Goal: Task Accomplishment & Management: Manage account settings

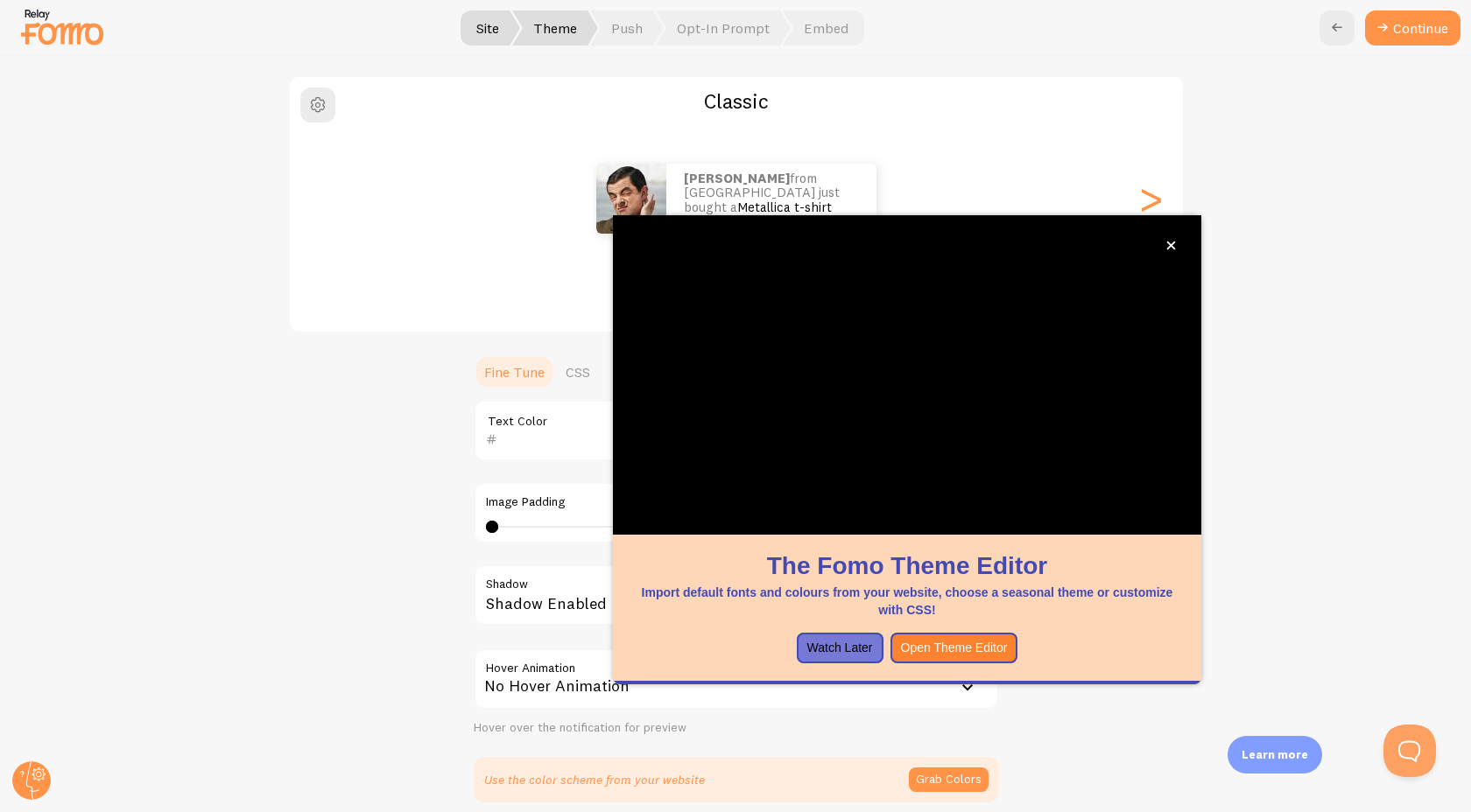
scroll to position [64, 0]
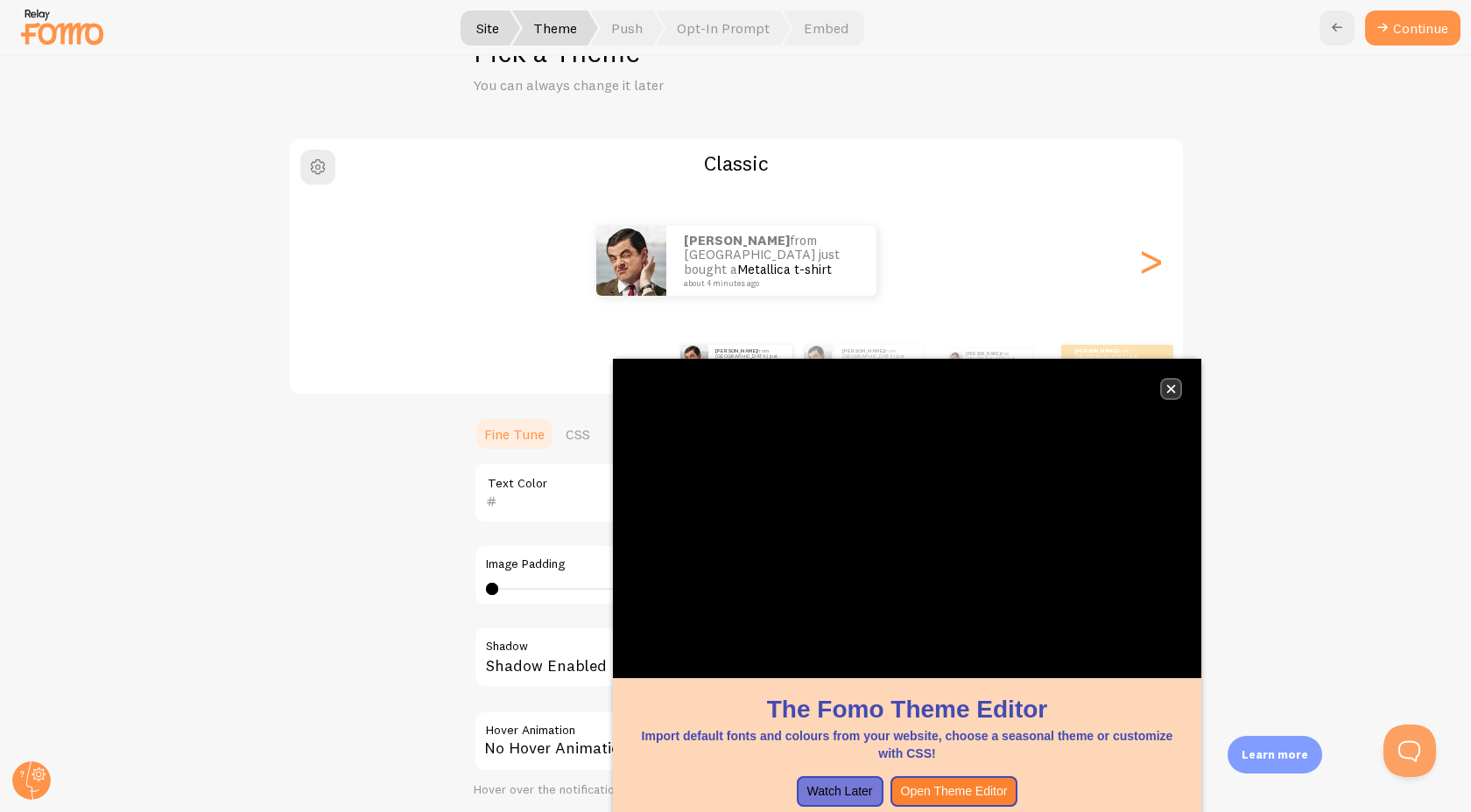
click at [1169, 389] on icon "close," at bounding box center [1171, 389] width 9 height 9
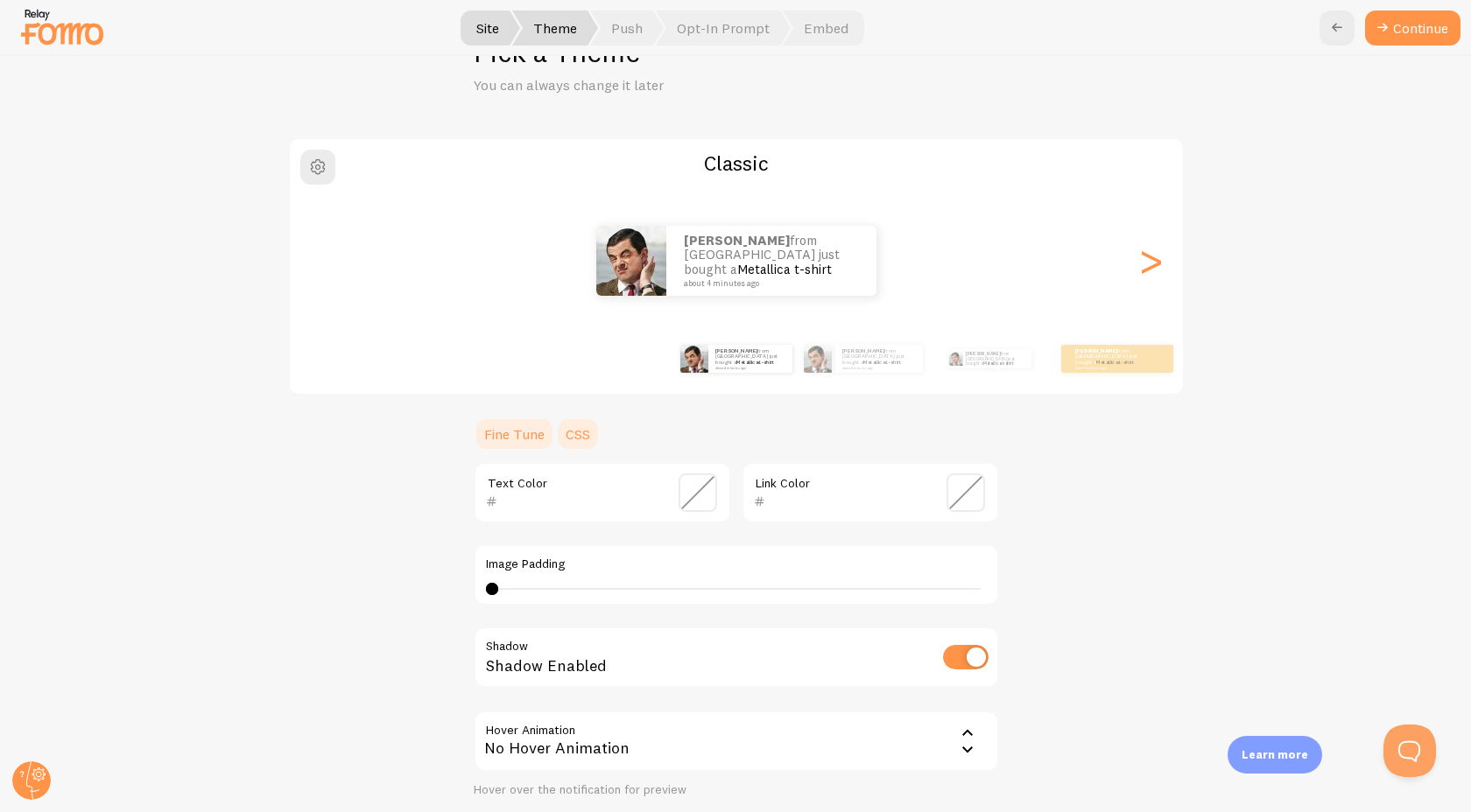
click at [576, 435] on link "CSS" at bounding box center [578, 434] width 45 height 35
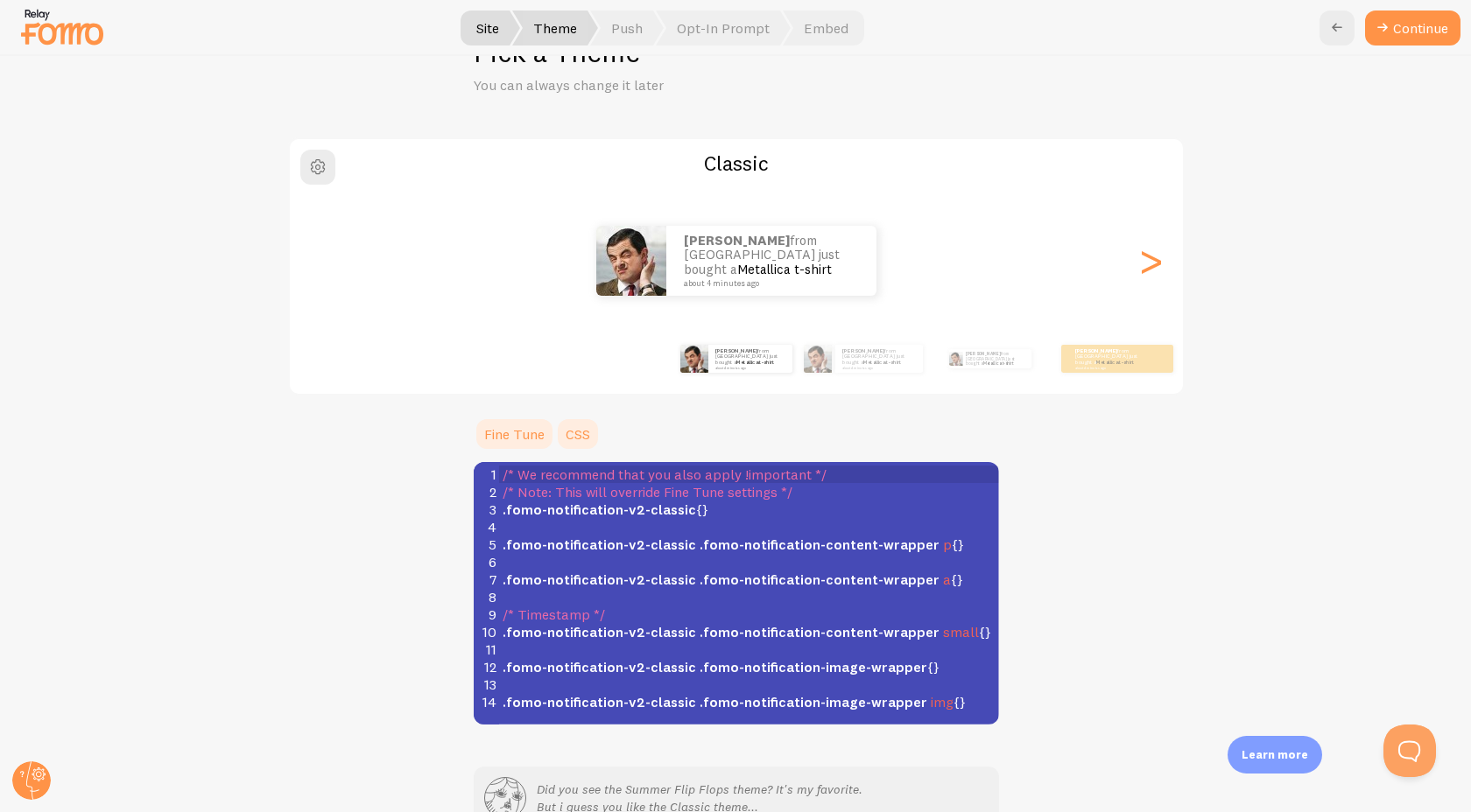
click at [509, 439] on link "Fine Tune" at bounding box center [514, 434] width 81 height 35
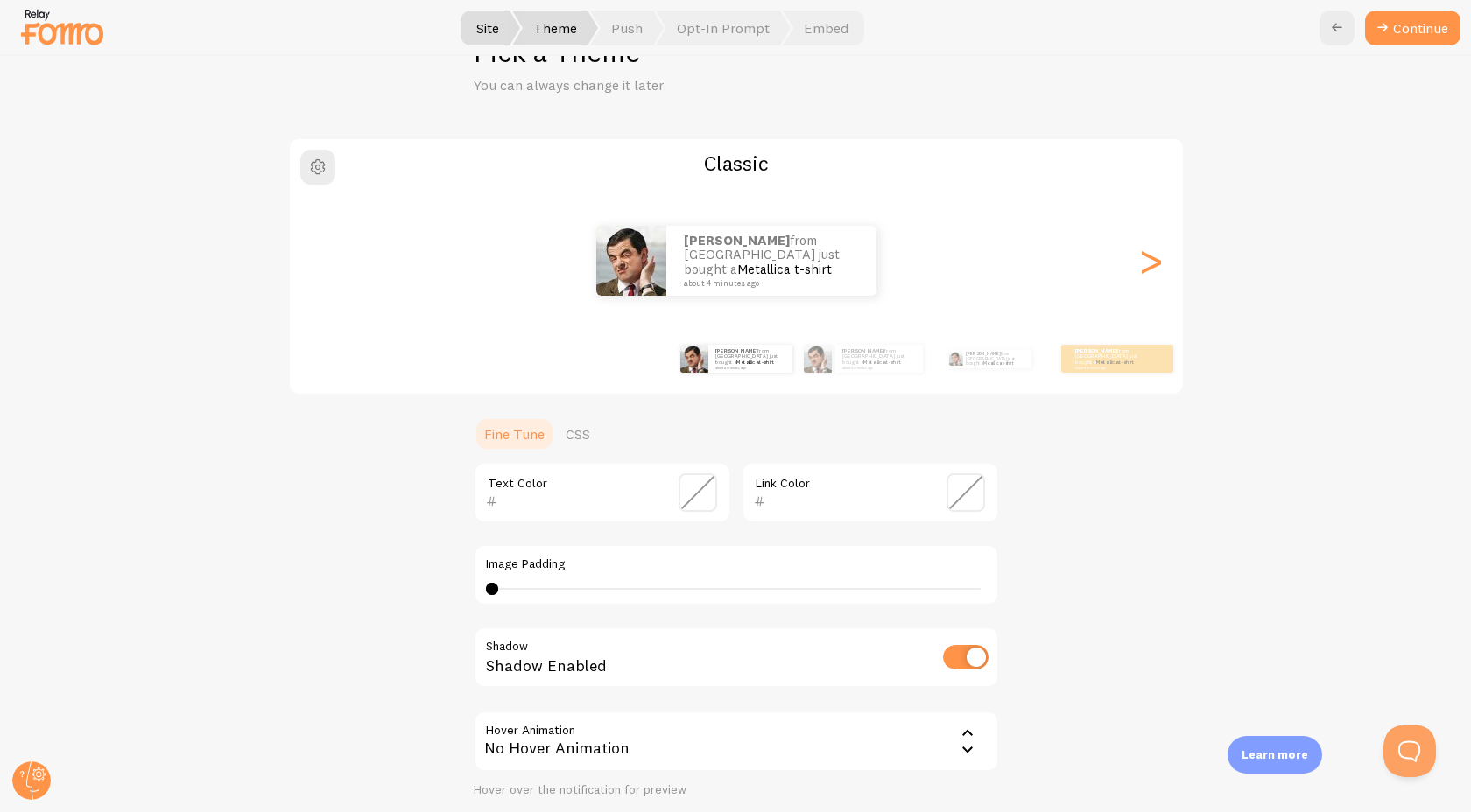
drag, startPoint x: 493, startPoint y: 580, endPoint x: 572, endPoint y: 582, distance: 79.0
click at [572, 582] on div "Image Padding 0 0 - undefined" at bounding box center [736, 574] width 525 height 61
click at [572, 582] on div "0 0 - undefined" at bounding box center [736, 589] width 500 height 14
type input "0"
drag, startPoint x: 576, startPoint y: 586, endPoint x: 457, endPoint y: 586, distance: 119.0
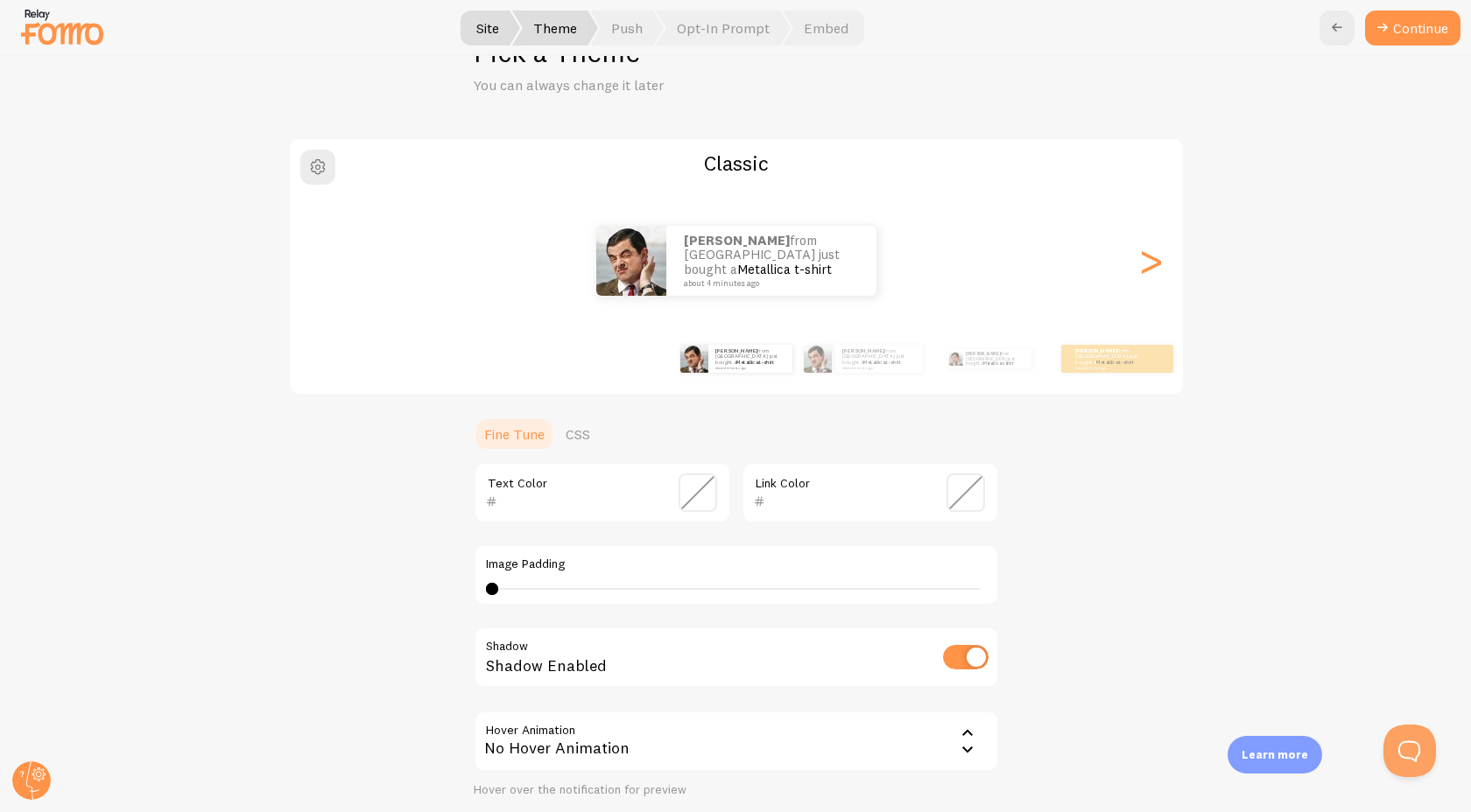
click at [457, 586] on div "Classic [PERSON_NAME] from [GEOGRAPHIC_DATA] just bought a Metallica t-shirt ab…" at bounding box center [735, 500] width 1386 height 727
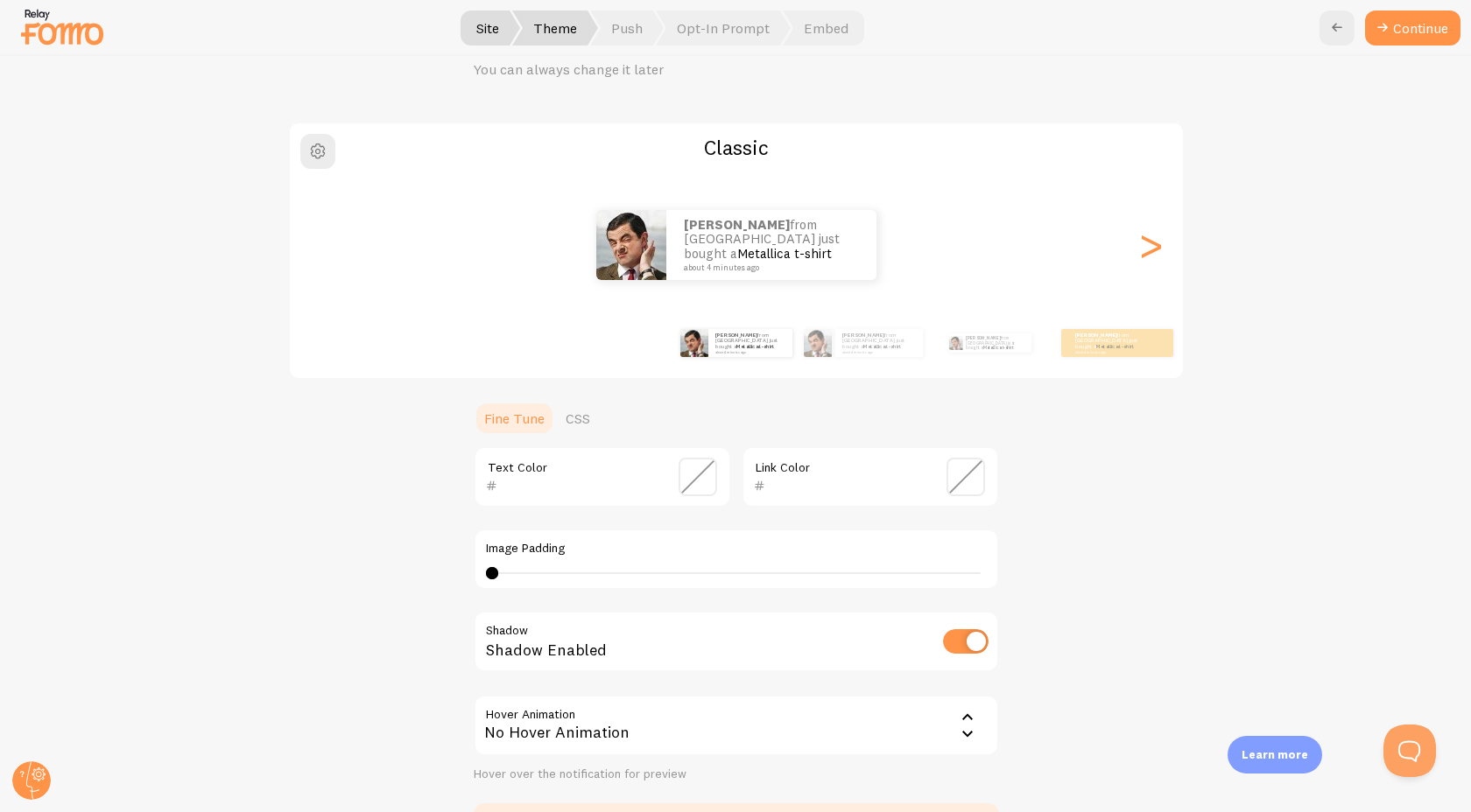
scroll to position [87, 0]
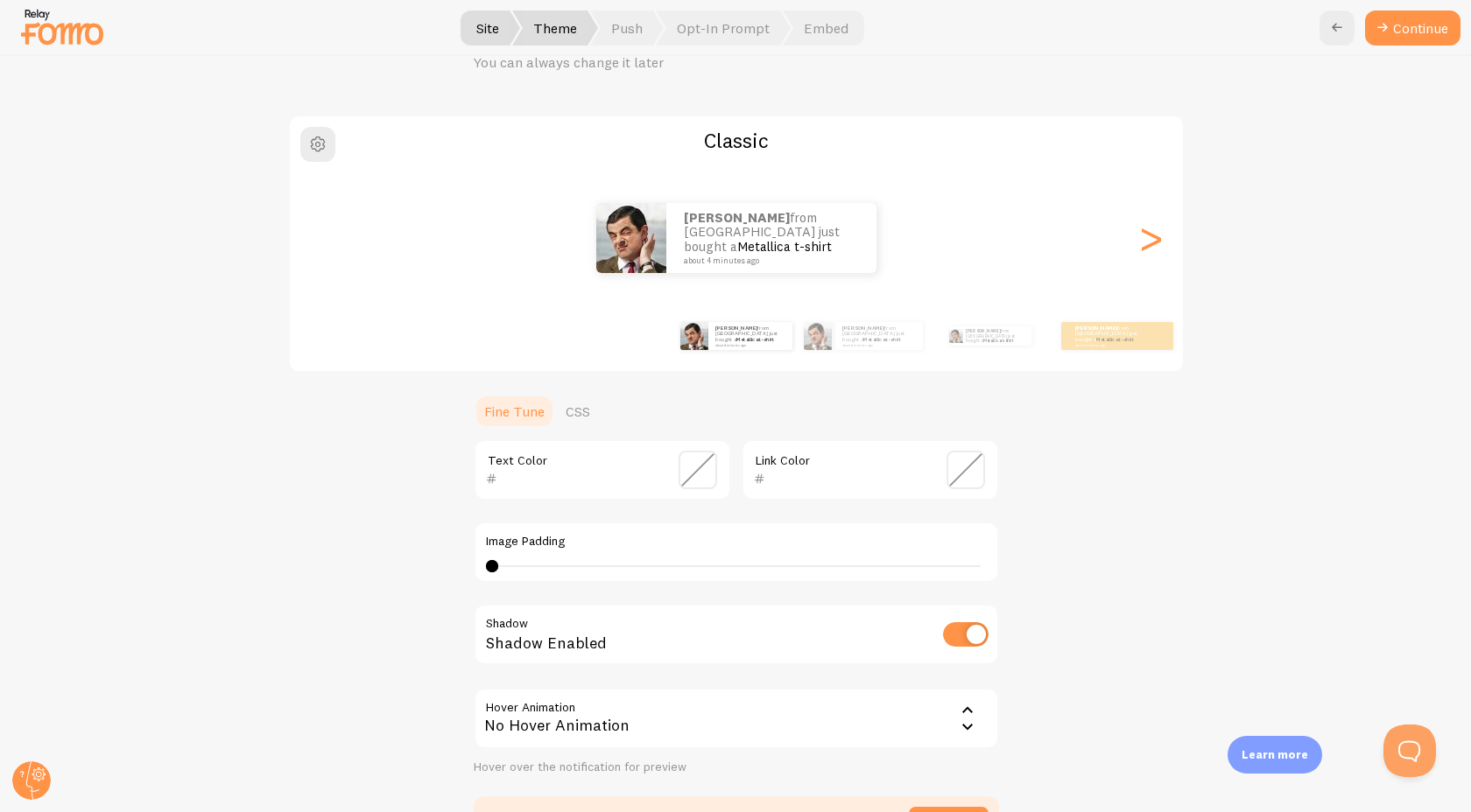
click at [593, 730] on div "No Hover Animation" at bounding box center [736, 717] width 525 height 61
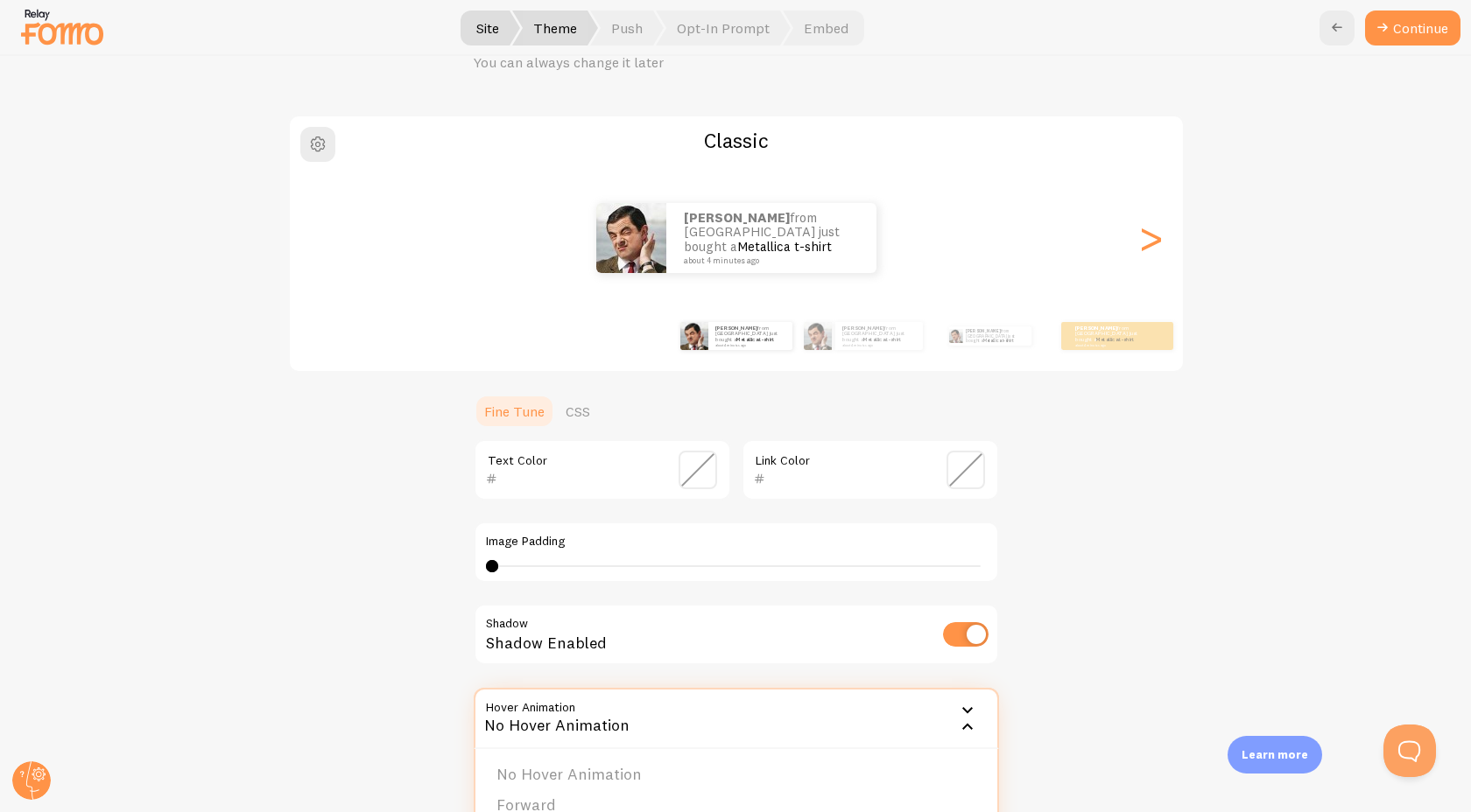
click at [408, 708] on div "Classic [PERSON_NAME] from [GEOGRAPHIC_DATA] just bought a Metallica t-shirt ab…" at bounding box center [735, 478] width 1386 height 727
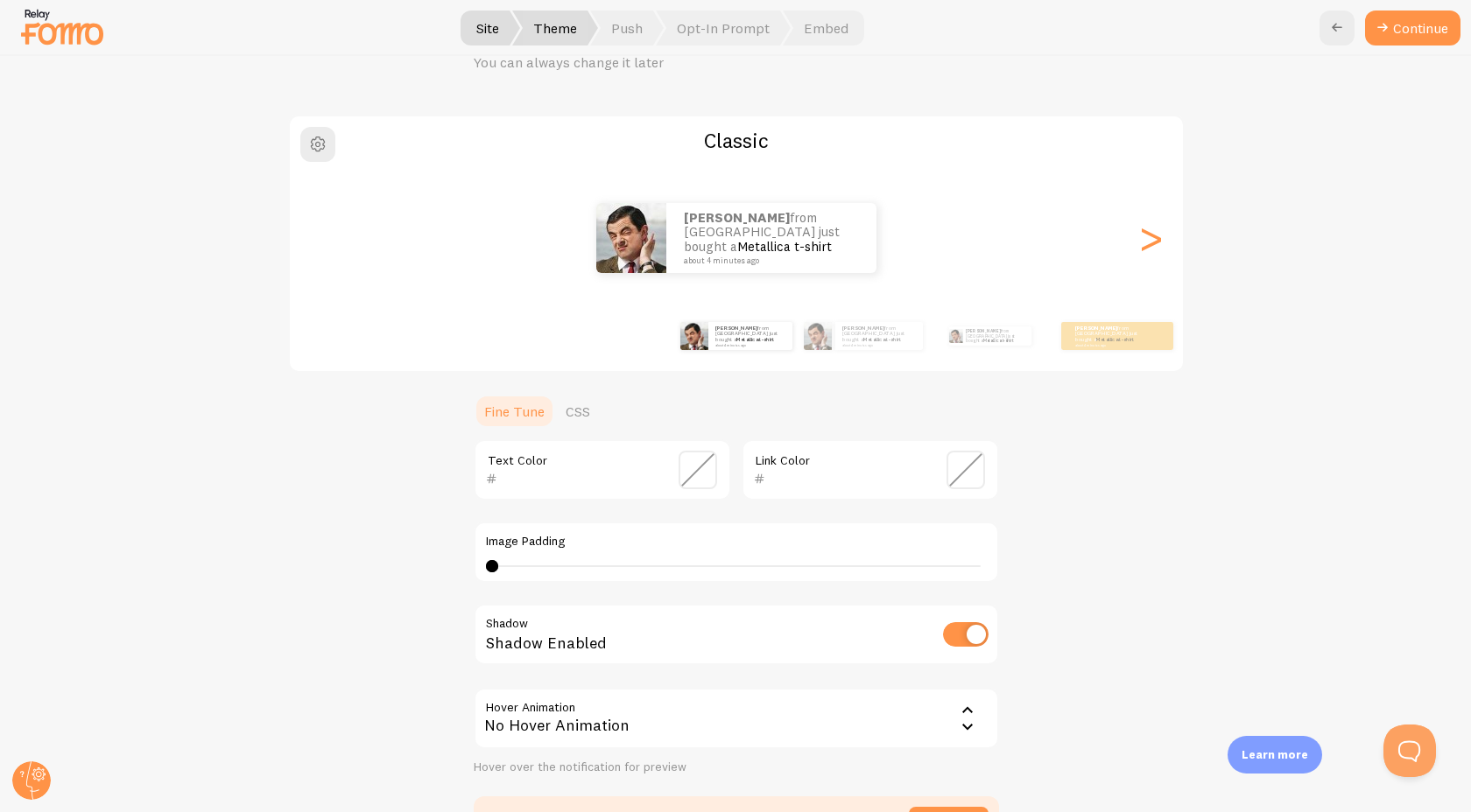
click at [699, 472] on span at bounding box center [698, 470] width 39 height 39
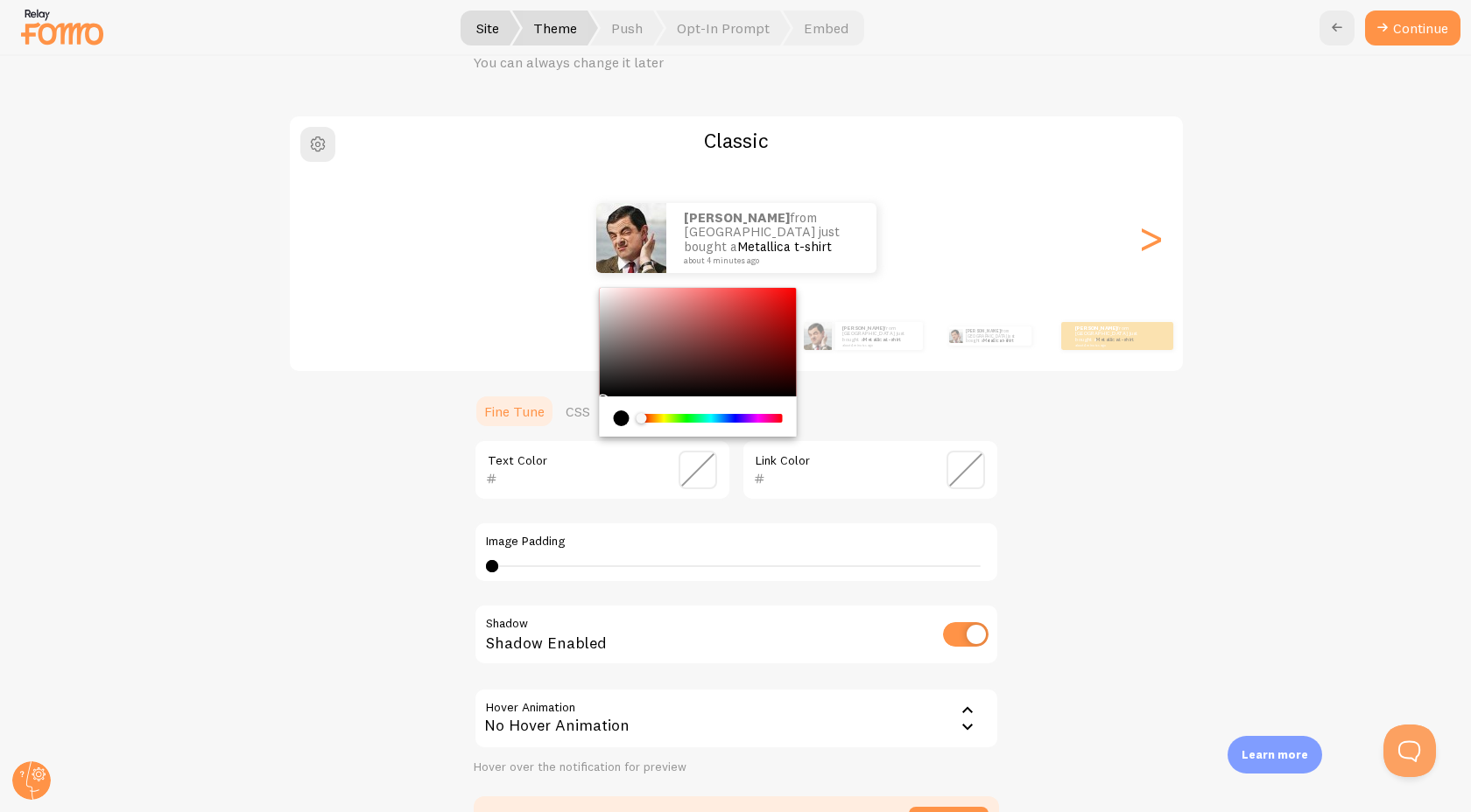
click at [388, 503] on div "Classic [PERSON_NAME] from [GEOGRAPHIC_DATA] just bought a Metallica t-shirt ab…" at bounding box center [735, 478] width 1386 height 727
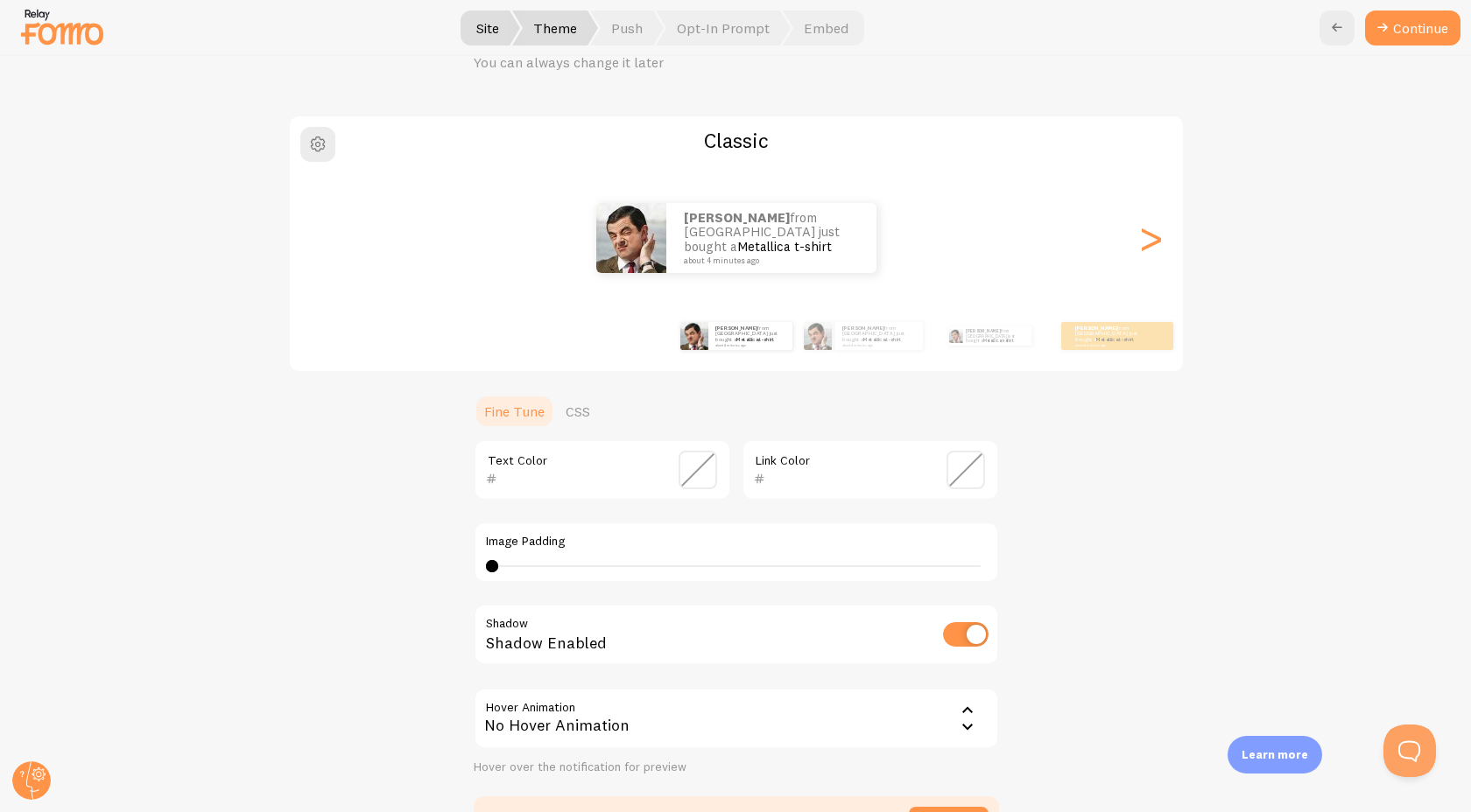
scroll to position [305, 0]
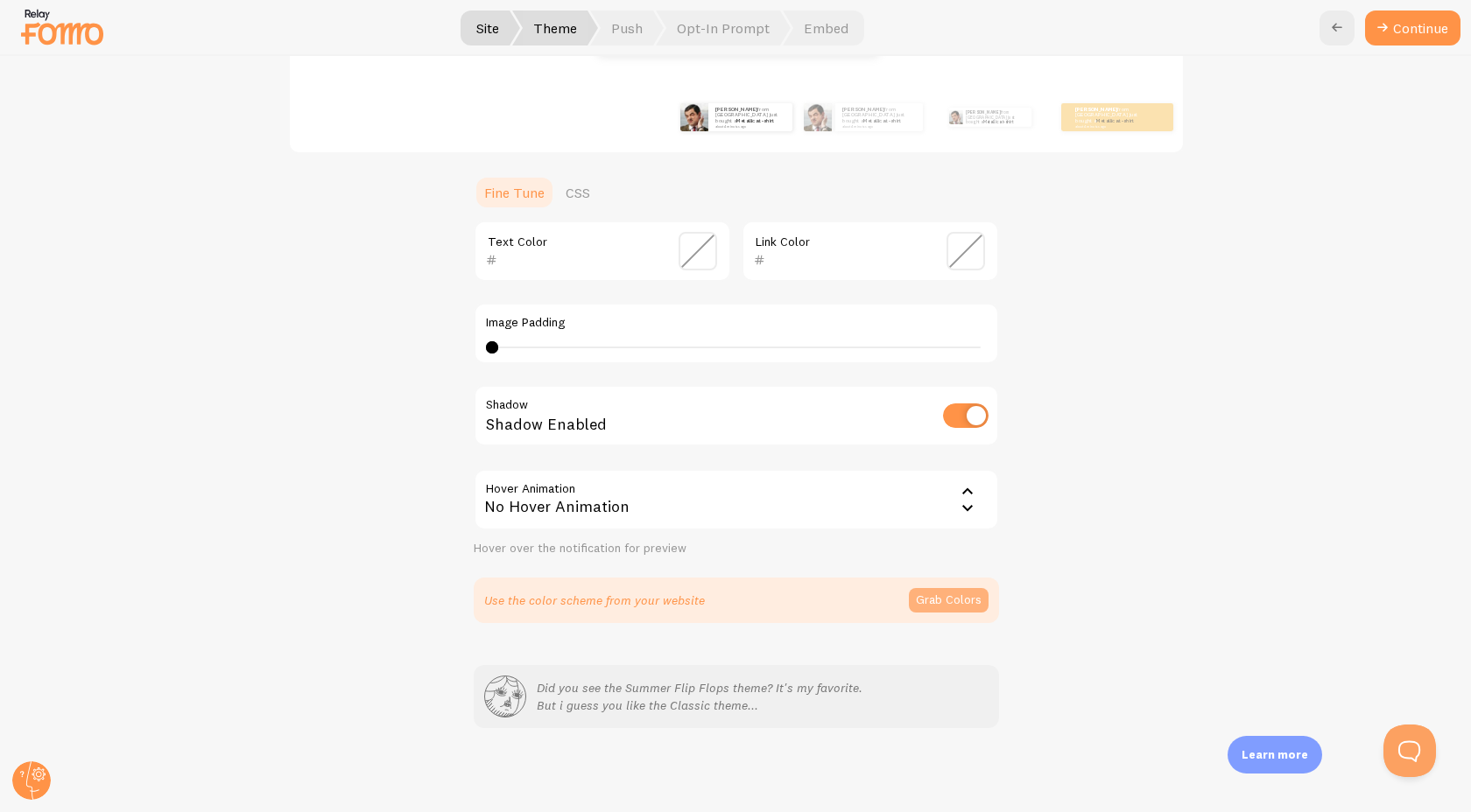
click at [948, 605] on button "Grab Colors" at bounding box center [948, 600] width 79 height 24
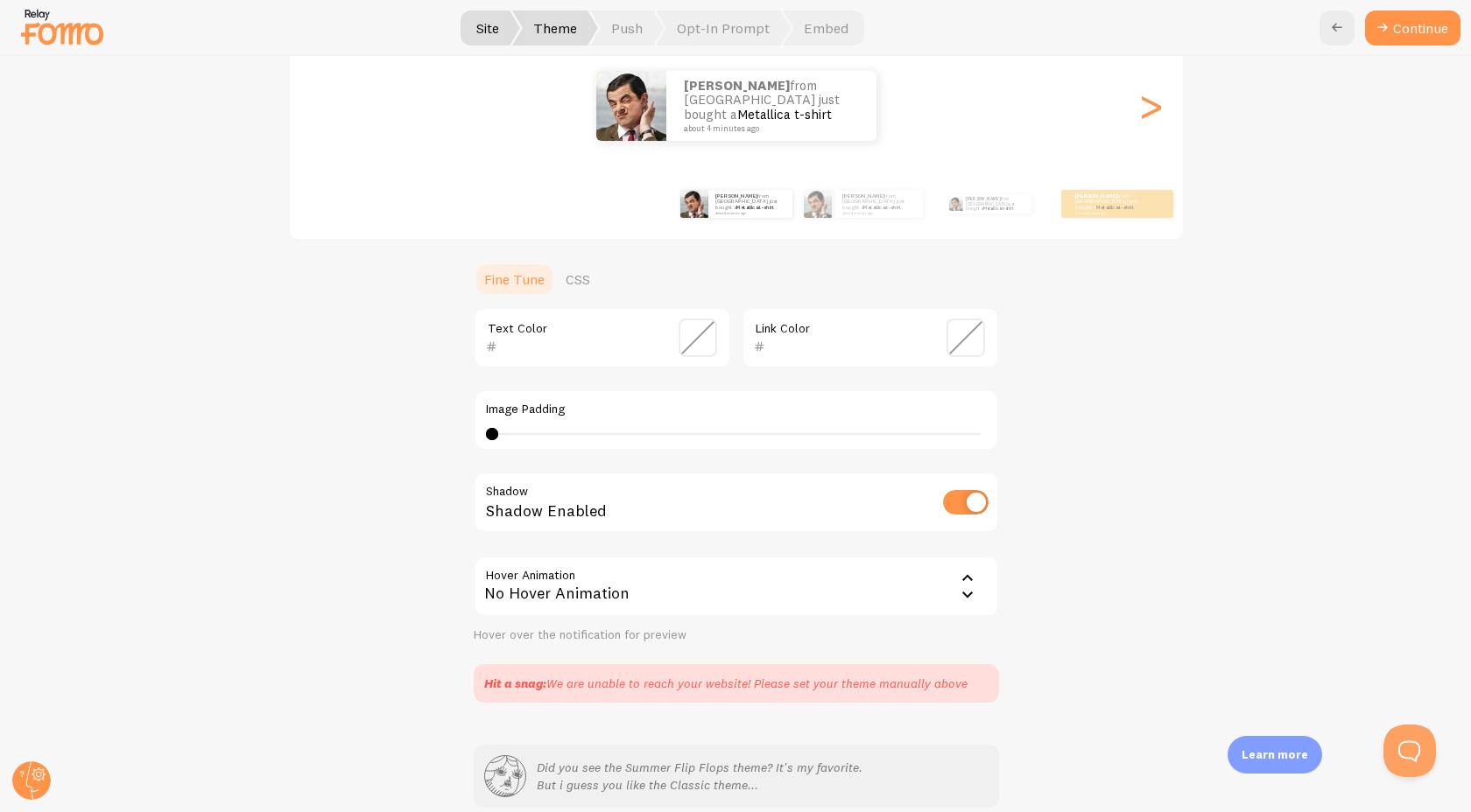
scroll to position [193, 0]
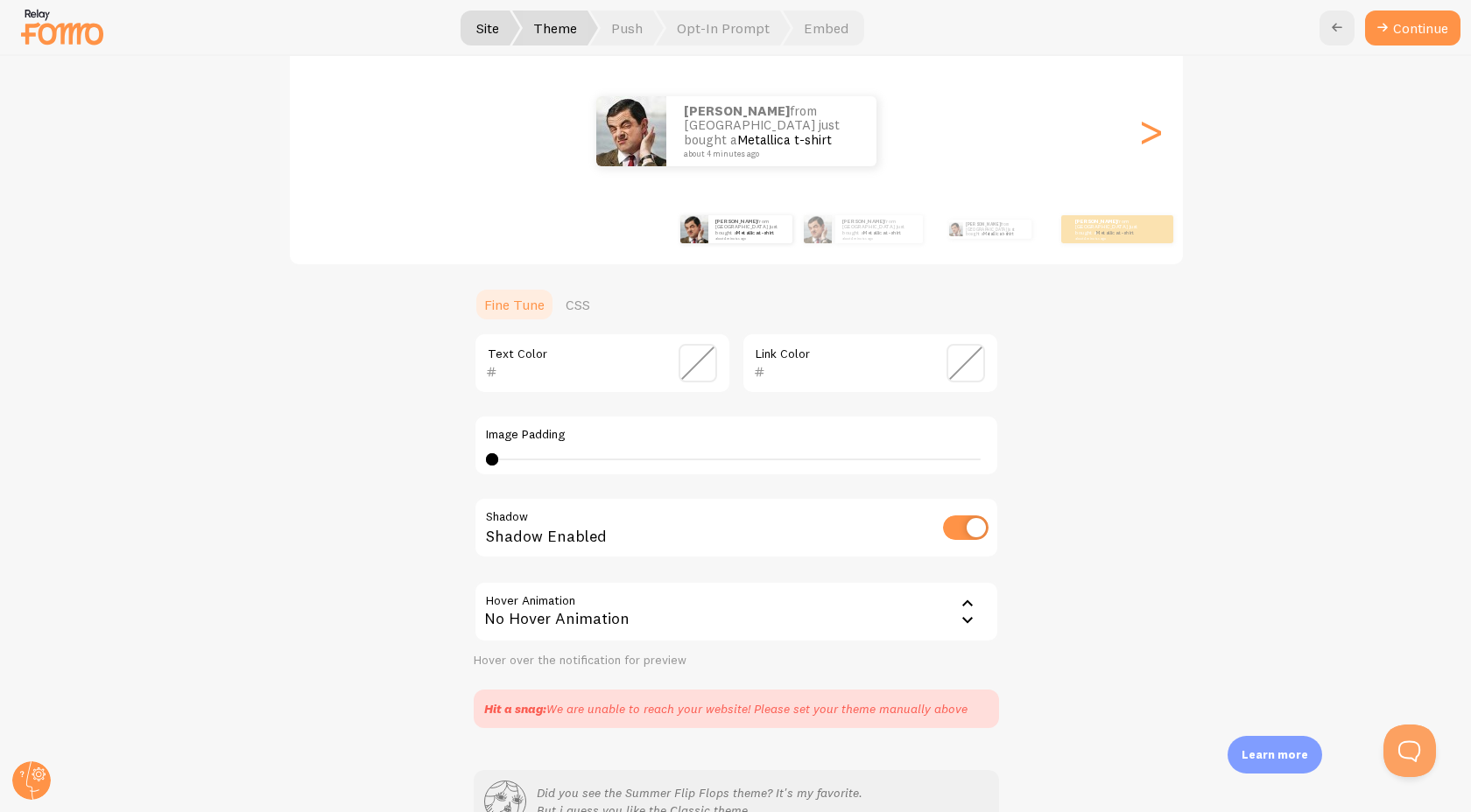
click at [955, 375] on span at bounding box center [966, 363] width 39 height 39
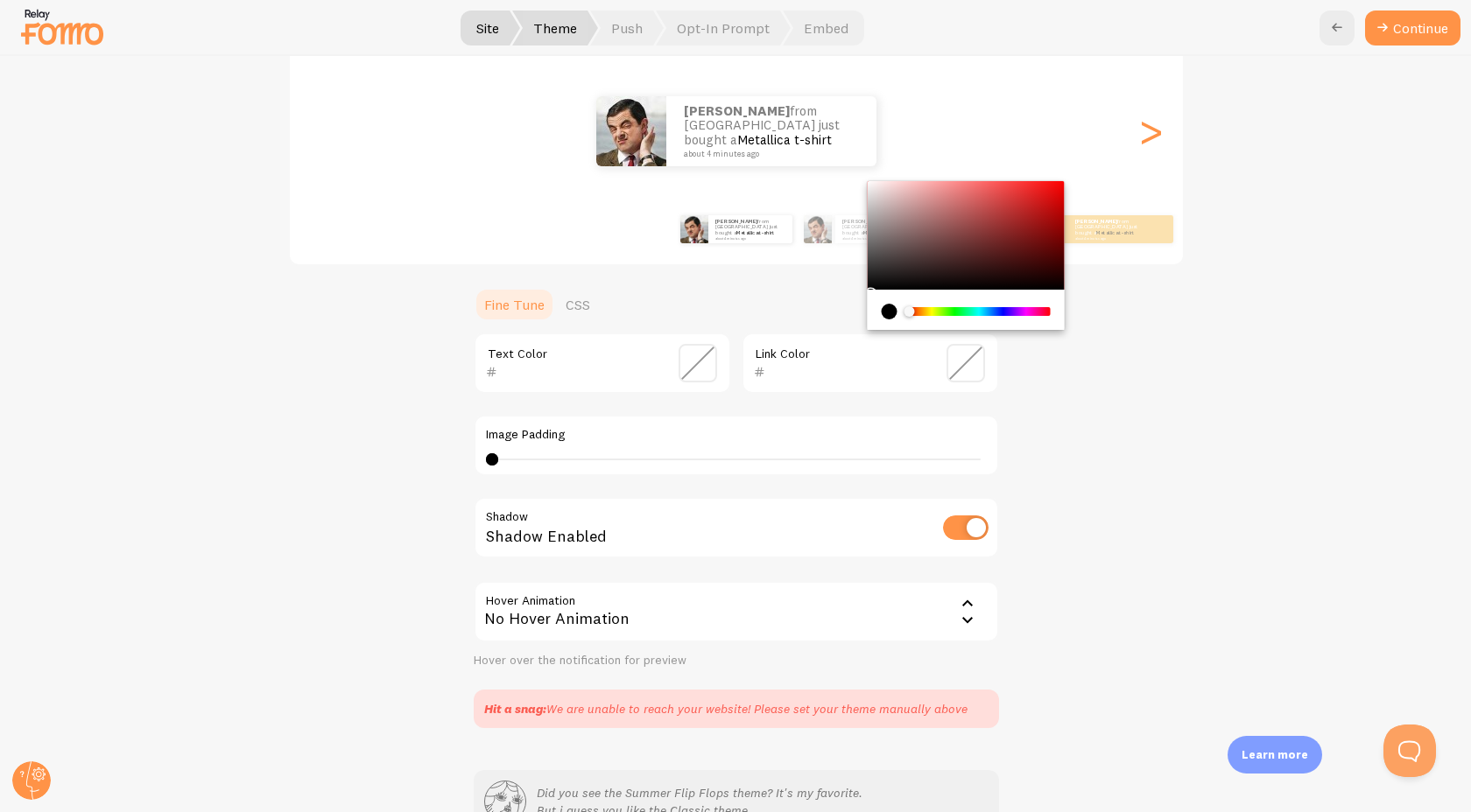
click at [955, 261] on div "Chrome color picker" at bounding box center [965, 236] width 197 height 108
type input "442626"
click at [1075, 444] on div "Classic [PERSON_NAME] from [GEOGRAPHIC_DATA] just bought a Metallica t-shirt ab…" at bounding box center [735, 368] width 1386 height 720
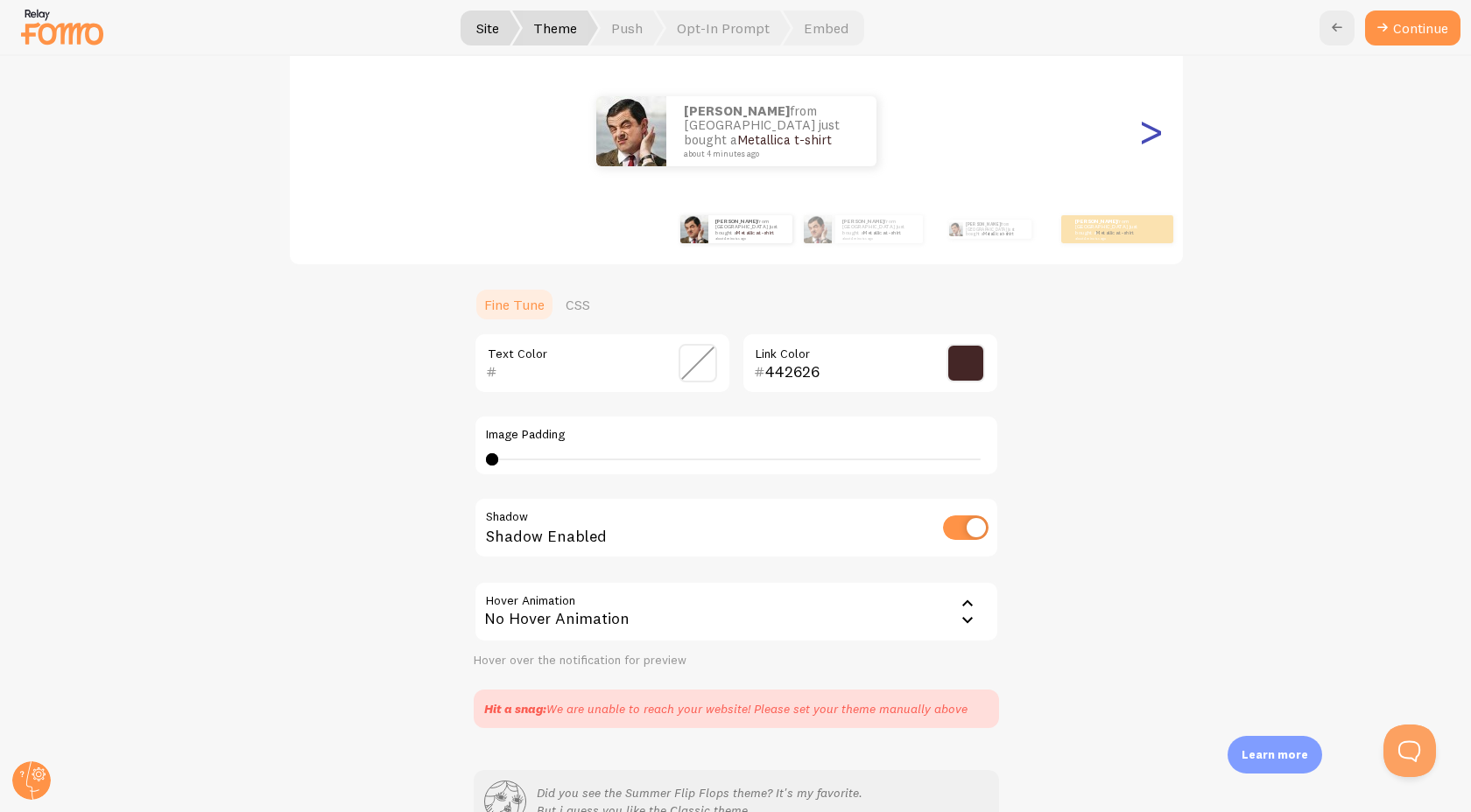
click at [1143, 145] on div ">" at bounding box center [1151, 131] width 21 height 126
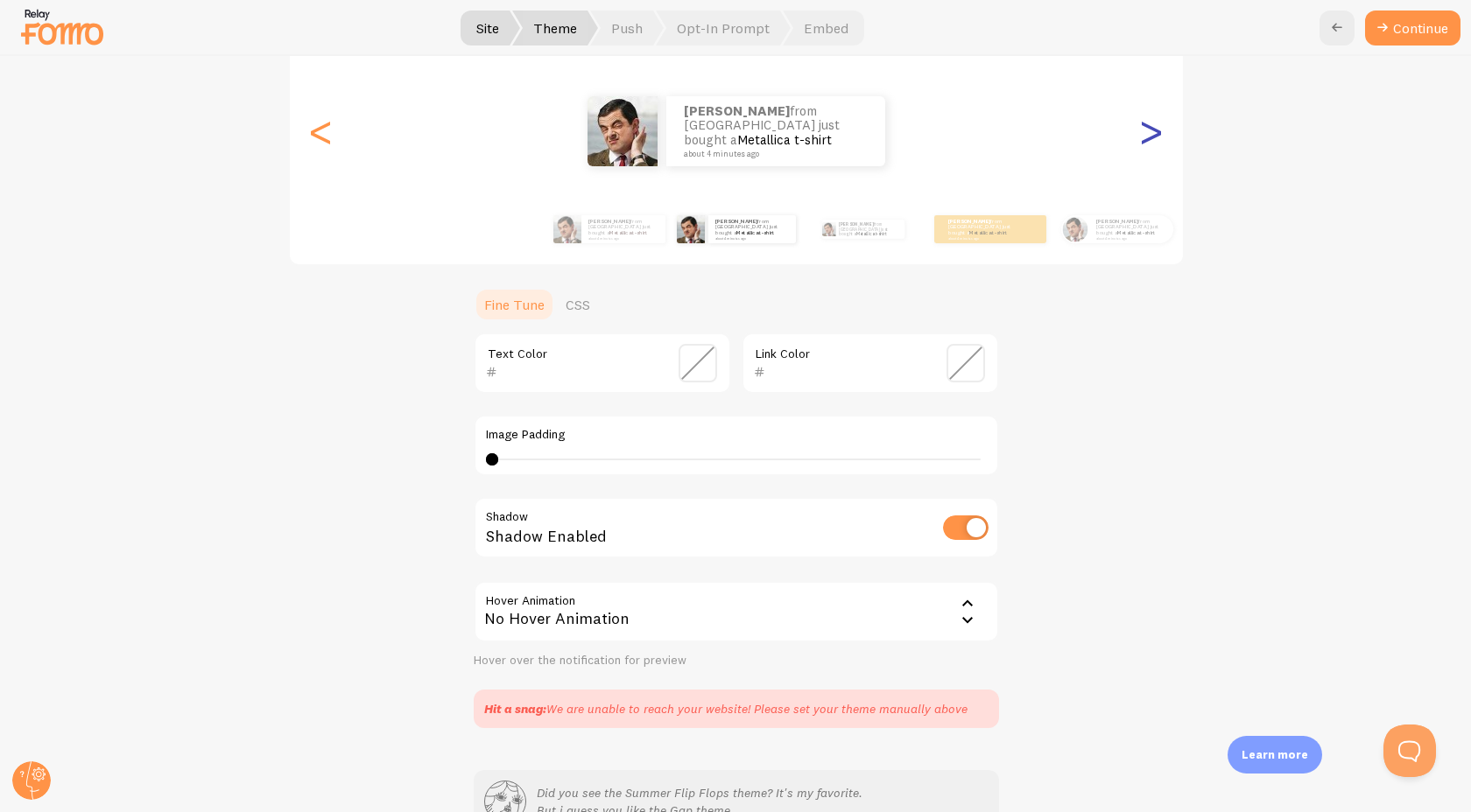
click at [1143, 145] on div ">" at bounding box center [1151, 131] width 21 height 126
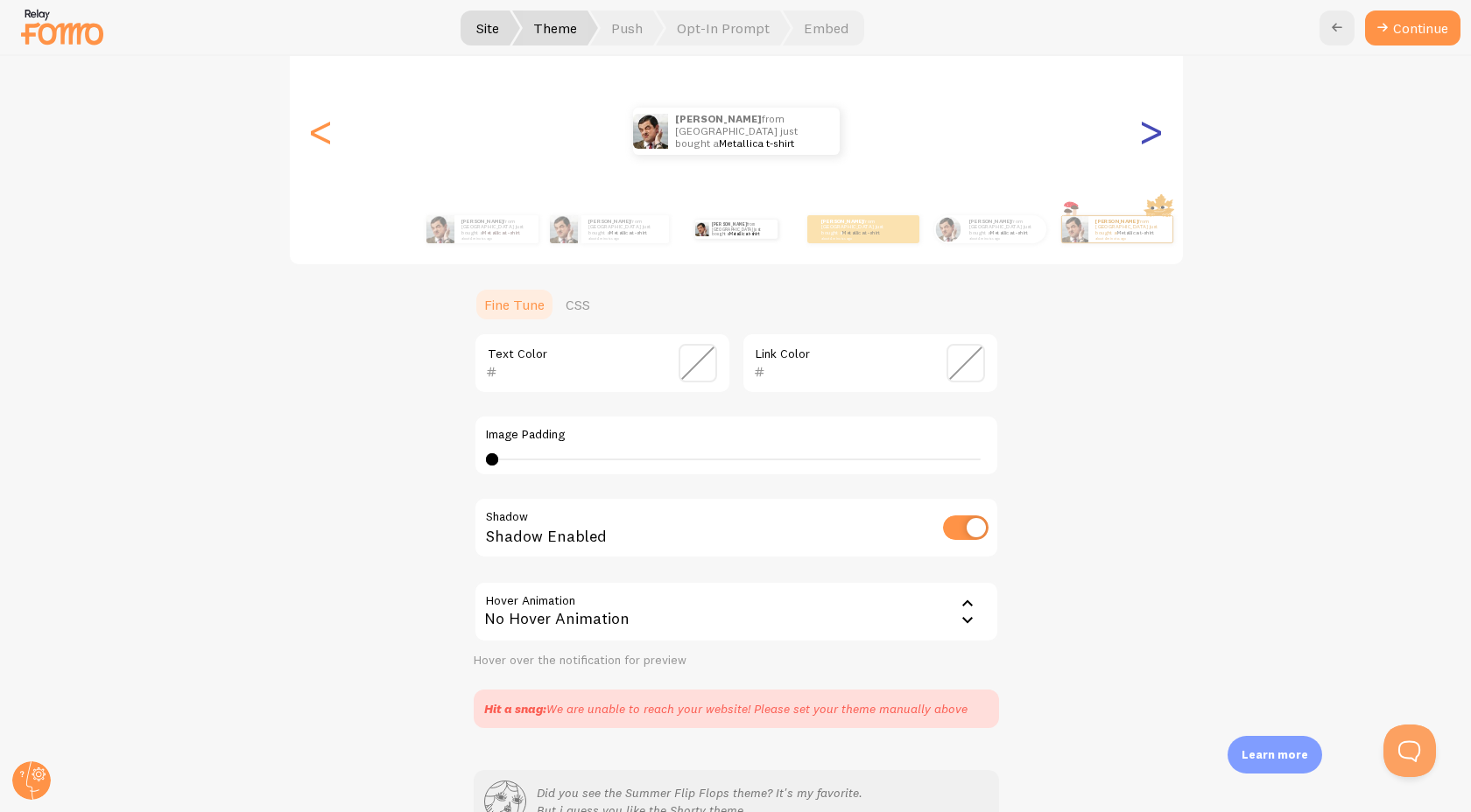
click at [1143, 145] on div ">" at bounding box center [1151, 131] width 21 height 126
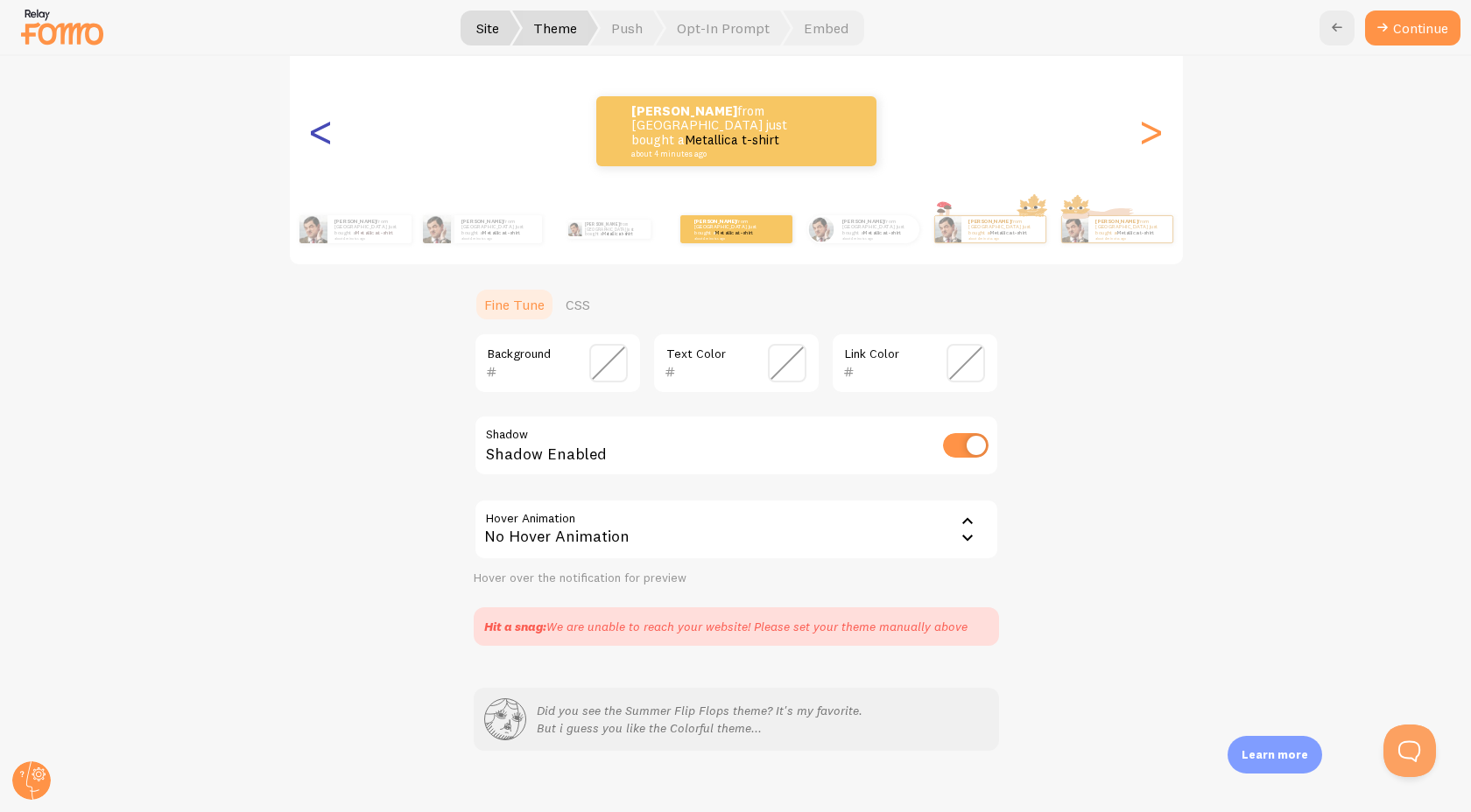
click at [325, 144] on div "<" at bounding box center [322, 131] width 21 height 126
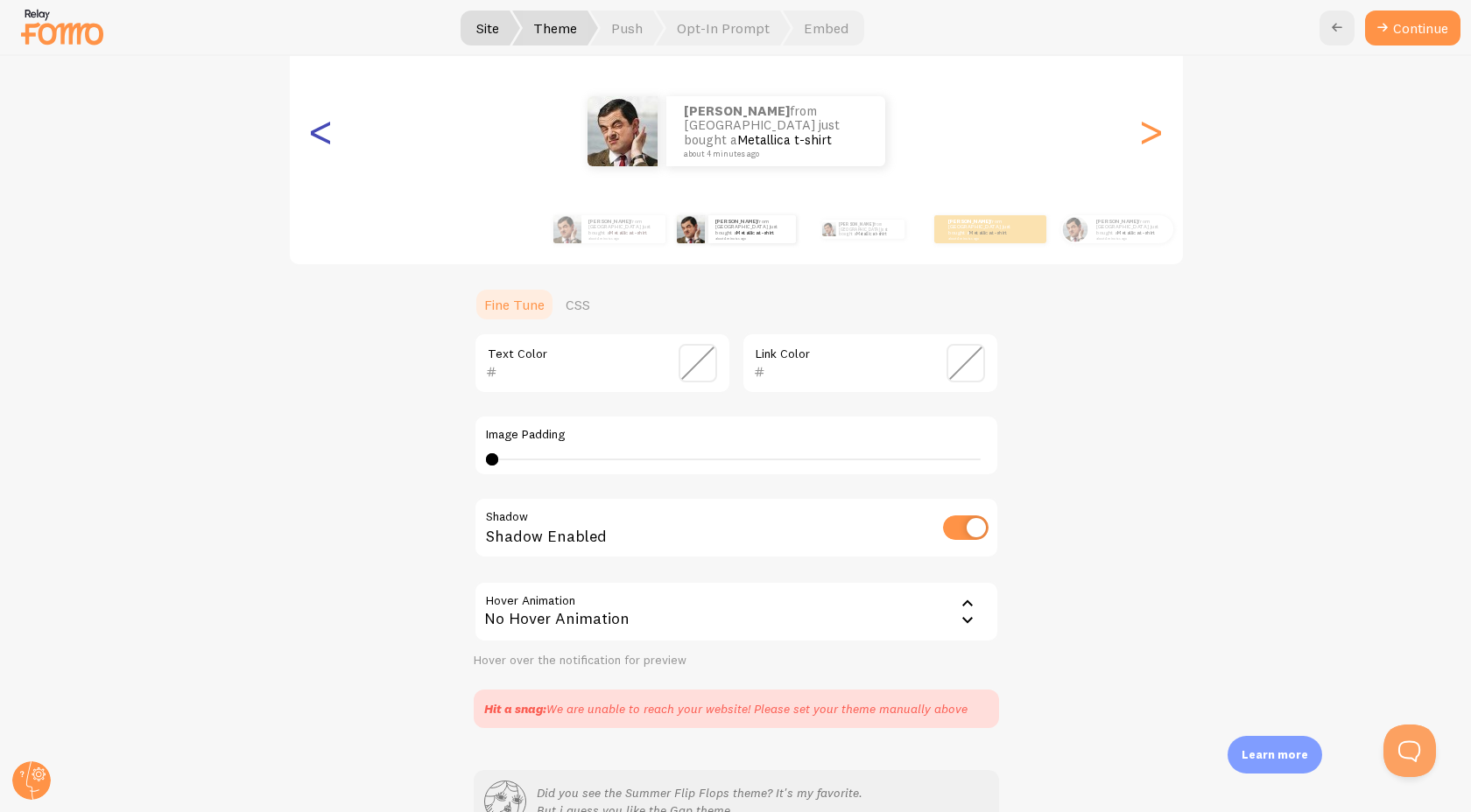
click at [325, 144] on div "<" at bounding box center [322, 131] width 21 height 126
type input "442626"
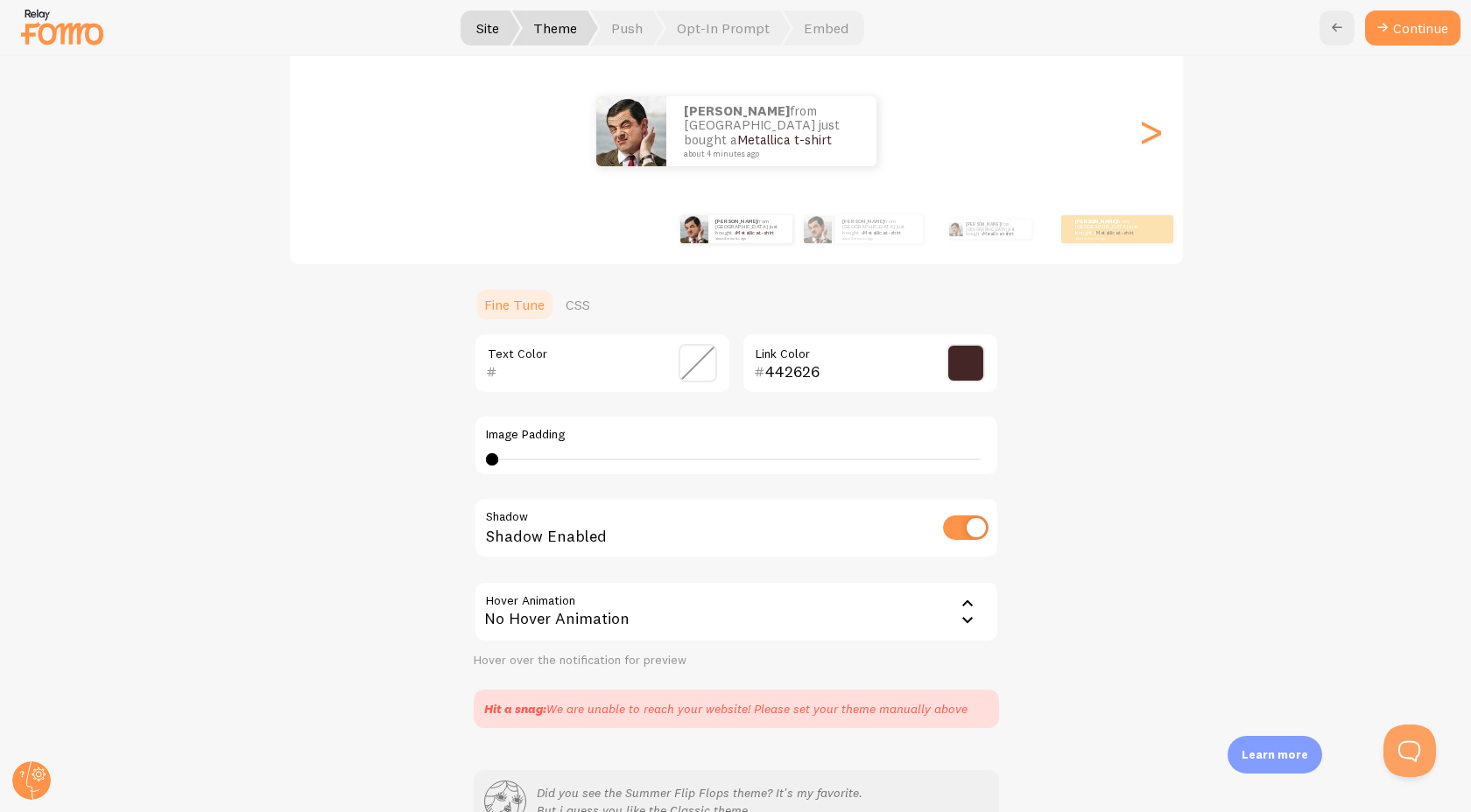
click at [325, 144] on div "<" at bounding box center [322, 131] width 21 height 126
click at [845, 227] on p "[PERSON_NAME] from [GEOGRAPHIC_DATA] just bought a Metallica t-shirt about 4 mi…" at bounding box center [879, 229] width 73 height 22
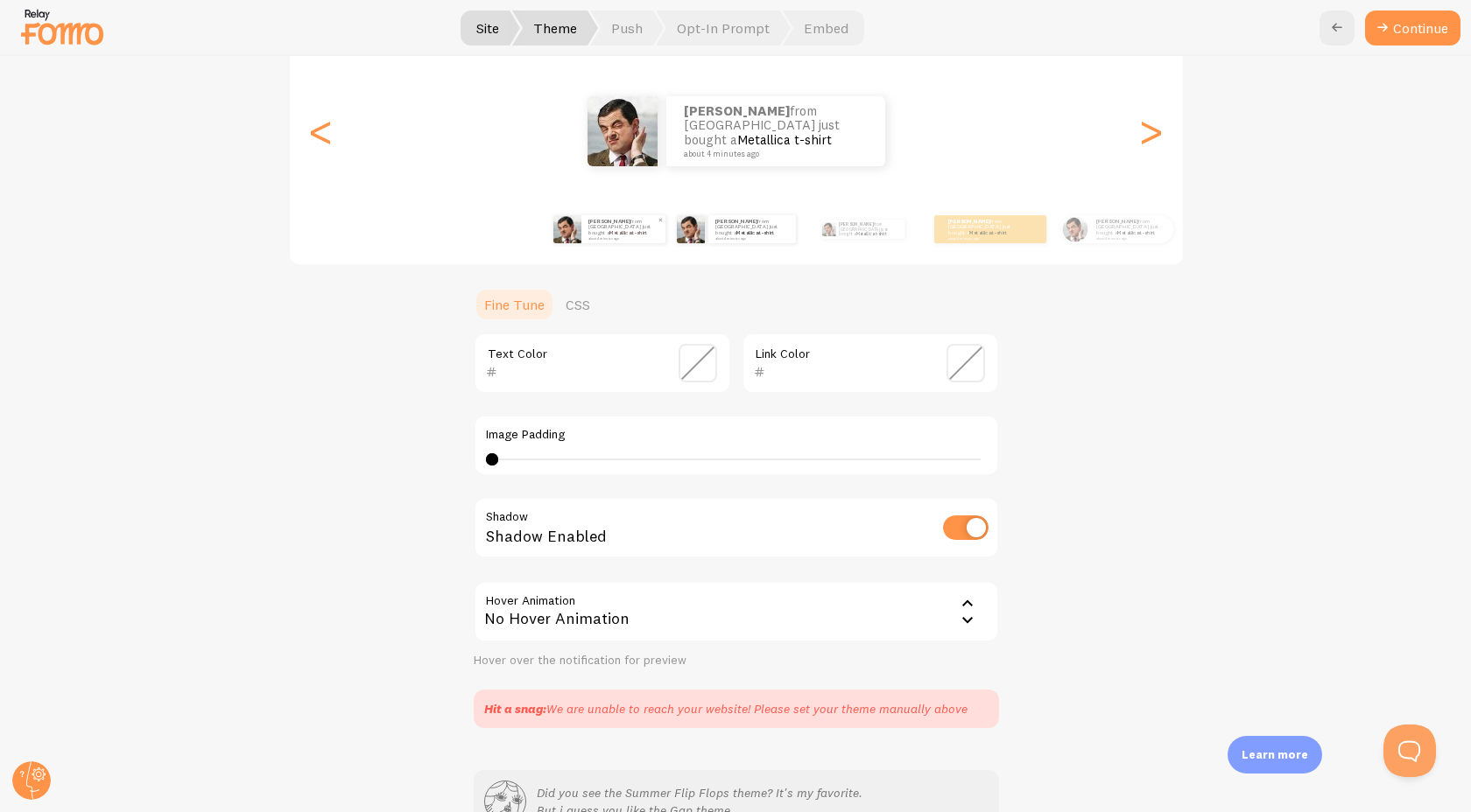
click at [615, 240] on div "[PERSON_NAME] from [GEOGRAPHIC_DATA] just bought a Metallica t-shirt about 4 mi…" at bounding box center [623, 229] width 84 height 28
type input "442626"
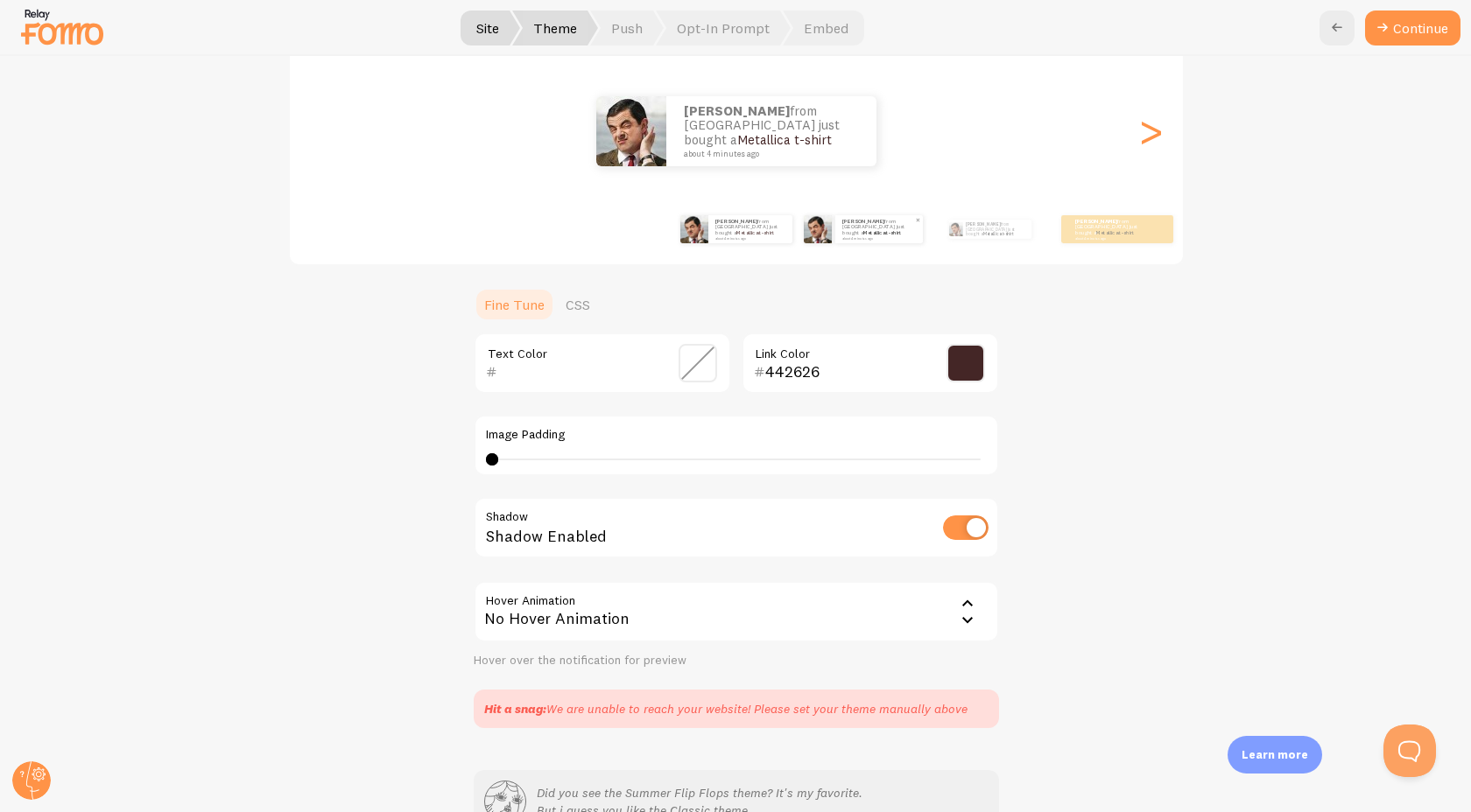
click at [862, 239] on div "[PERSON_NAME] from [GEOGRAPHIC_DATA] just bought a Metallica t-shirt about 4 mi…" at bounding box center [879, 229] width 88 height 28
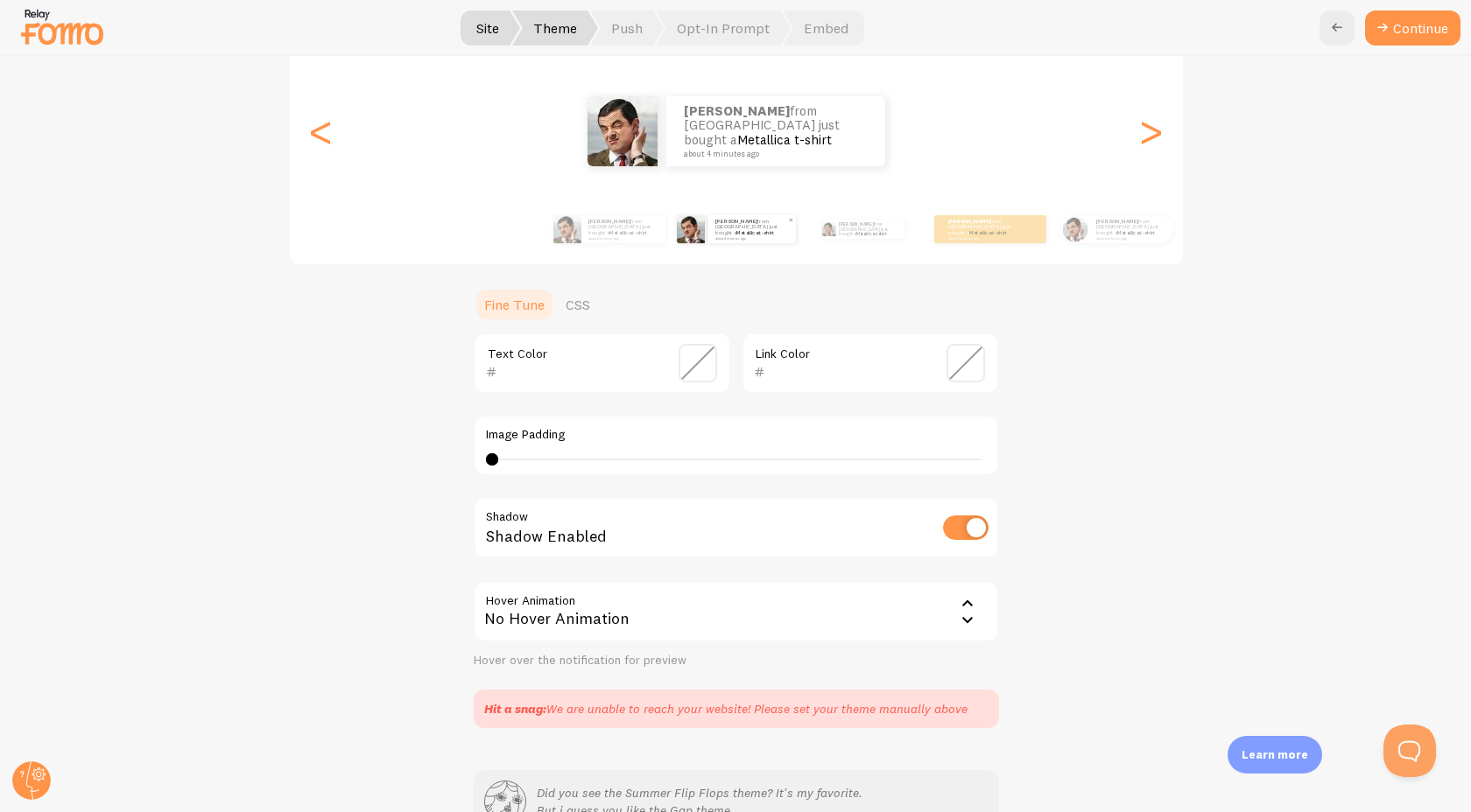
click at [862, 239] on div "[PERSON_NAME] from [GEOGRAPHIC_DATA] just bought a Metallica t-shirt about 4 mi…" at bounding box center [863, 229] width 113 height 49
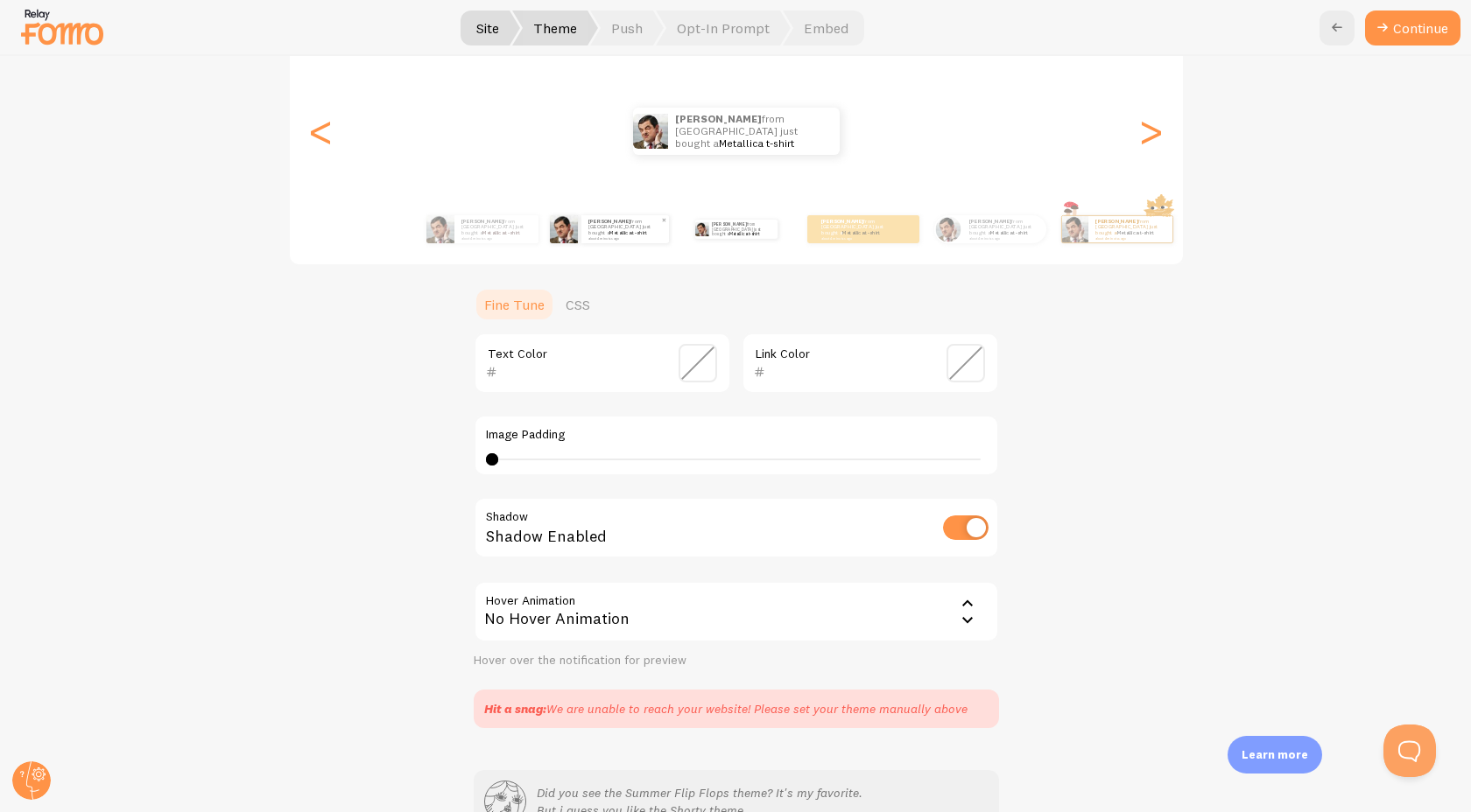
click at [862, 239] on div "[PERSON_NAME] from [GEOGRAPHIC_DATA] just bought a Metallica t-shirt about 4 mi…" at bounding box center [863, 229] width 112 height 28
click at [859, 230] on link "Metallica t-shirt" at bounding box center [861, 232] width 38 height 7
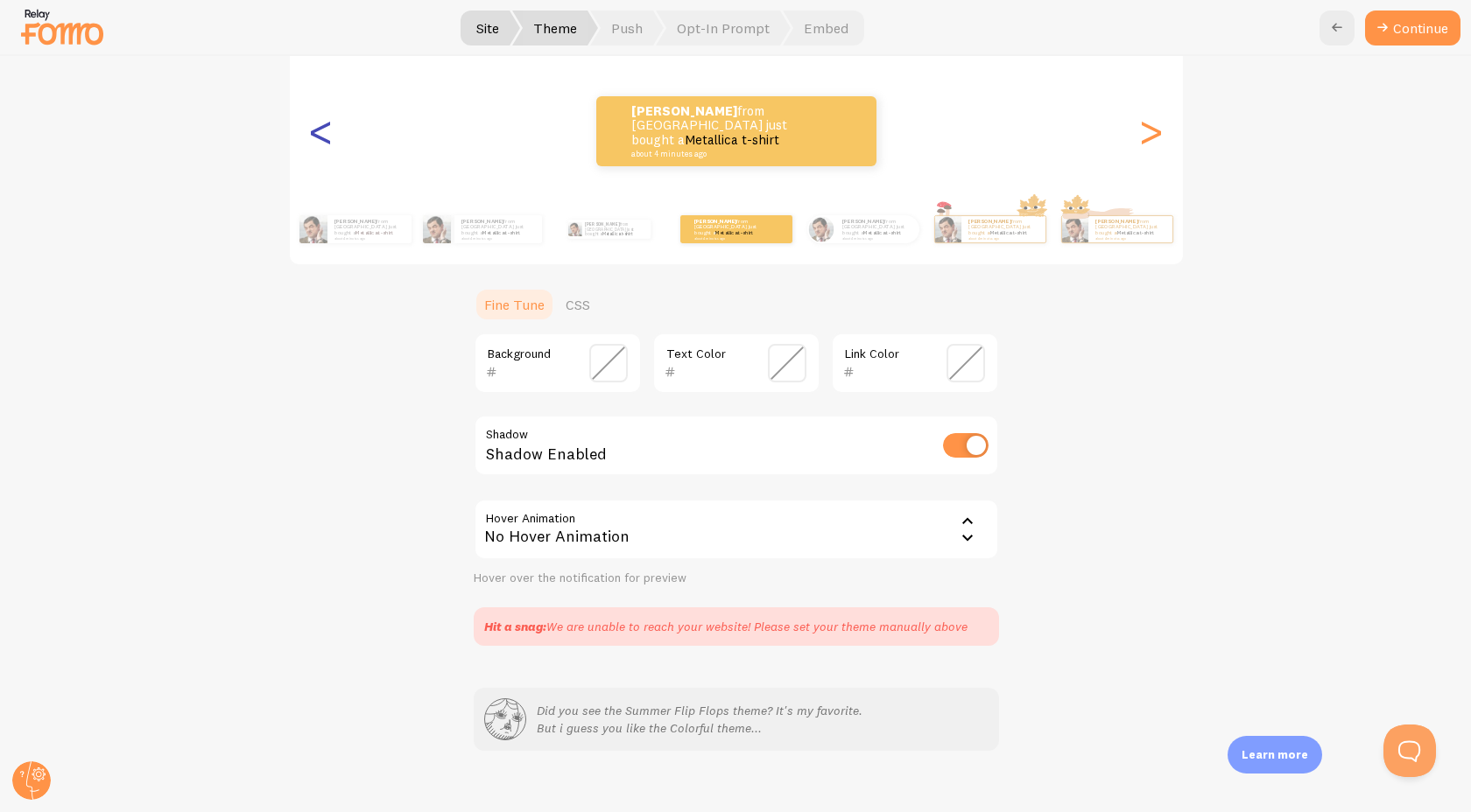
click at [321, 141] on div "<" at bounding box center [322, 131] width 21 height 126
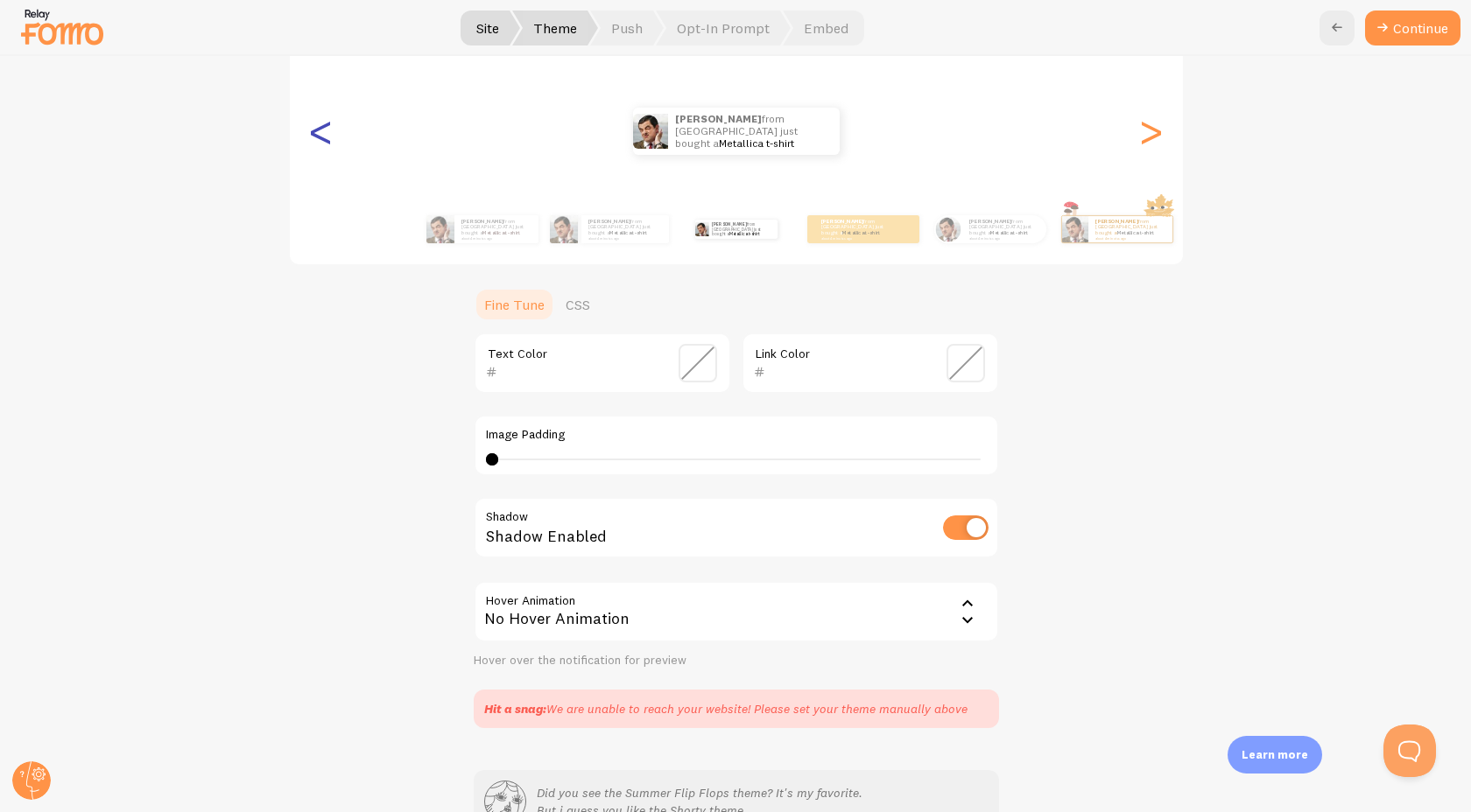
click at [321, 141] on div "<" at bounding box center [322, 131] width 21 height 126
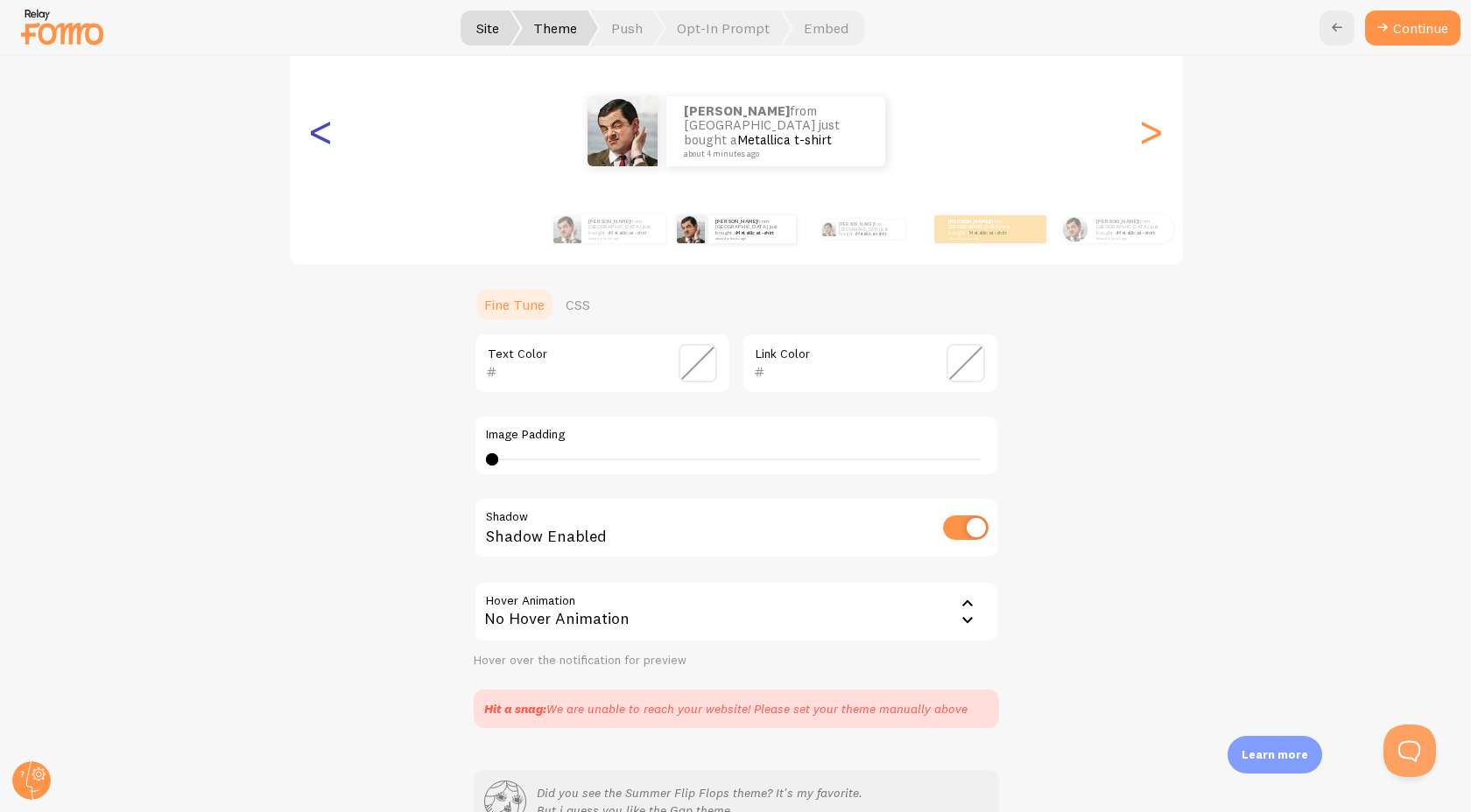
click at [321, 141] on div "<" at bounding box center [322, 131] width 21 height 126
type input "442626"
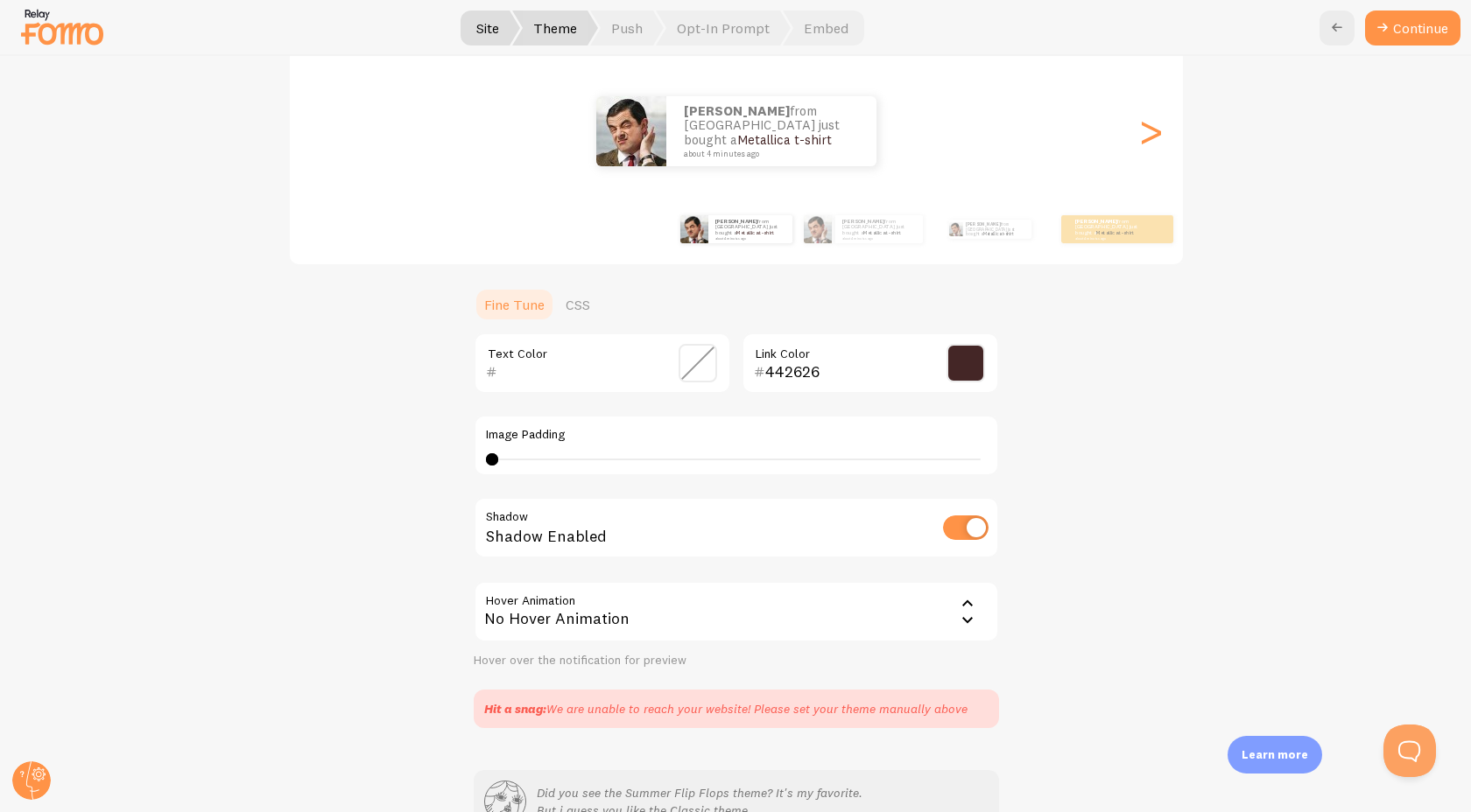
click at [321, 141] on div "[PERSON_NAME] from [GEOGRAPHIC_DATA] just bought a Metallica t-shirt about 4 mi…" at bounding box center [736, 131] width 893 height 70
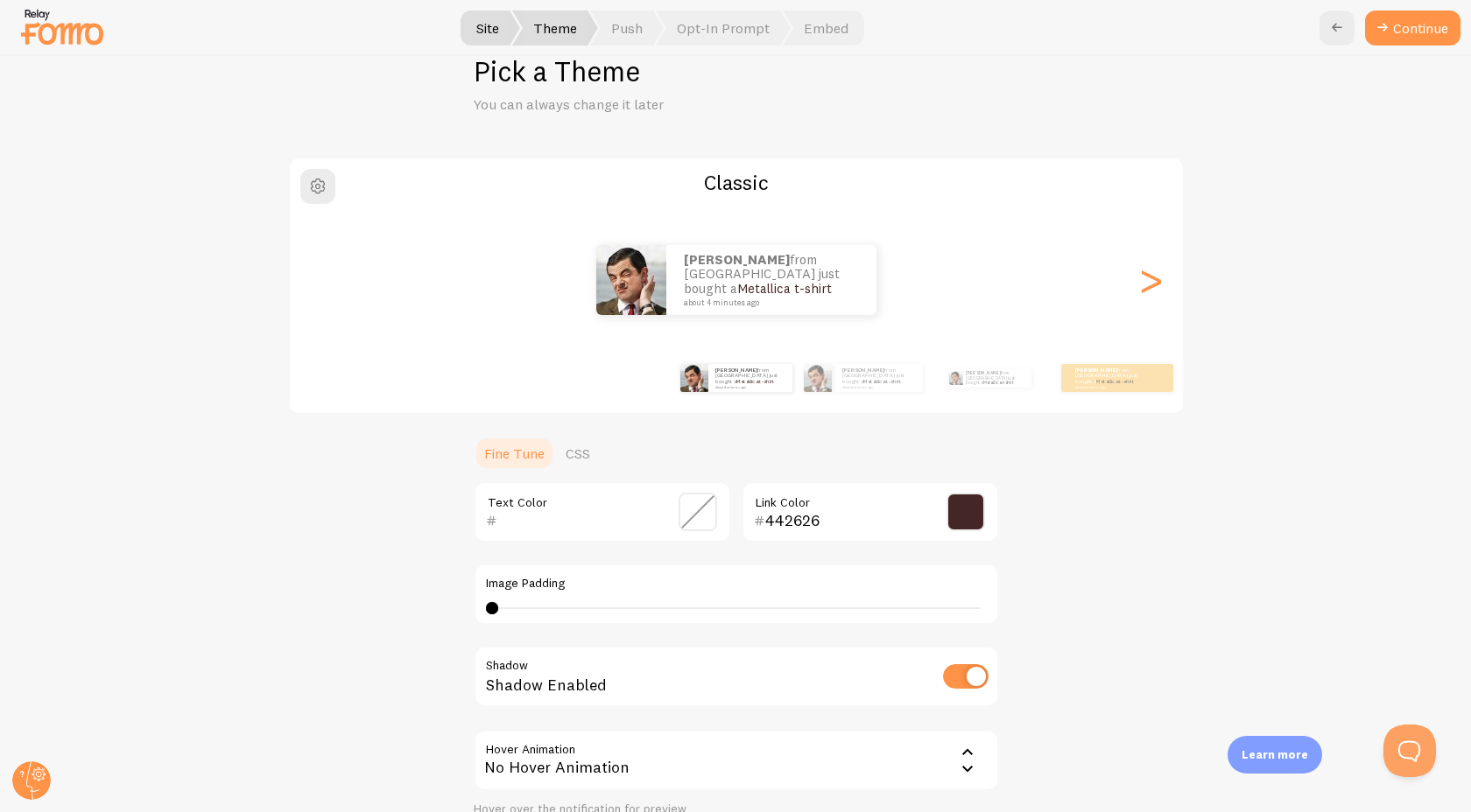
scroll to position [0, 0]
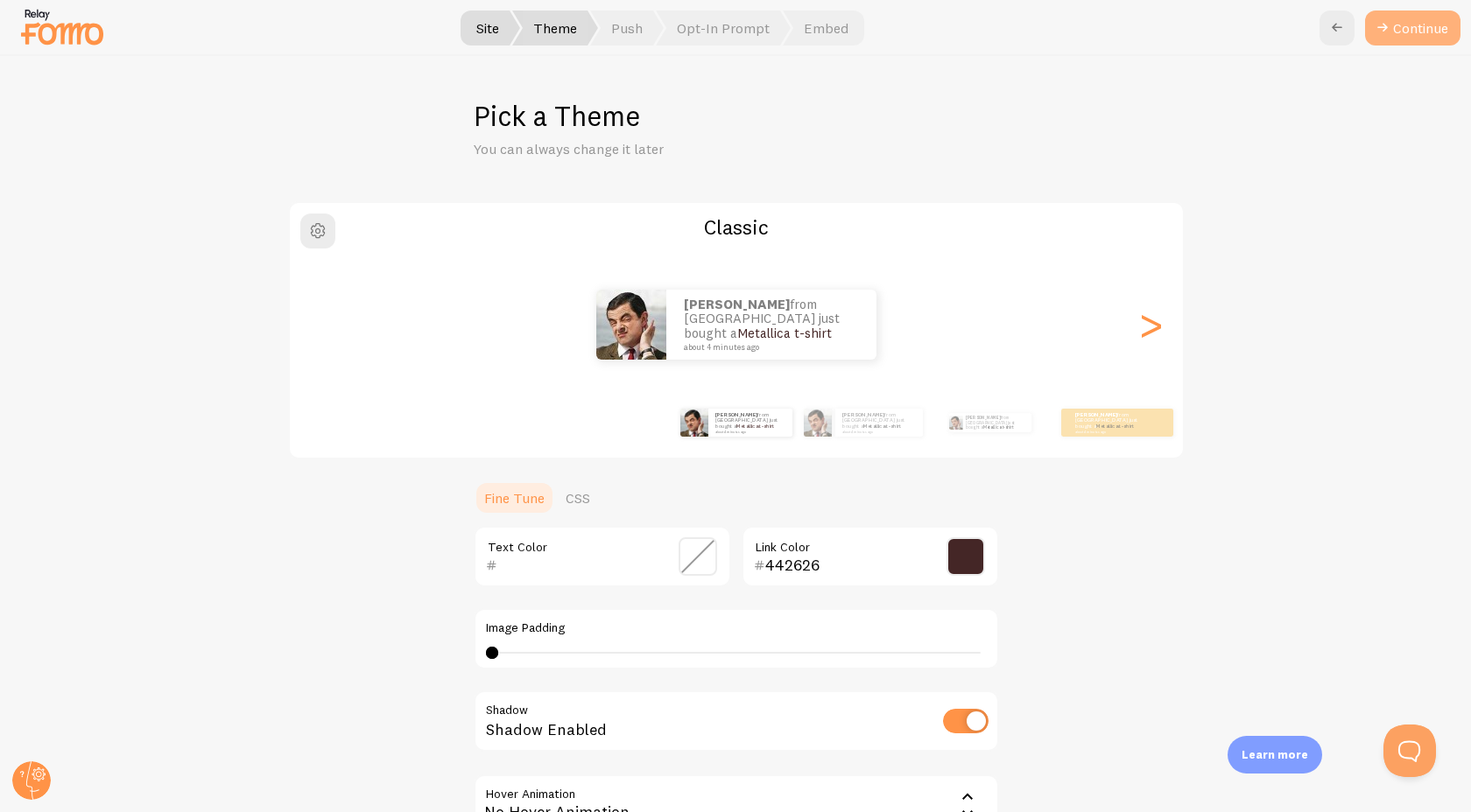
click at [1420, 20] on button "Continue" at bounding box center [1412, 28] width 96 height 35
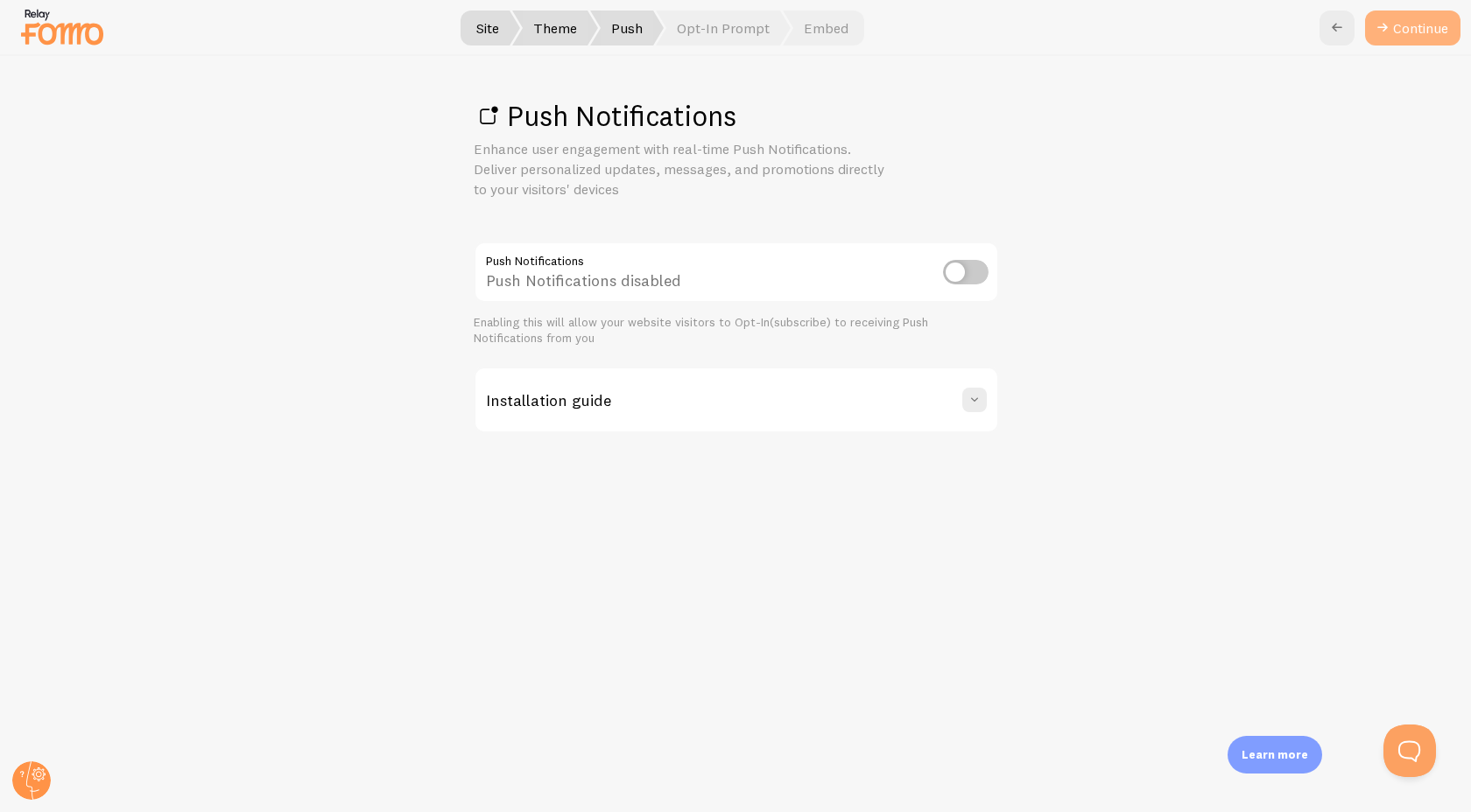
click at [1409, 27] on link "Continue" at bounding box center [1412, 28] width 96 height 35
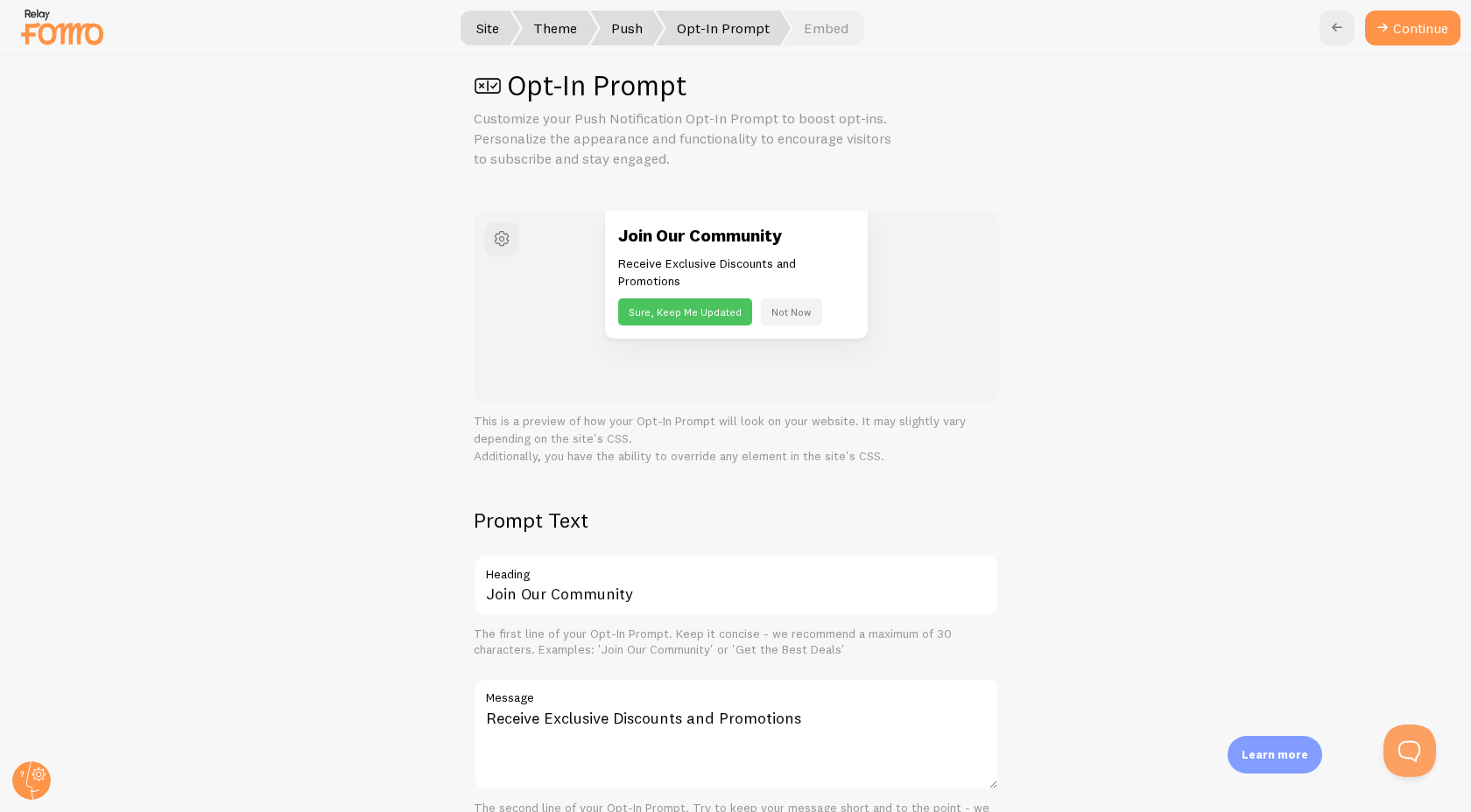
scroll to position [12, 0]
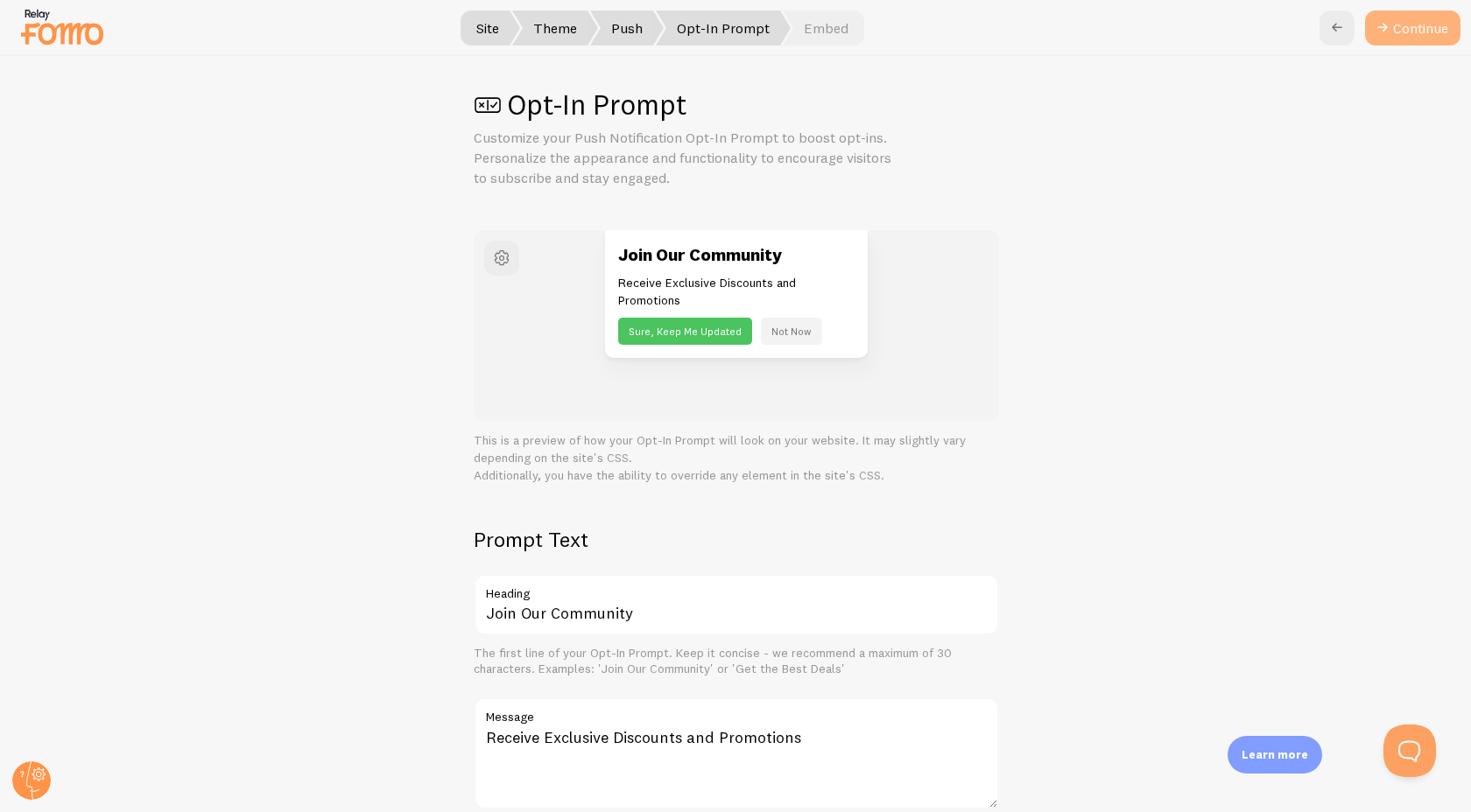
click at [1415, 12] on button "Continue" at bounding box center [1412, 28] width 96 height 35
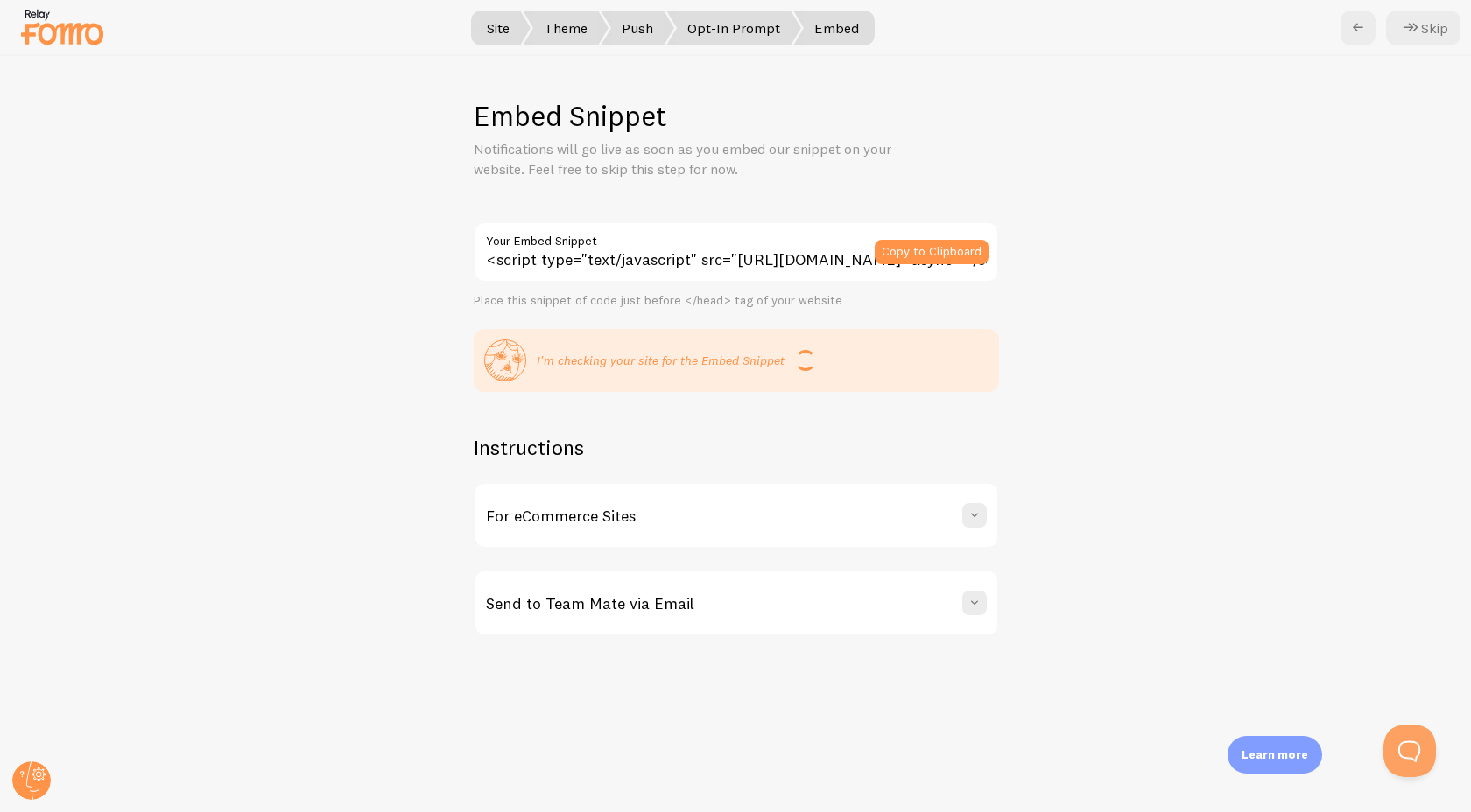
click at [826, 262] on input "<script type="text/javascript" src="[URL][DOMAIN_NAME]" async></script>" at bounding box center [736, 251] width 525 height 61
click at [1423, 25] on button "Skip" at bounding box center [1423, 28] width 74 height 35
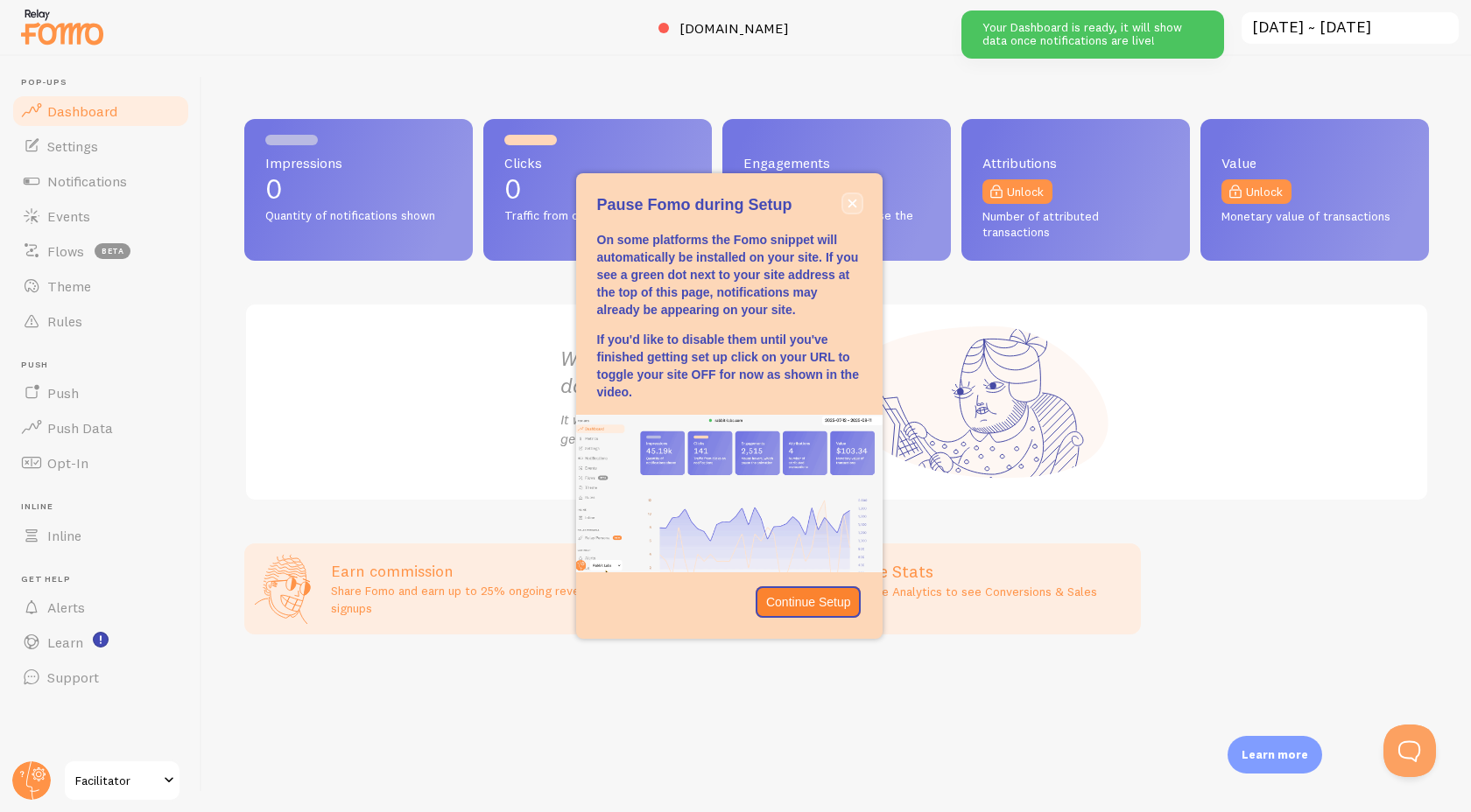
click at [851, 205] on icon "close," at bounding box center [852, 204] width 10 height 10
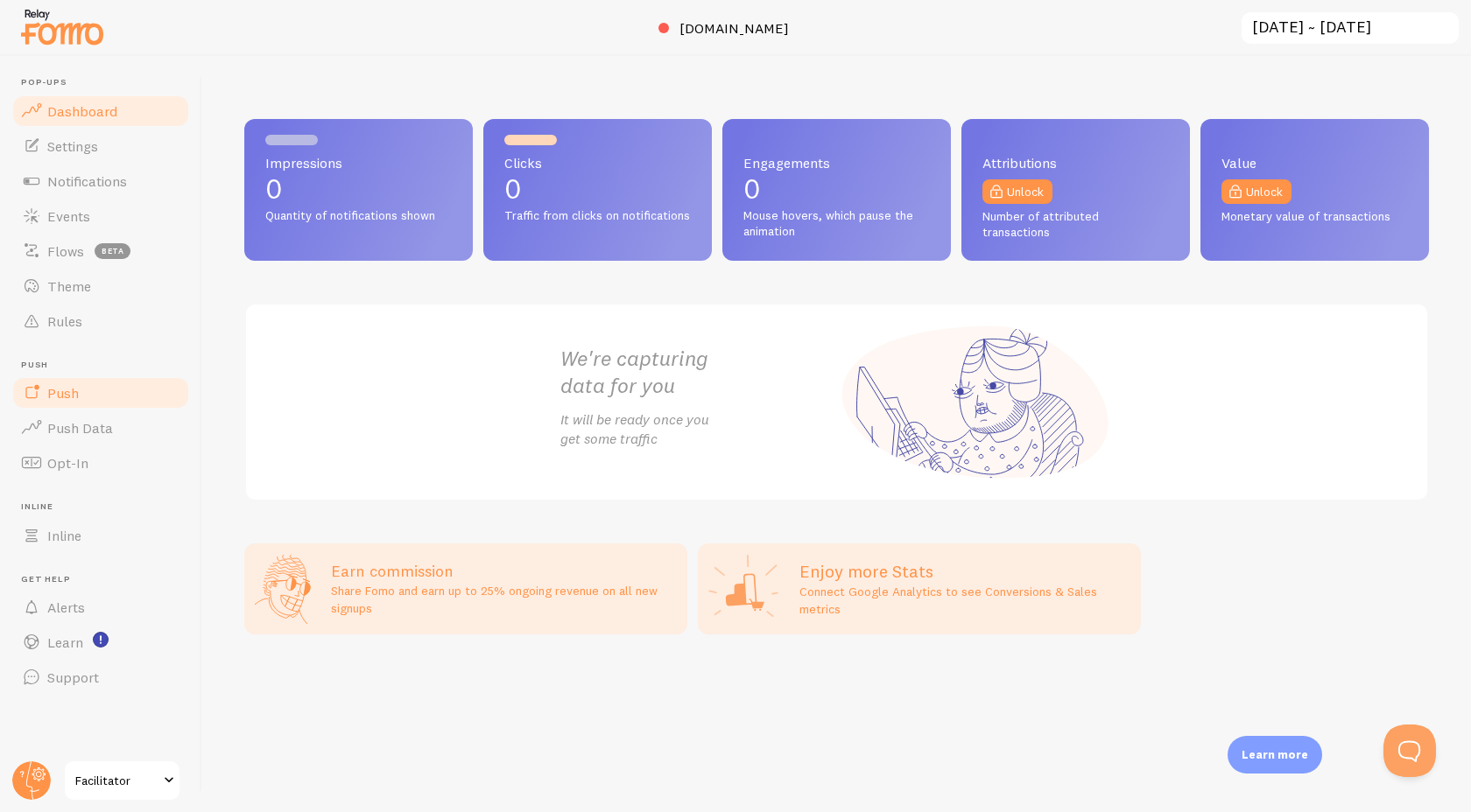
click at [64, 391] on span "Push" at bounding box center [63, 393] width 32 height 17
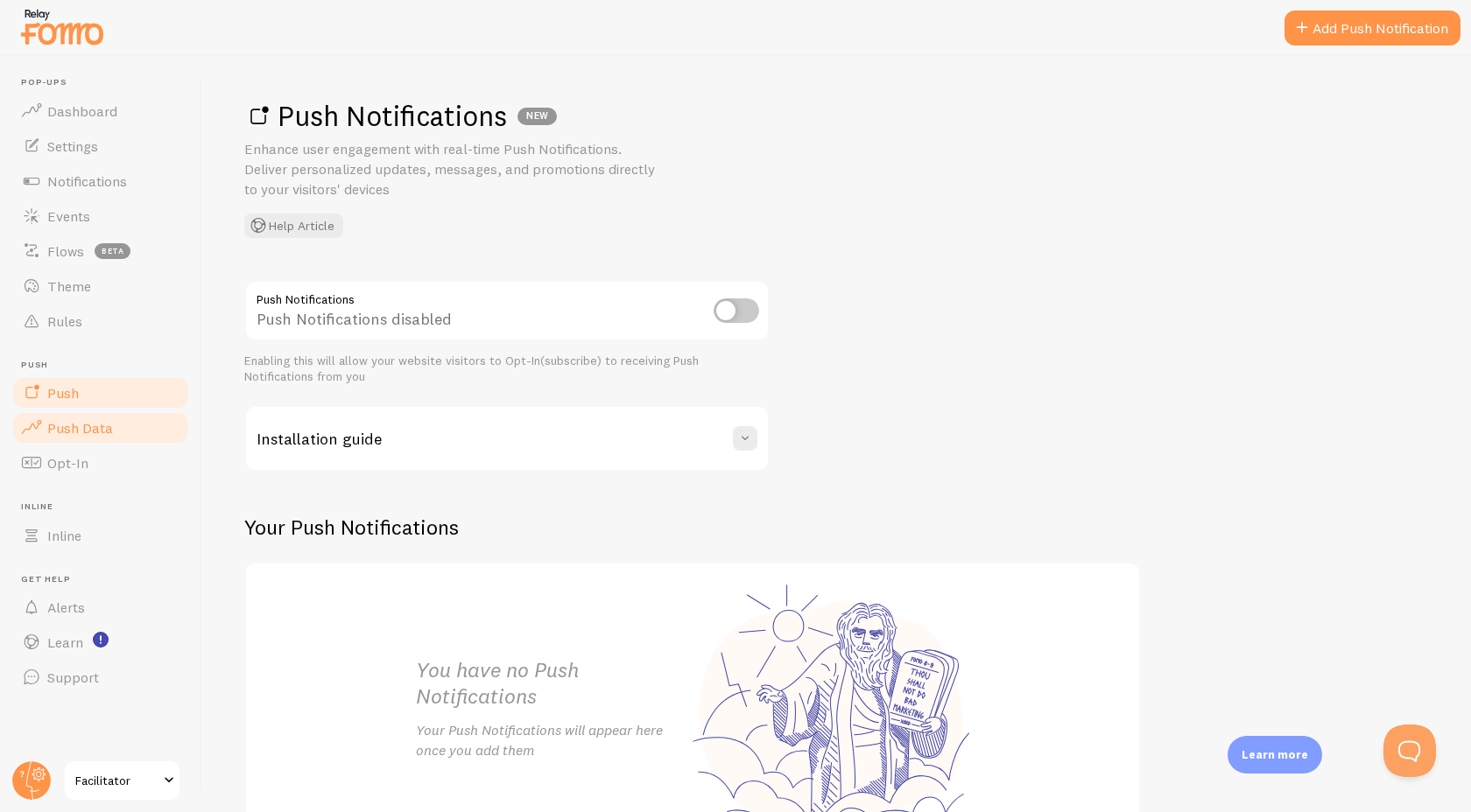
click at [74, 429] on span "Push Data" at bounding box center [80, 428] width 66 height 17
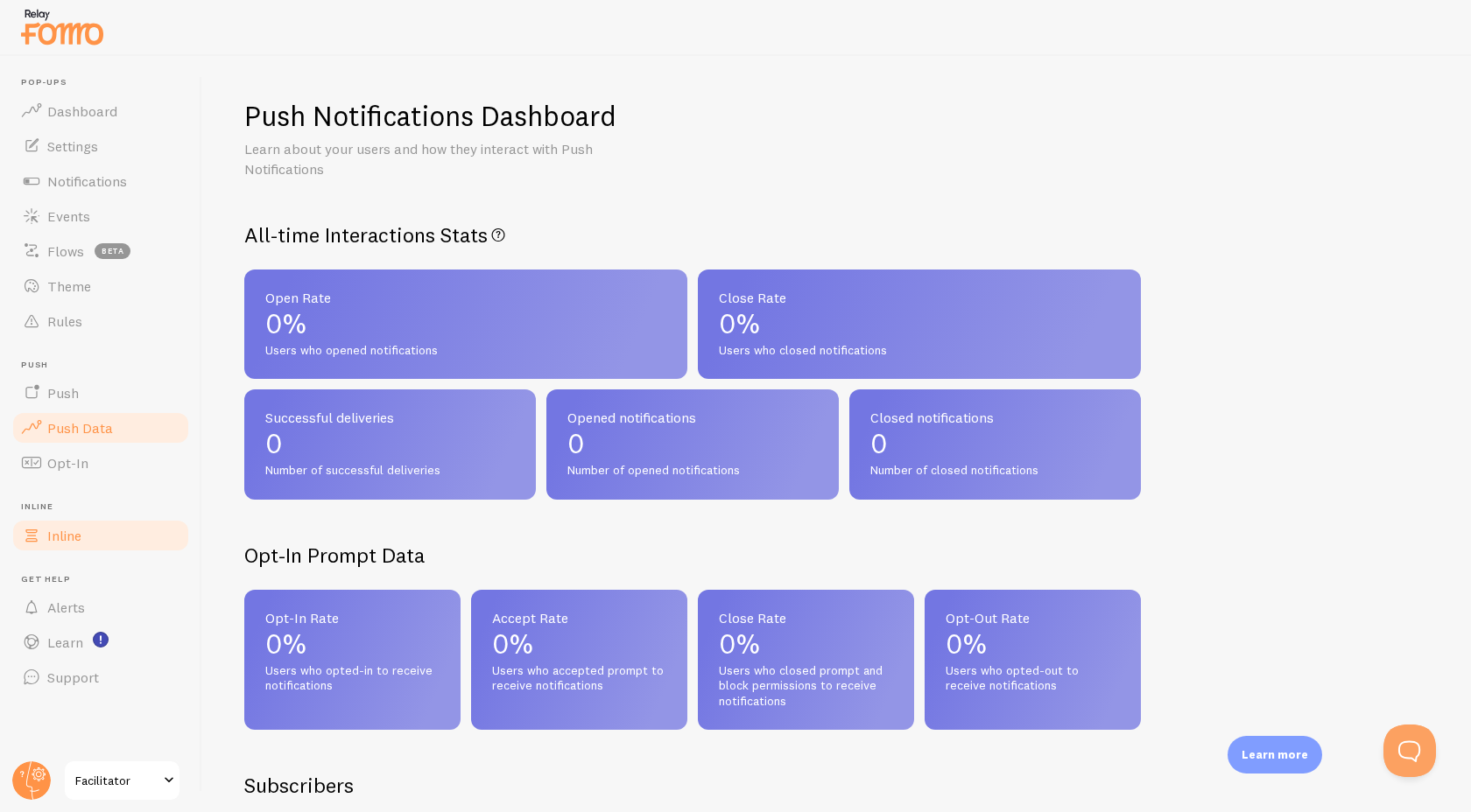
click at [71, 538] on span "Inline" at bounding box center [64, 536] width 34 height 17
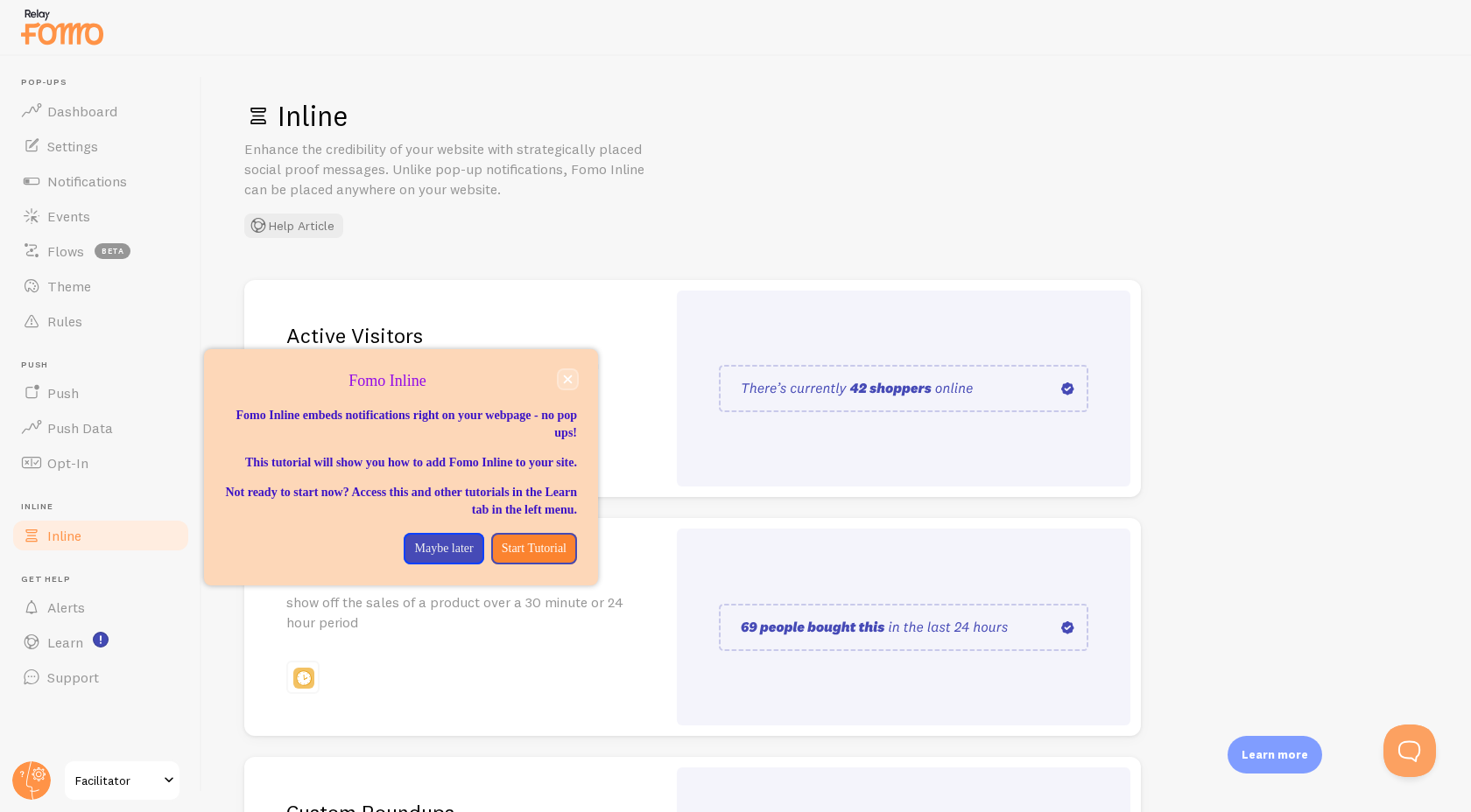
click at [561, 371] on button "close," at bounding box center [567, 378] width 18 height 18
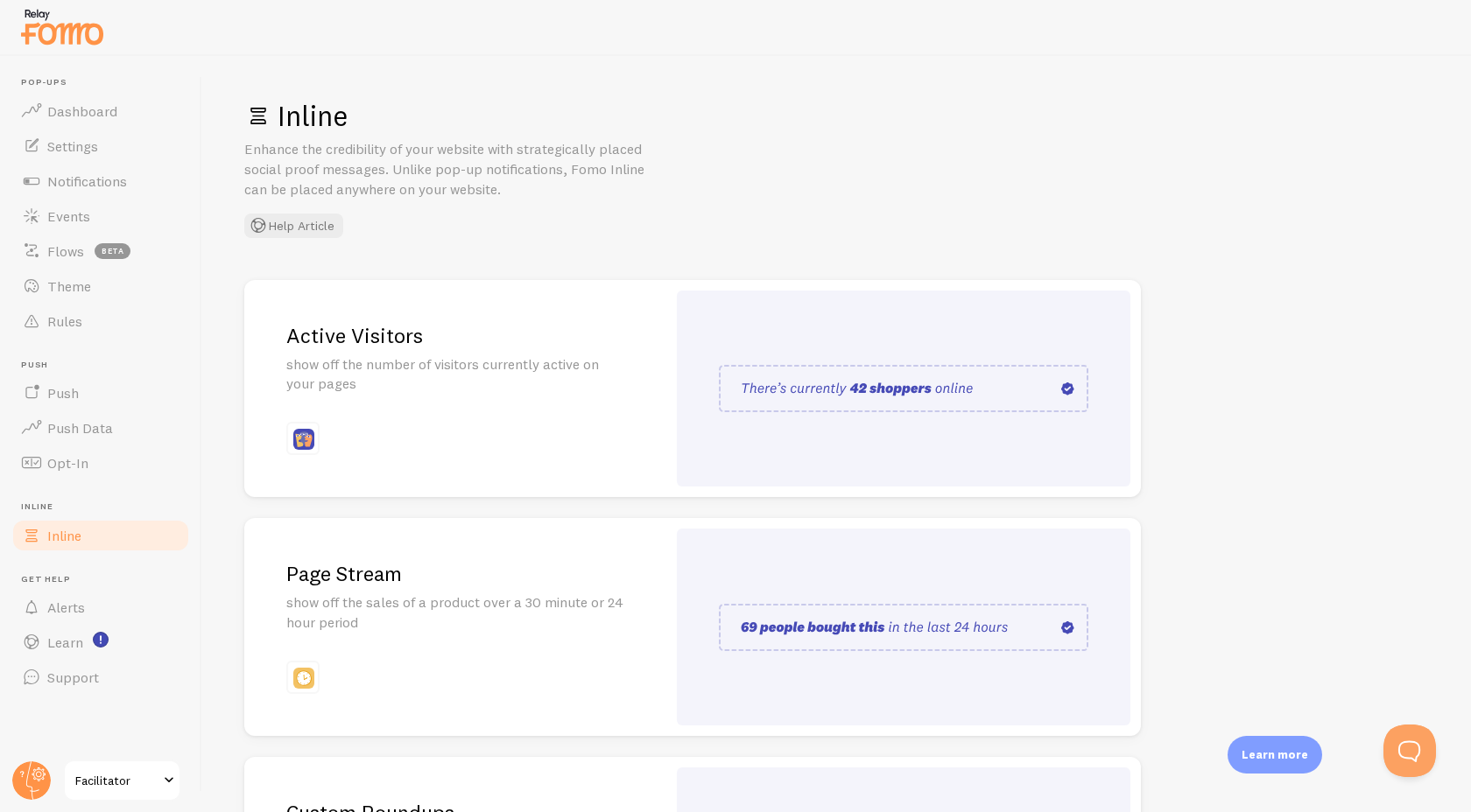
scroll to position [246, 0]
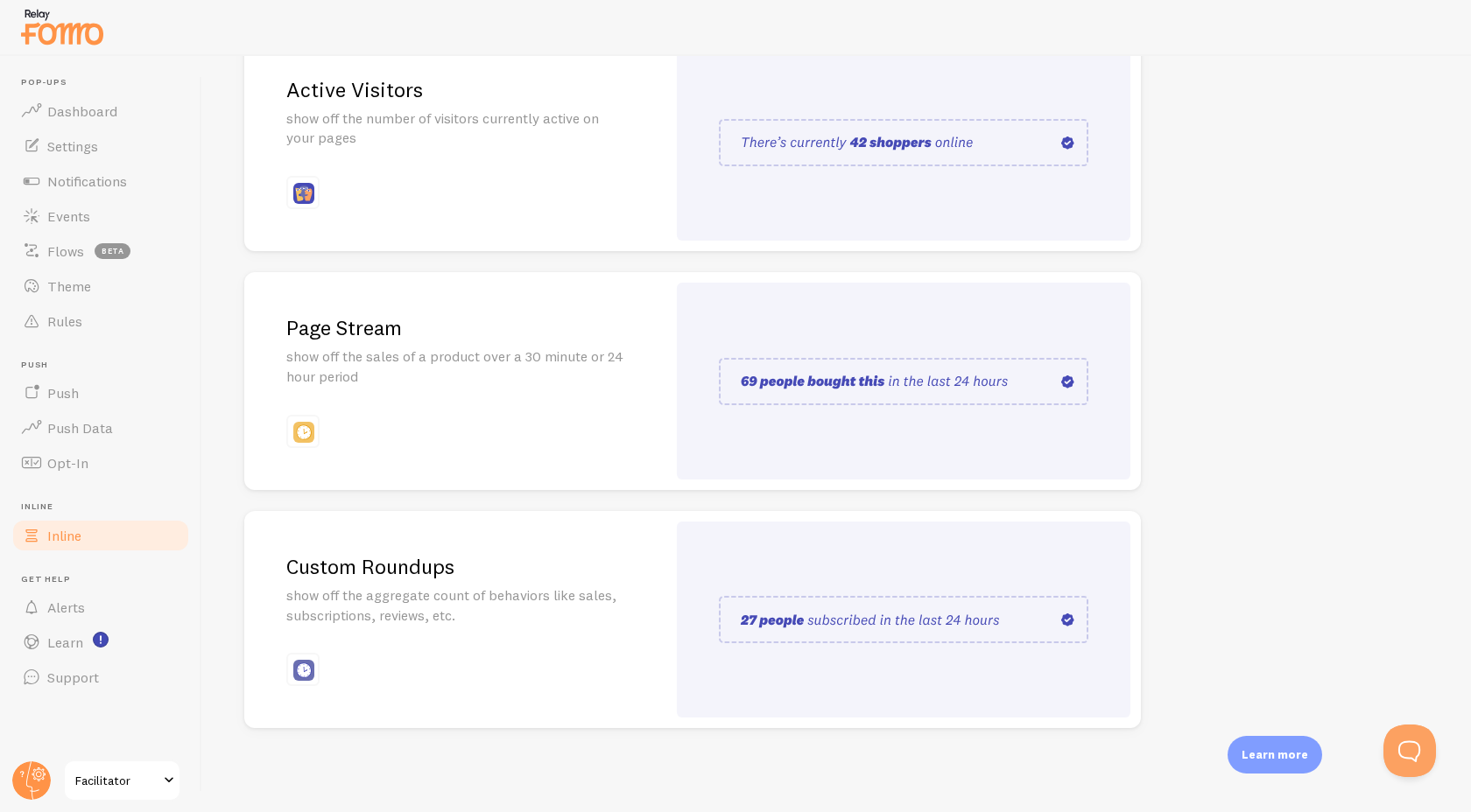
click at [539, 598] on p "show off the aggregate count of behaviors like sales, subscriptions, reviews, e…" at bounding box center [455, 605] width 338 height 41
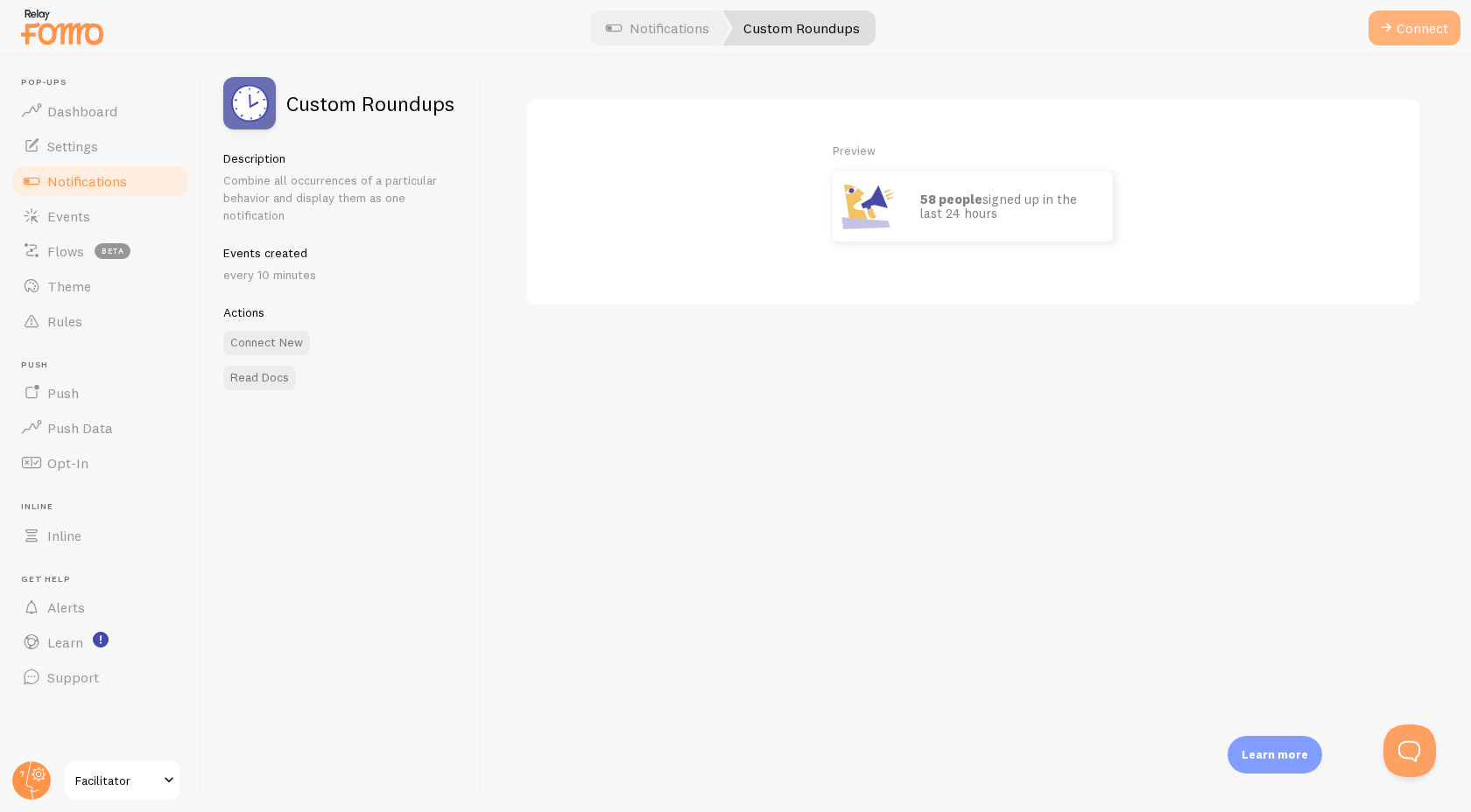
click at [1425, 26] on button "Connect" at bounding box center [1414, 28] width 92 height 35
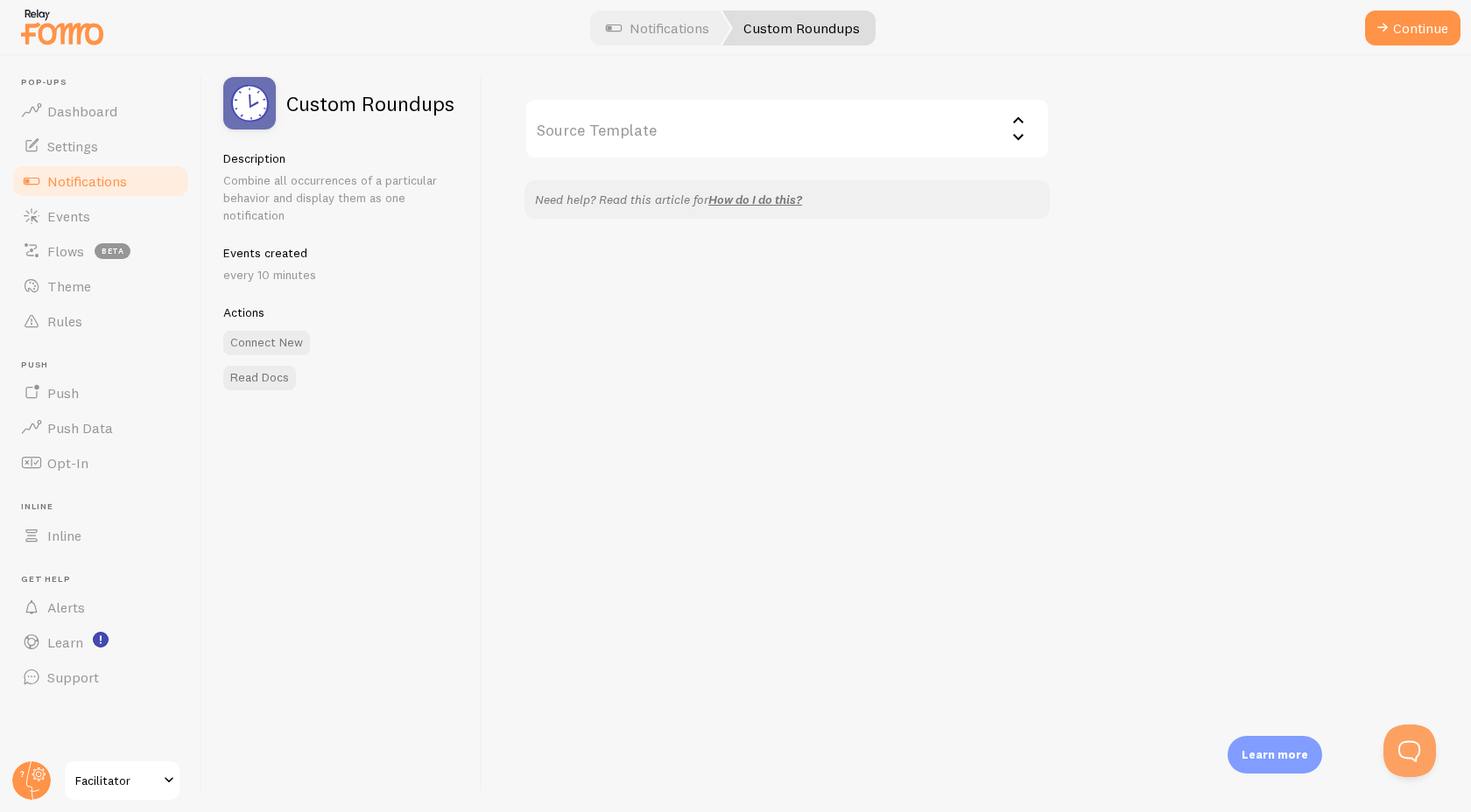
click at [905, 115] on input "Source Template" at bounding box center [787, 128] width 525 height 61
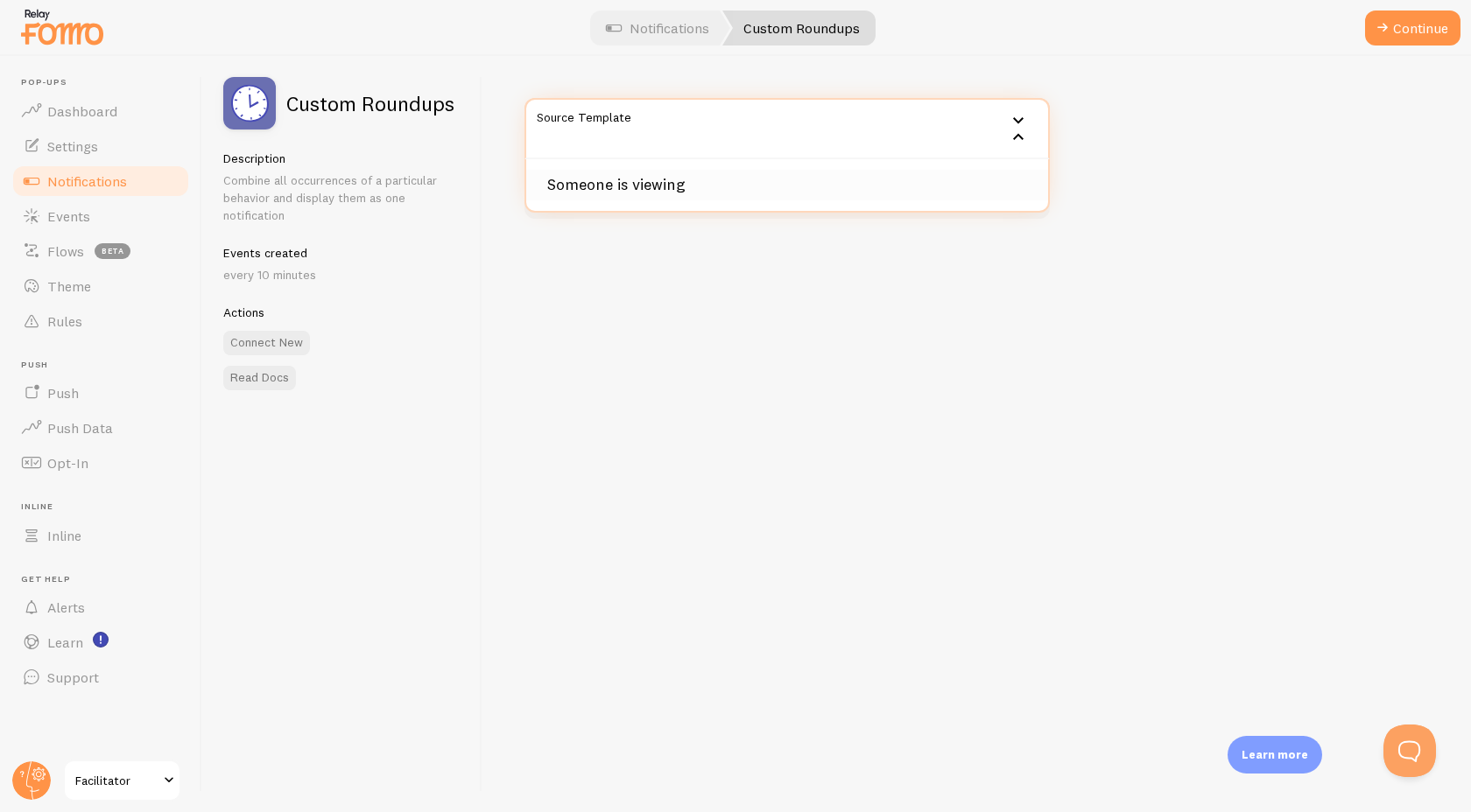
click at [697, 192] on li "Someone is viewing" at bounding box center [787, 185] width 522 height 31
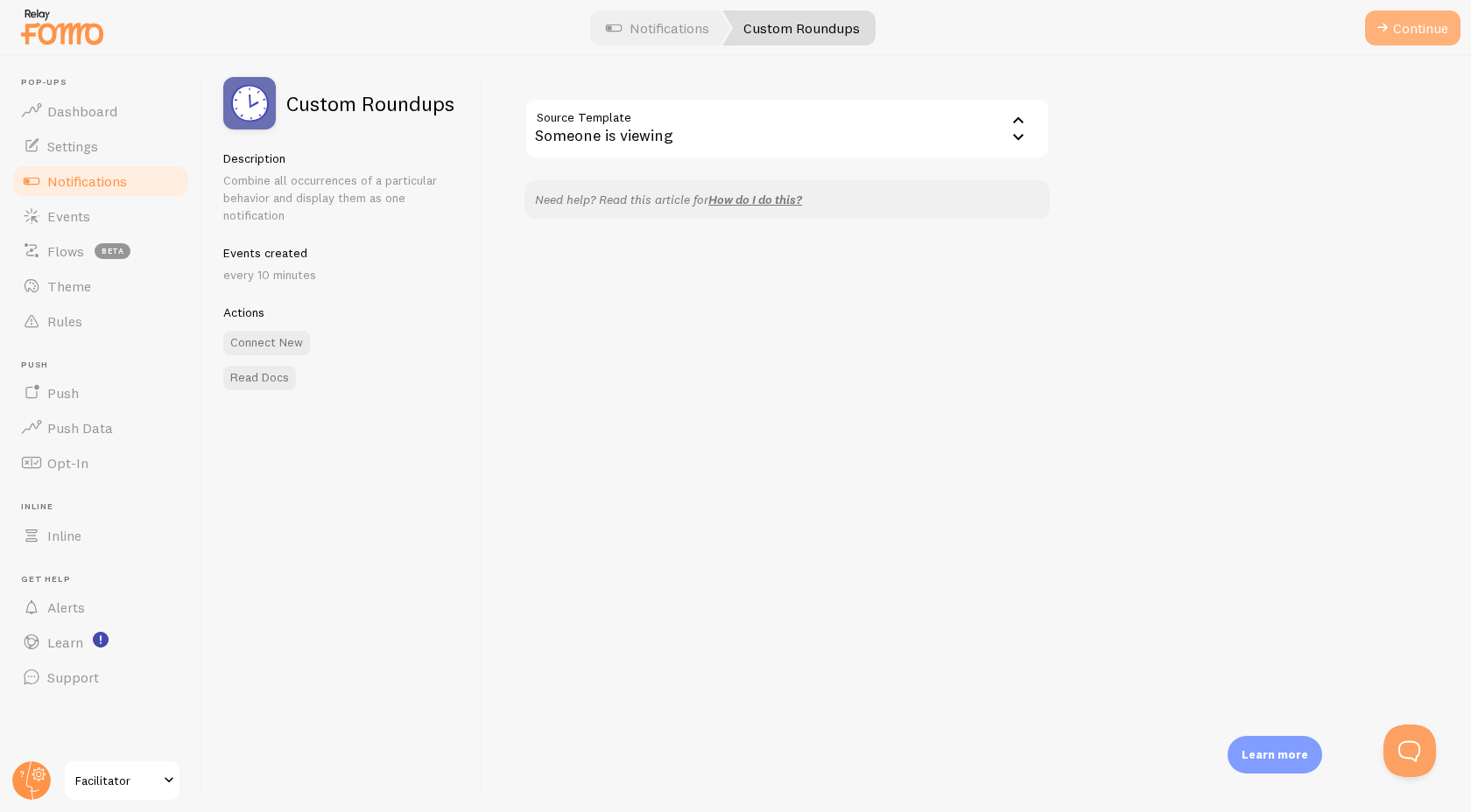
click at [1416, 33] on button "Continue" at bounding box center [1412, 28] width 96 height 35
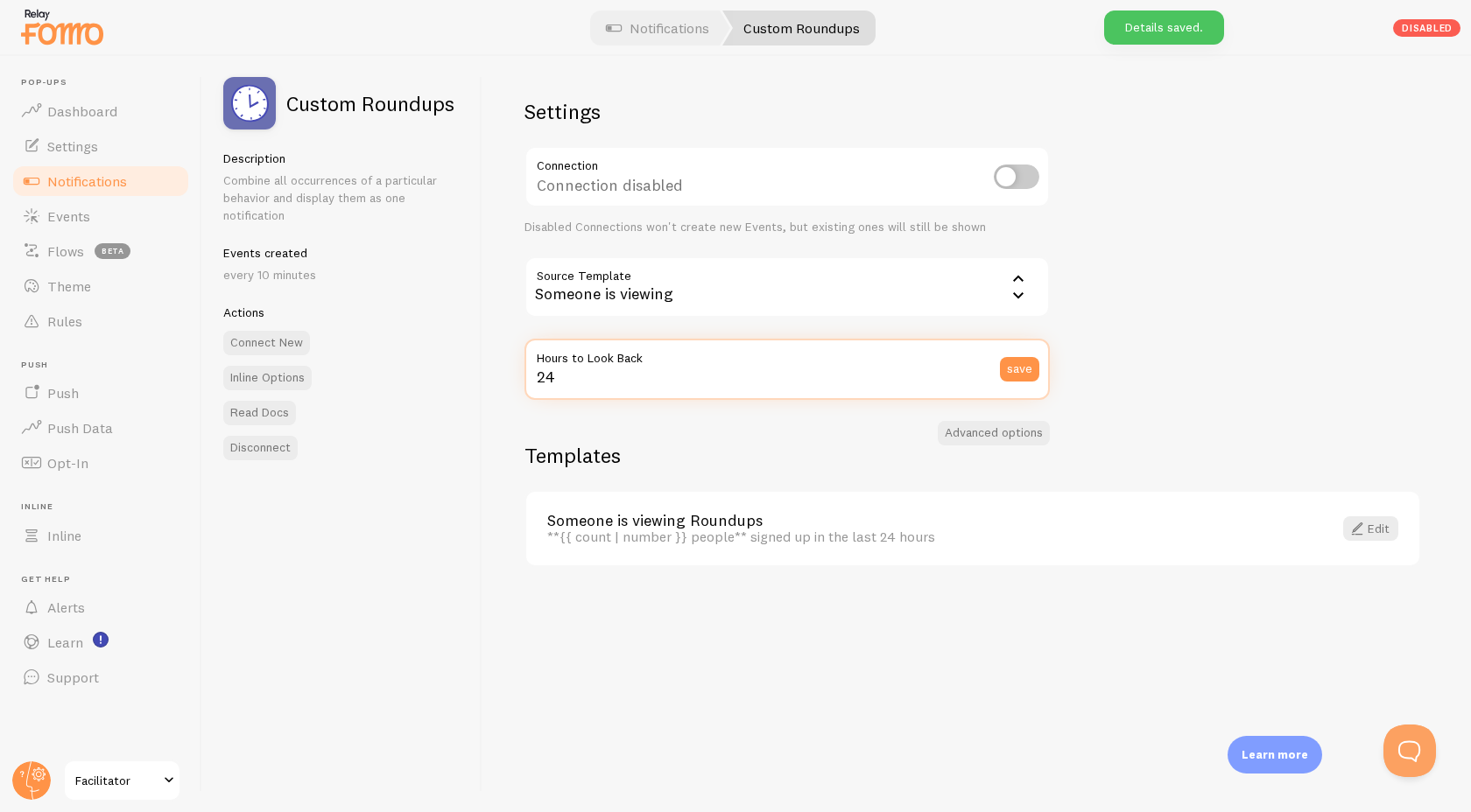
click at [599, 392] on input "24" at bounding box center [787, 369] width 525 height 61
click at [557, 383] on input "24" at bounding box center [787, 369] width 525 height 61
click at [544, 376] on input "24" at bounding box center [787, 369] width 525 height 61
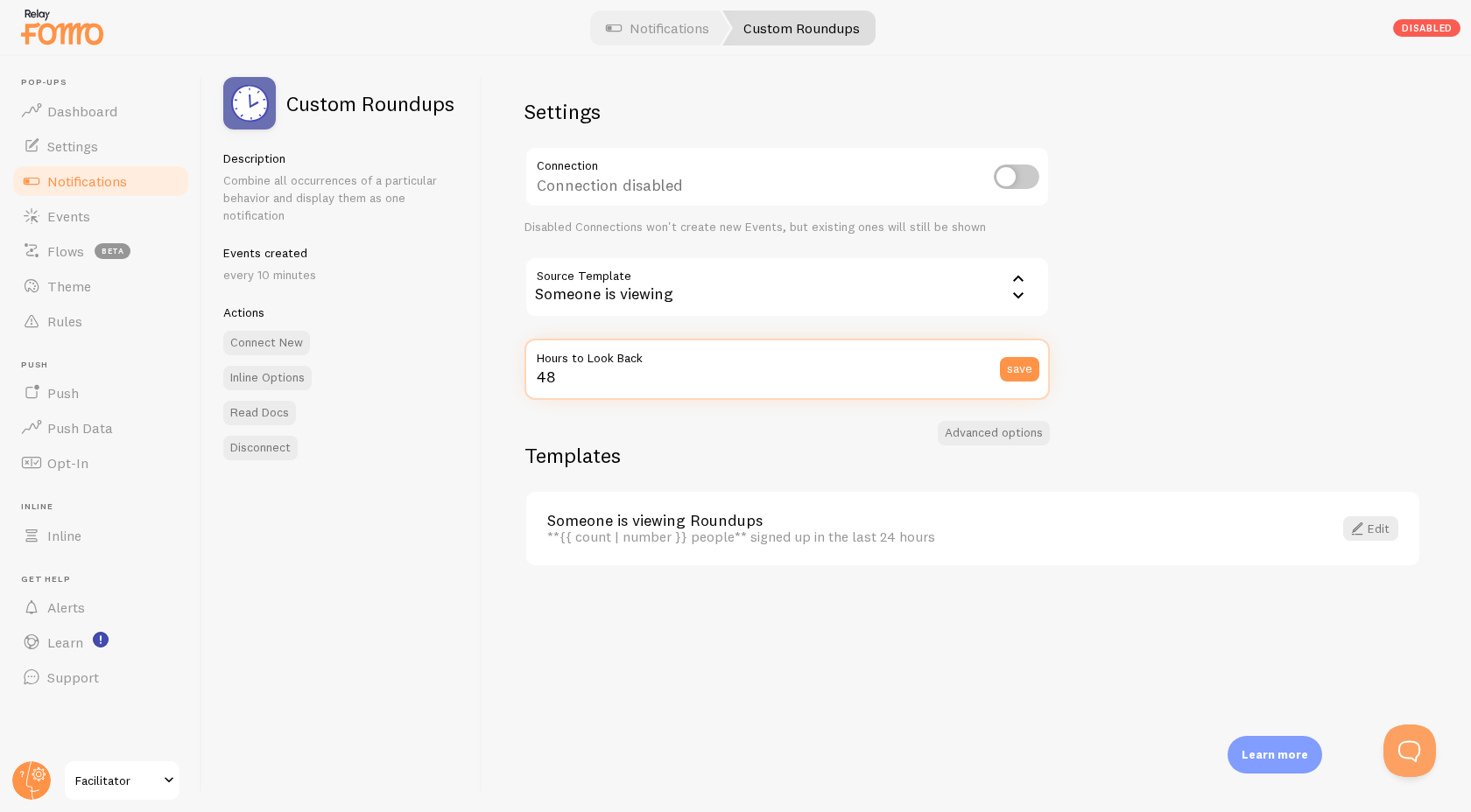
type input "48"
click at [430, 455] on div "Disconnect" at bounding box center [342, 447] width 238 height 24
click at [888, 540] on div "**{{ count | number }} people** signed up in the last 24 hours" at bounding box center [929, 537] width 764 height 15
click at [1372, 534] on link "Edit" at bounding box center [1371, 528] width 55 height 24
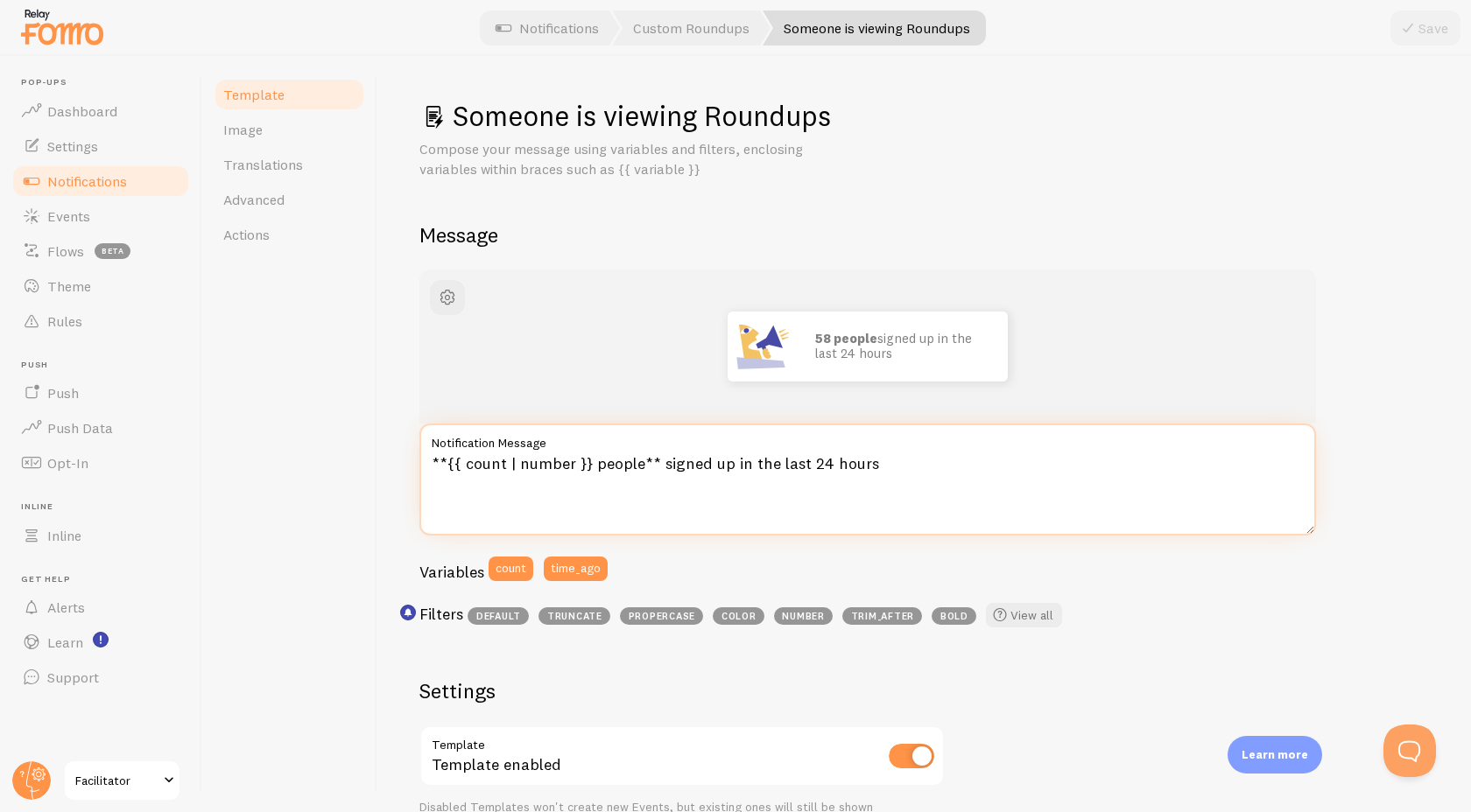
click at [814, 463] on textarea "**{{ count | number }} people** signed up in the last 24 hours" at bounding box center [867, 480] width 896 height 112
drag, startPoint x: 805, startPoint y: 464, endPoint x: 817, endPoint y: 464, distance: 12.0
click at [817, 464] on textarea "**{{ count | number }} people** signed up in the last 24 hours" at bounding box center [867, 480] width 896 height 112
type textarea "**{{ count | number }} people** signed up in the last 48 hours"
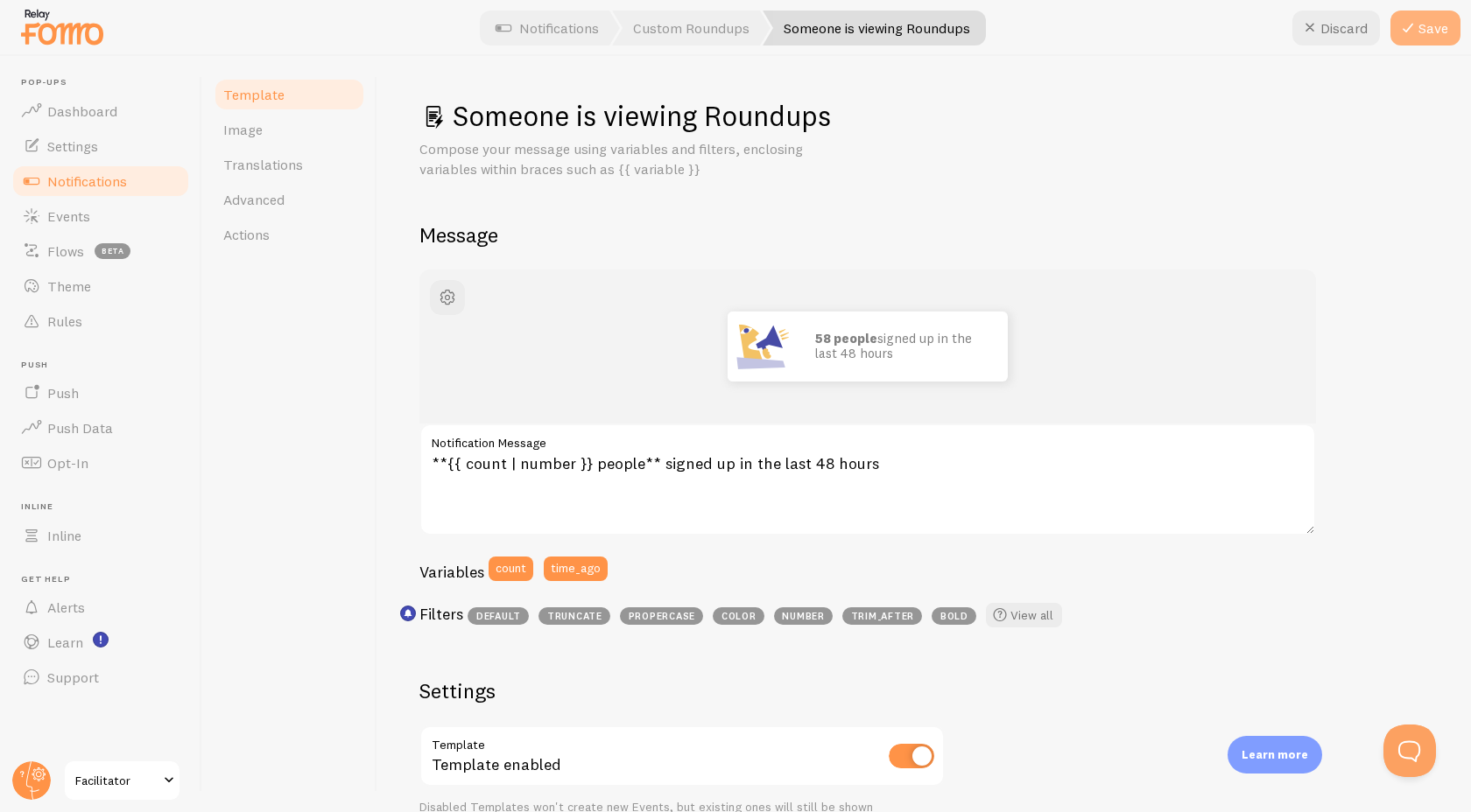
click at [1432, 33] on button "Save" at bounding box center [1425, 28] width 71 height 35
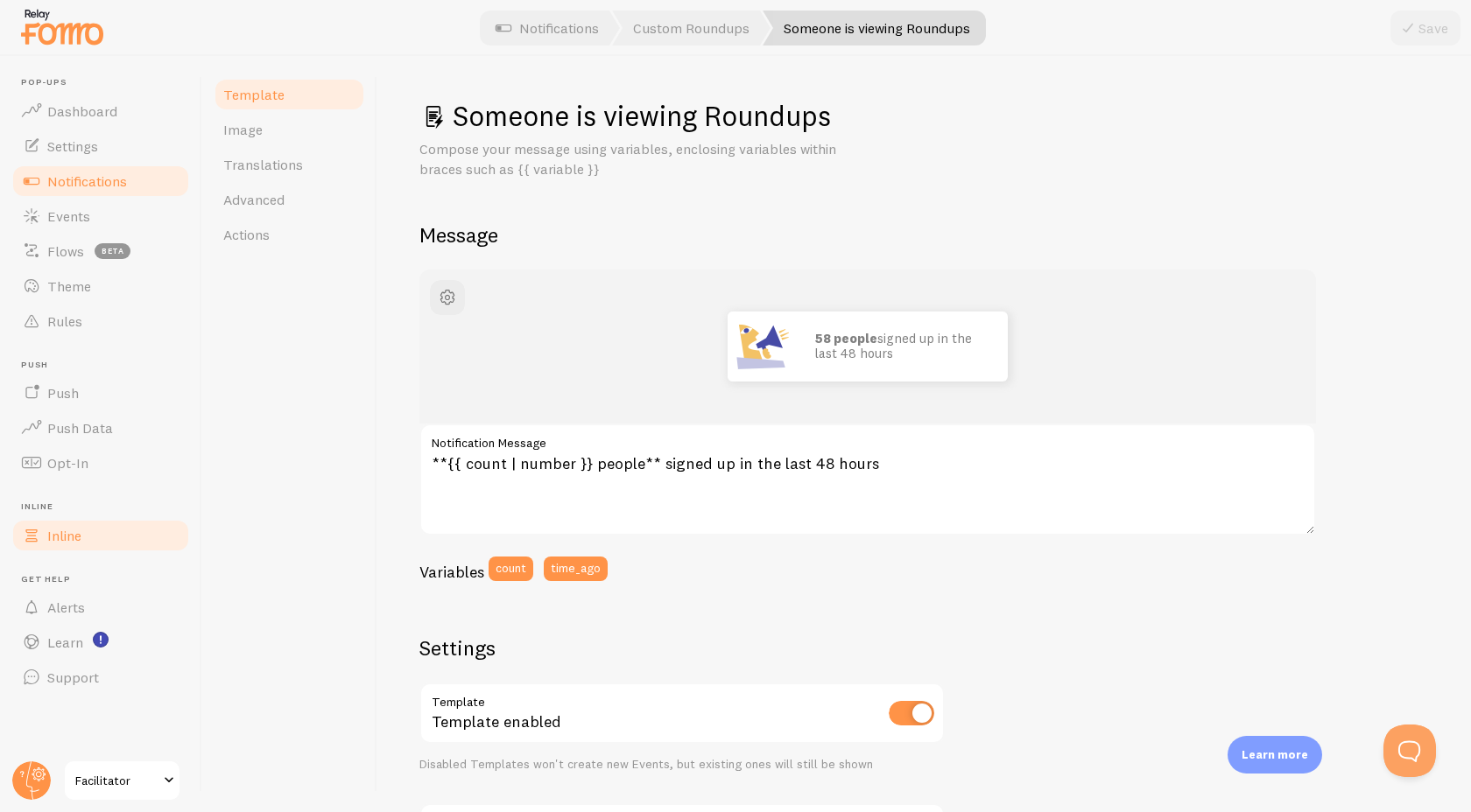
click at [76, 547] on link "Inline" at bounding box center [100, 536] width 181 height 35
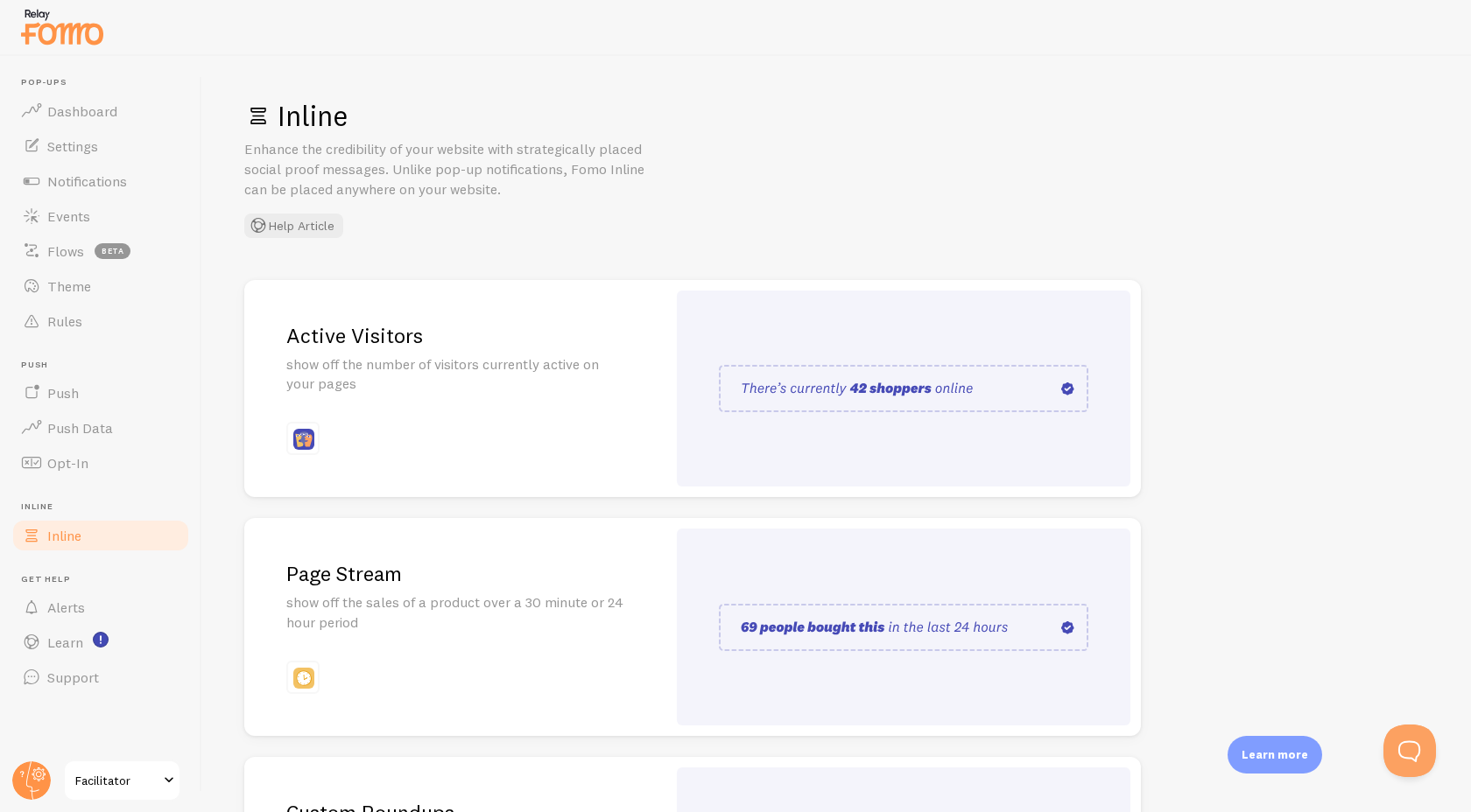
scroll to position [246, 0]
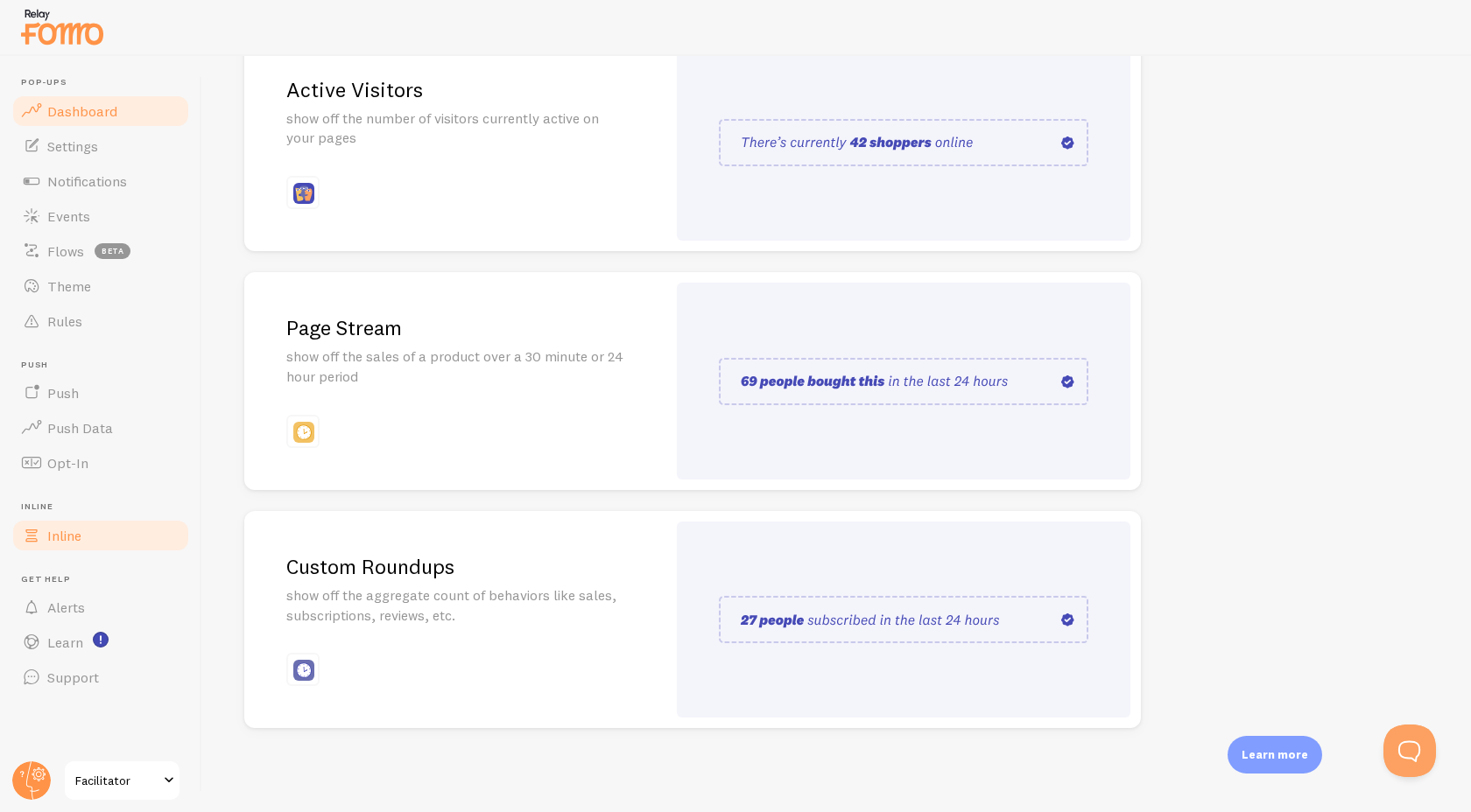
click at [89, 116] on span "Dashboard" at bounding box center [82, 111] width 71 height 17
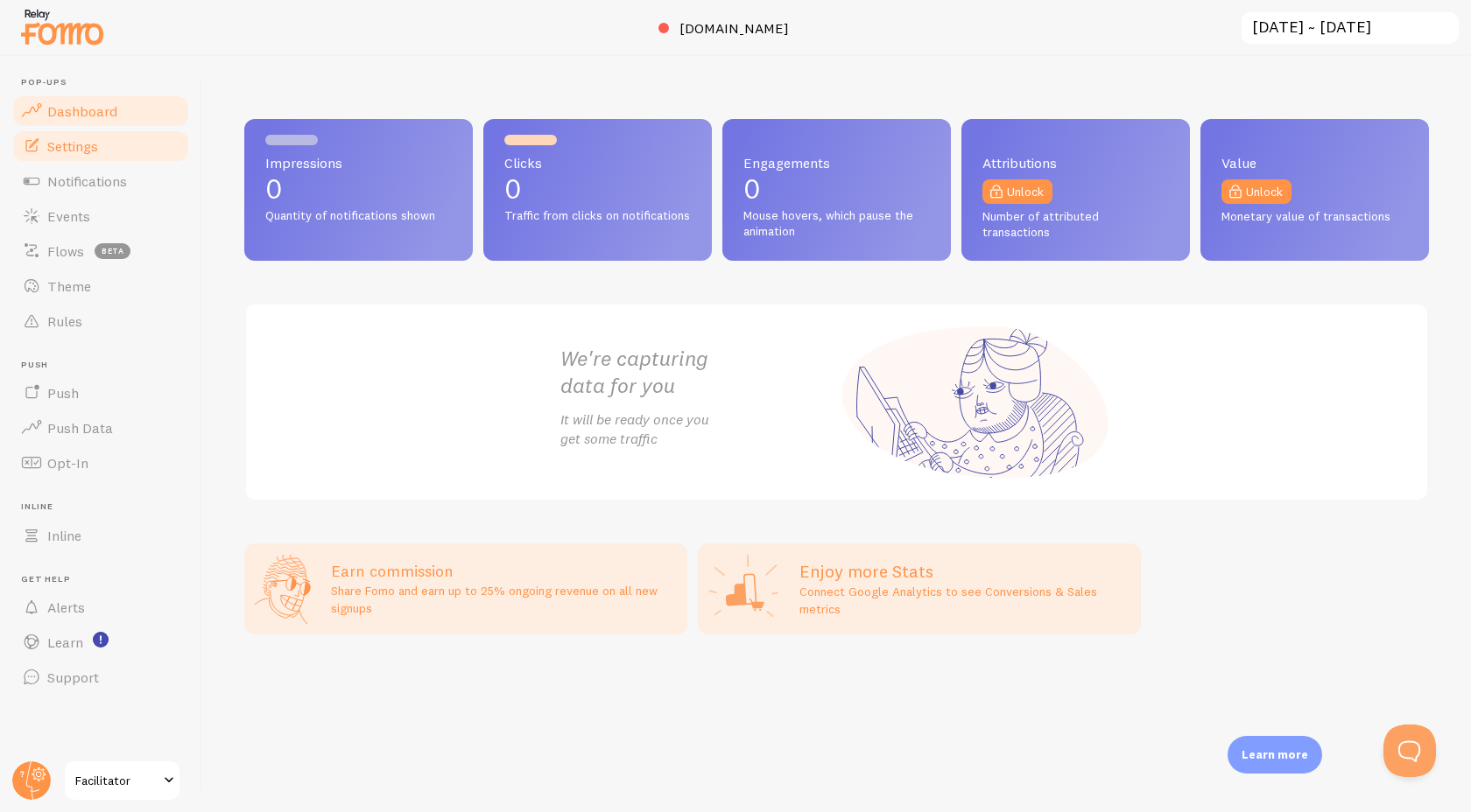
click at [89, 146] on span "Settings" at bounding box center [72, 146] width 51 height 17
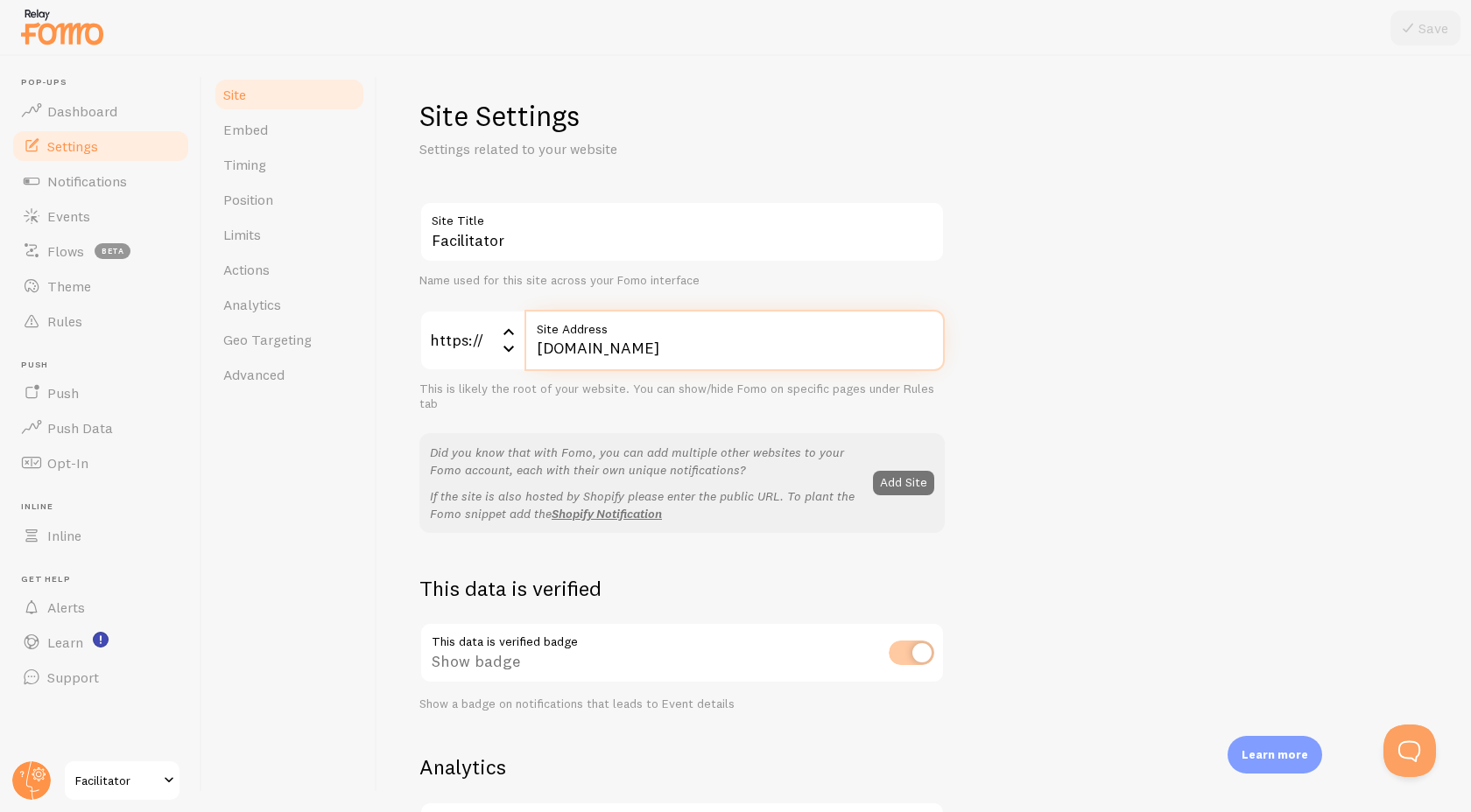
click at [538, 346] on input "[DOMAIN_NAME]" at bounding box center [734, 340] width 420 height 61
paste input "www"
type input "[DOMAIN_NAME]"
click at [515, 400] on div "This is likely the root of your website. You can show/hide Fomo on specific pag…" at bounding box center [682, 397] width 525 height 31
click at [1428, 35] on button "Save" at bounding box center [1425, 28] width 71 height 35
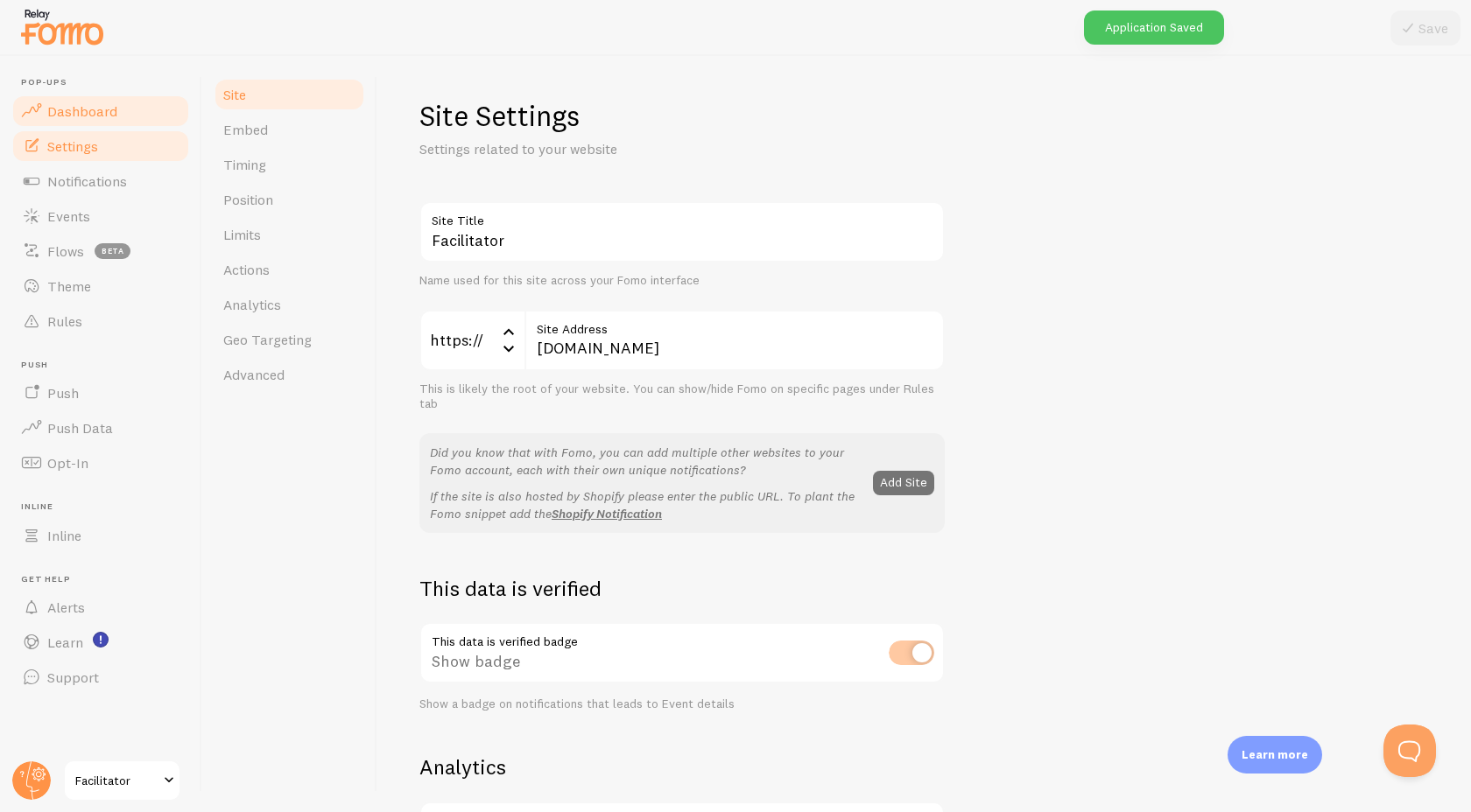
click at [77, 102] on span "Dashboard" at bounding box center [82, 111] width 71 height 17
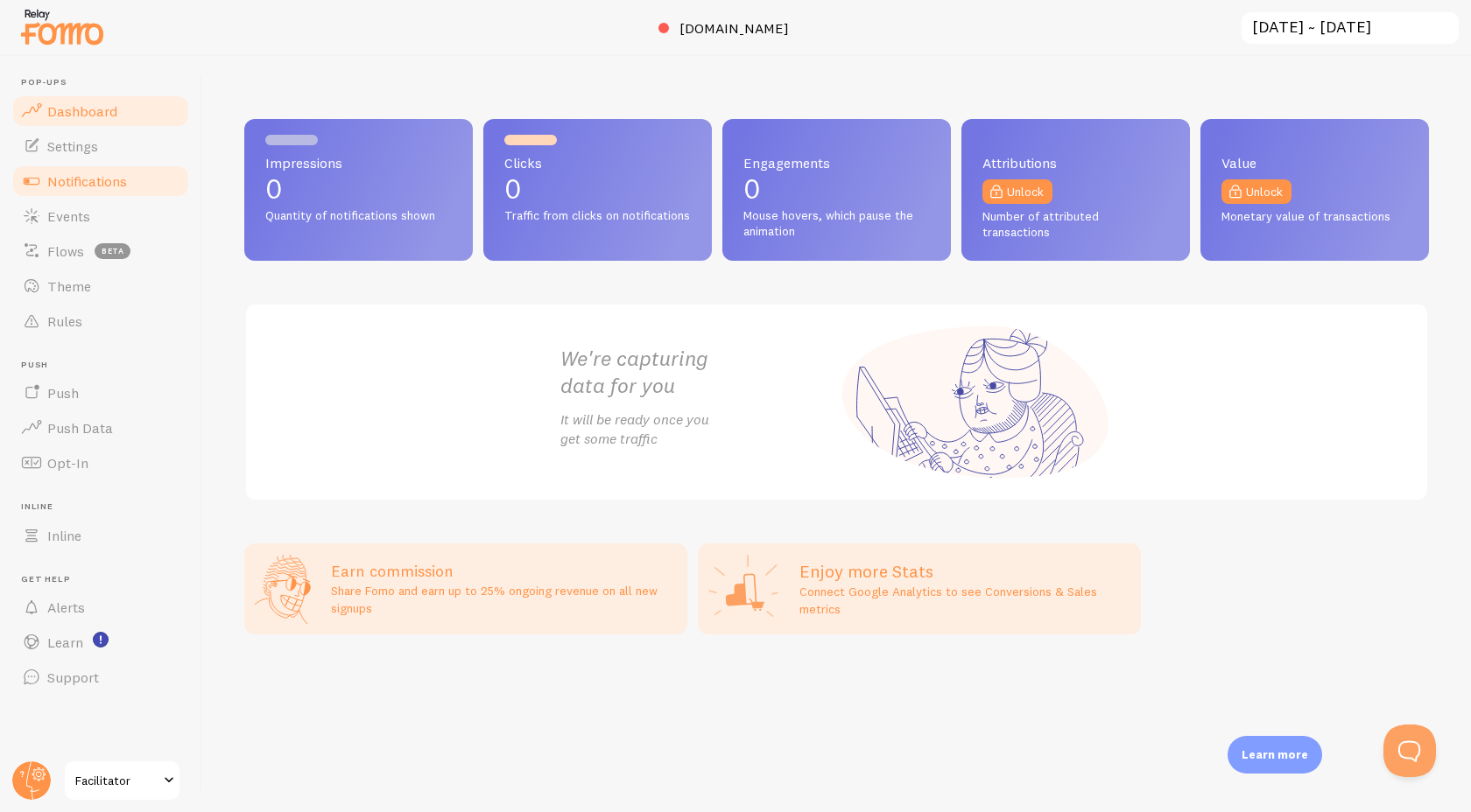
click at [82, 183] on span "Notifications" at bounding box center [87, 182] width 79 height 17
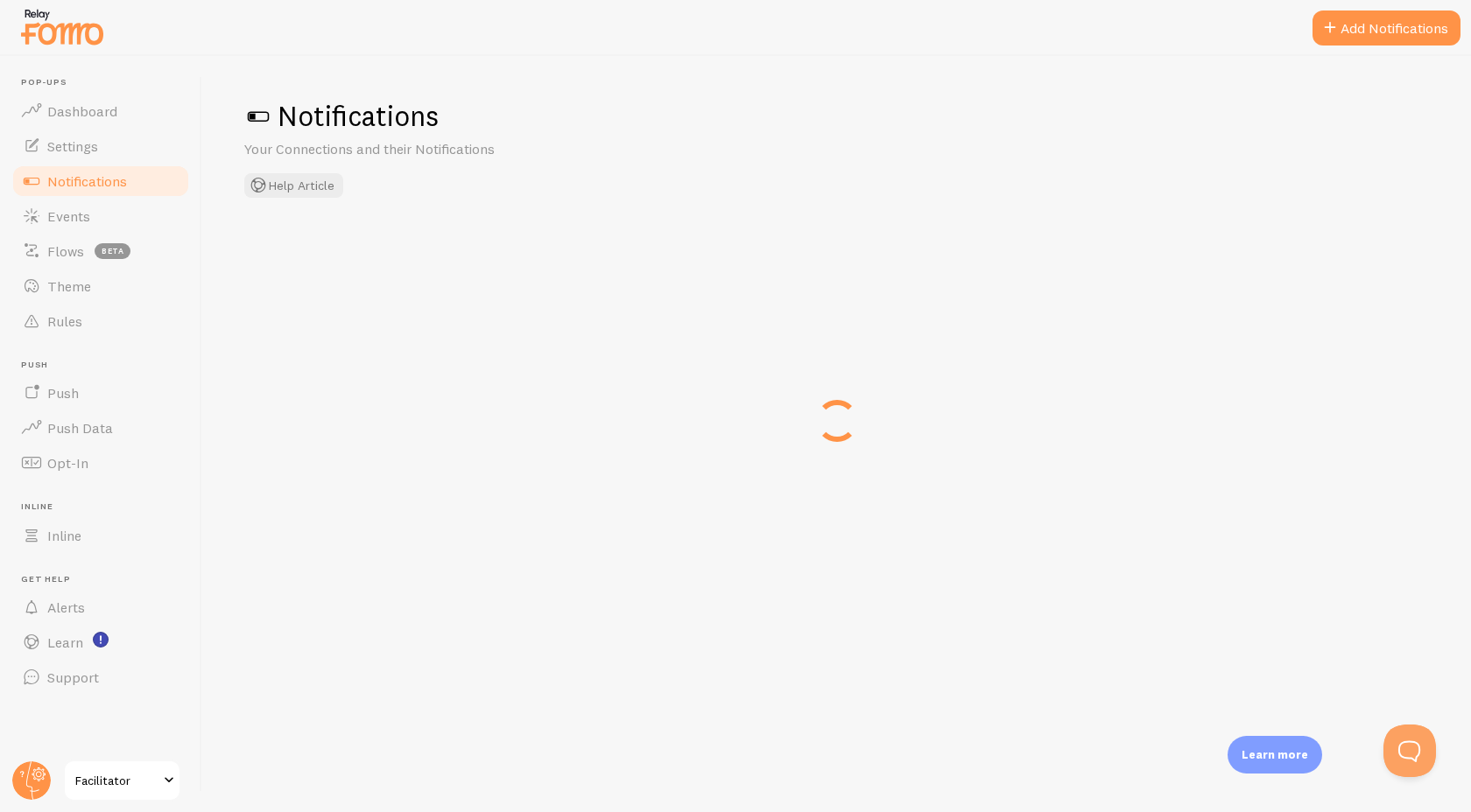
checkbox input "false"
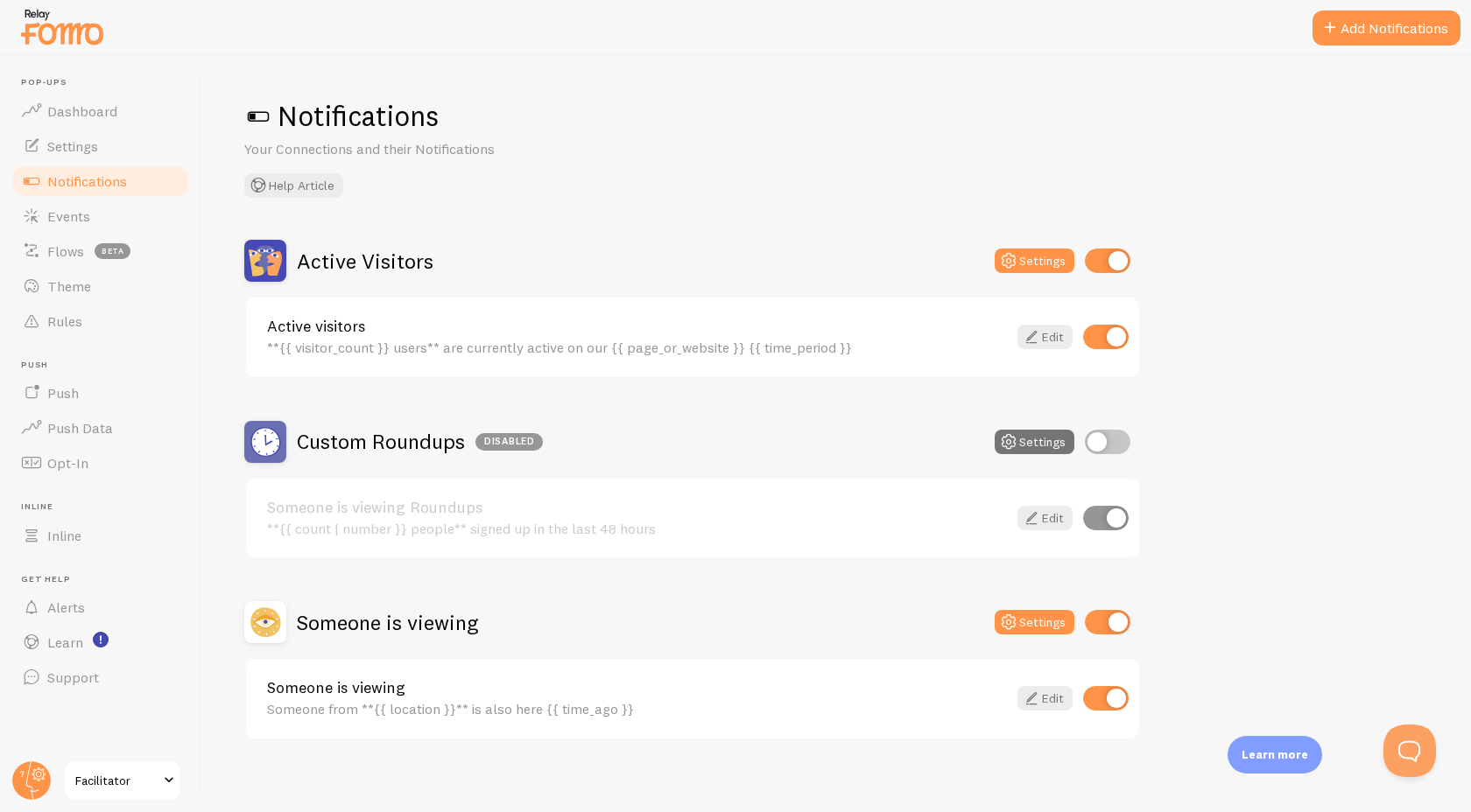
click at [1104, 332] on input "checkbox" at bounding box center [1105, 336] width 45 height 24
checkbox input "false"
click at [1044, 695] on link "Edit" at bounding box center [1044, 698] width 55 height 24
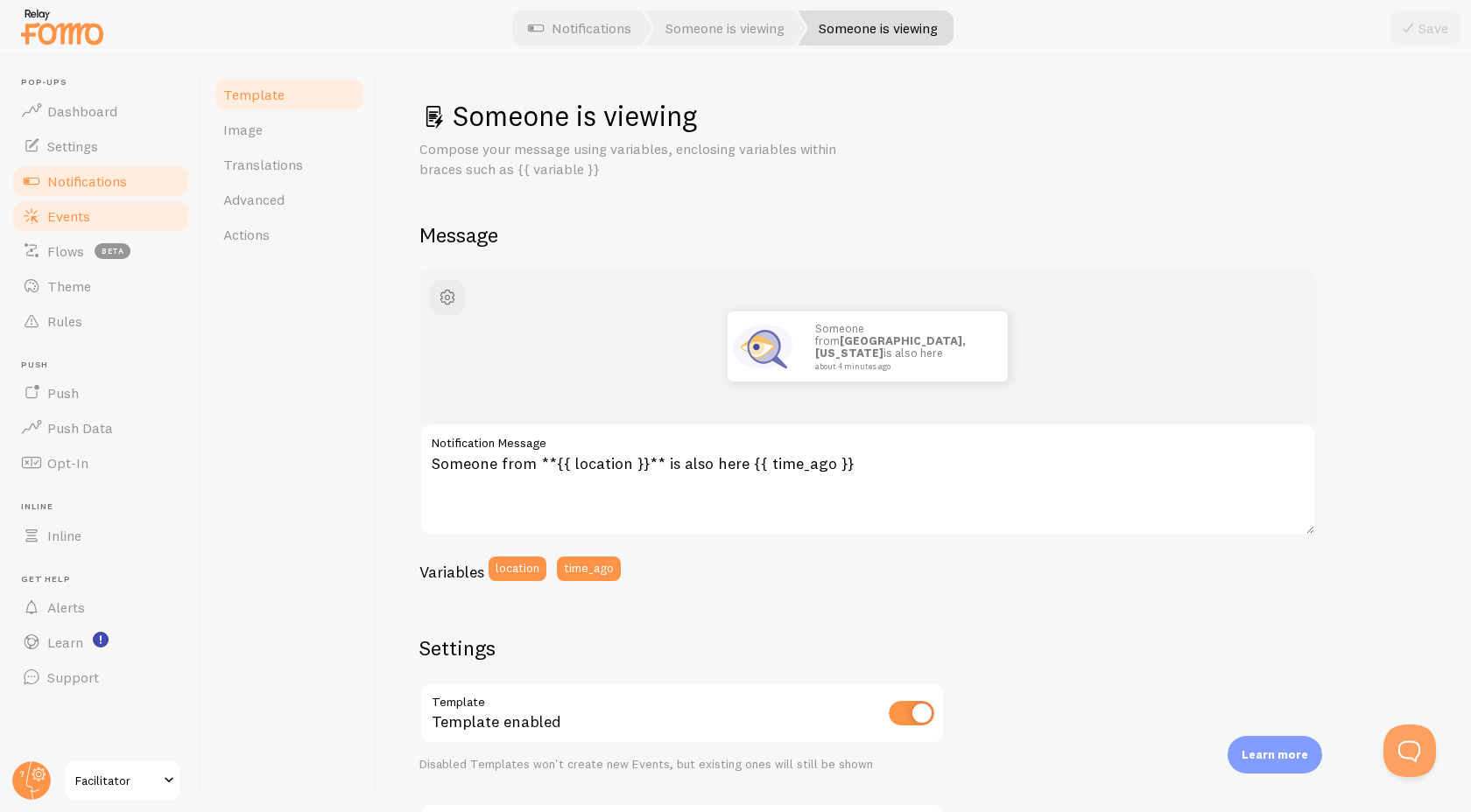
click at [82, 220] on span "Events" at bounding box center [69, 216] width 42 height 17
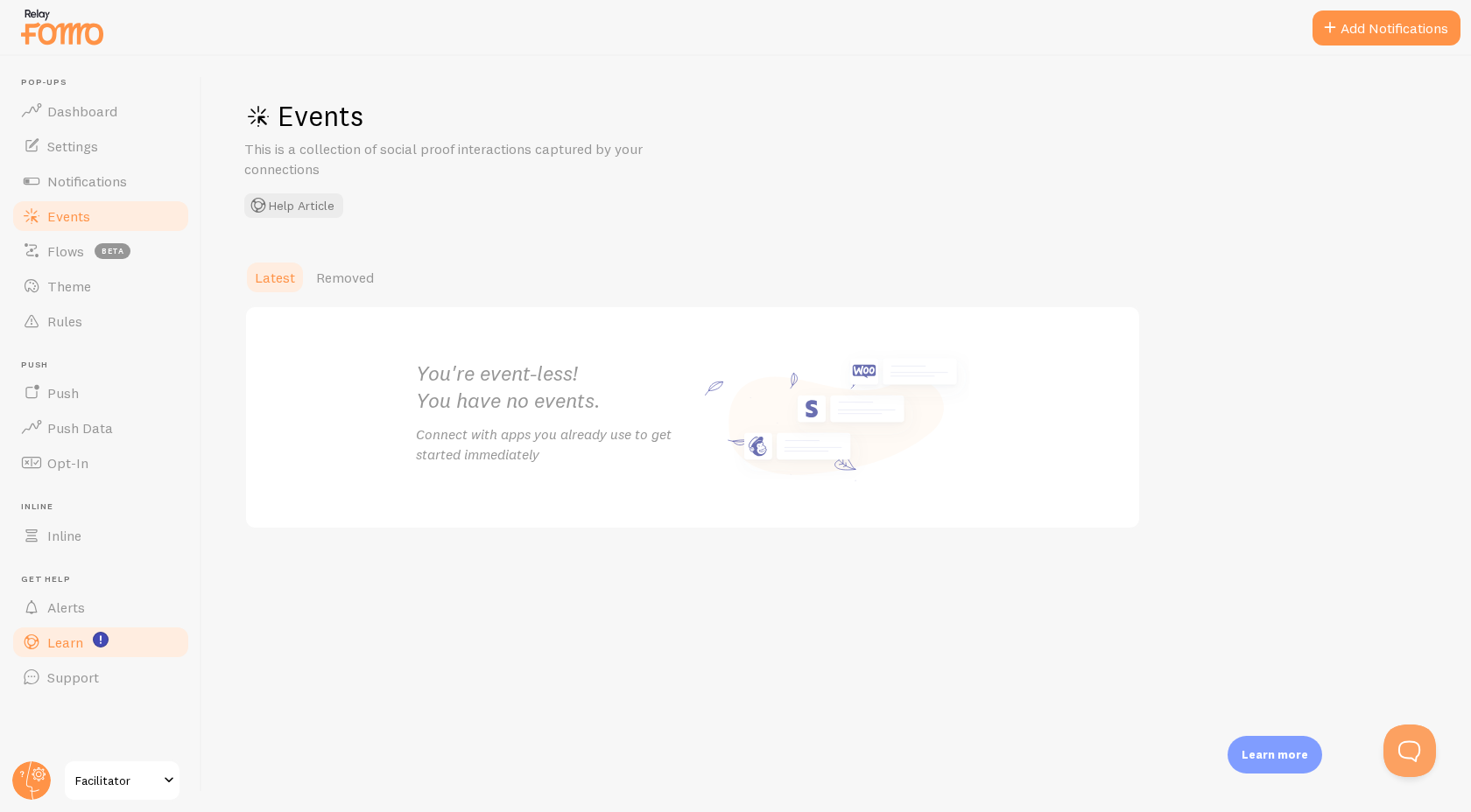
click at [83, 651] on link "Learn" at bounding box center [100, 642] width 181 height 35
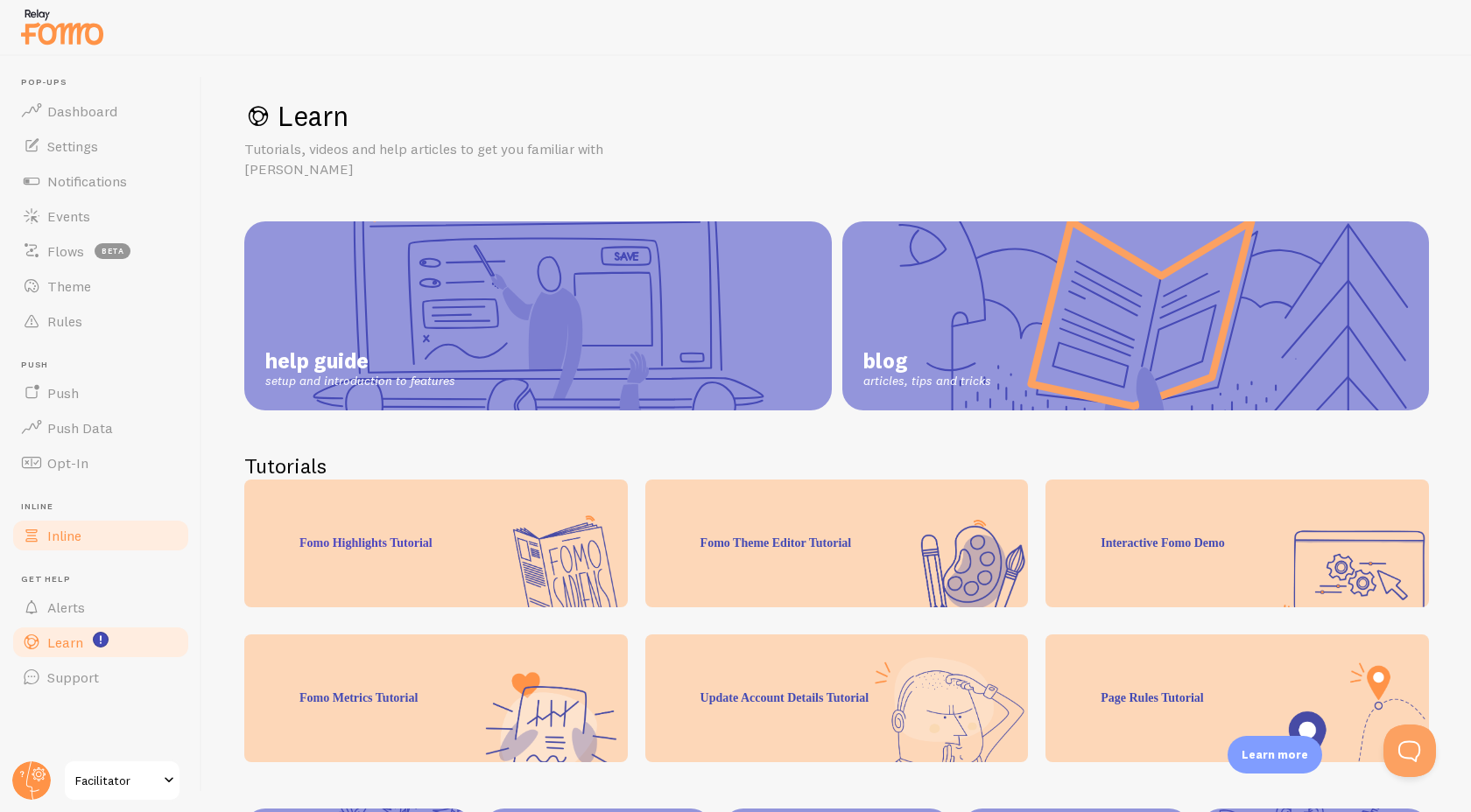
click at [110, 537] on link "Inline" at bounding box center [100, 536] width 181 height 35
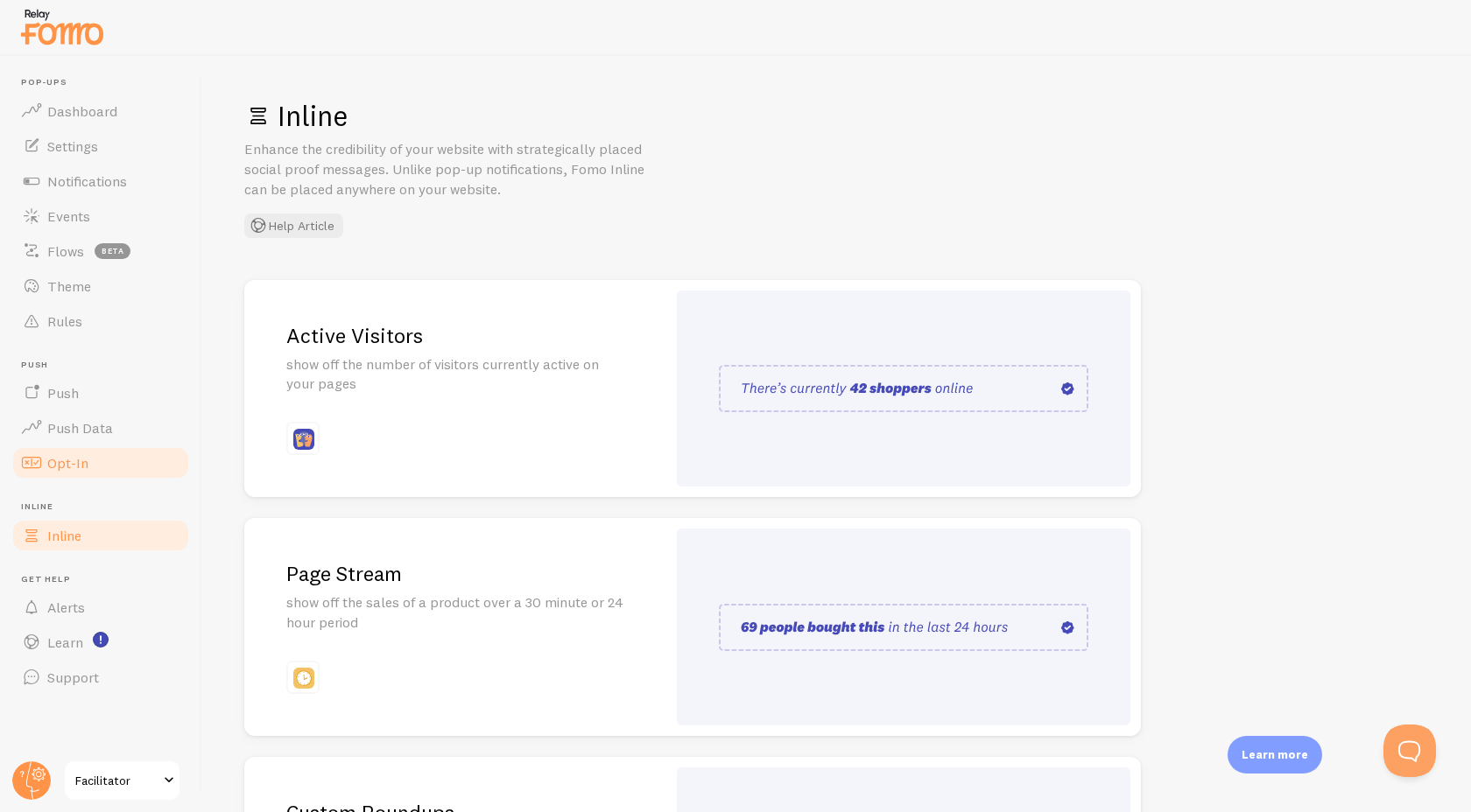
click at [90, 457] on link "Opt-In" at bounding box center [100, 462] width 181 height 35
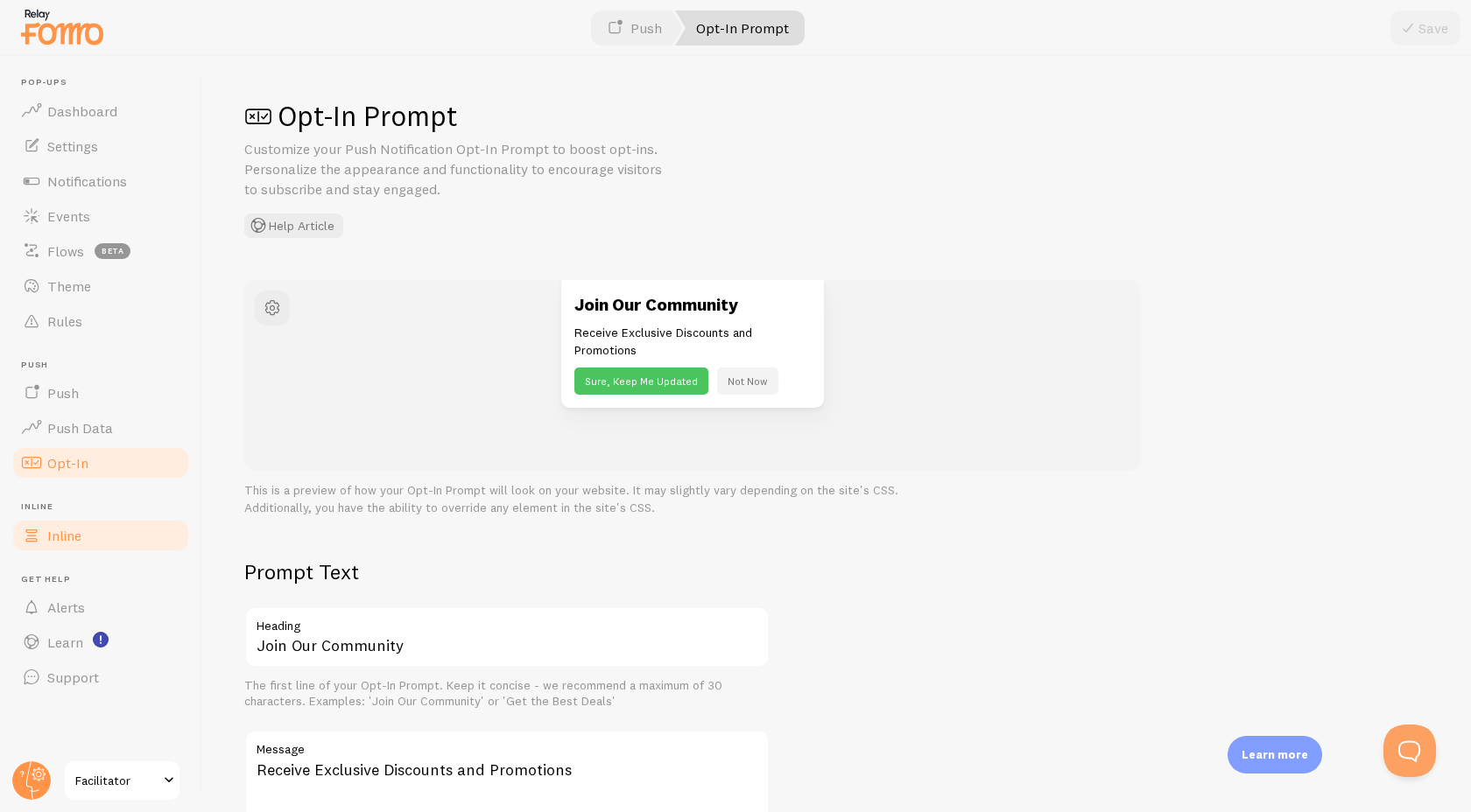
click at [84, 532] on link "Inline" at bounding box center [100, 536] width 181 height 35
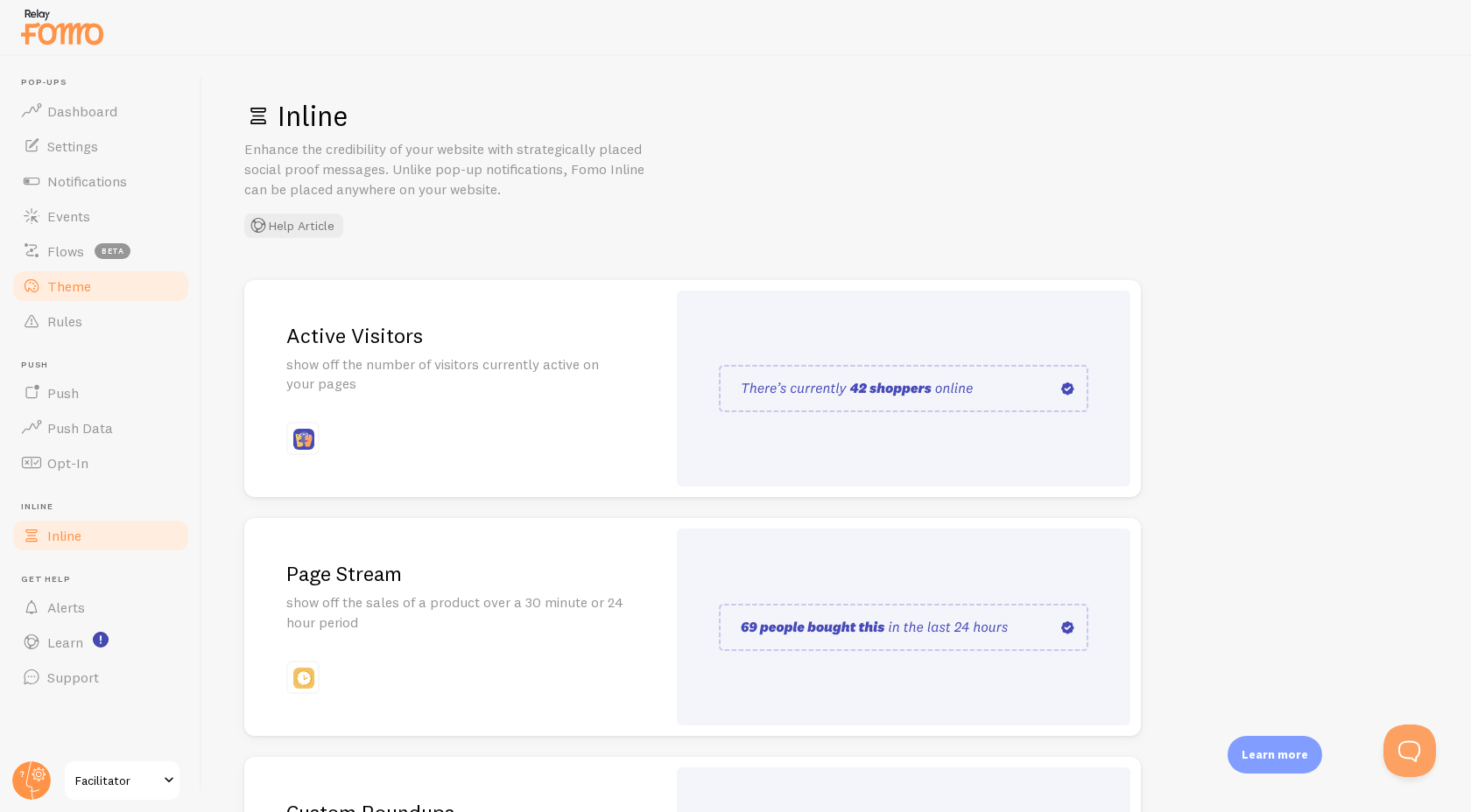
click at [83, 286] on span "Theme" at bounding box center [69, 286] width 43 height 17
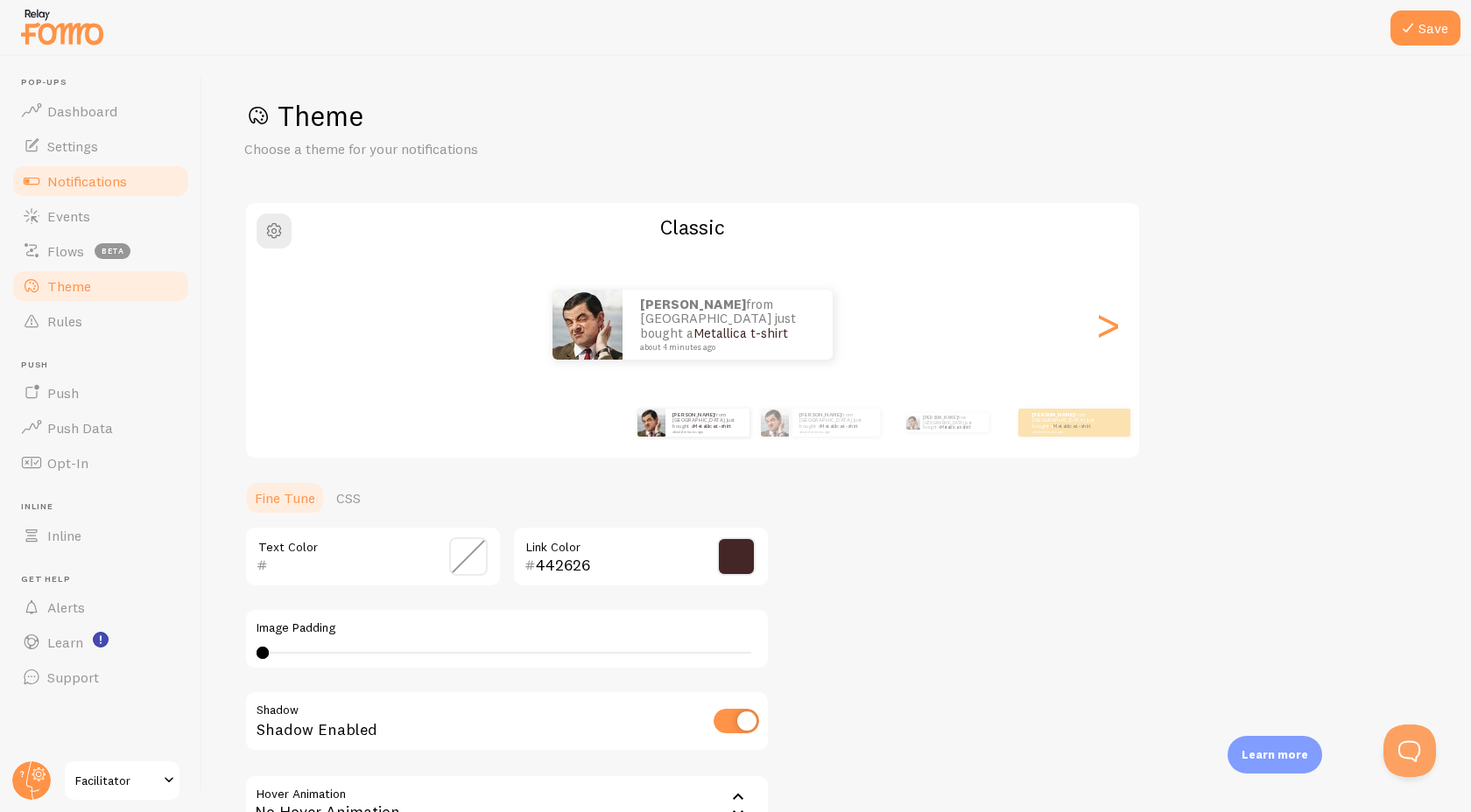
click at [80, 178] on span "Notifications" at bounding box center [87, 182] width 79 height 17
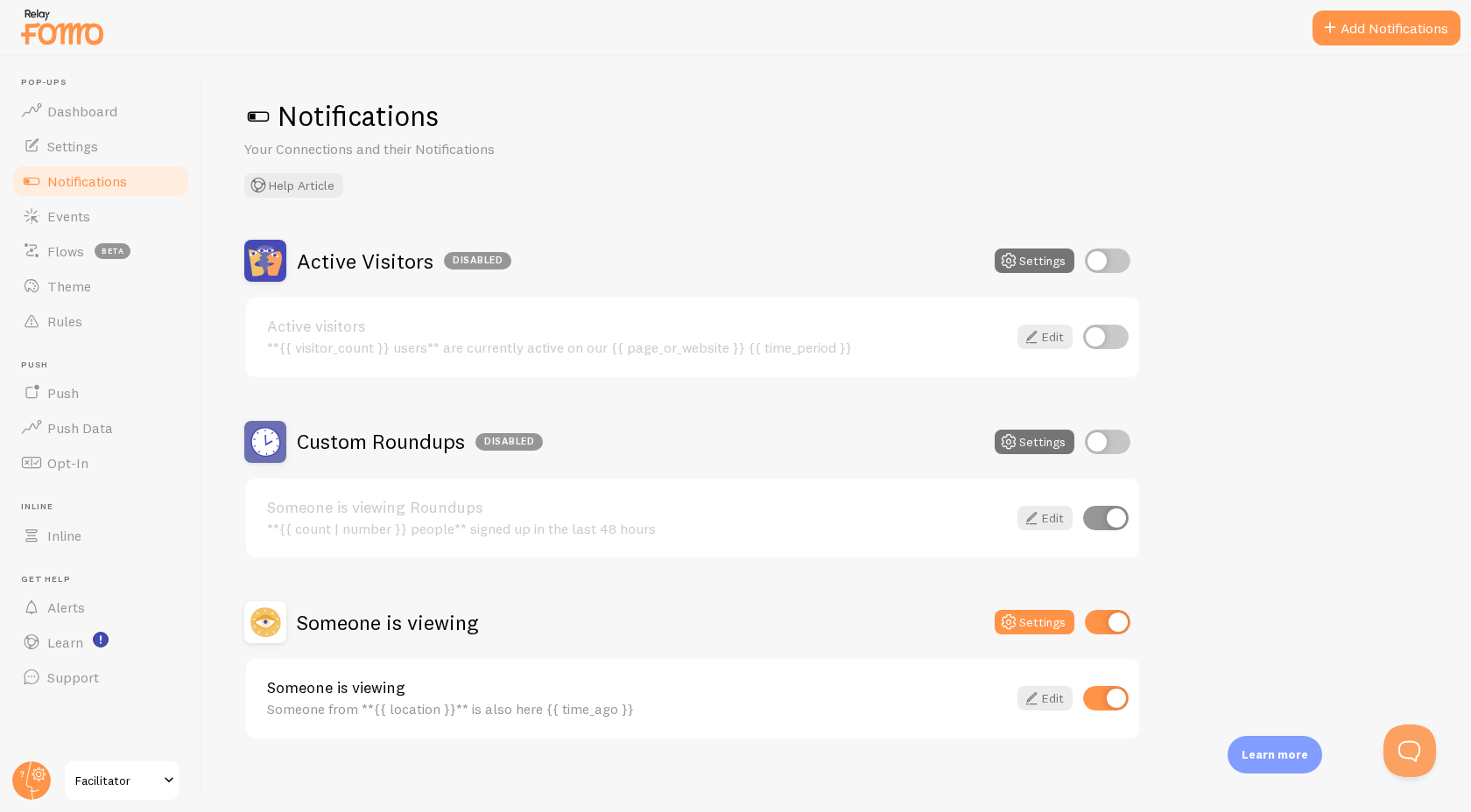
scroll to position [12, 0]
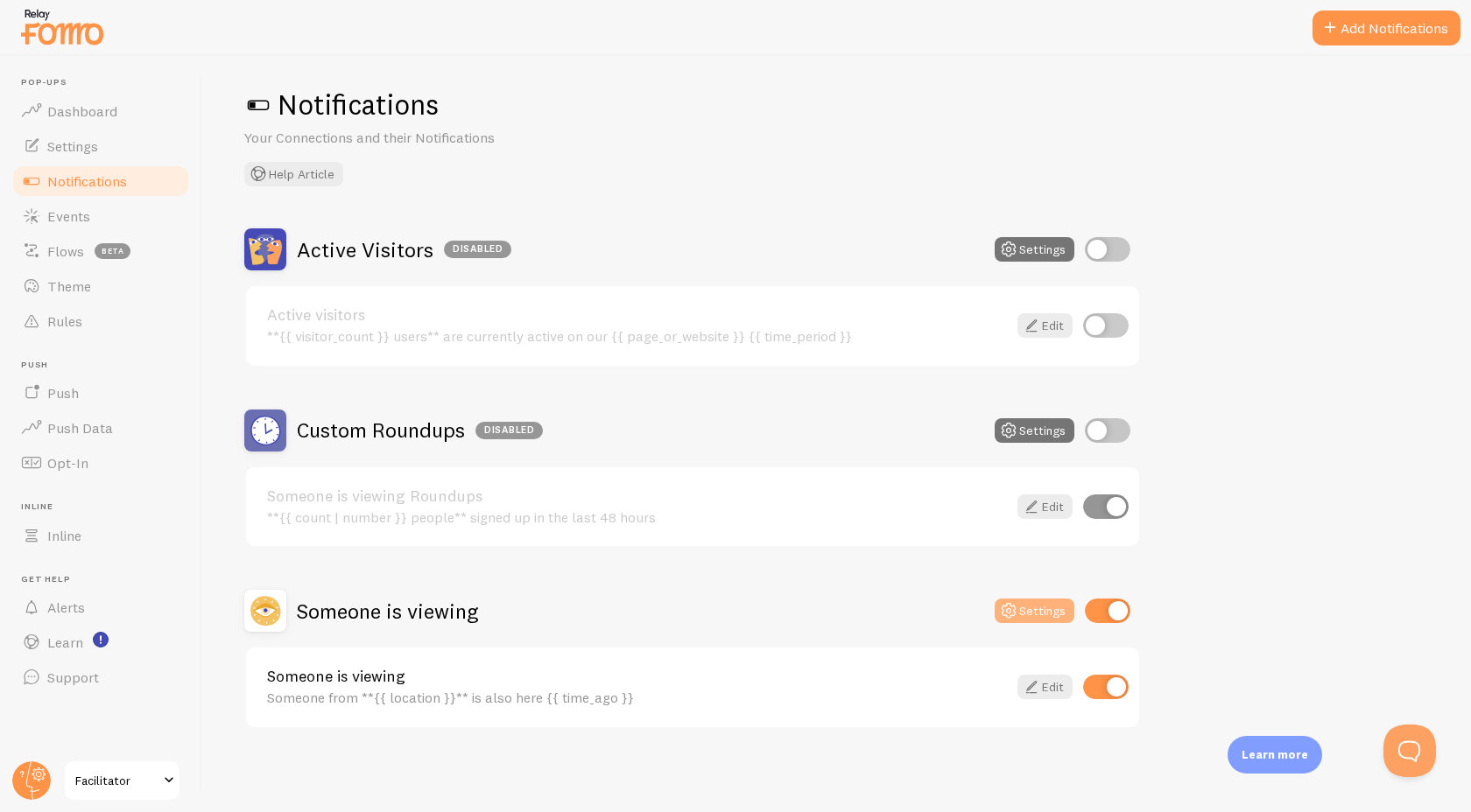
click at [1029, 606] on button "Settings" at bounding box center [1034, 610] width 79 height 24
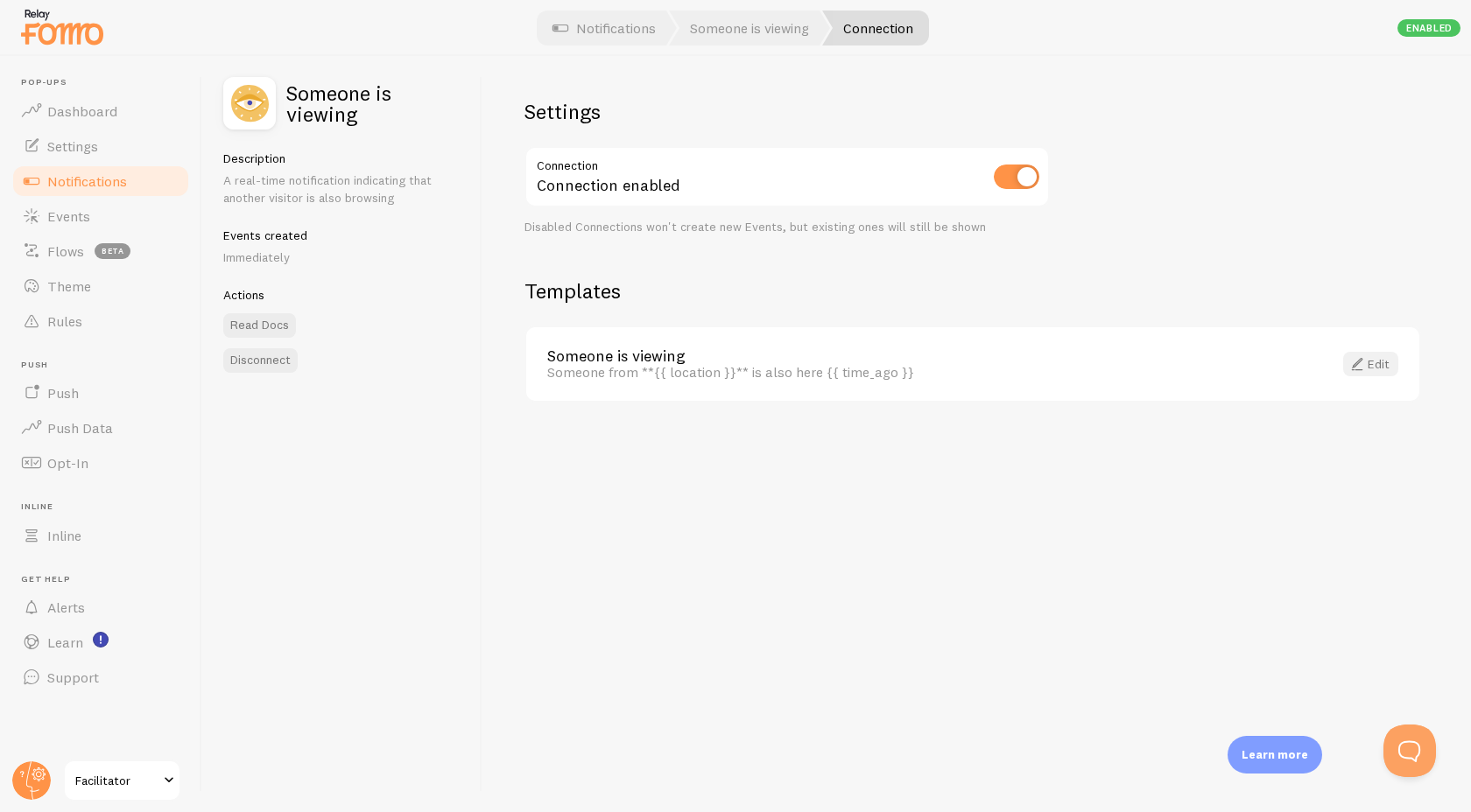
click at [1370, 365] on link "Edit" at bounding box center [1371, 363] width 55 height 24
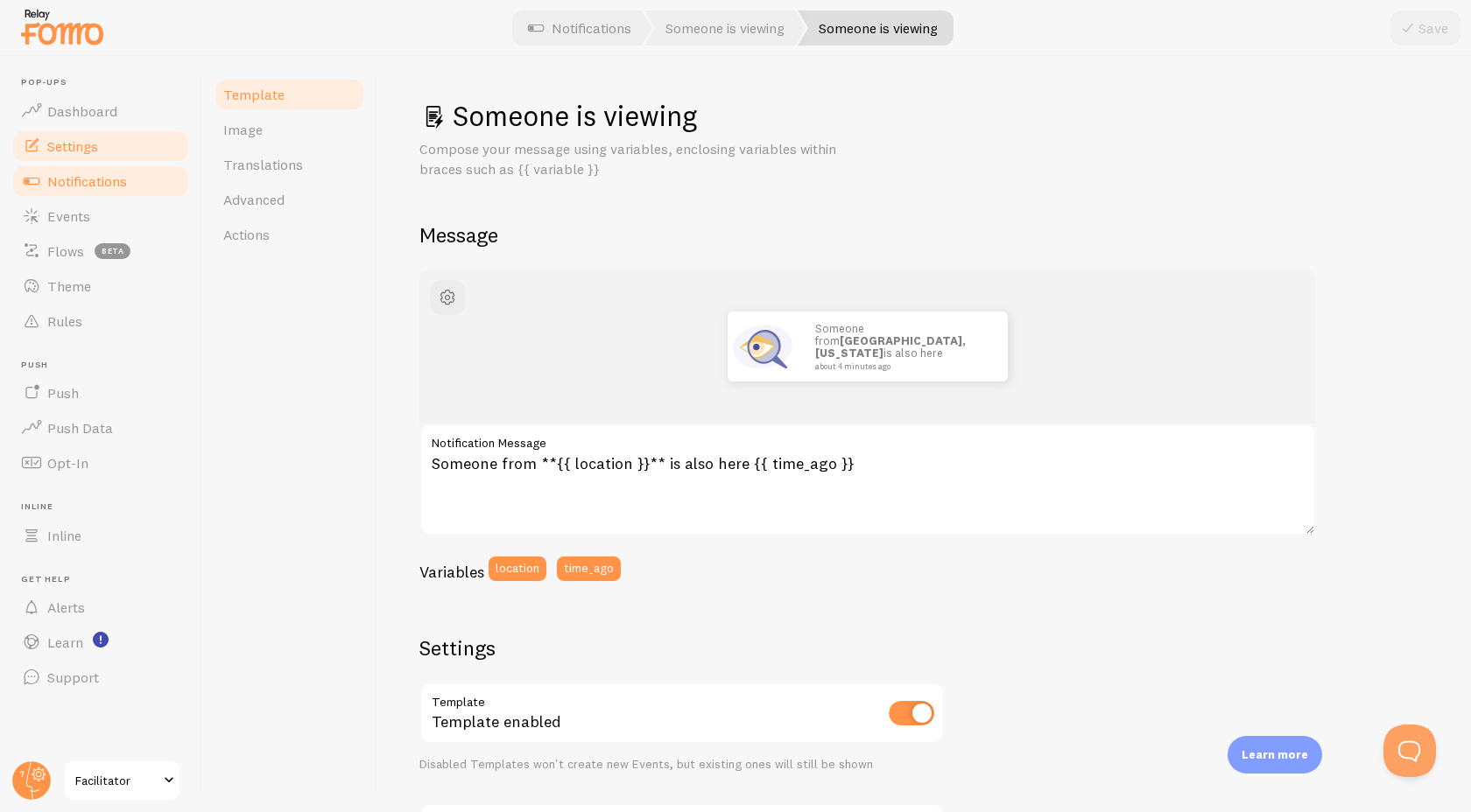
click at [112, 138] on link "Settings" at bounding box center [100, 146] width 181 height 35
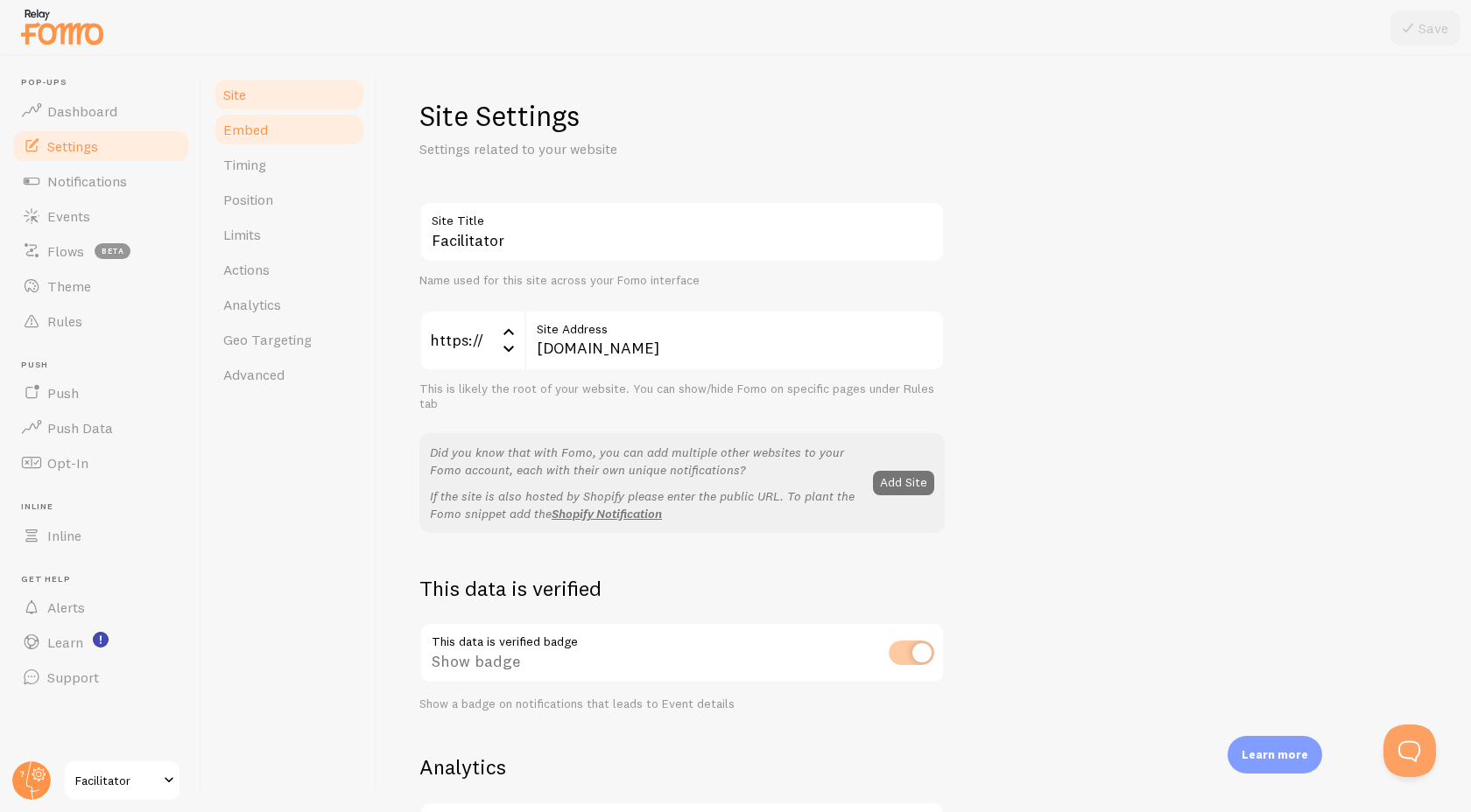
click at [281, 143] on link "Embed" at bounding box center [289, 129] width 154 height 35
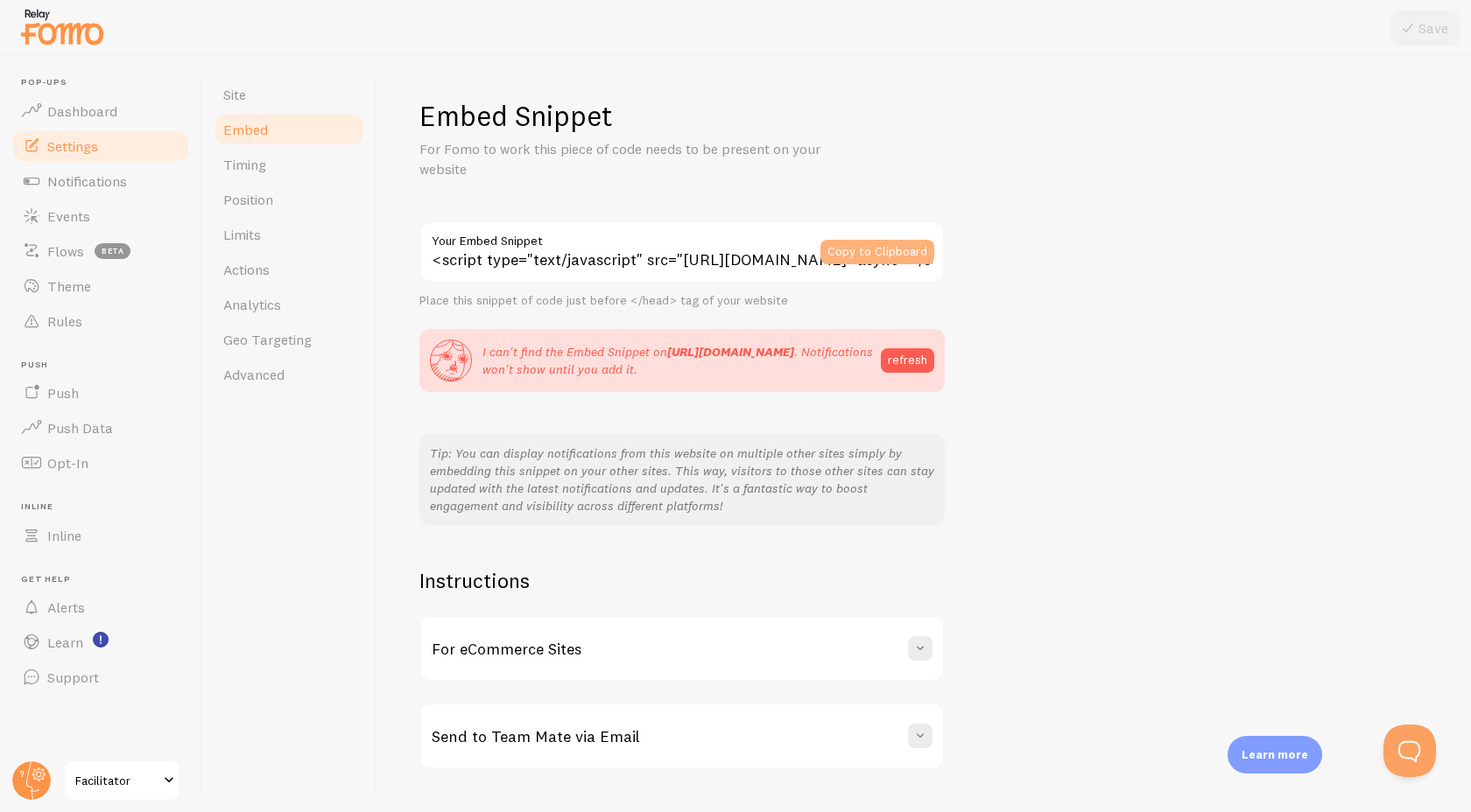
click at [835, 254] on button "Copy to Clipboard" at bounding box center [877, 251] width 114 height 24
click at [427, 539] on div "Embed Snippet For Fomo to work this piece of code needs to be present on your w…" at bounding box center [923, 434] width 1009 height 671
click at [911, 357] on button "refresh" at bounding box center [907, 360] width 53 height 24
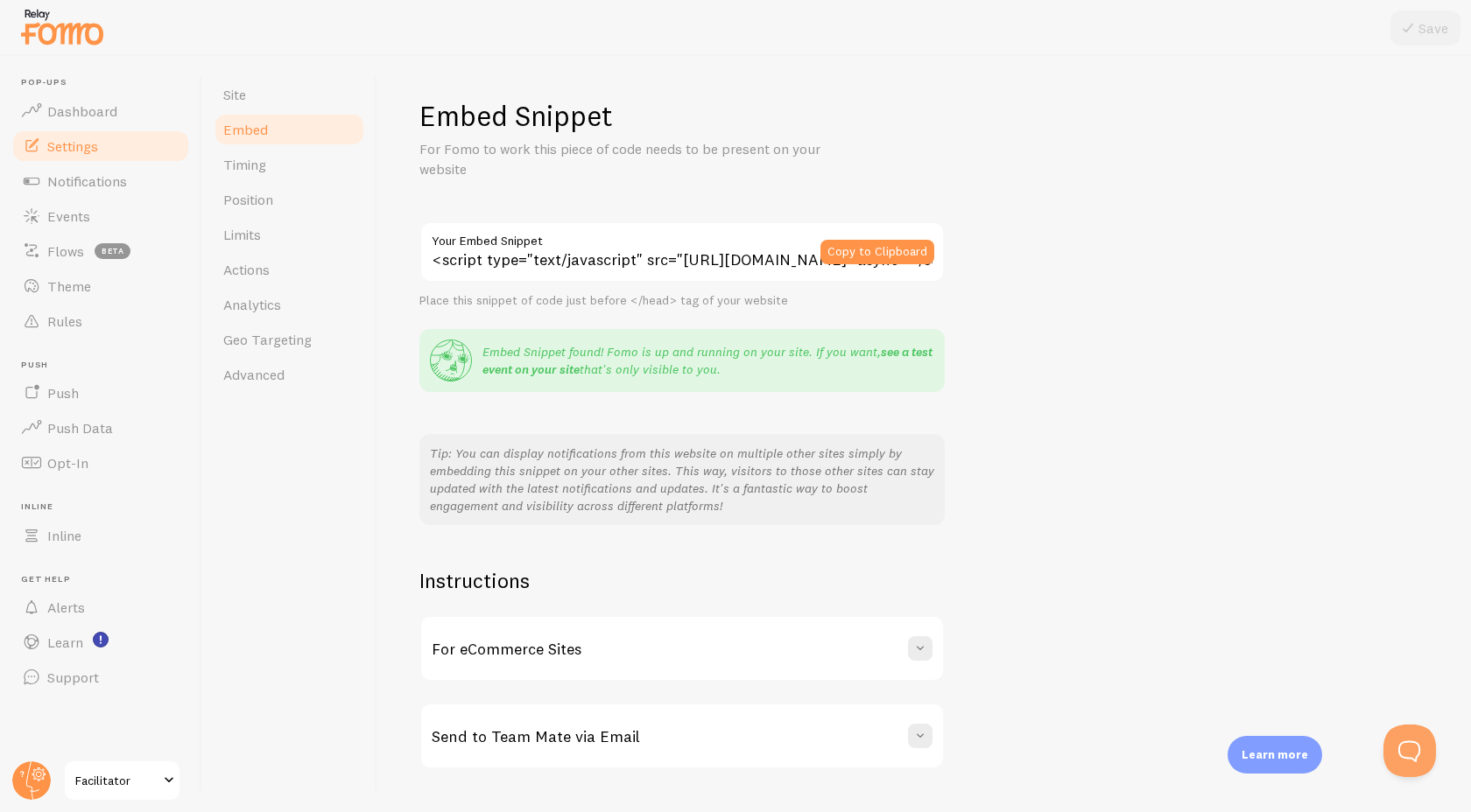
click at [893, 347] on link "see a test event on your site" at bounding box center [707, 360] width 450 height 33
click at [284, 201] on link "Position" at bounding box center [289, 200] width 154 height 35
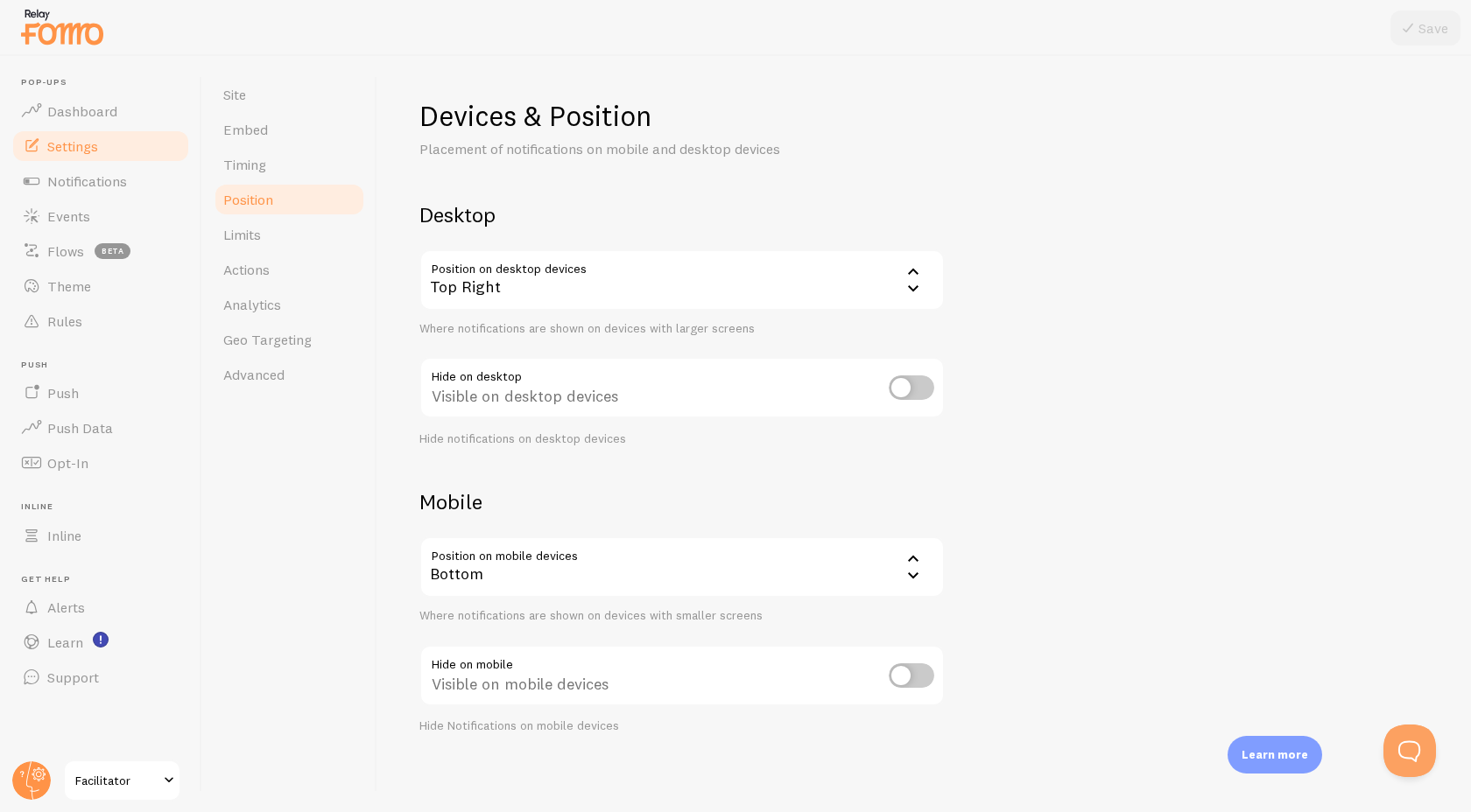
click at [498, 270] on div "Top Right" at bounding box center [682, 279] width 525 height 61
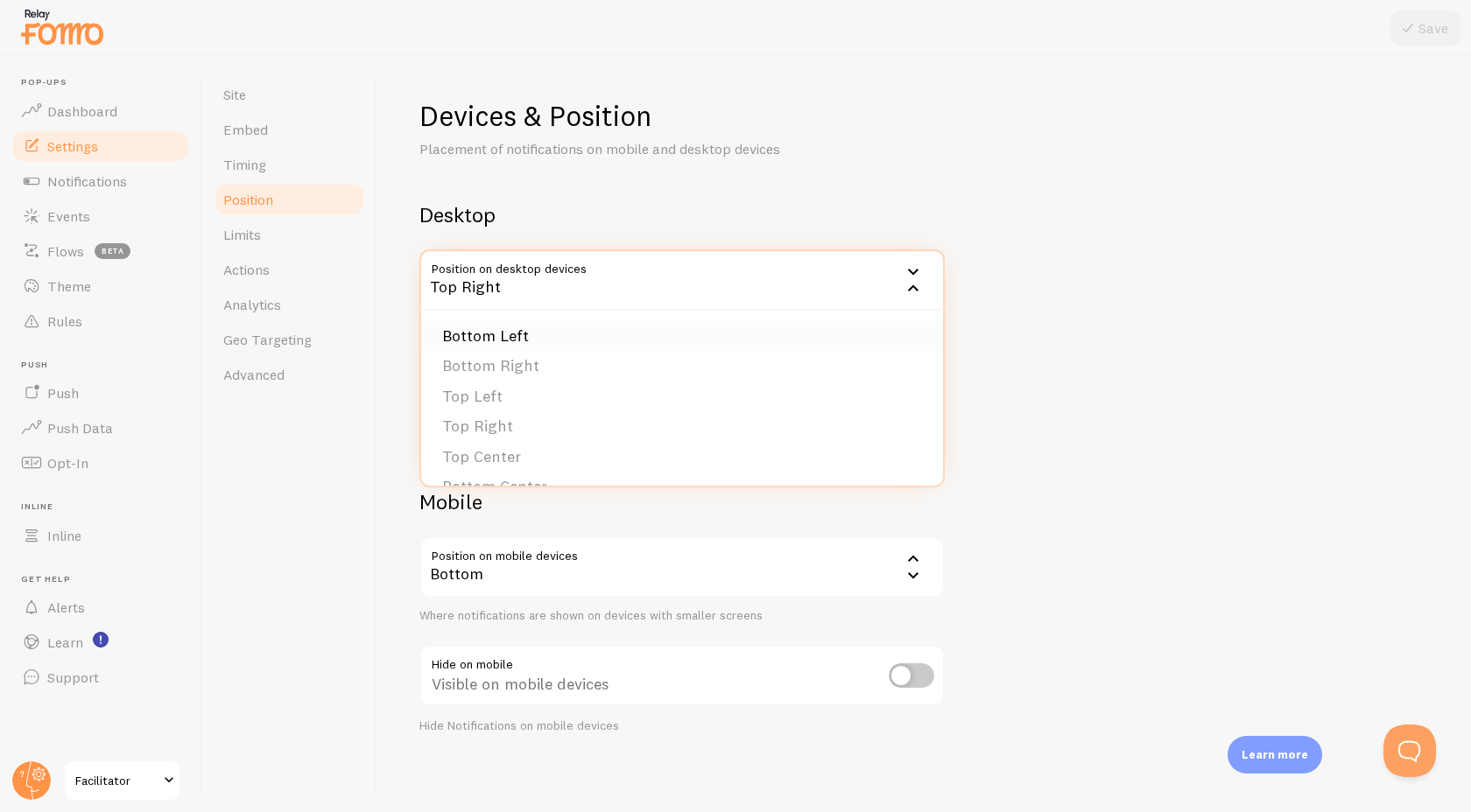
click at [524, 335] on li "Bottom Left" at bounding box center [682, 337] width 522 height 31
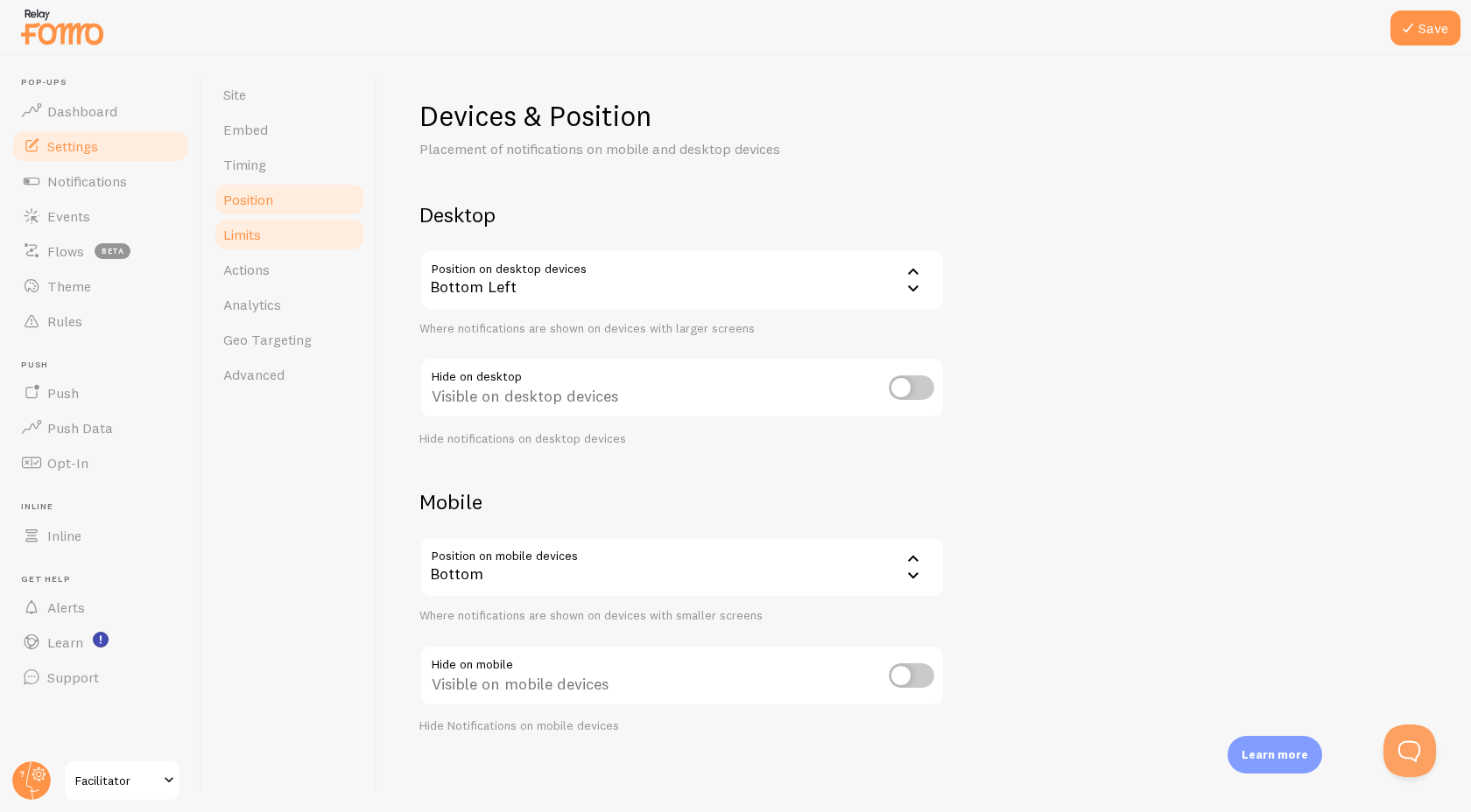
click at [277, 239] on link "Limits" at bounding box center [289, 235] width 154 height 35
click at [1443, 28] on button "Save" at bounding box center [1425, 28] width 71 height 35
click at [288, 236] on link "Limits" at bounding box center [289, 235] width 154 height 35
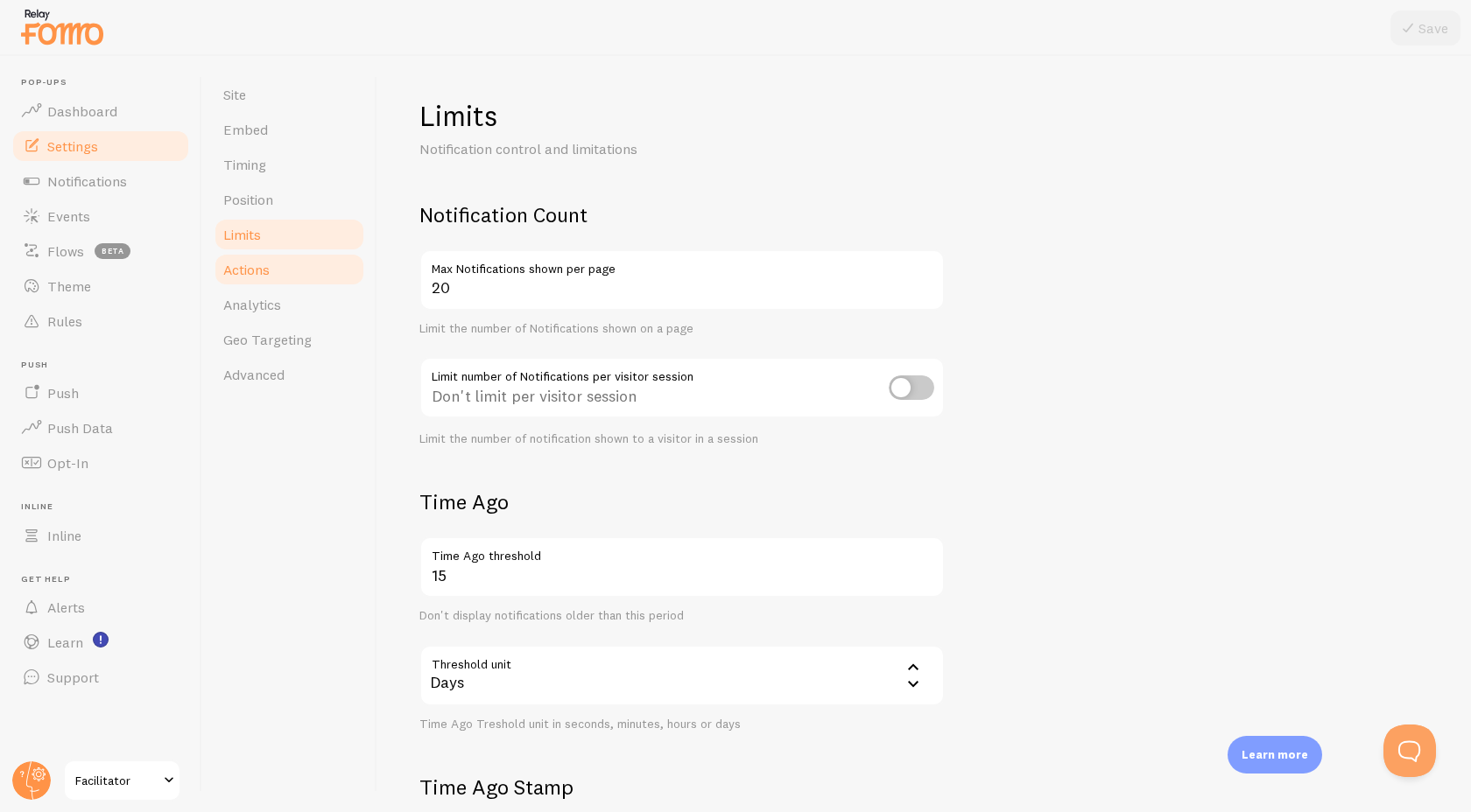
click at [288, 266] on link "Actions" at bounding box center [289, 269] width 154 height 35
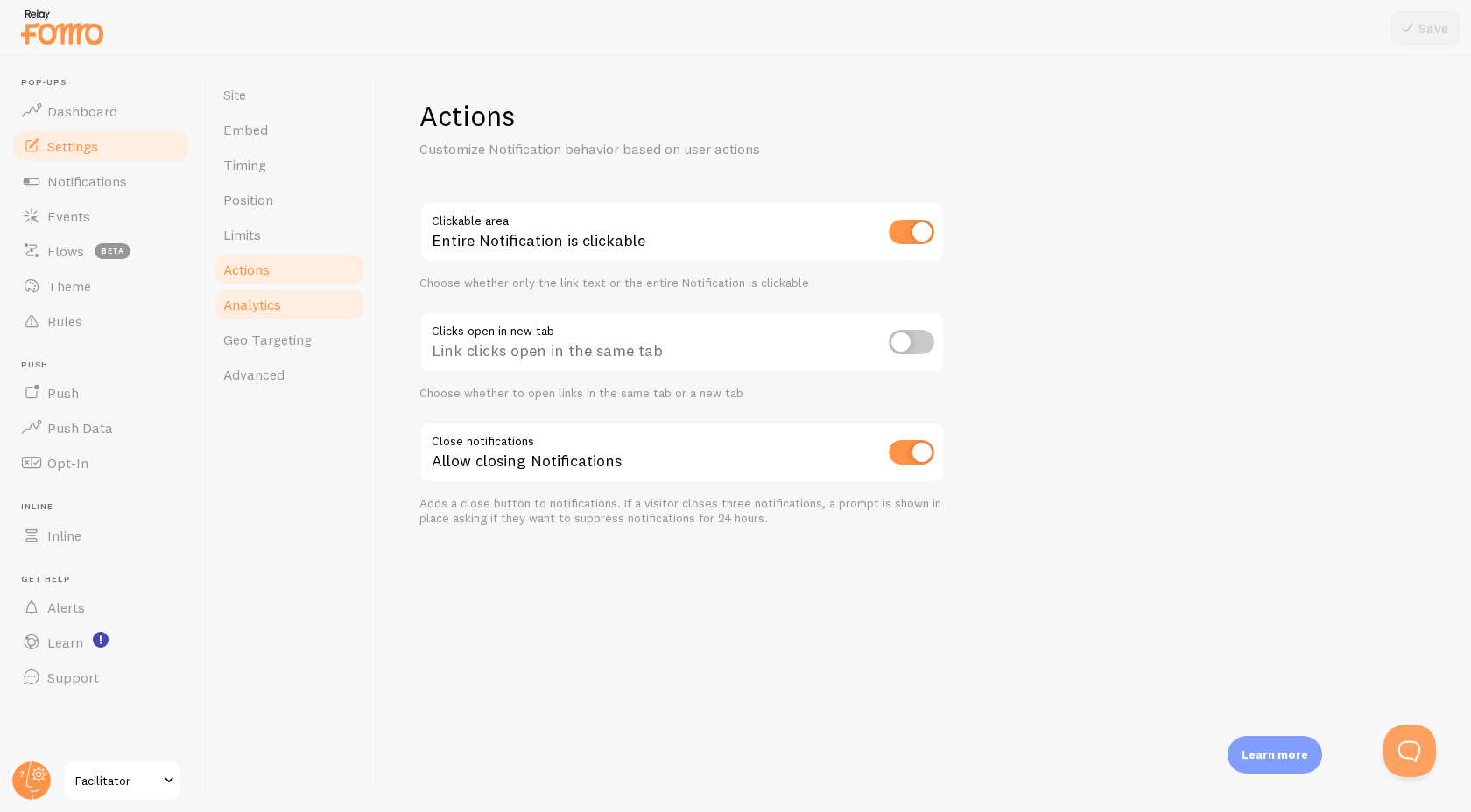
click at [288, 301] on link "Analytics" at bounding box center [289, 304] width 154 height 35
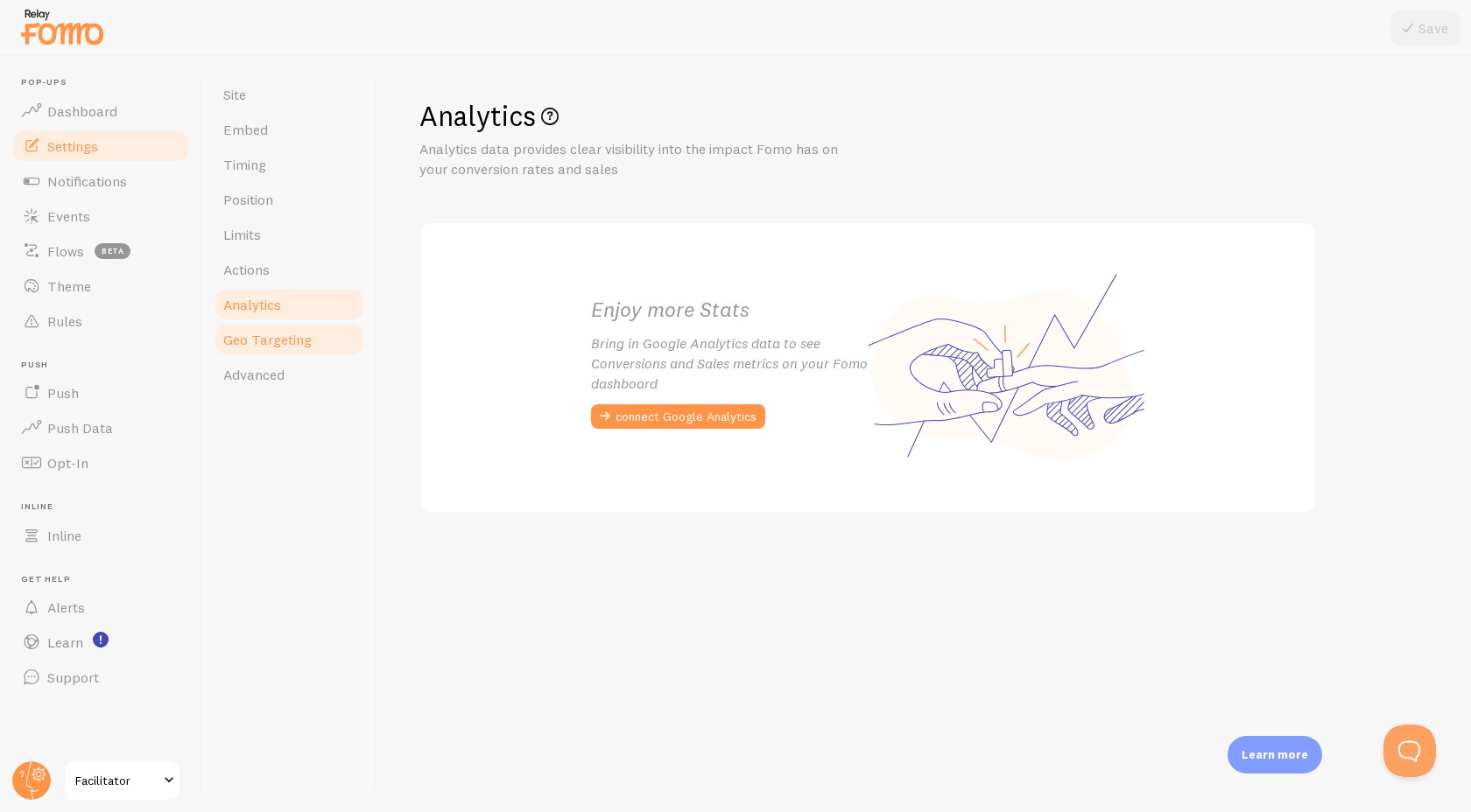
click at [289, 335] on span "Geo Targeting" at bounding box center [268, 340] width 89 height 17
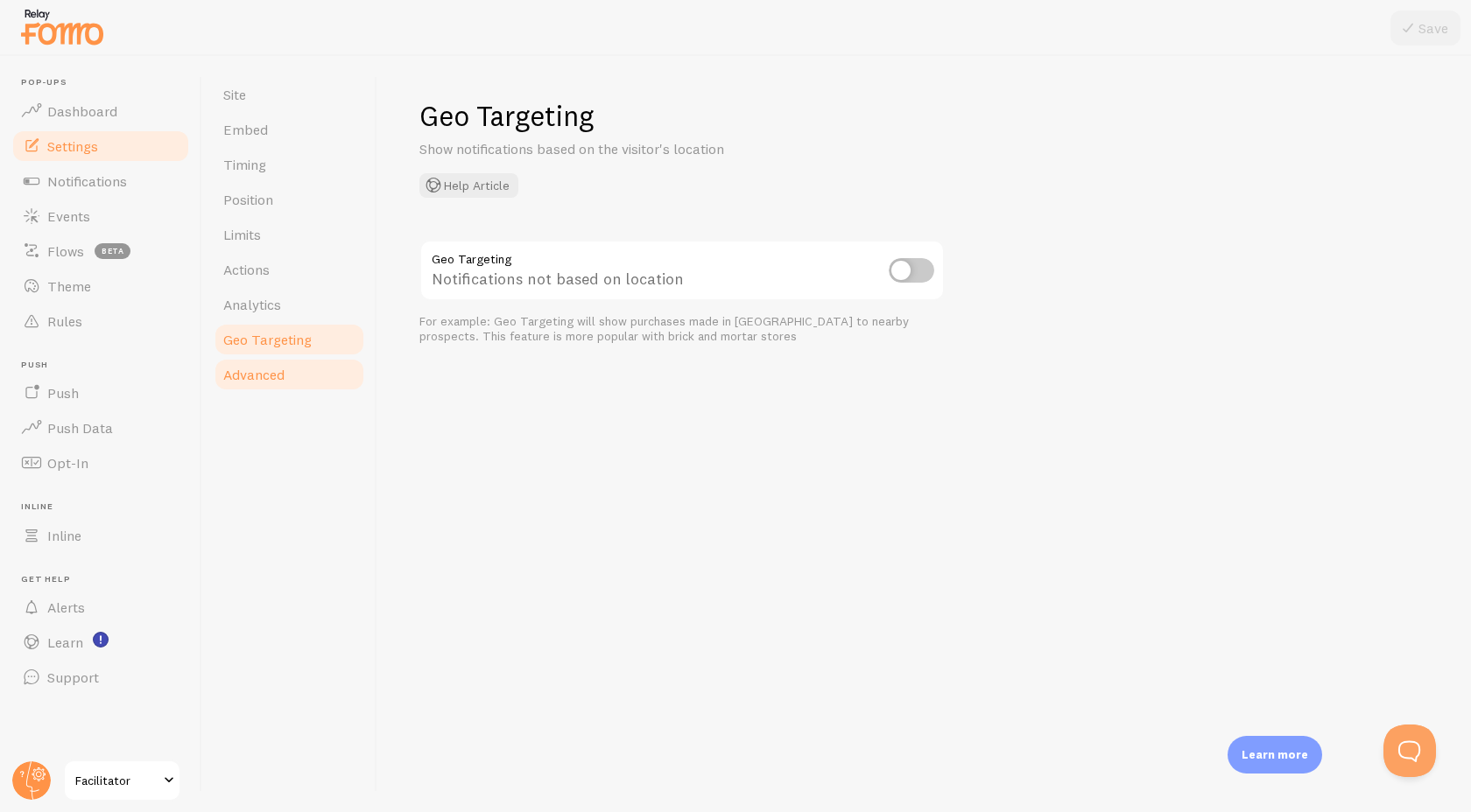
click at [285, 371] on span "Advanced" at bounding box center [253, 375] width 61 height 17
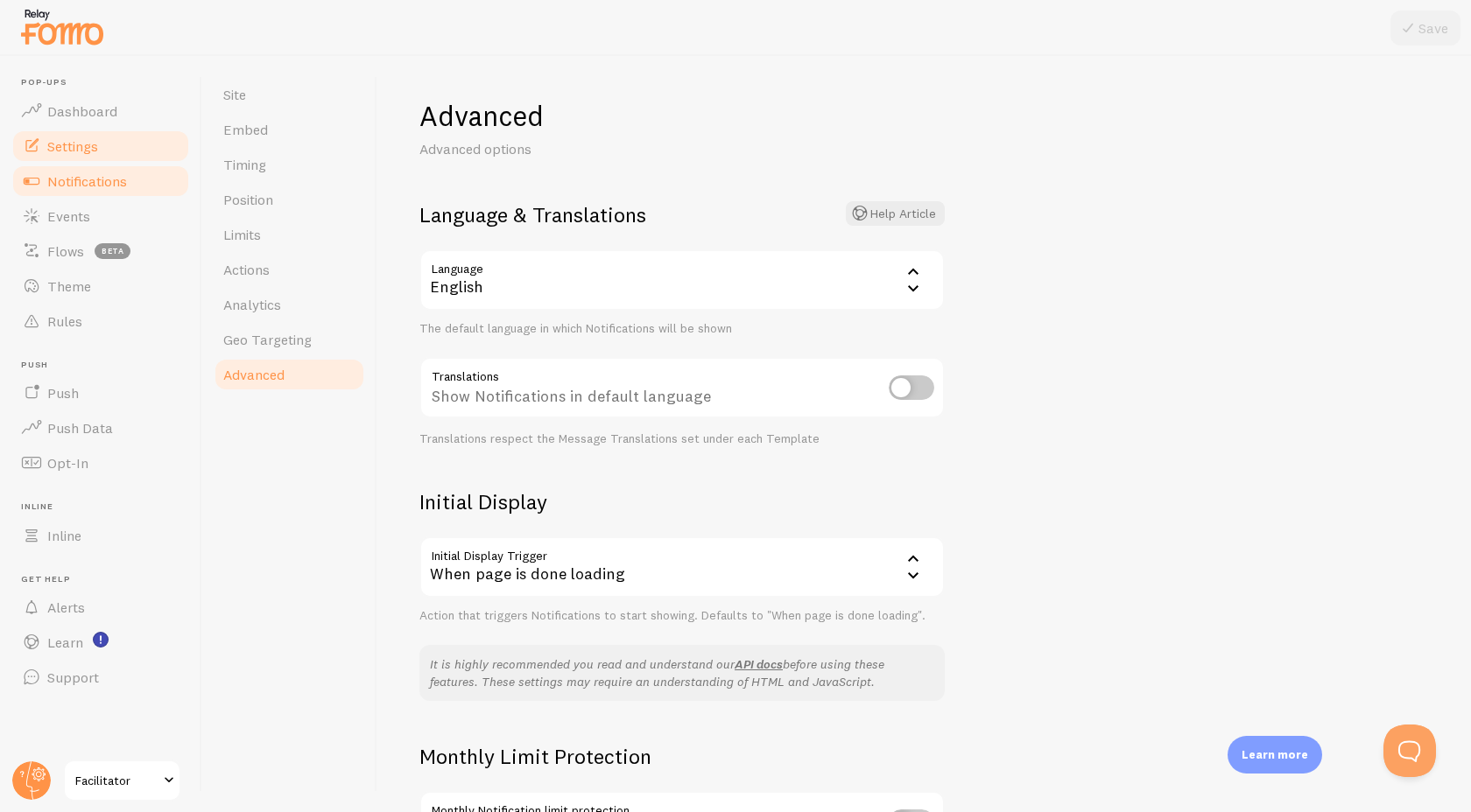
click at [101, 181] on span "Notifications" at bounding box center [87, 182] width 79 height 17
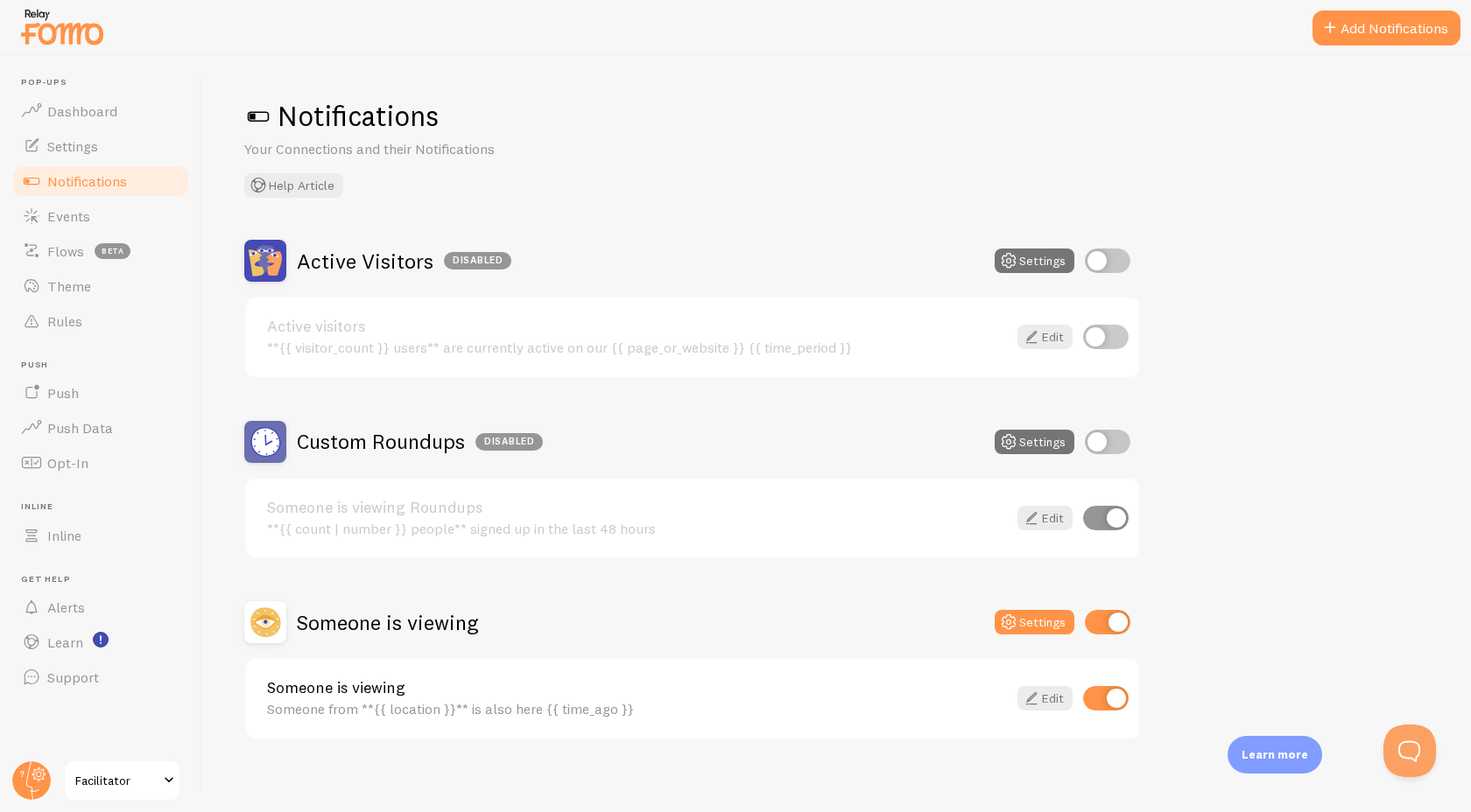
scroll to position [12, 0]
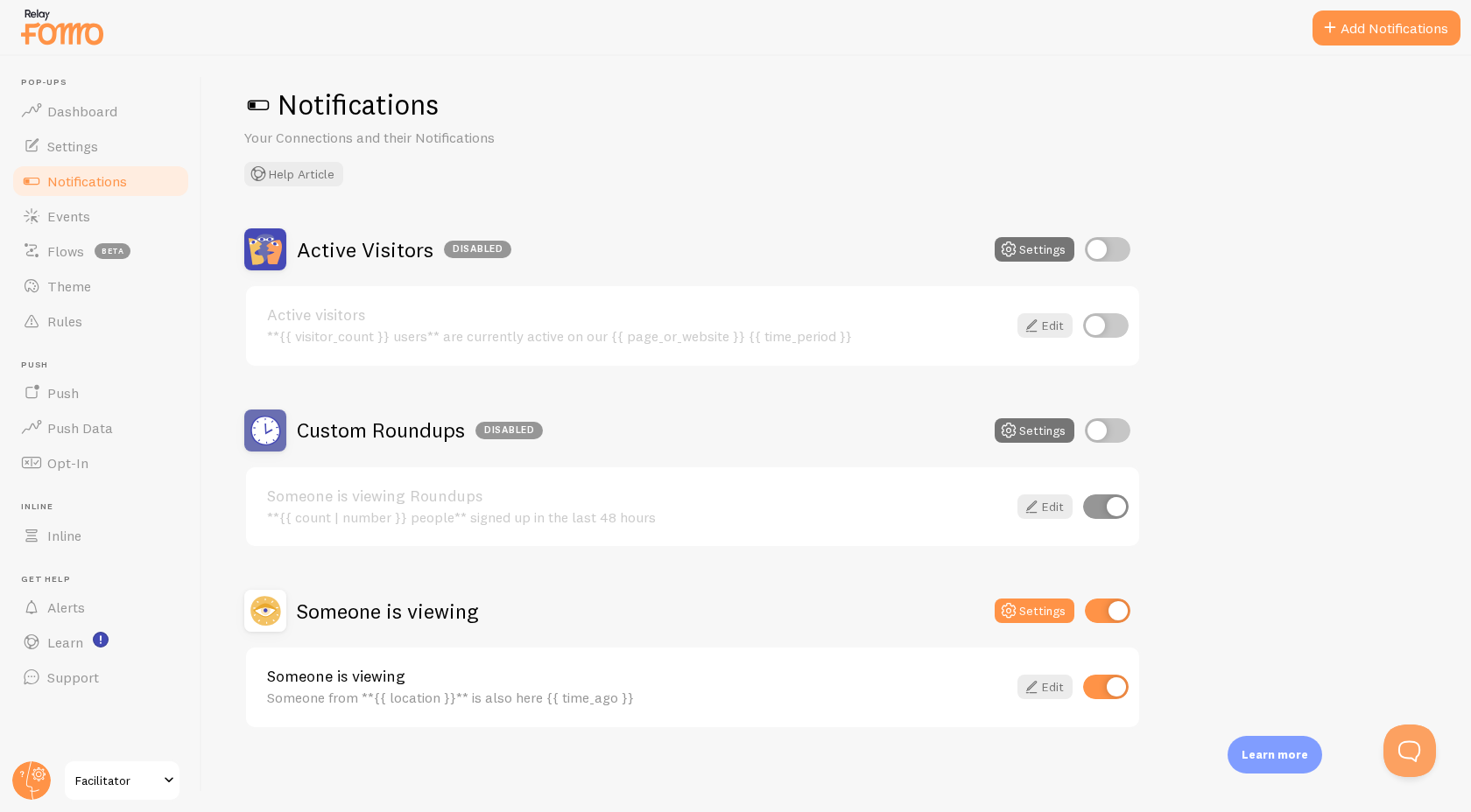
click at [1106, 611] on input "checkbox" at bounding box center [1107, 610] width 45 height 24
checkbox input "false"
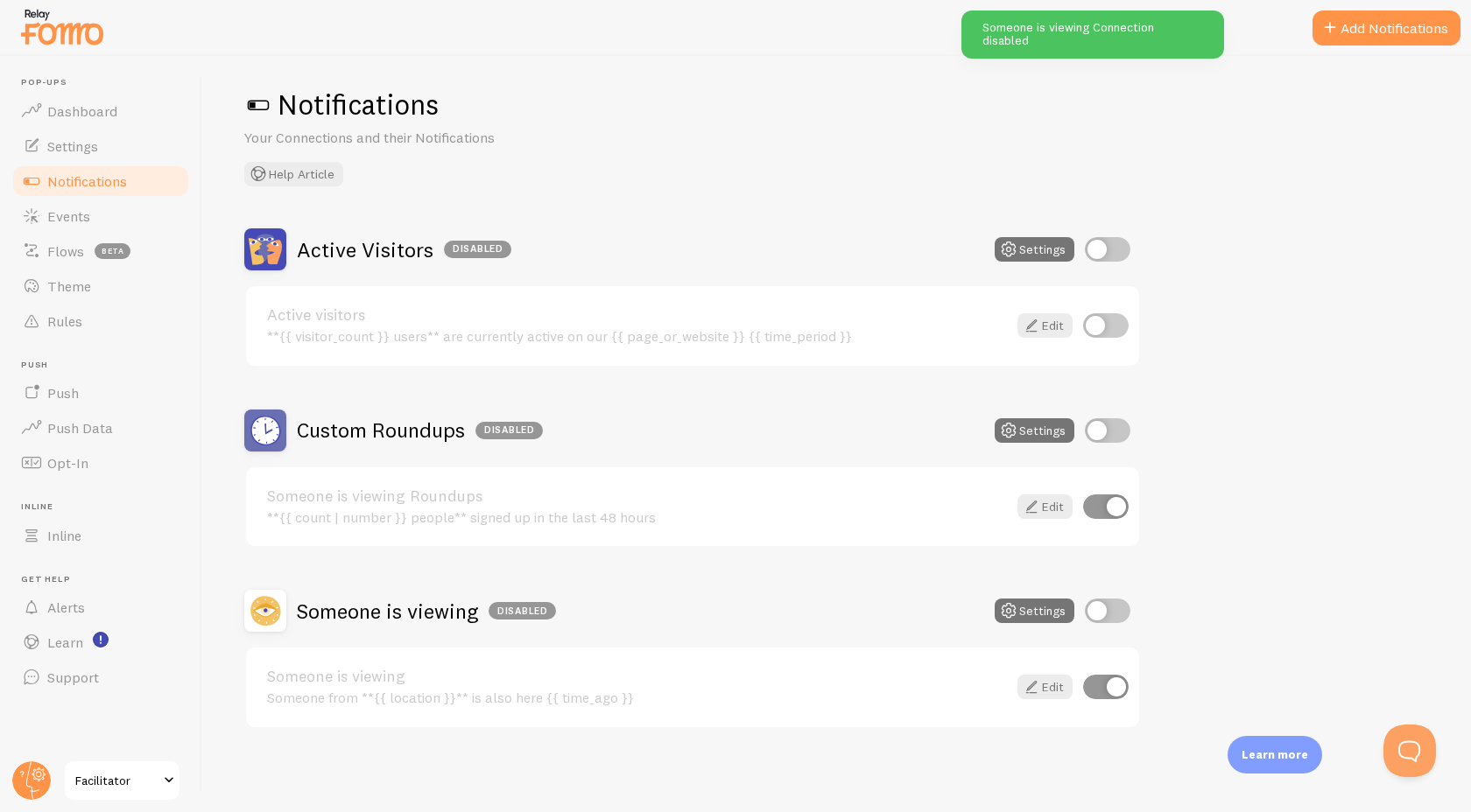
click at [1100, 420] on input "checkbox" at bounding box center [1107, 430] width 45 height 24
checkbox input "true"
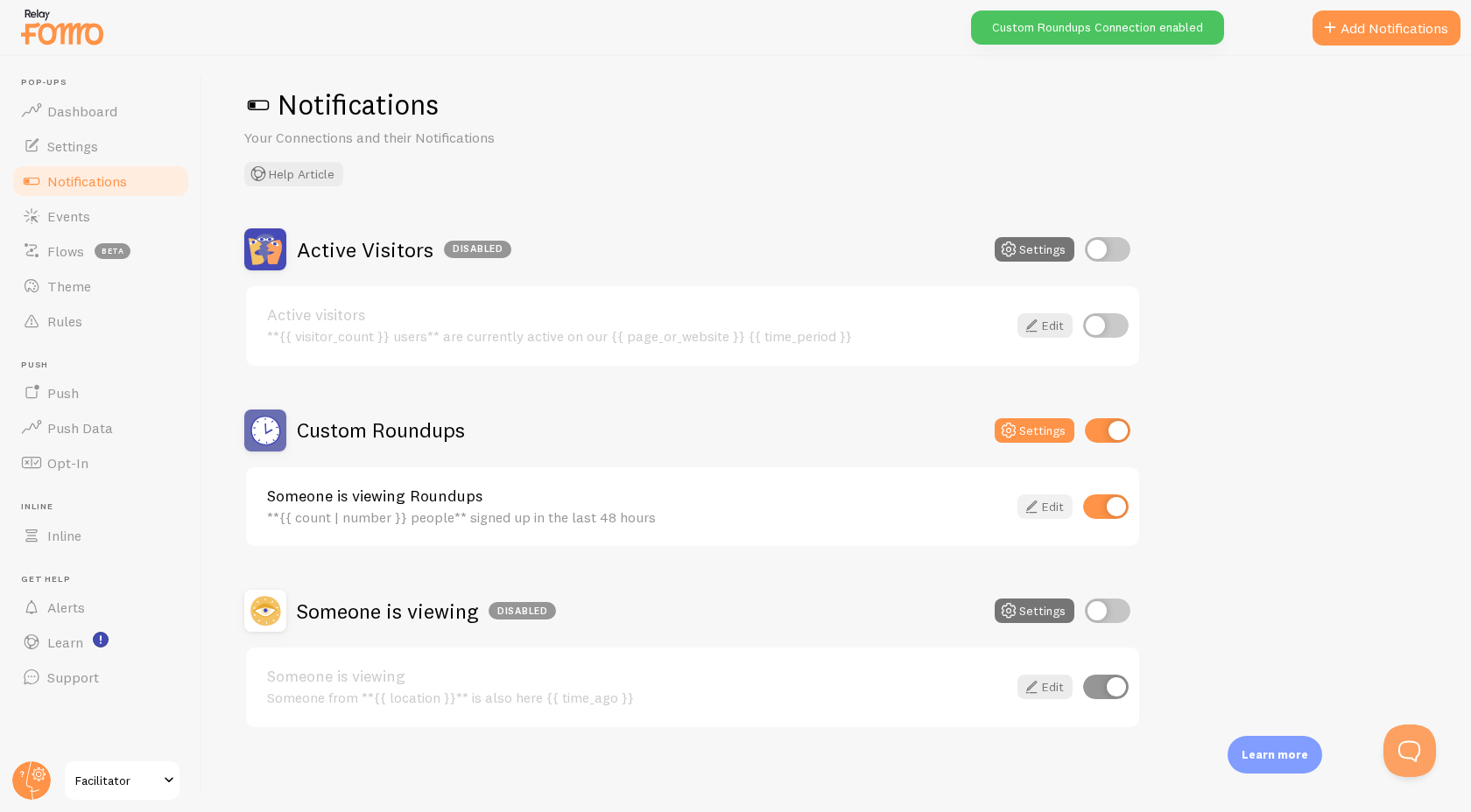
click at [1045, 510] on link "Edit" at bounding box center [1044, 506] width 55 height 24
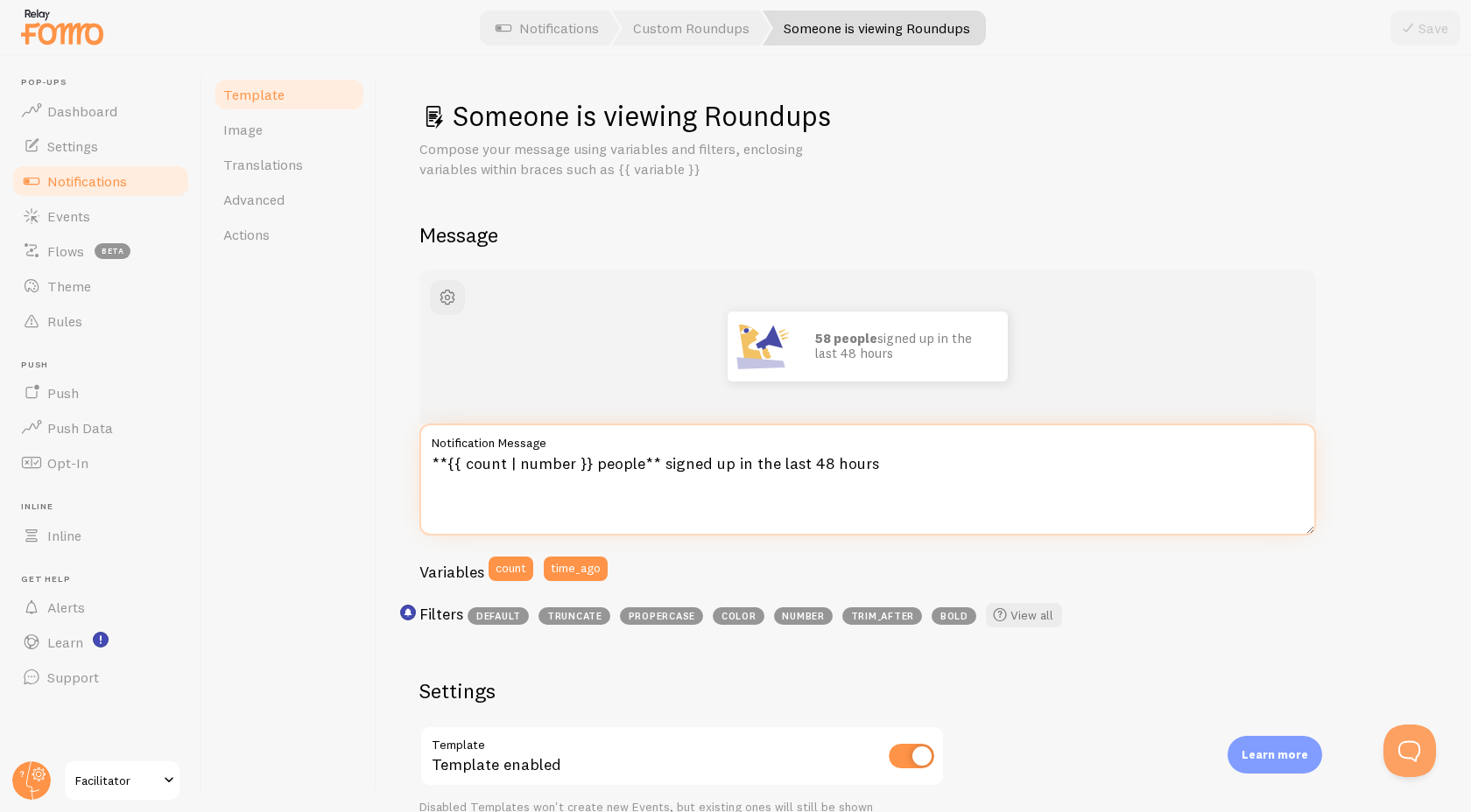
drag, startPoint x: 820, startPoint y: 462, endPoint x: 806, endPoint y: 462, distance: 14.0
click at [806, 462] on textarea "**{{ count | number }} people** signed up in the last 48 hours" at bounding box center [867, 480] width 896 height 112
type textarea "**{{ count | number }} people** signed up in the last 24 hours"
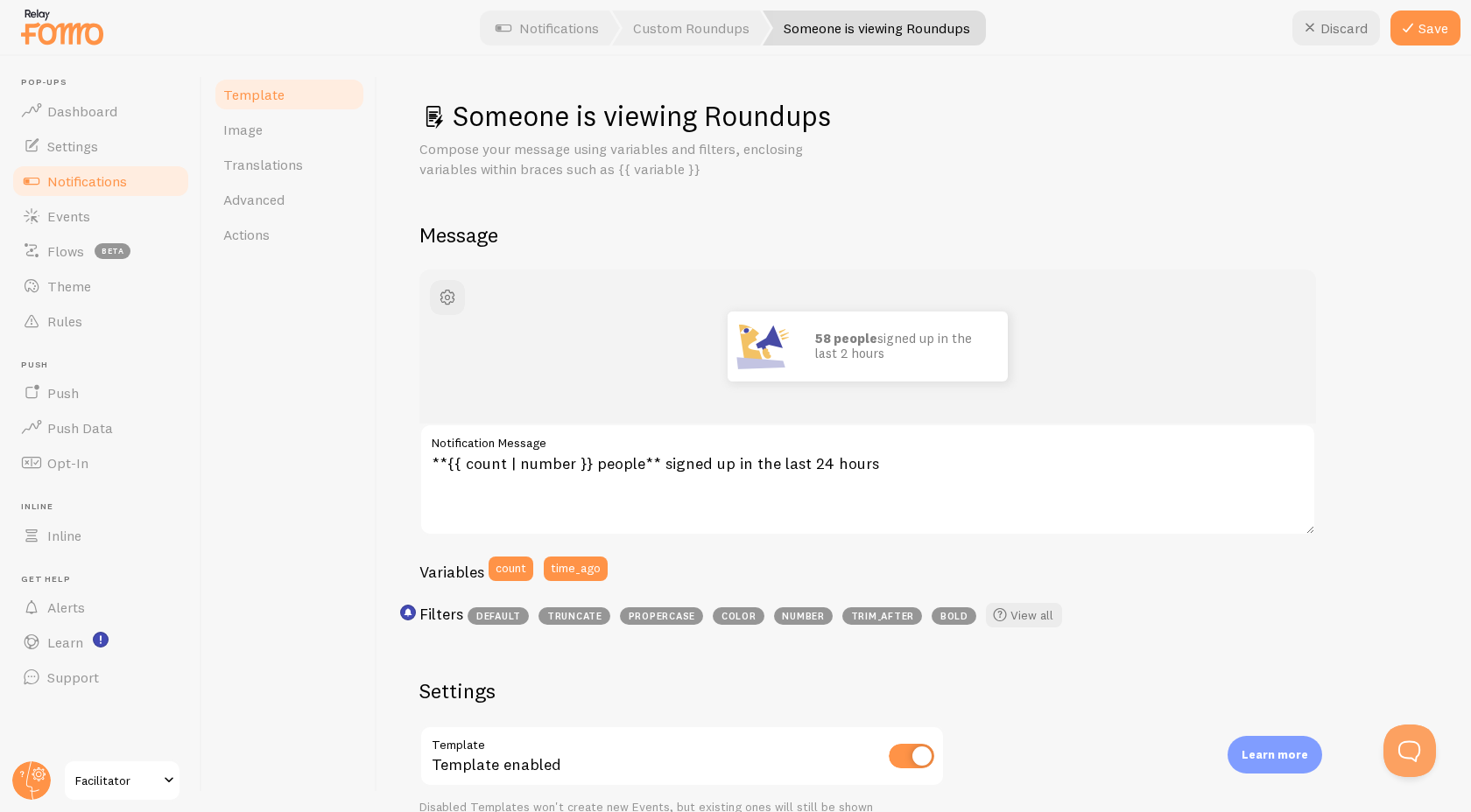
click at [391, 484] on div "Someone is viewing Roundups Compose your message using variables and filters, e…" at bounding box center [924, 434] width 1093 height 756
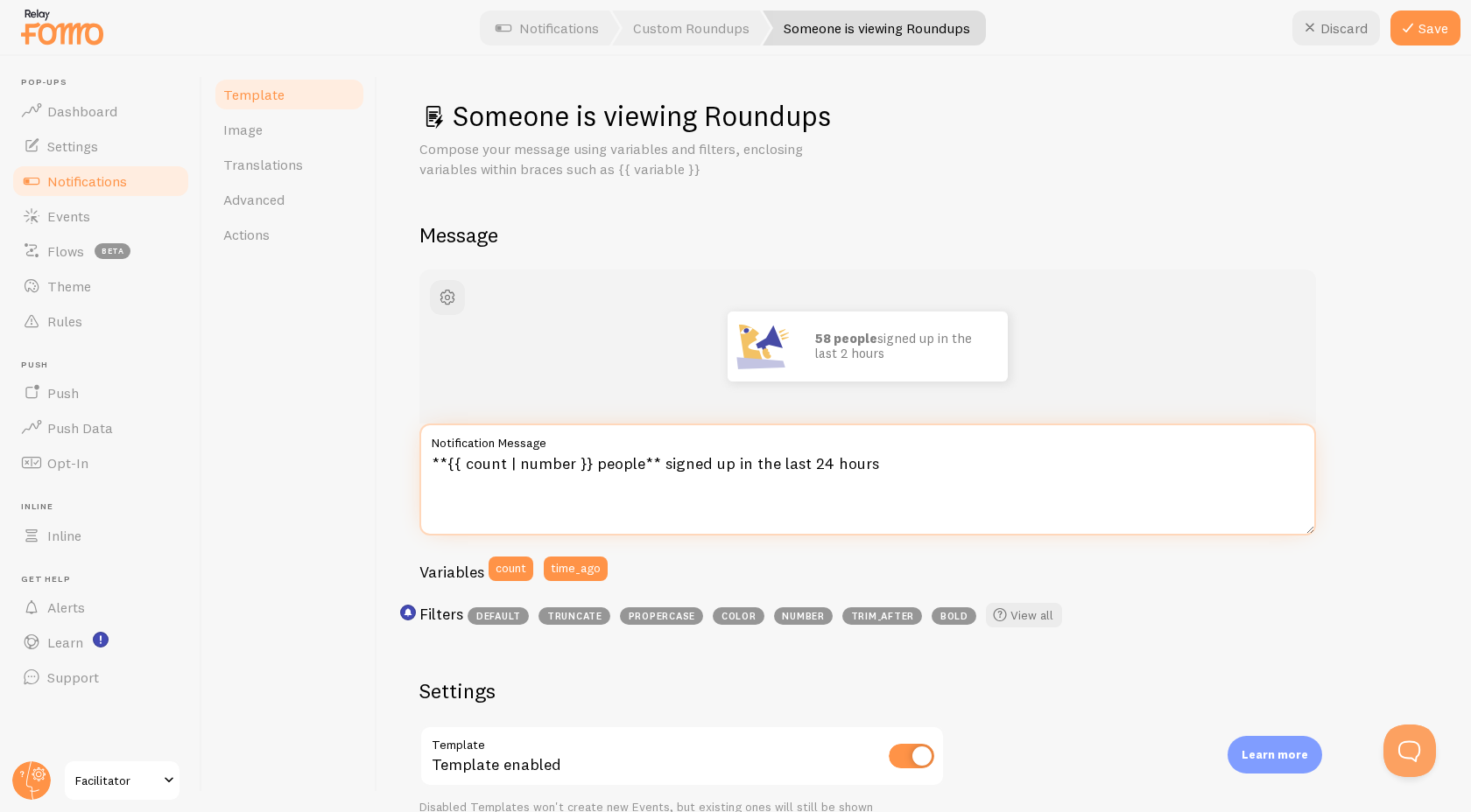
click at [582, 477] on textarea "**{{ count | number }} people** signed up in the last 24 hours" at bounding box center [867, 480] width 896 height 112
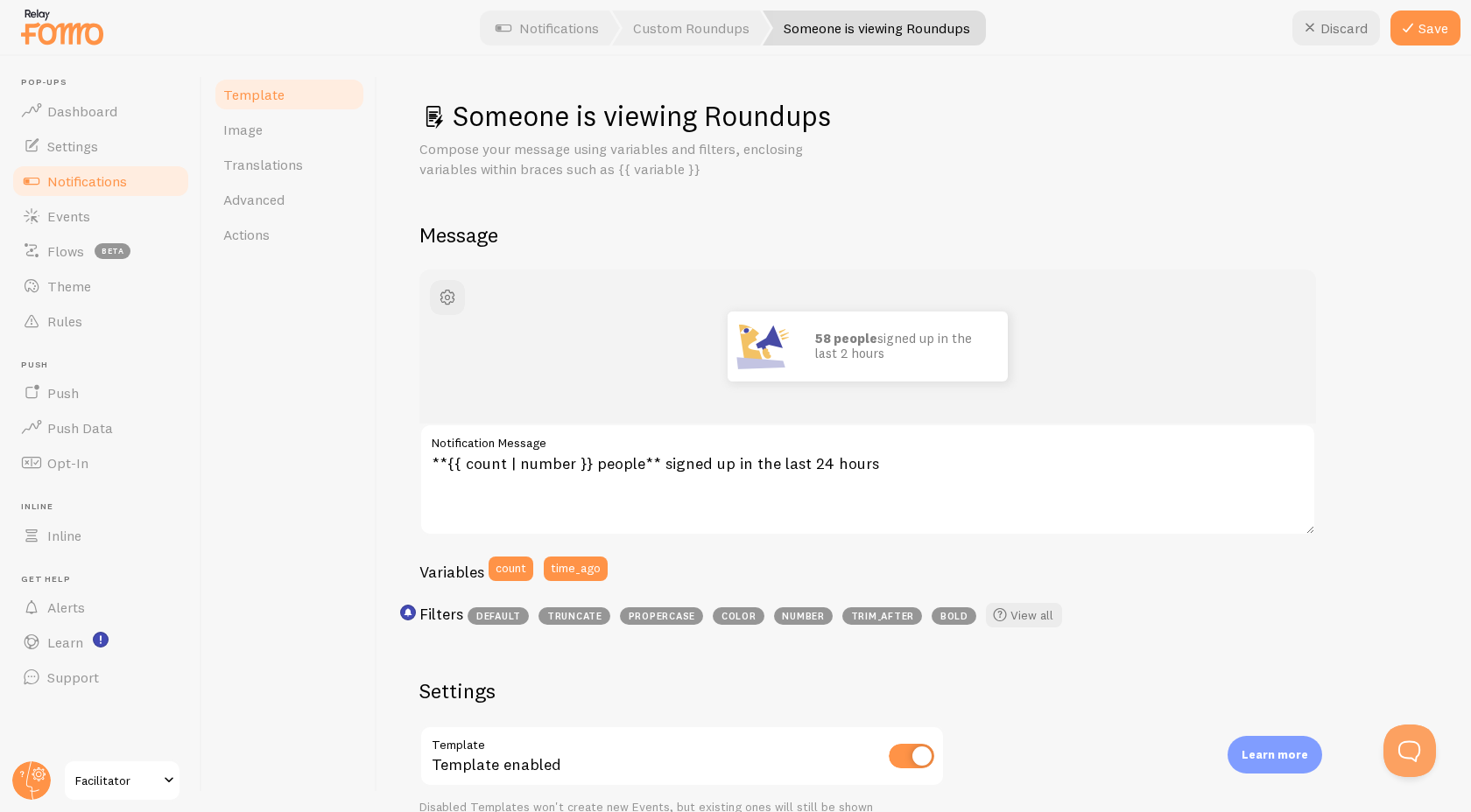
click at [323, 522] on div "Template Image Translations Advanced Actions" at bounding box center [289, 434] width 175 height 756
click at [299, 128] on link "Image" at bounding box center [289, 129] width 154 height 35
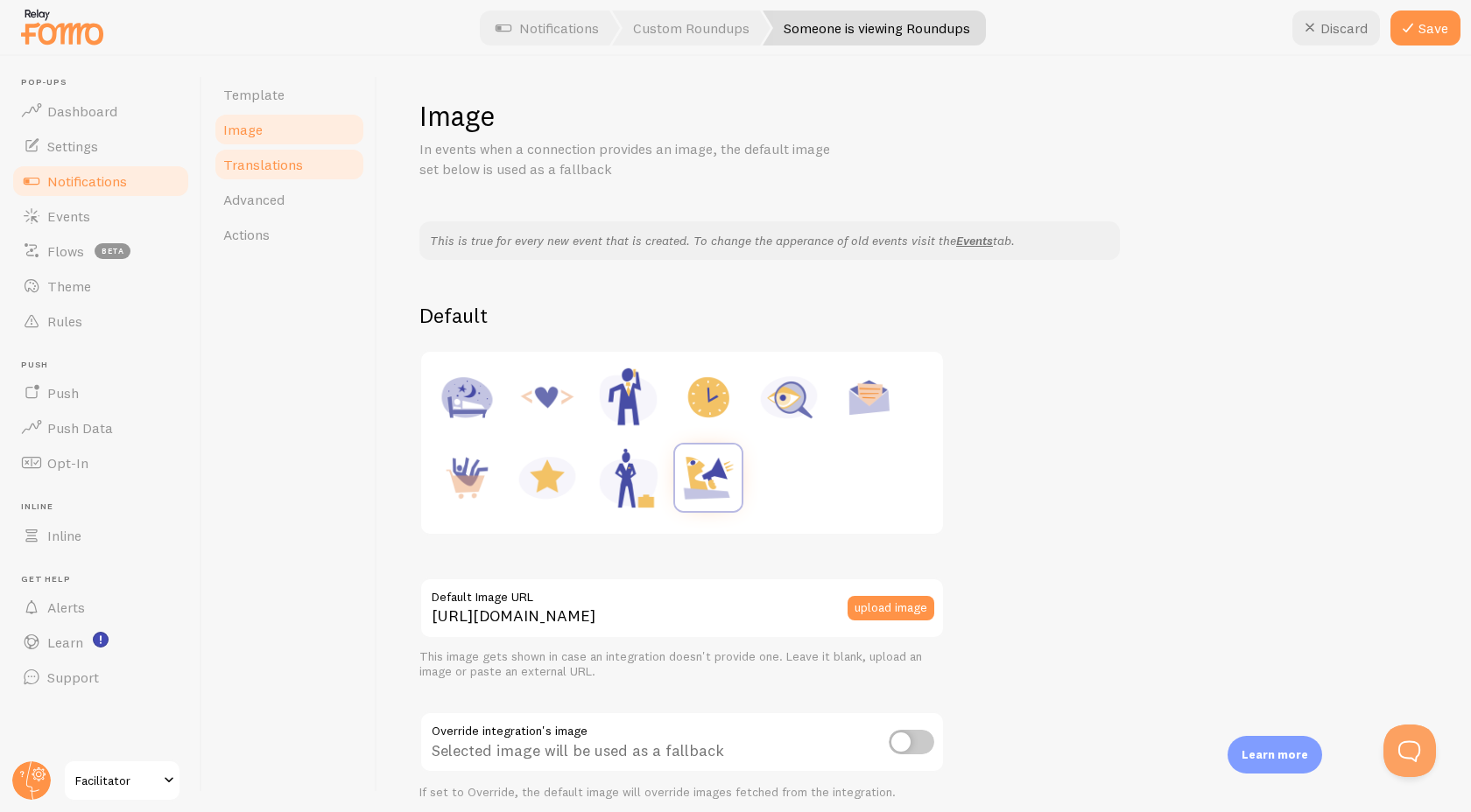
click at [297, 172] on span "Translations" at bounding box center [263, 164] width 79 height 17
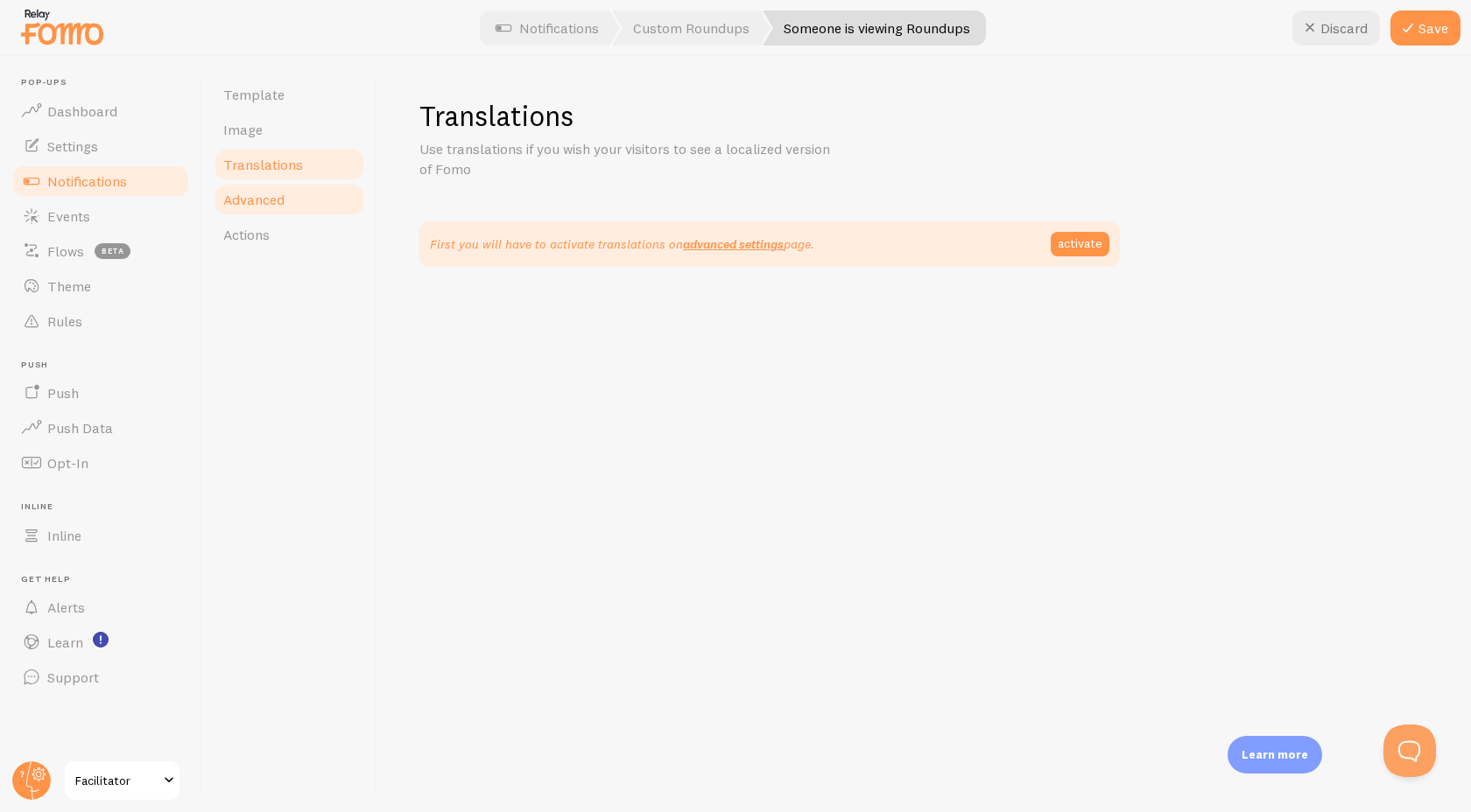
click at [296, 203] on link "Advanced" at bounding box center [289, 200] width 154 height 35
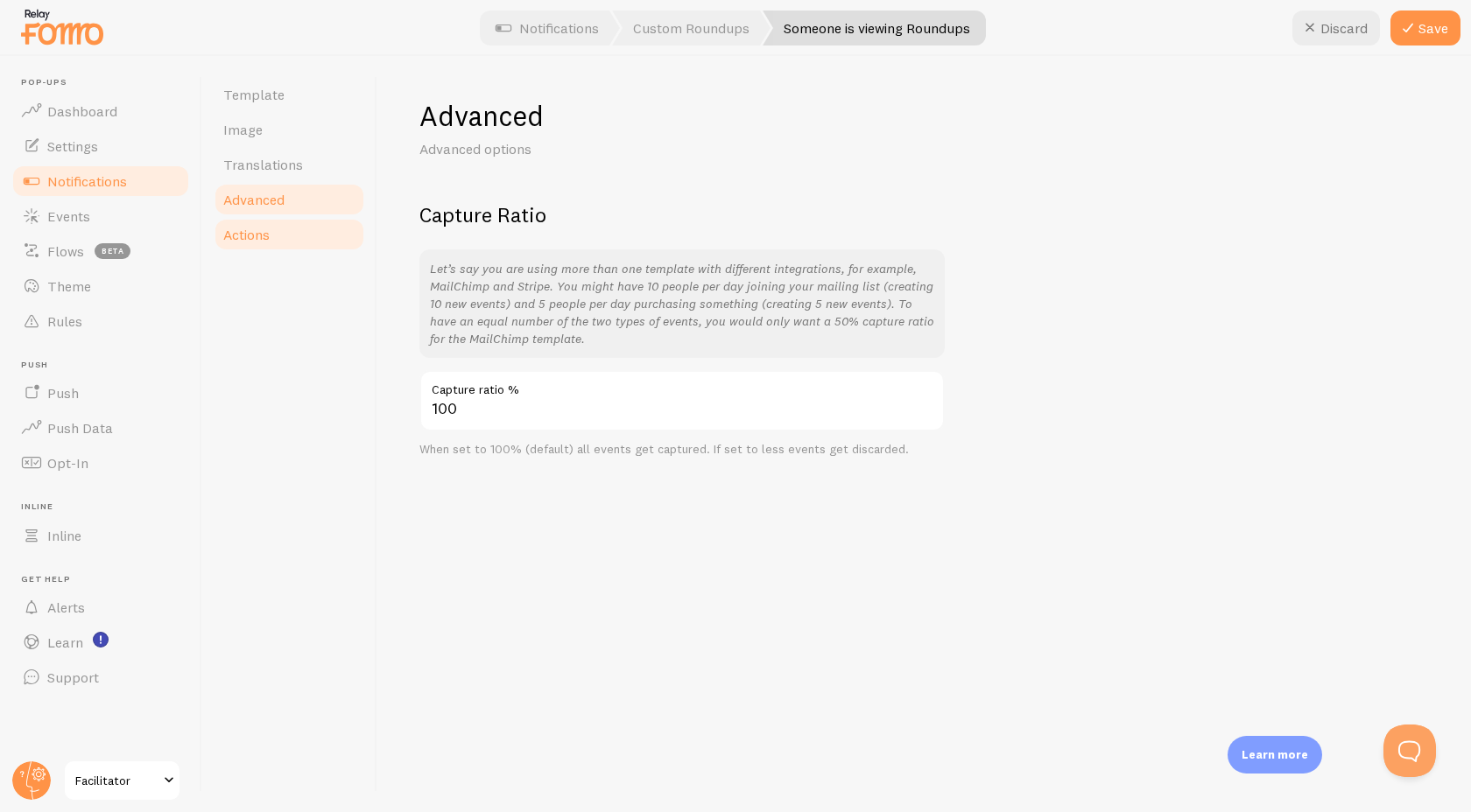
click at [287, 229] on link "Actions" at bounding box center [289, 235] width 154 height 35
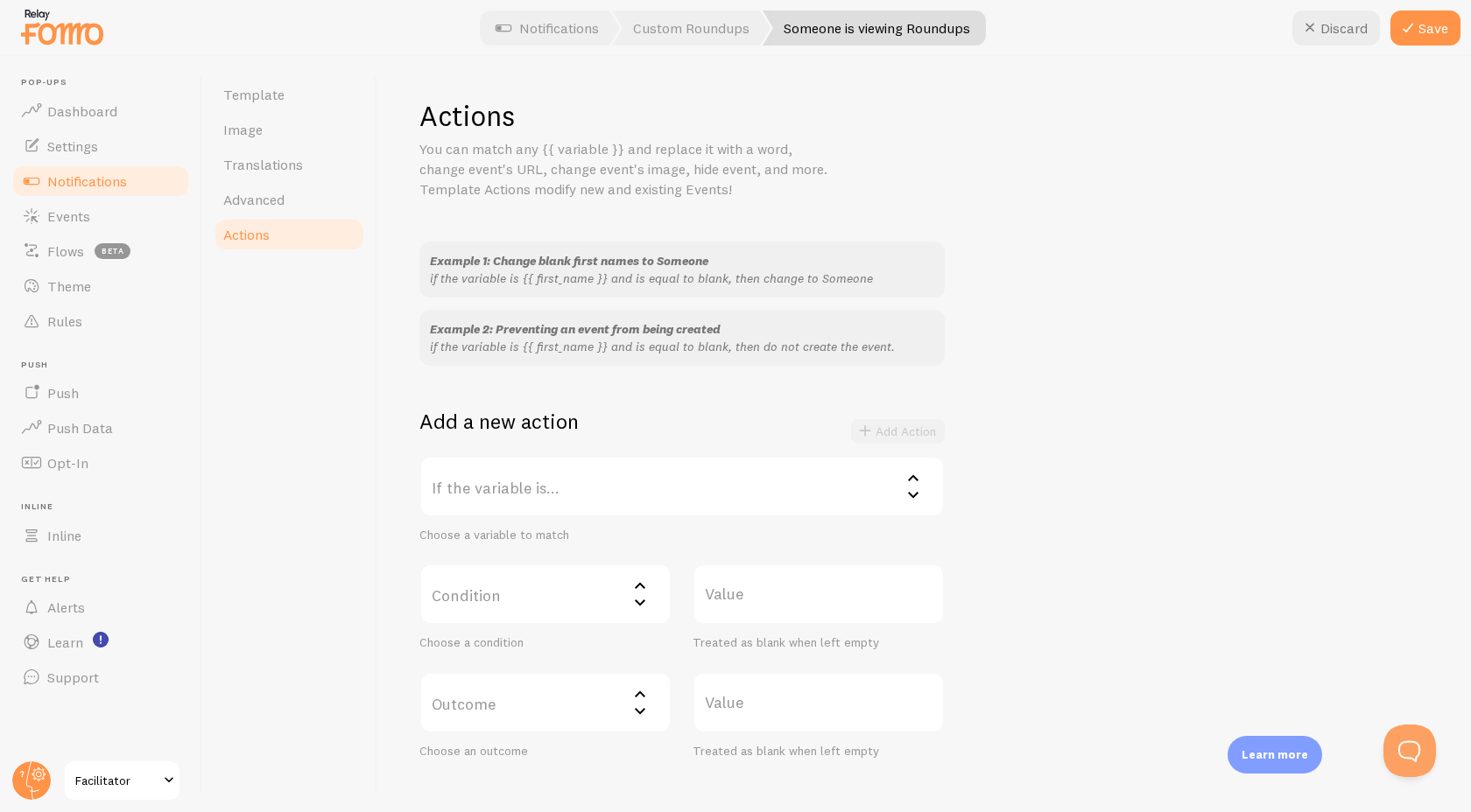
click at [472, 490] on label "If the variable is..." at bounding box center [682, 486] width 525 height 61
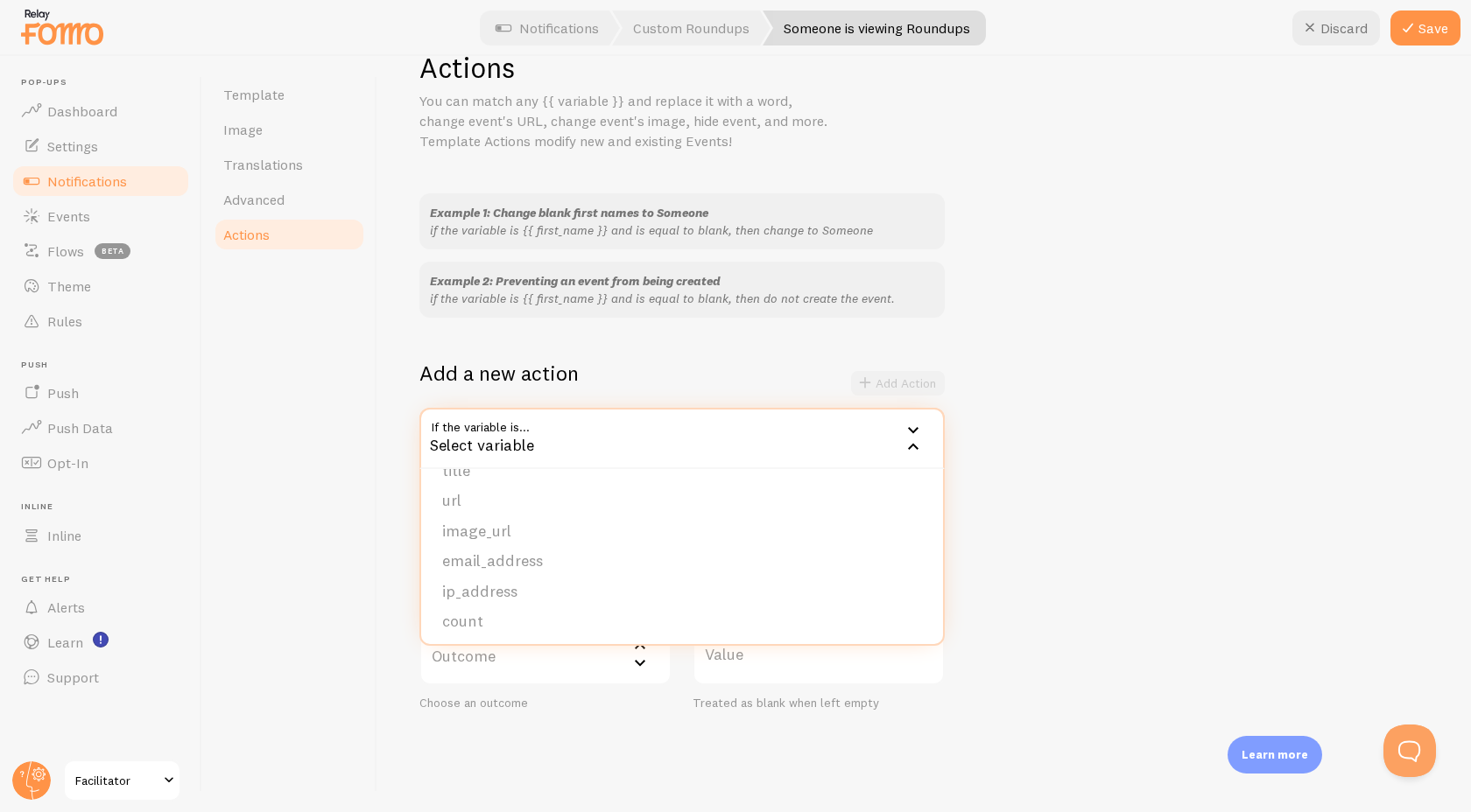
scroll to position [148, 0]
click at [415, 362] on div "Actions You can match any {{ variable }} and replace it with a word, change eve…" at bounding box center [924, 434] width 1093 height 756
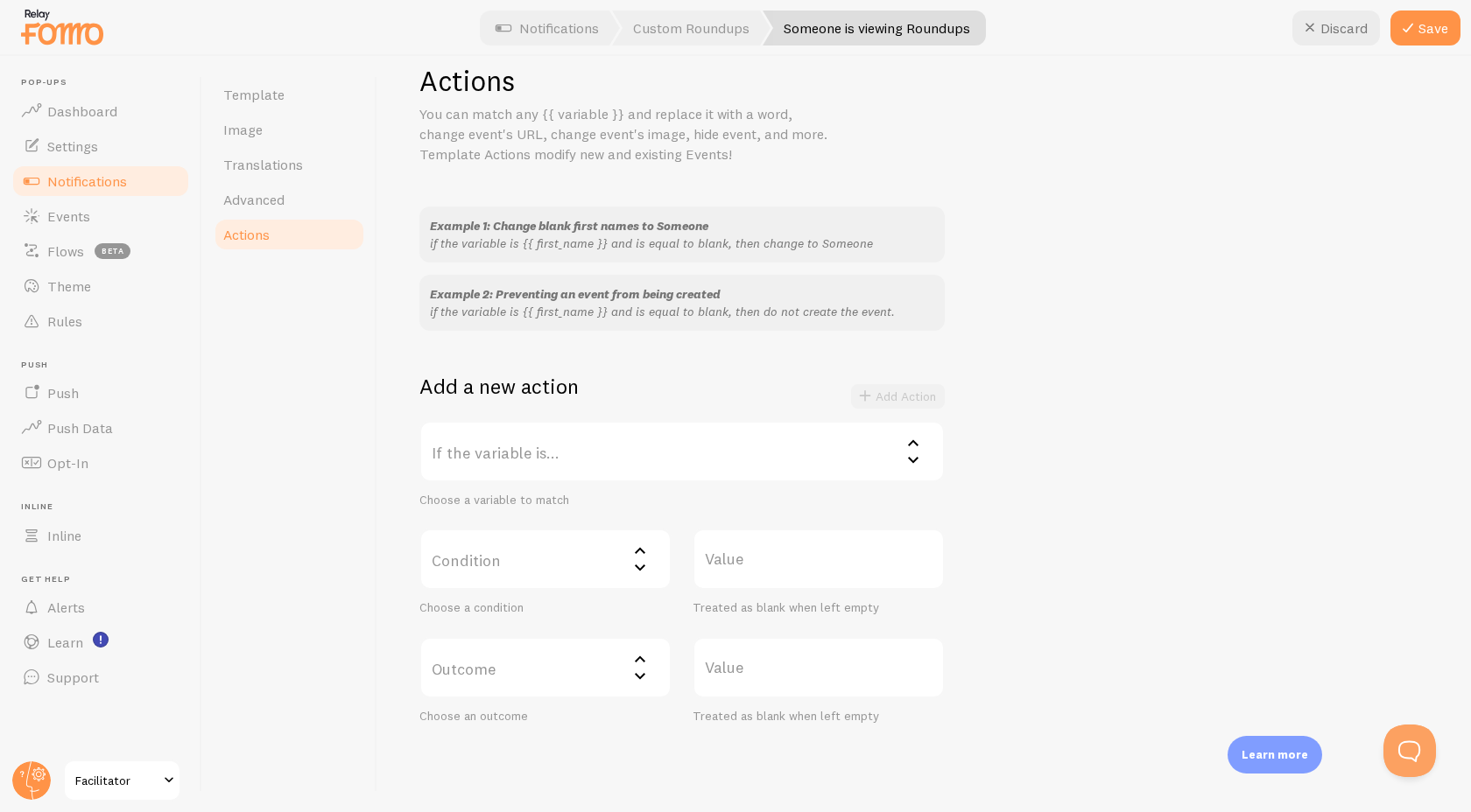
scroll to position [0, 0]
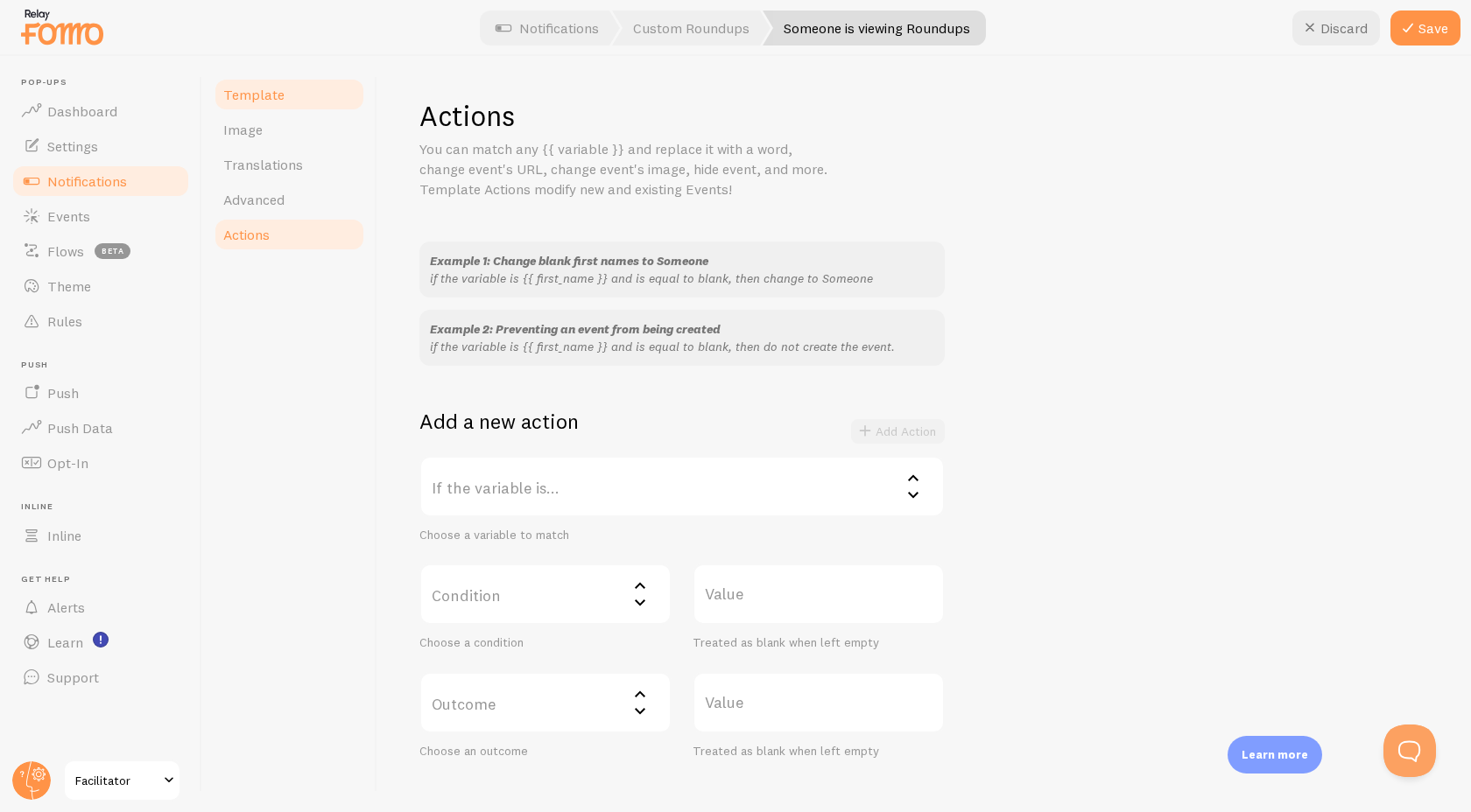
click at [286, 98] on link "Template" at bounding box center [289, 95] width 154 height 35
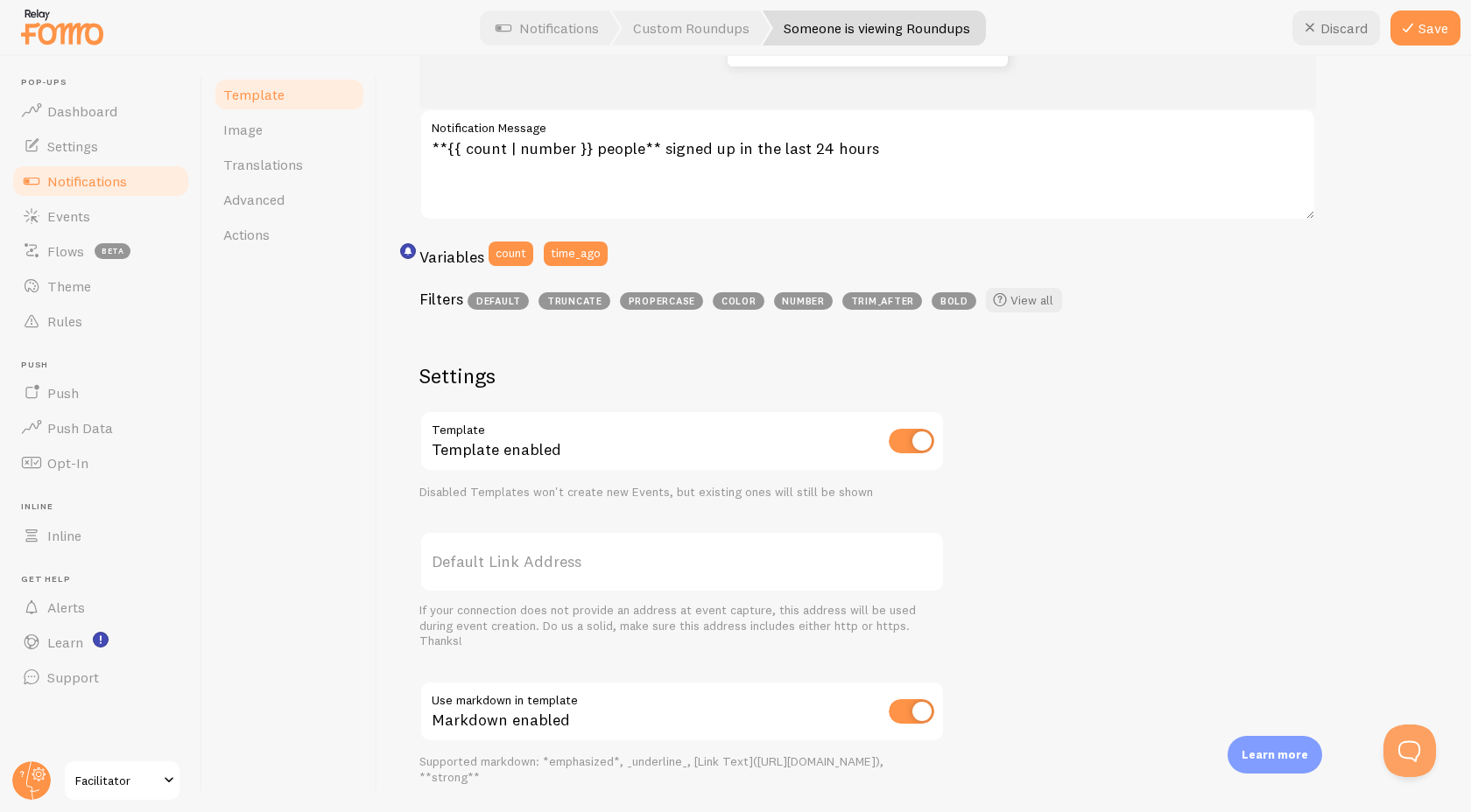
scroll to position [495, 0]
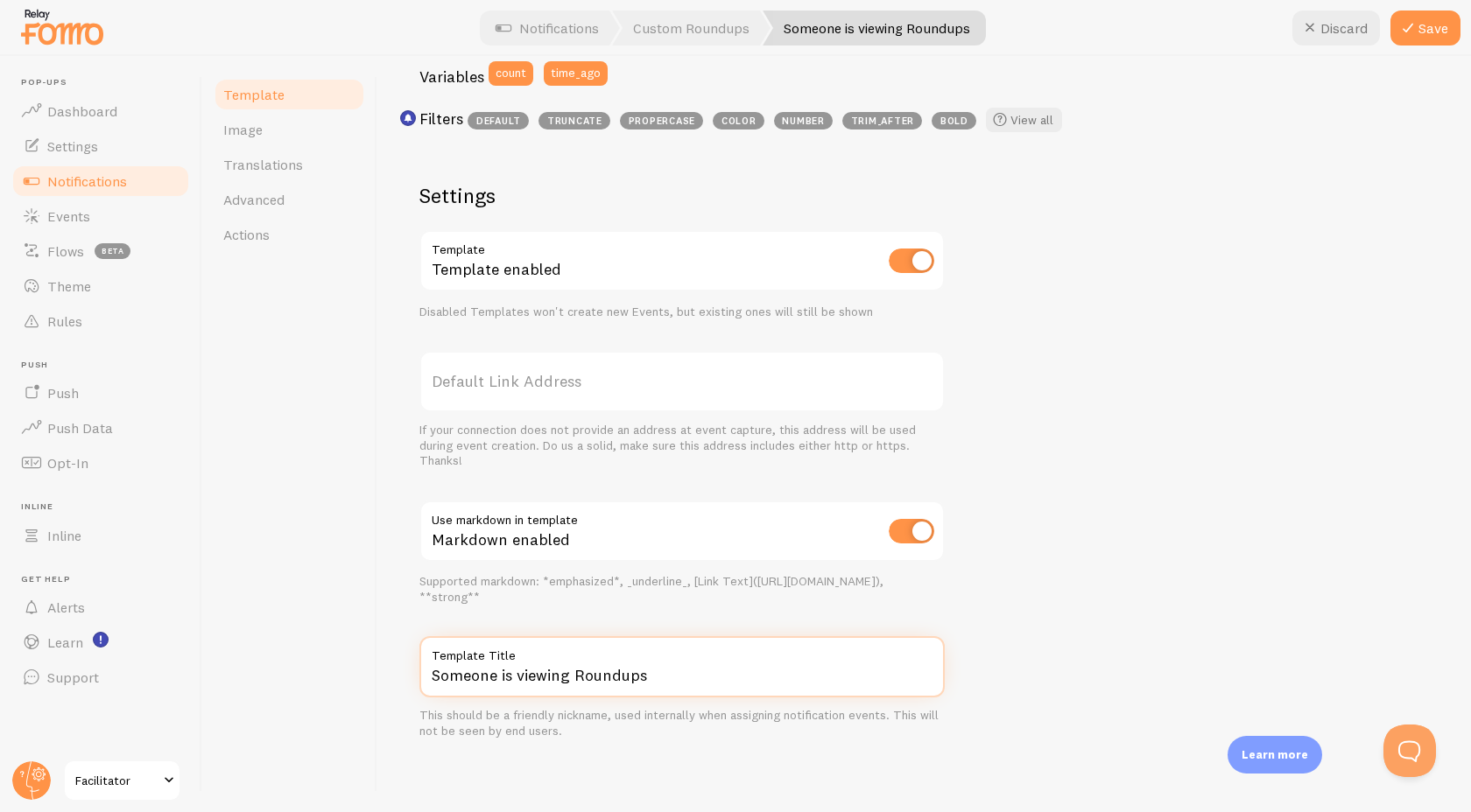
click at [490, 671] on input "Someone is viewing Roundups" at bounding box center [682, 666] width 525 height 61
click at [368, 538] on div "Template Image Translations Advanced Actions" at bounding box center [289, 434] width 175 height 756
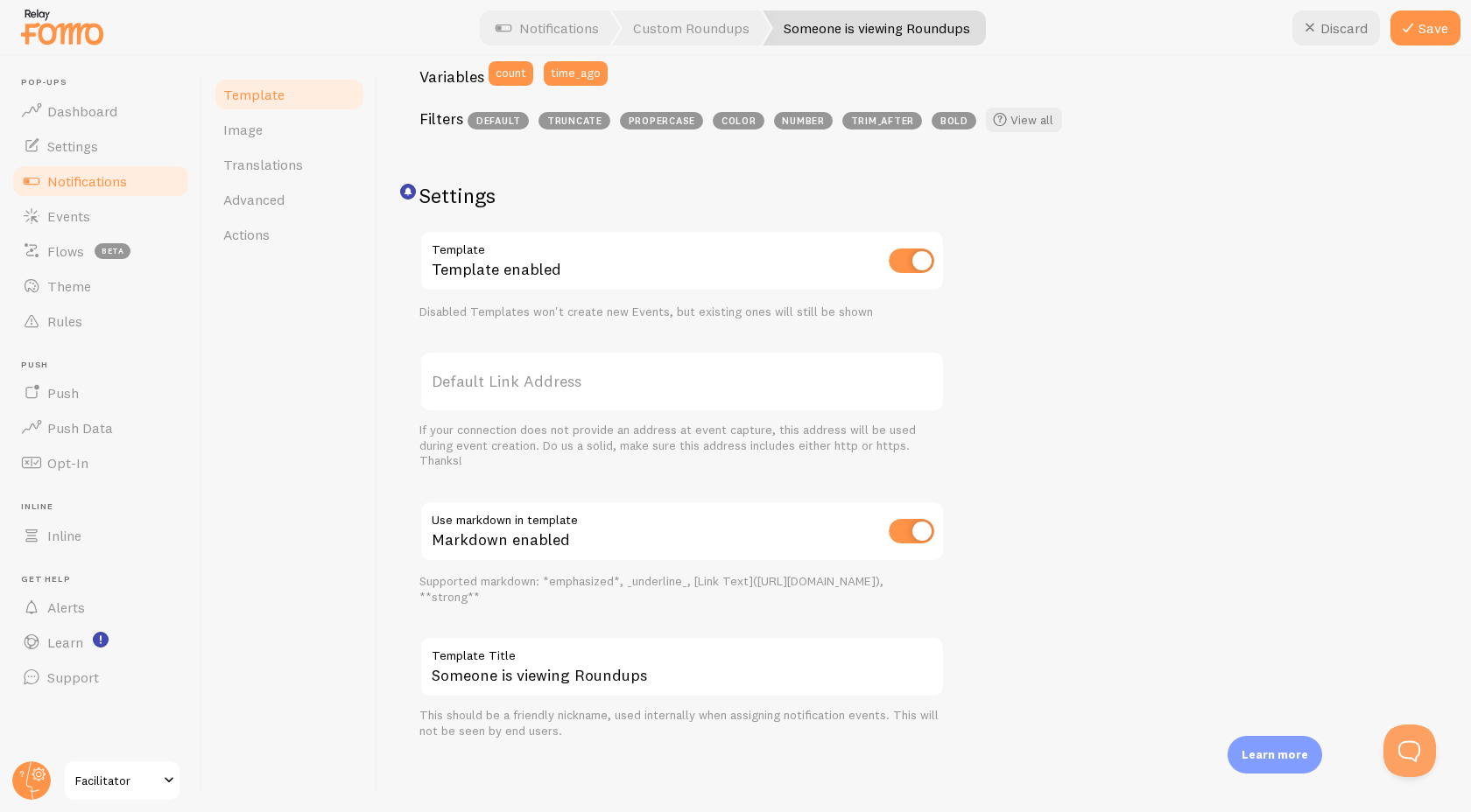
scroll to position [0, 0]
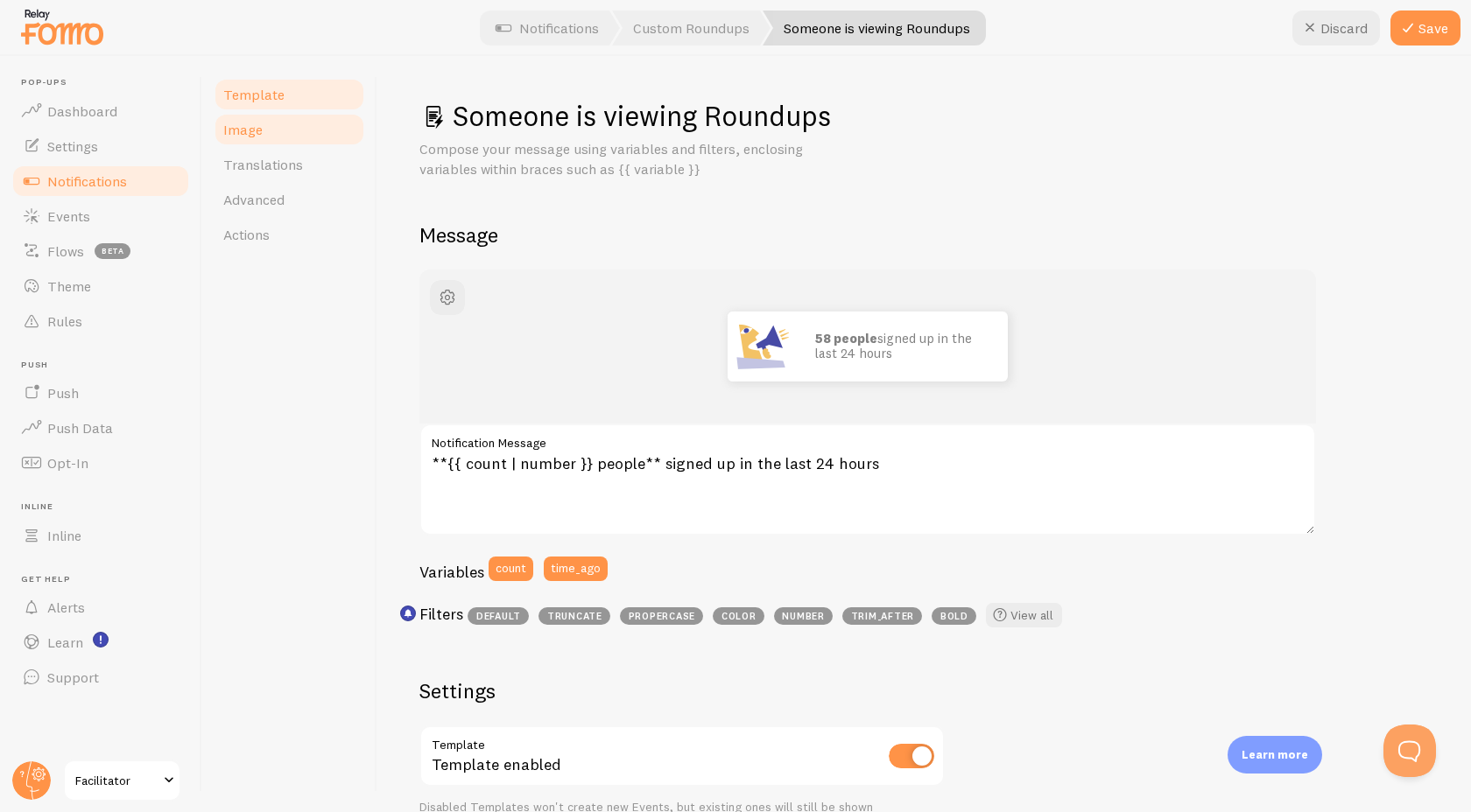
click at [269, 129] on link "Image" at bounding box center [289, 129] width 154 height 35
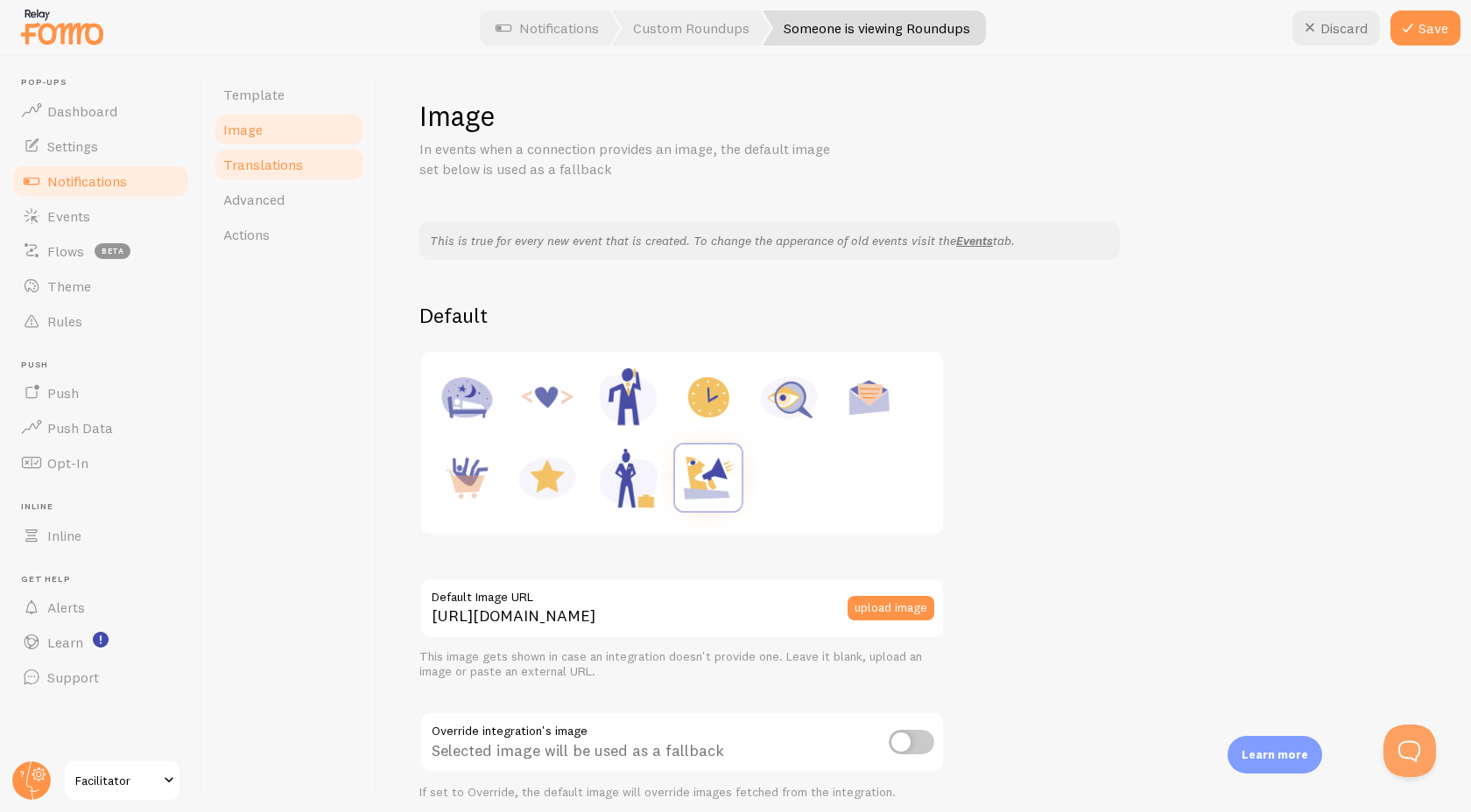
click at [276, 163] on span "Translations" at bounding box center [263, 164] width 79 height 17
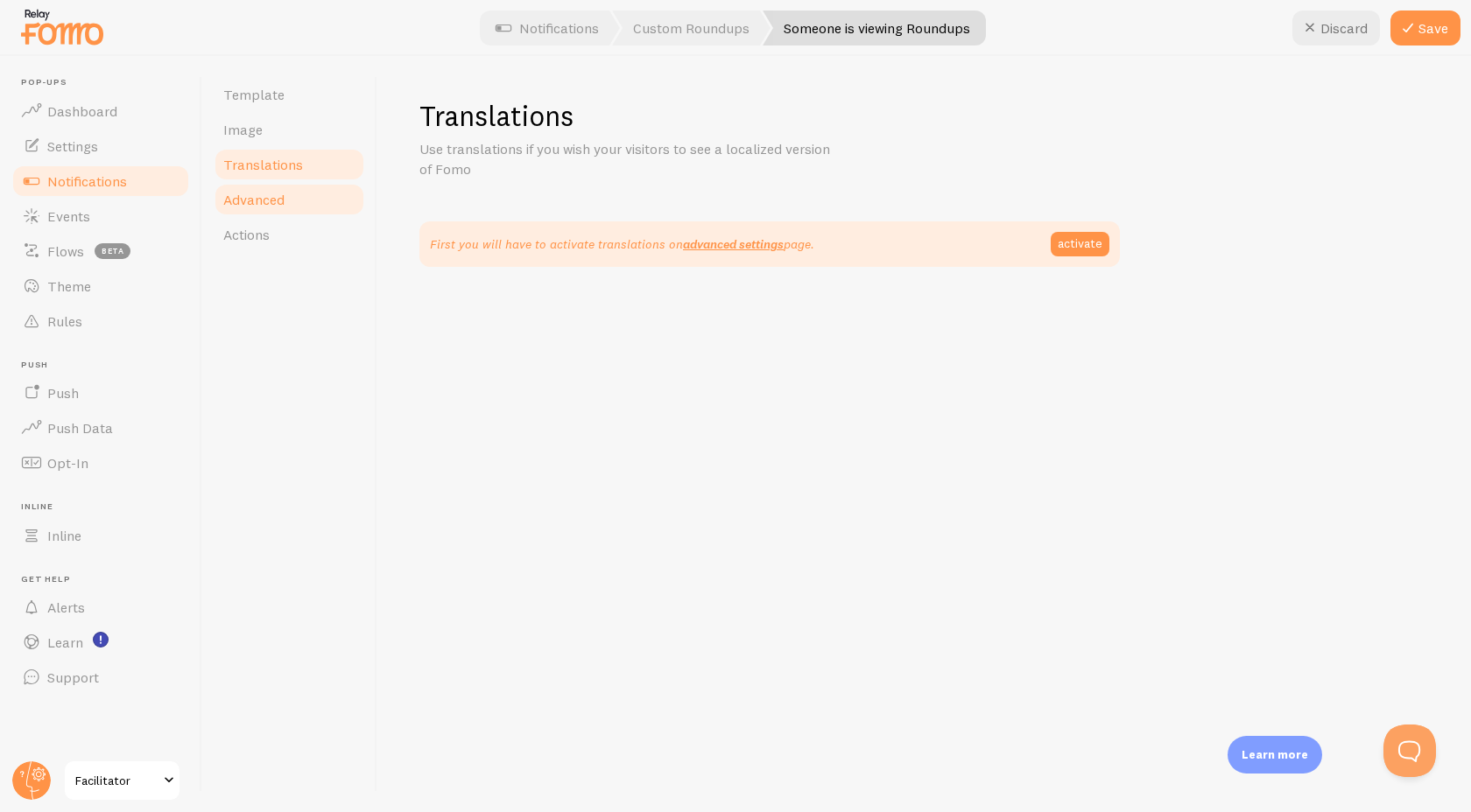
click at [278, 211] on link "Advanced" at bounding box center [289, 200] width 154 height 35
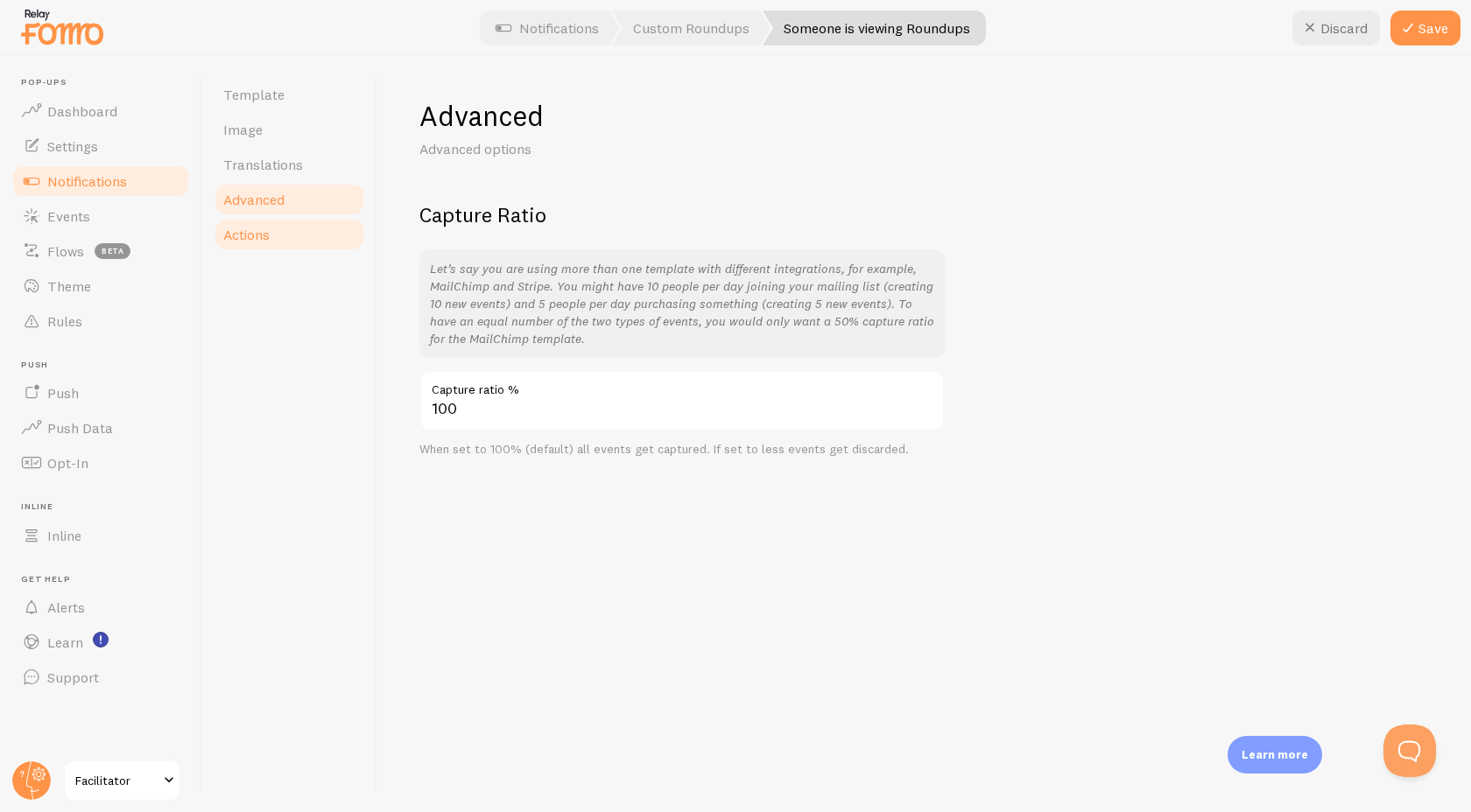
click at [281, 229] on link "Actions" at bounding box center [289, 235] width 154 height 35
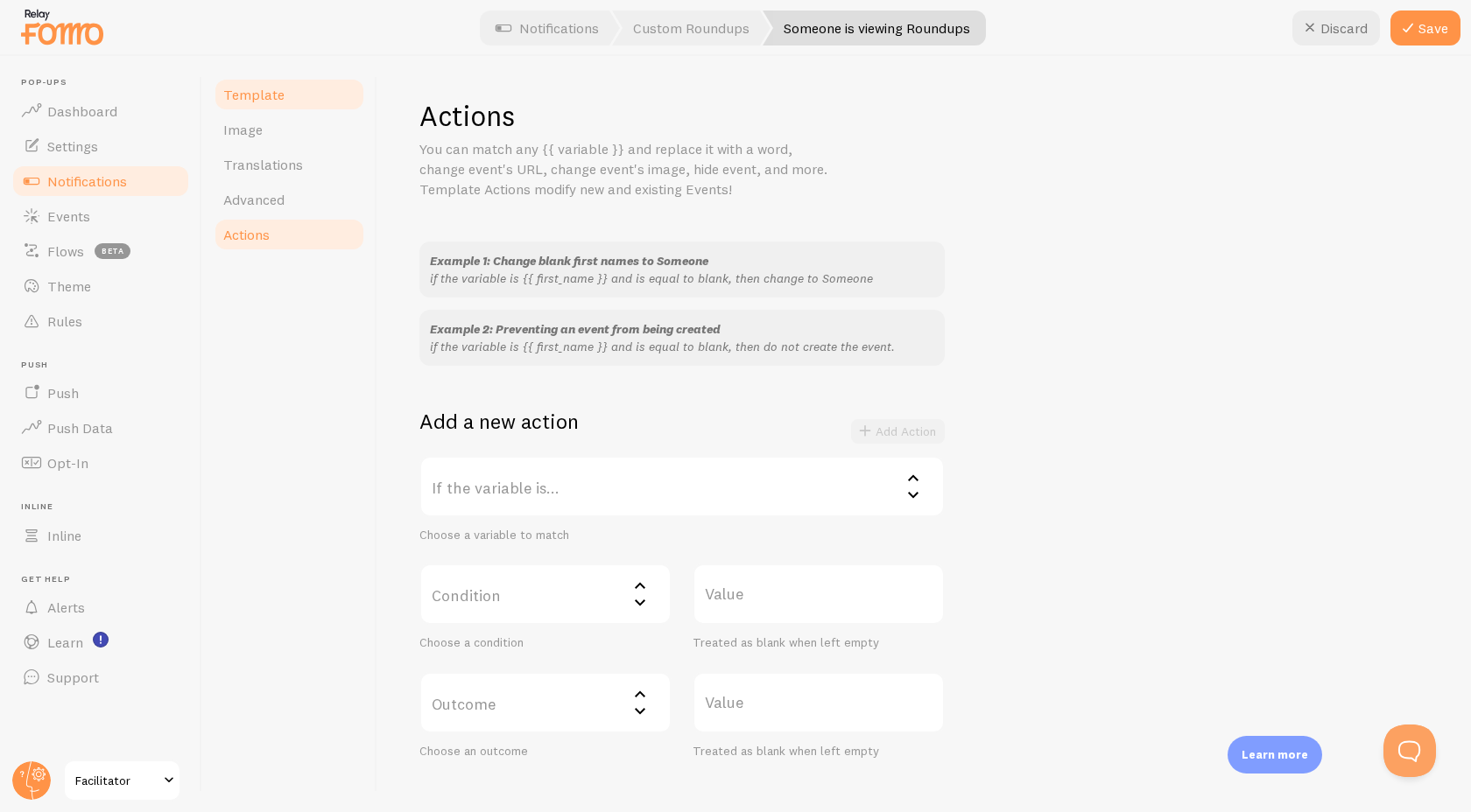
click at [298, 102] on link "Template" at bounding box center [289, 95] width 154 height 35
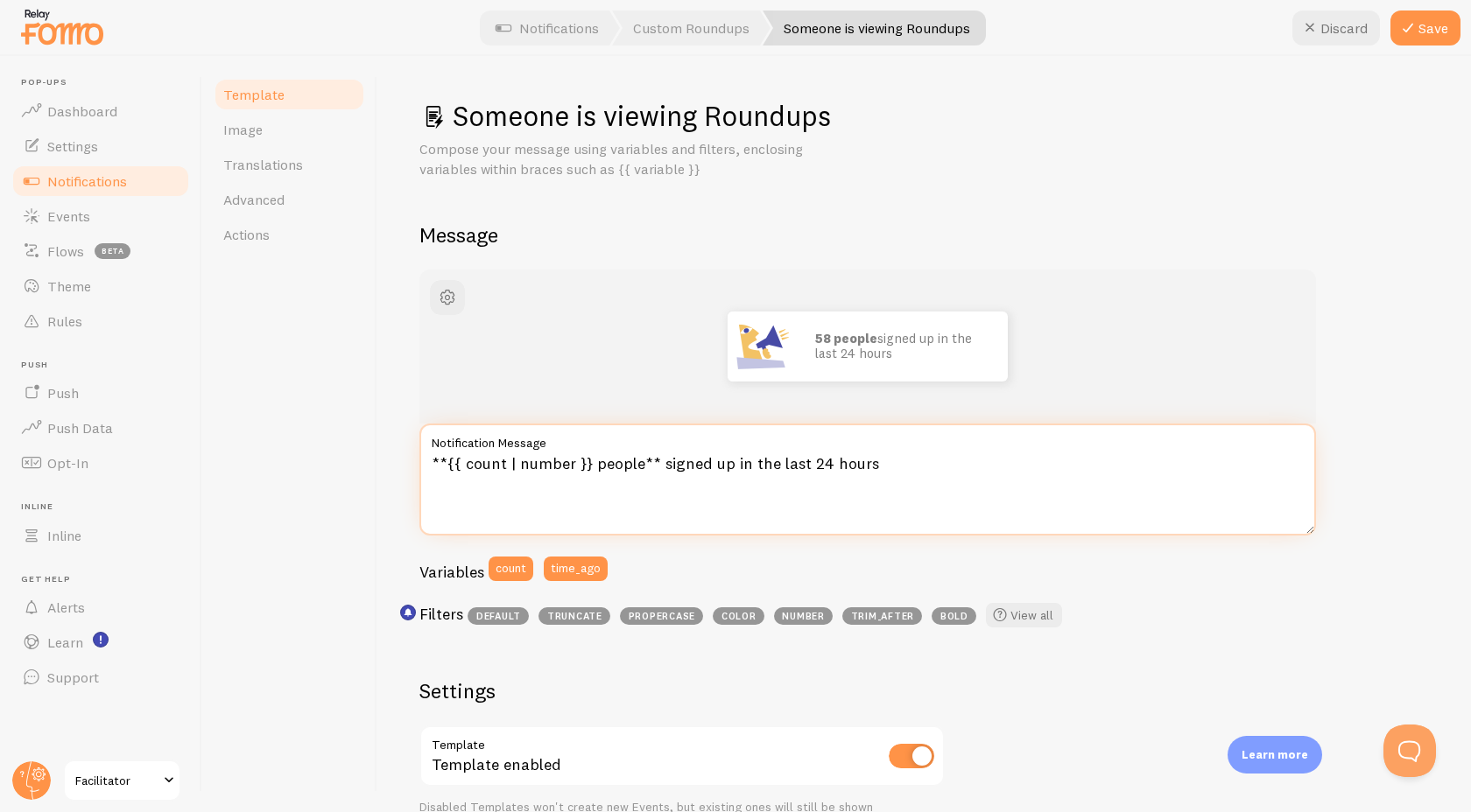
click at [611, 459] on textarea "**{{ count | number }} people** signed up in the last 24 hours" at bounding box center [867, 480] width 896 height 112
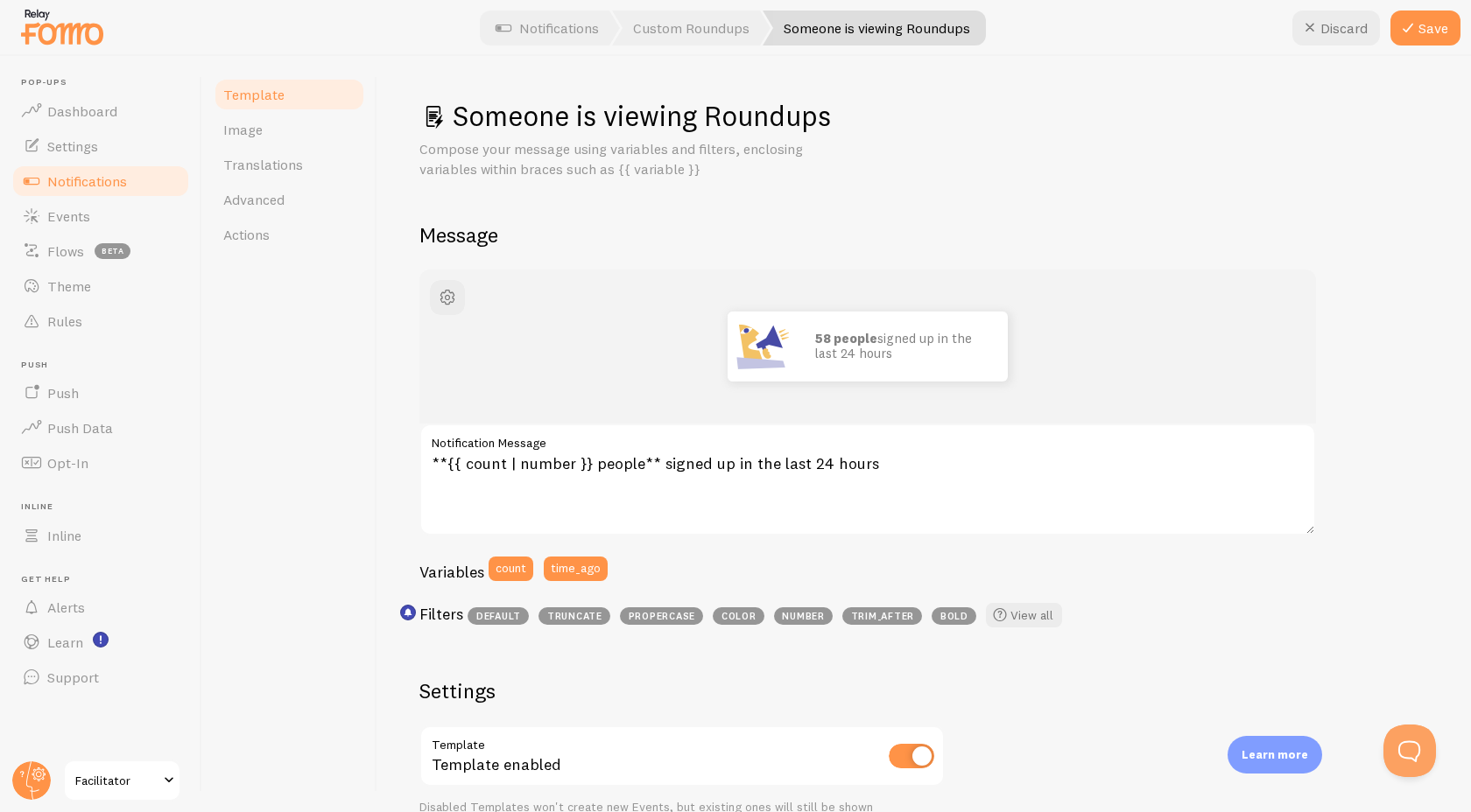
click at [352, 433] on div "Template Image Translations Advanced Actions" at bounding box center [289, 434] width 175 height 756
click at [1429, 25] on button "Save" at bounding box center [1425, 28] width 71 height 35
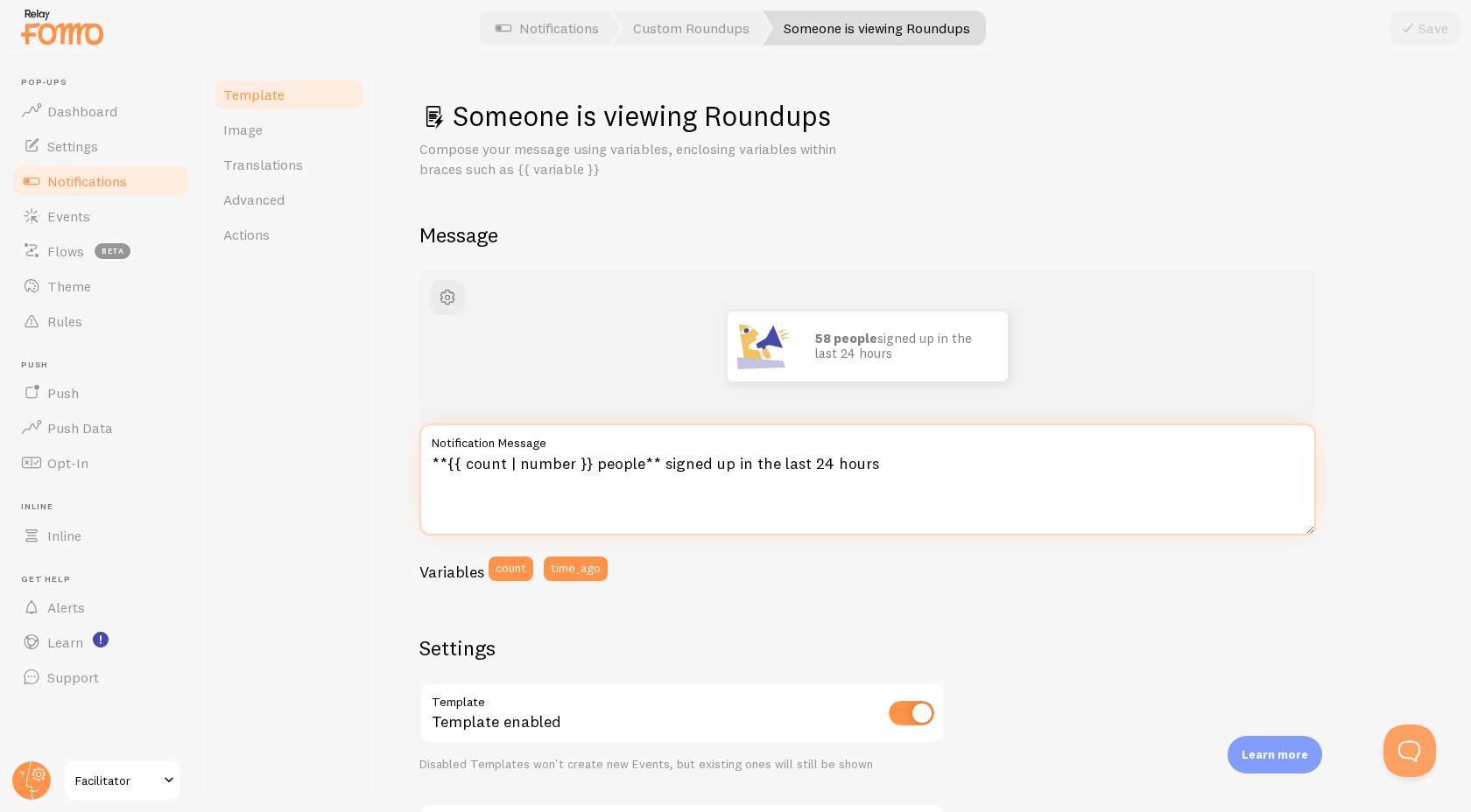
click at [659, 465] on textarea "**{{ count | number }} people** signed up in the last 24 hours" at bounding box center [867, 480] width 896 height 112
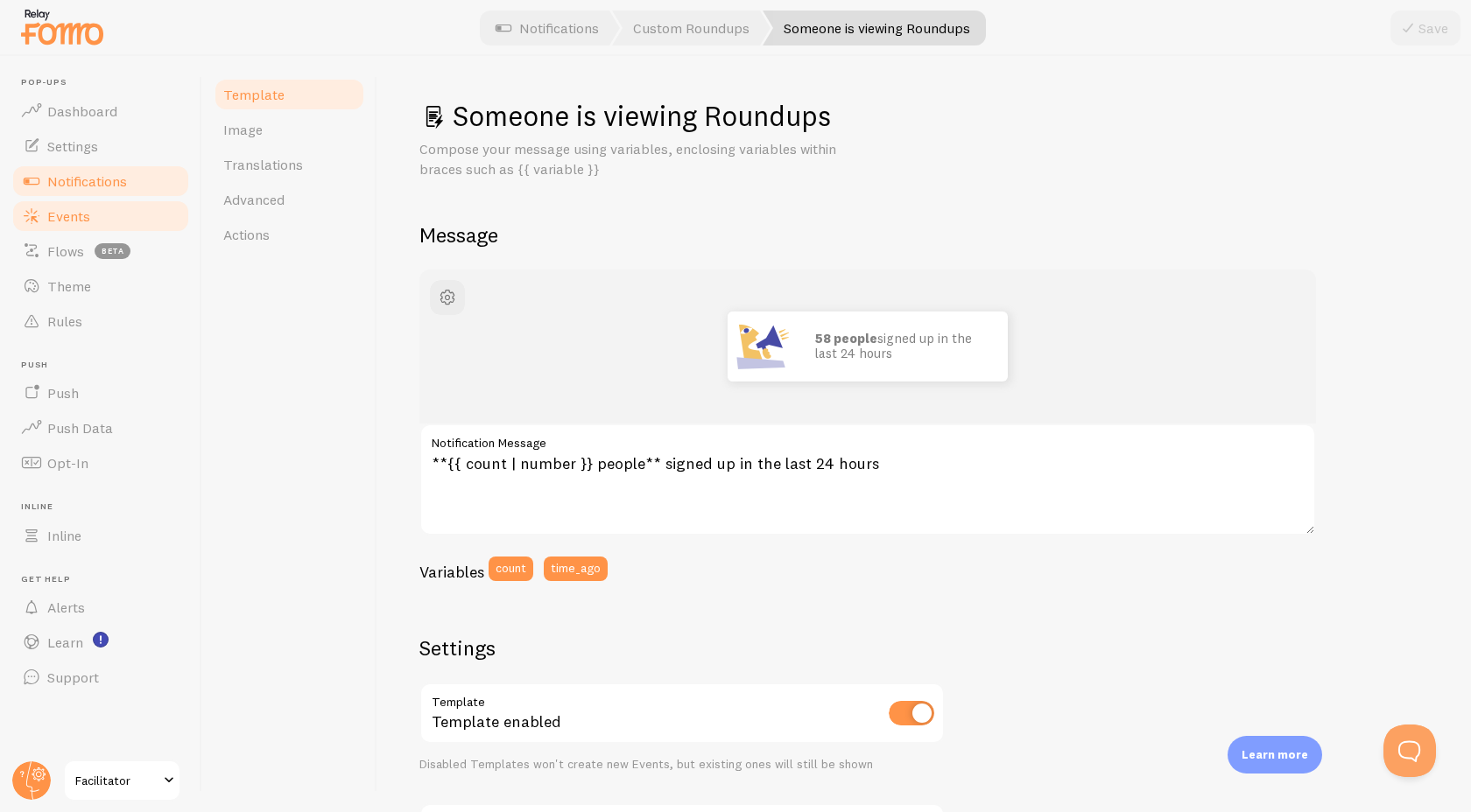
click at [80, 218] on span "Events" at bounding box center [69, 216] width 42 height 17
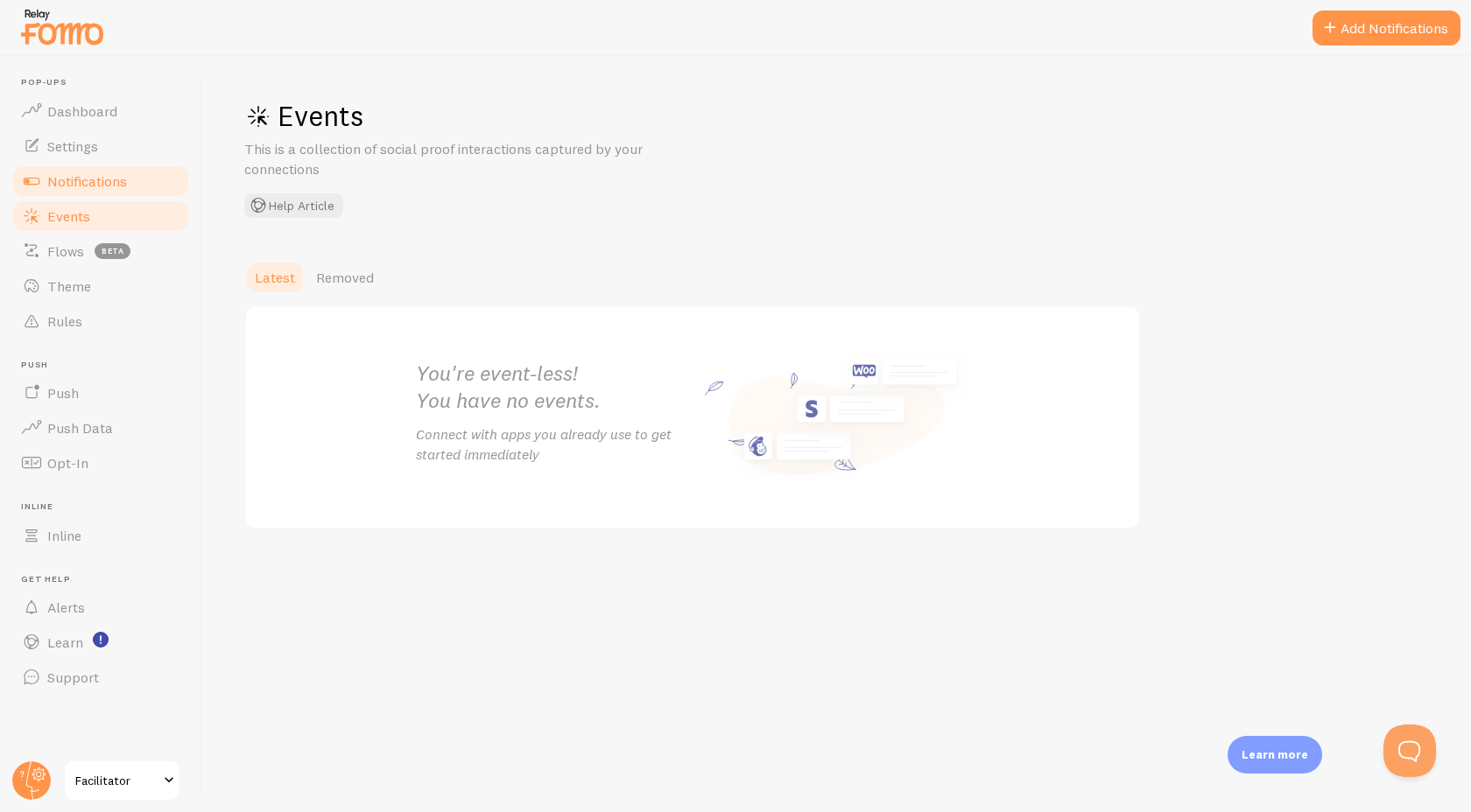
click at [83, 182] on span "Notifications" at bounding box center [87, 182] width 79 height 17
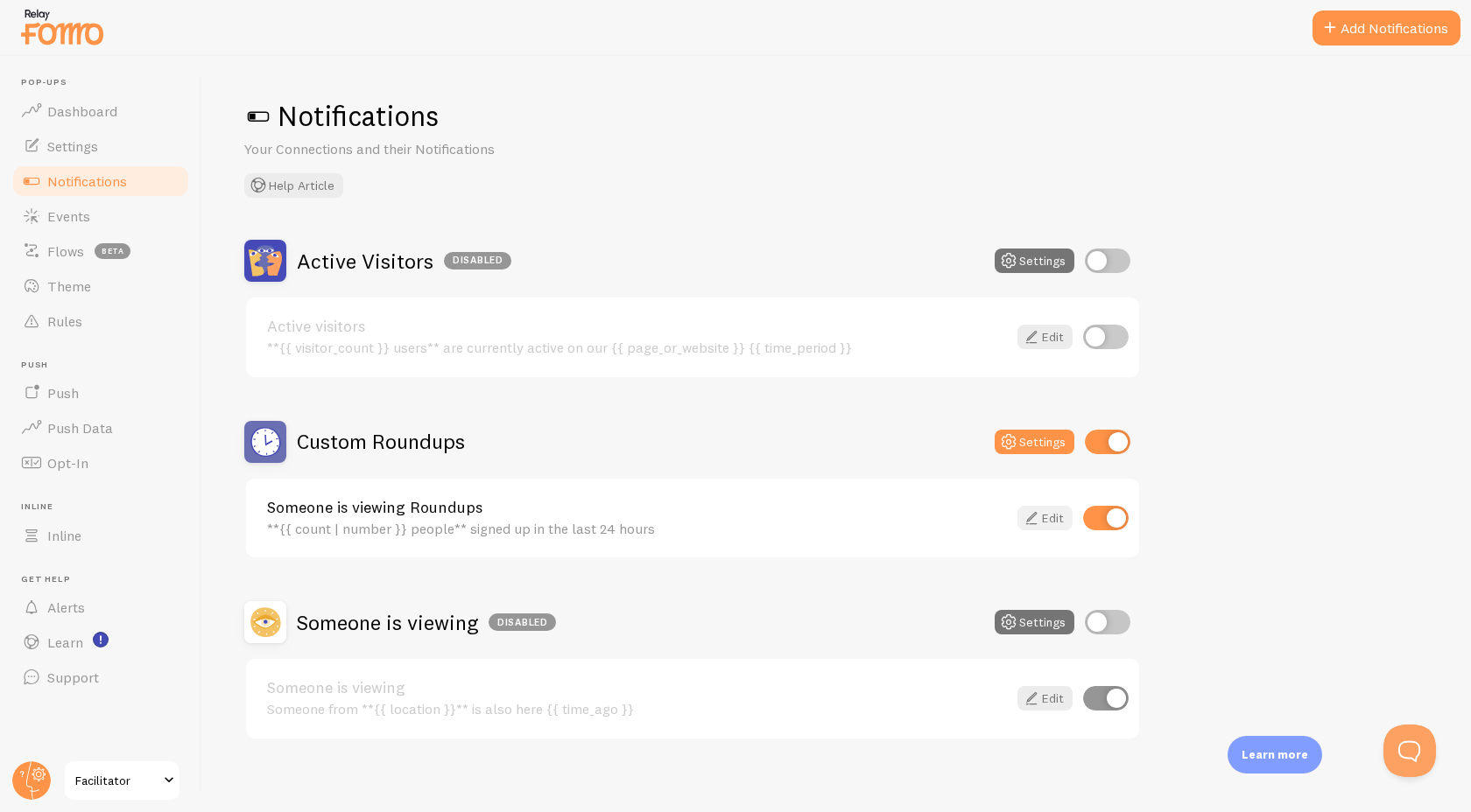
click at [1033, 510] on icon at bounding box center [1032, 518] width 21 height 21
click at [1043, 434] on button "Settings" at bounding box center [1034, 441] width 79 height 24
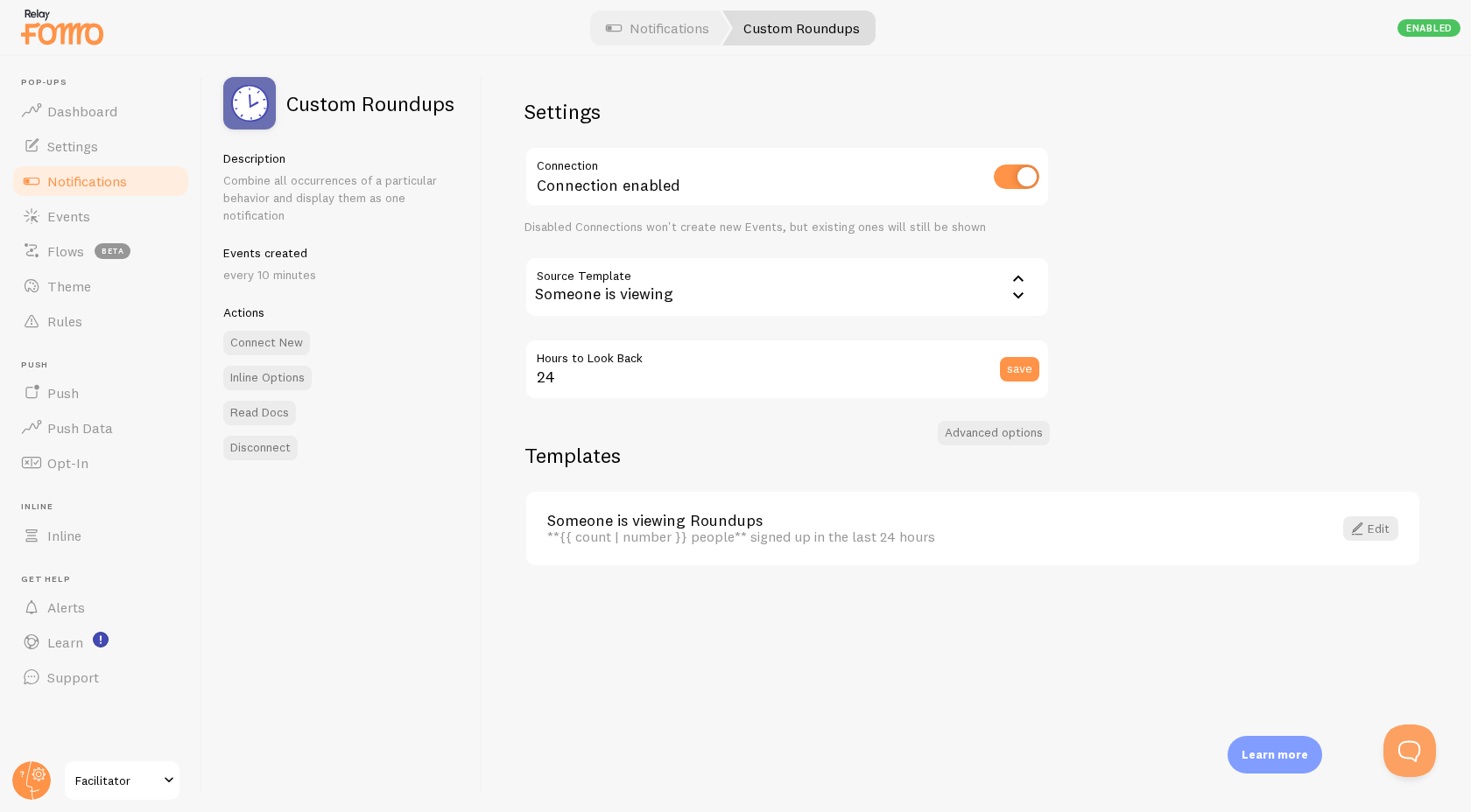
click at [664, 292] on div "Someone is viewing" at bounding box center [787, 287] width 525 height 61
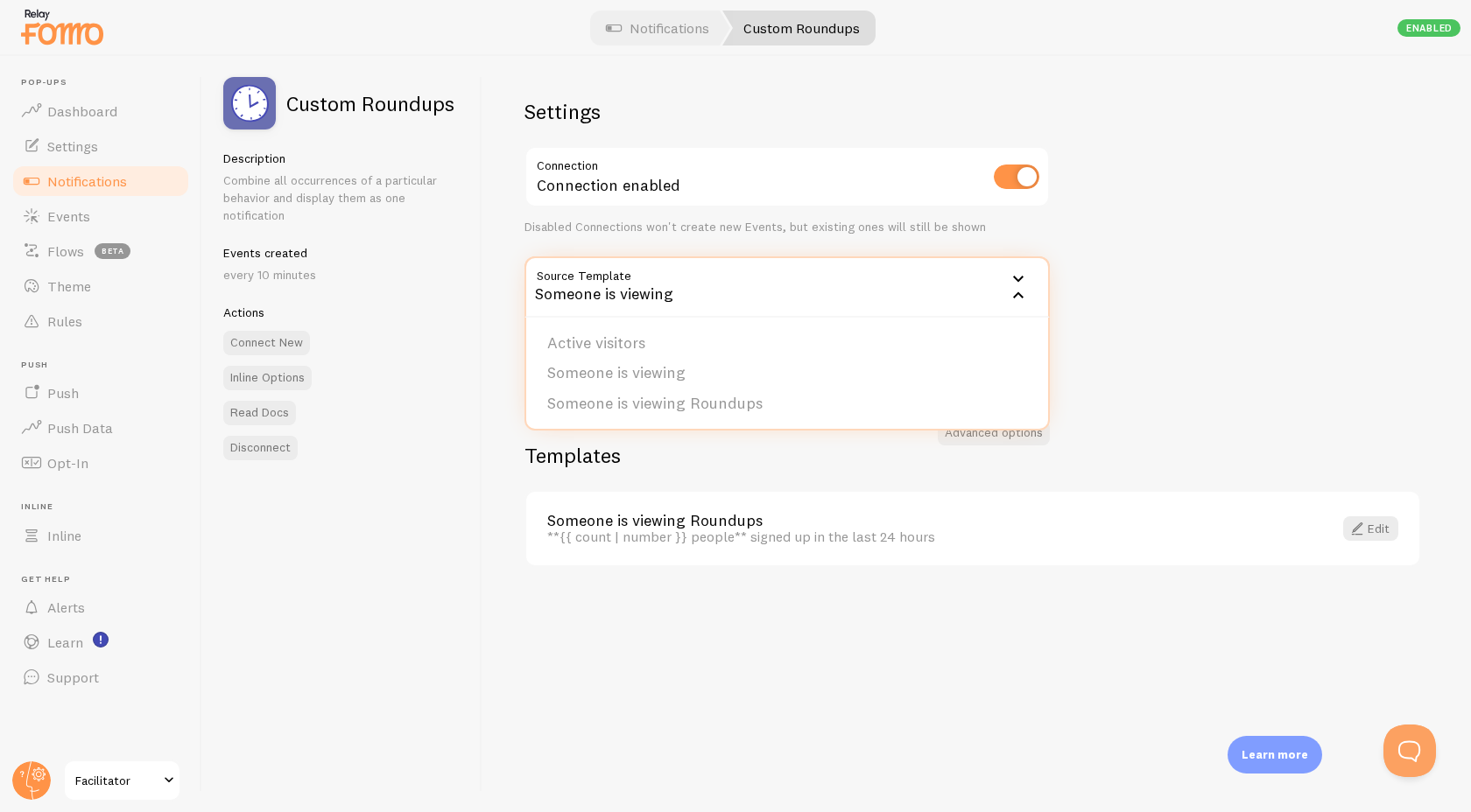
click at [426, 304] on h5 "Actions" at bounding box center [342, 312] width 238 height 15
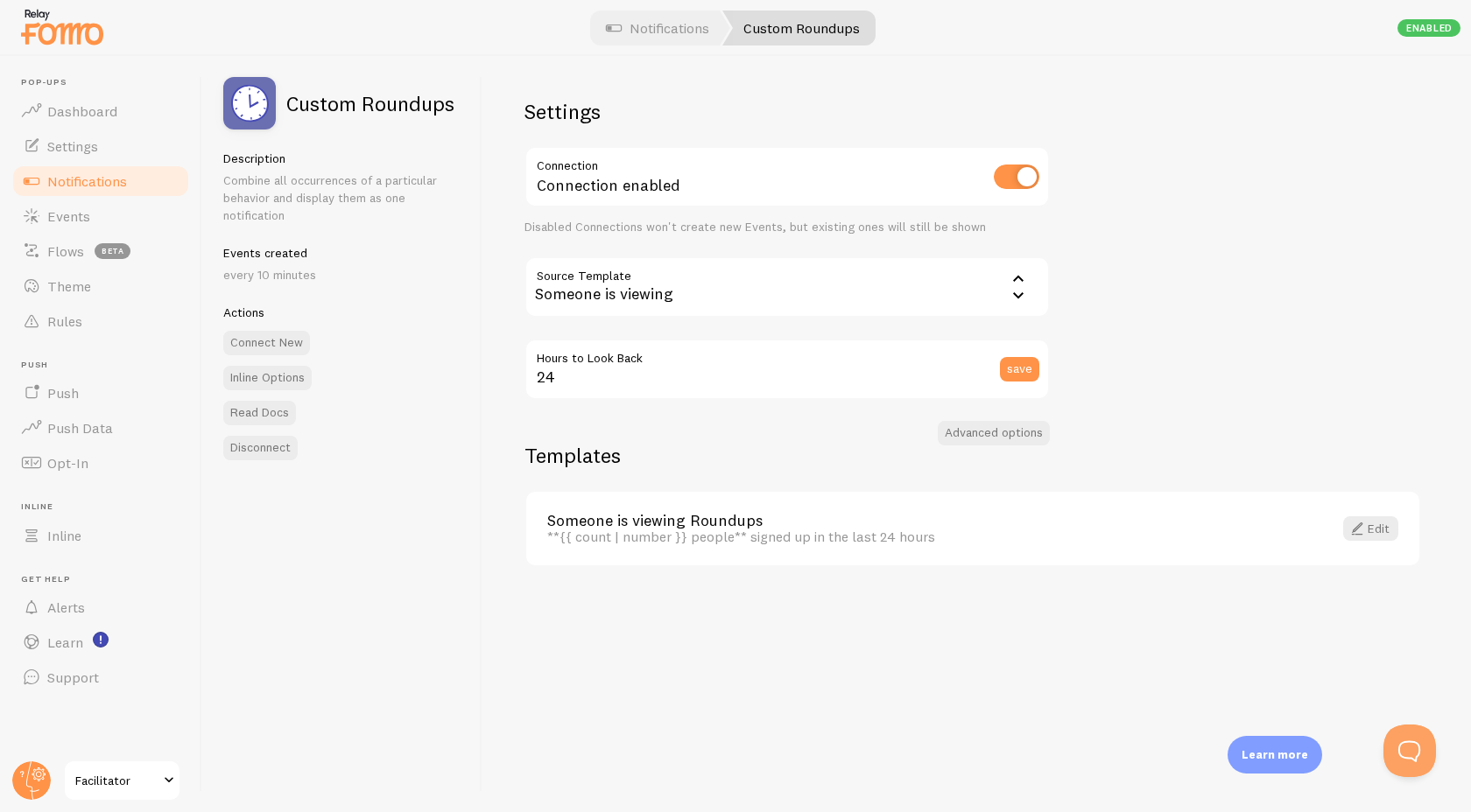
click at [714, 538] on div "**{{ count | number }} people** signed up in the last 24 hours" at bounding box center [929, 537] width 764 height 15
click at [755, 540] on div "**{{ count | number }} people** signed up in the last 24 hours" at bounding box center [929, 537] width 764 height 15
drag, startPoint x: 748, startPoint y: 539, endPoint x: 806, endPoint y: 535, distance: 58.1
click at [806, 535] on div "**{{ count | number }} people** signed up in the last 24 hours" at bounding box center [929, 537] width 764 height 15
click at [95, 194] on link "Notifications" at bounding box center [100, 182] width 181 height 35
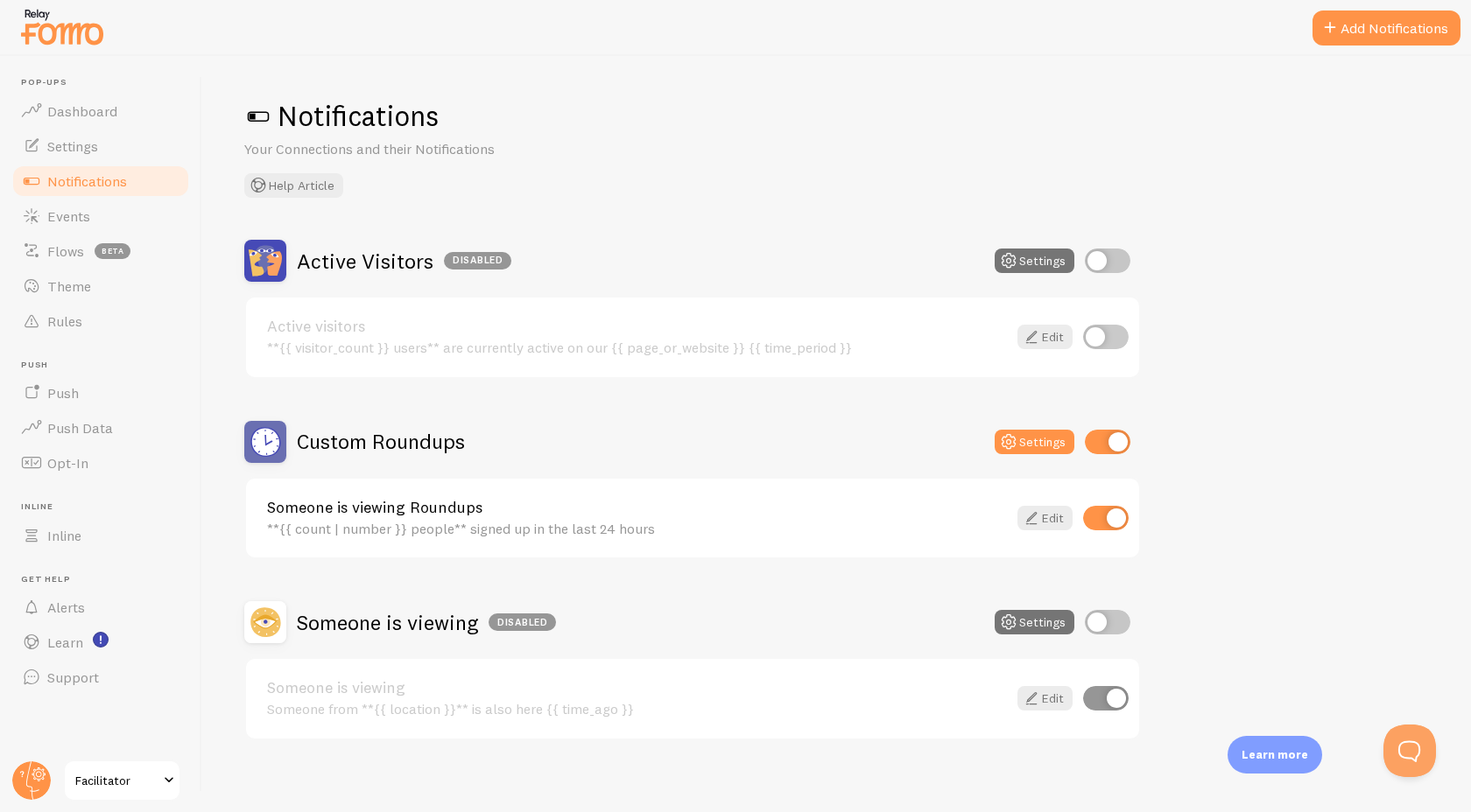
click at [1117, 447] on input "checkbox" at bounding box center [1107, 441] width 45 height 24
checkbox input "false"
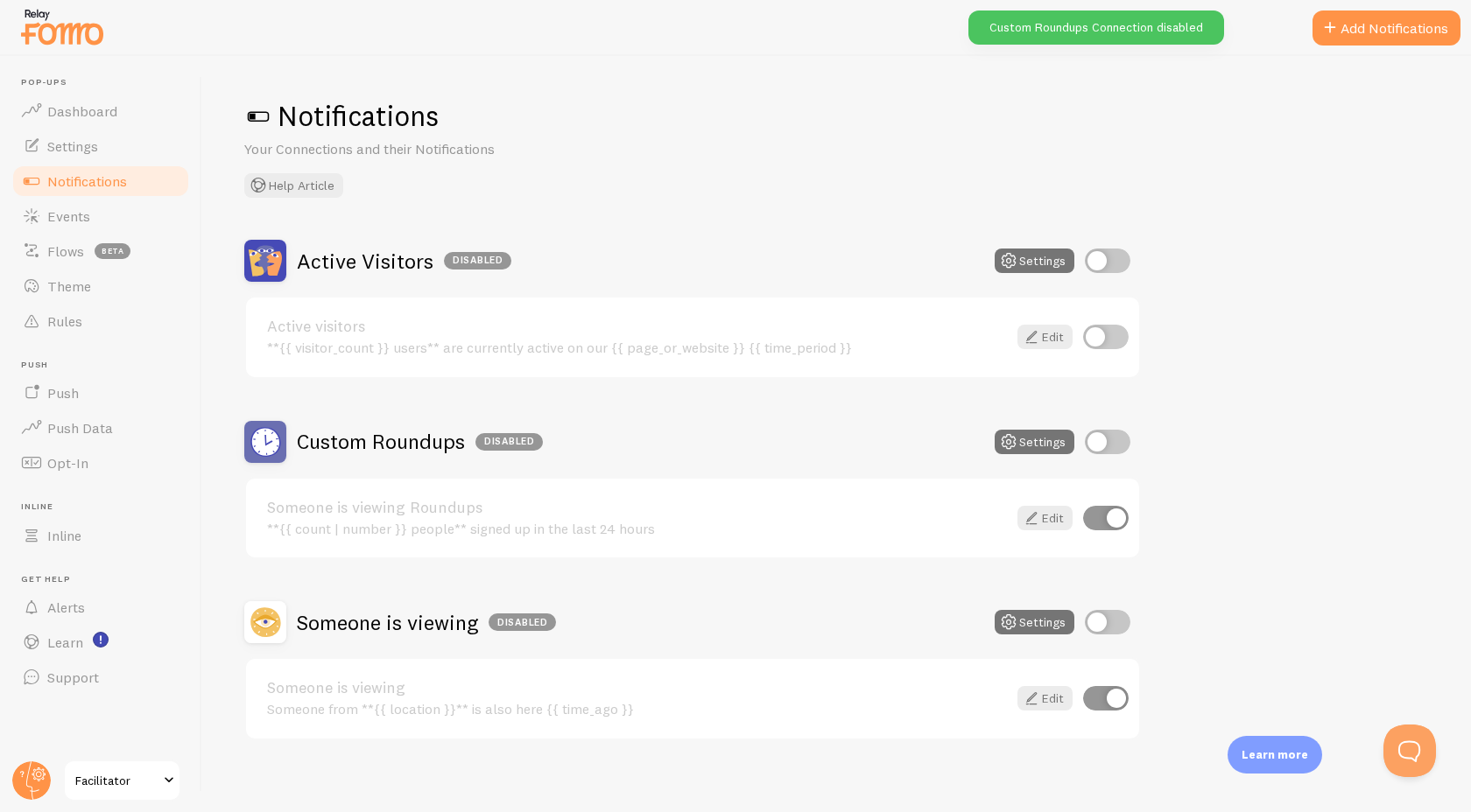
click at [1096, 622] on input "checkbox" at bounding box center [1107, 622] width 45 height 24
checkbox input "true"
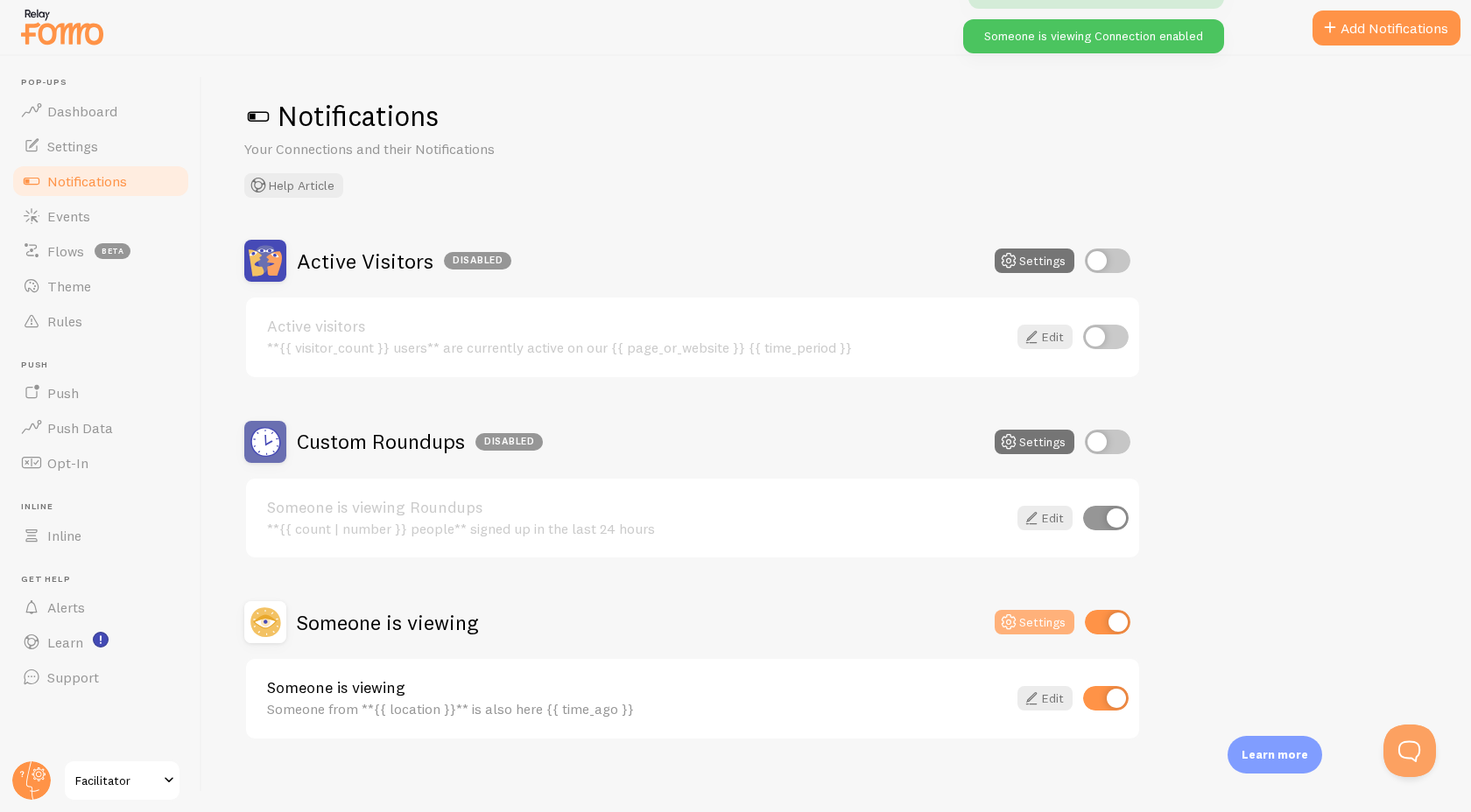
click at [1044, 615] on button "Settings" at bounding box center [1034, 622] width 79 height 24
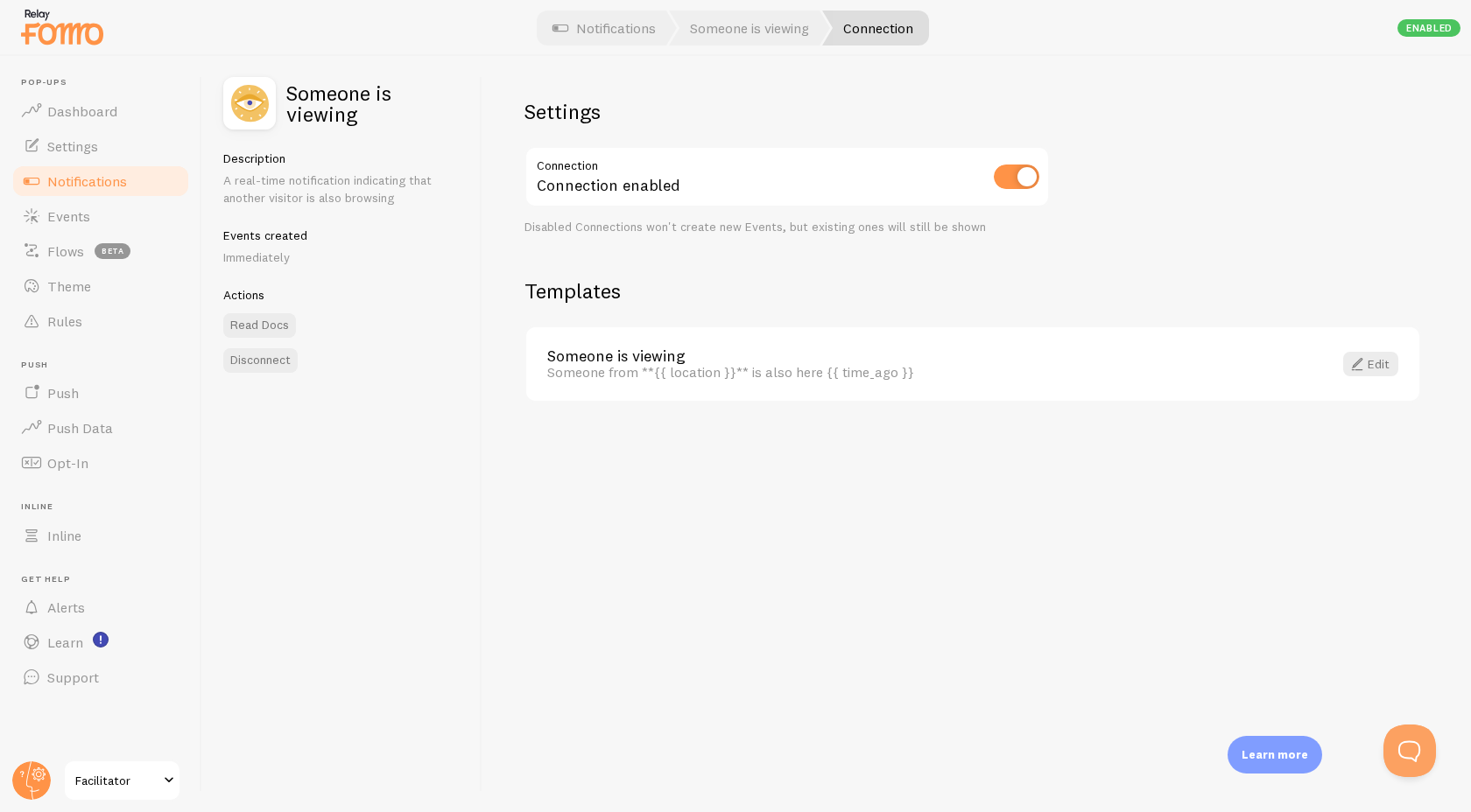
click at [104, 183] on span "Notifications" at bounding box center [87, 182] width 79 height 17
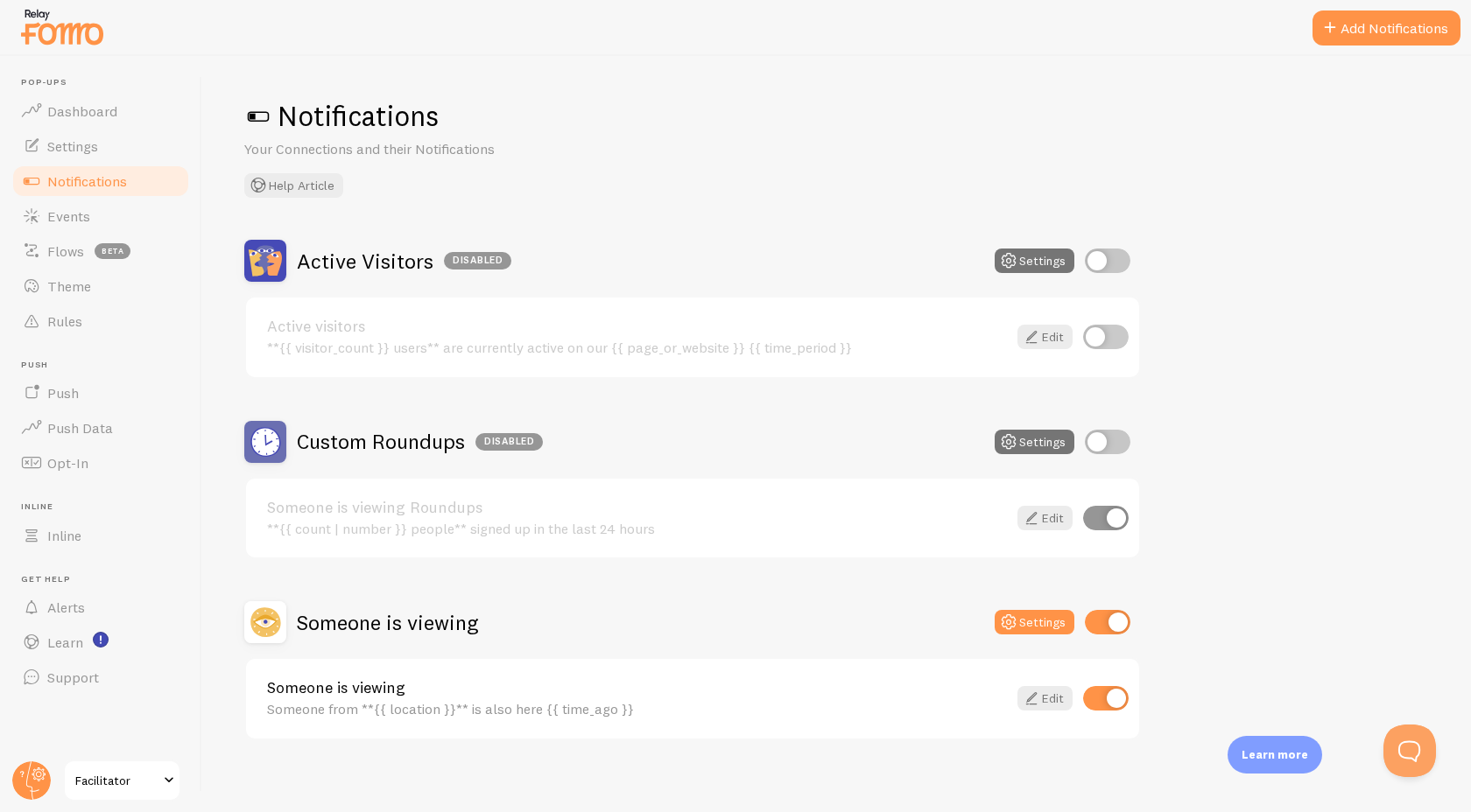
scroll to position [12, 0]
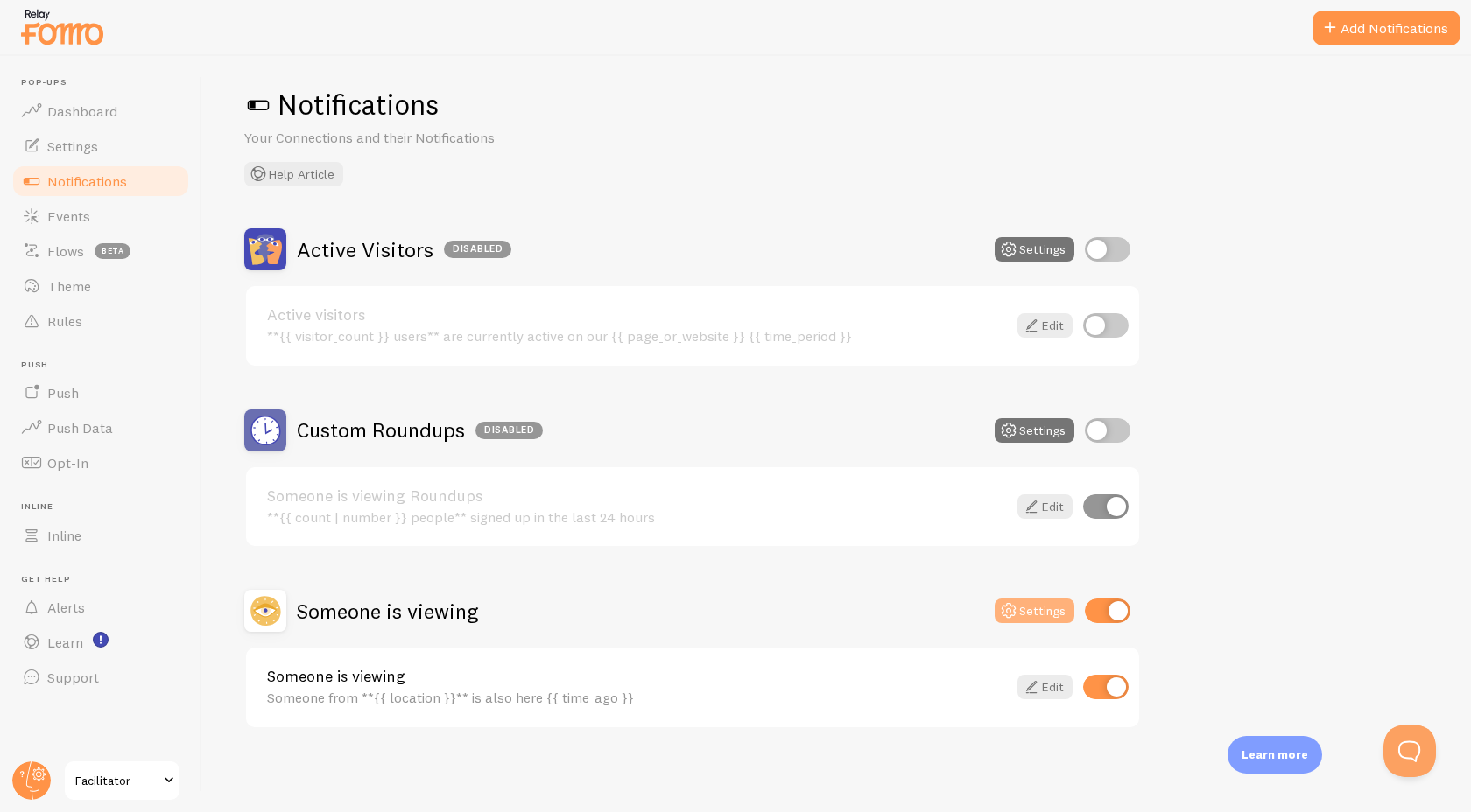
click at [1060, 614] on button "Settings" at bounding box center [1034, 610] width 79 height 24
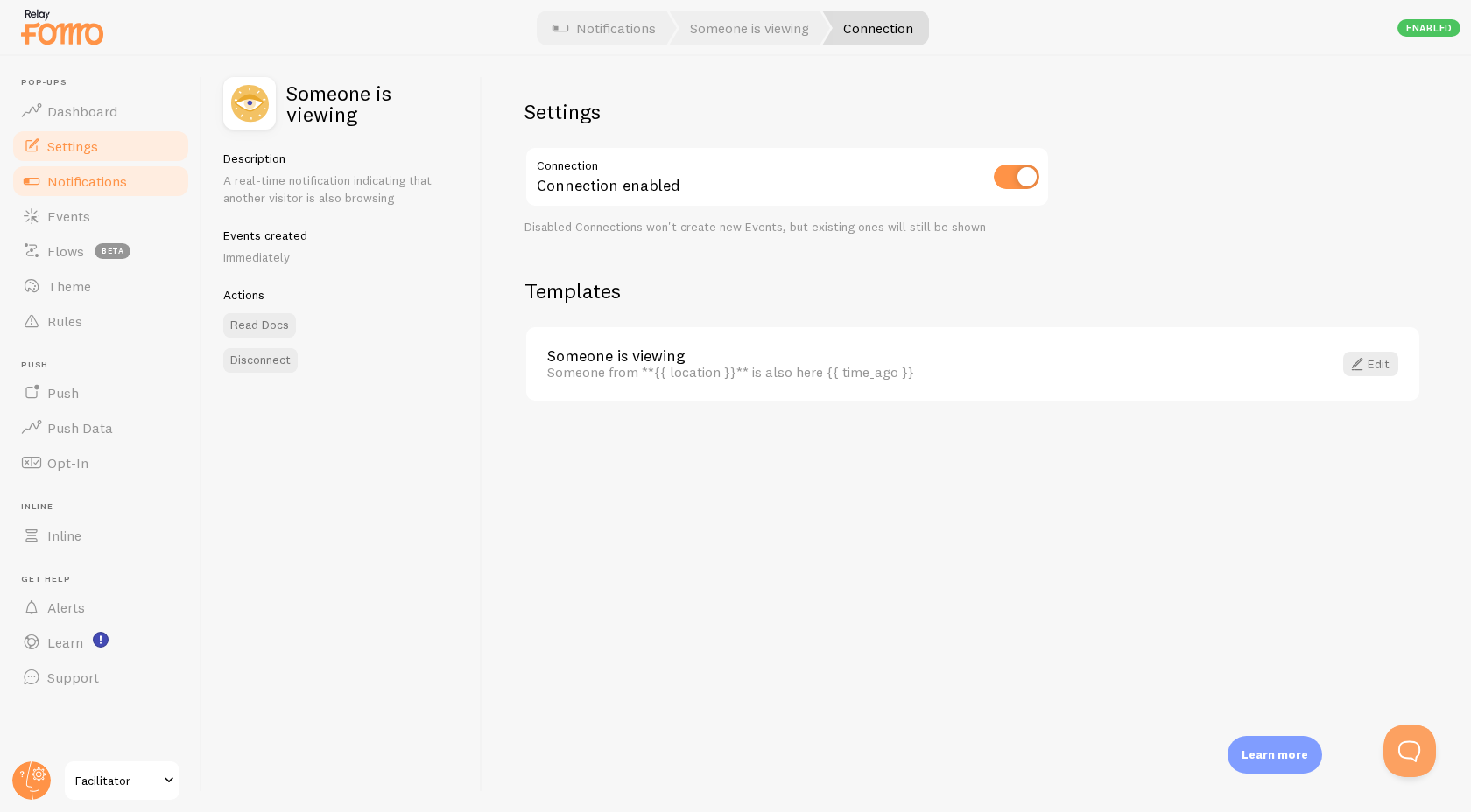
click at [94, 146] on span "Settings" at bounding box center [72, 146] width 51 height 17
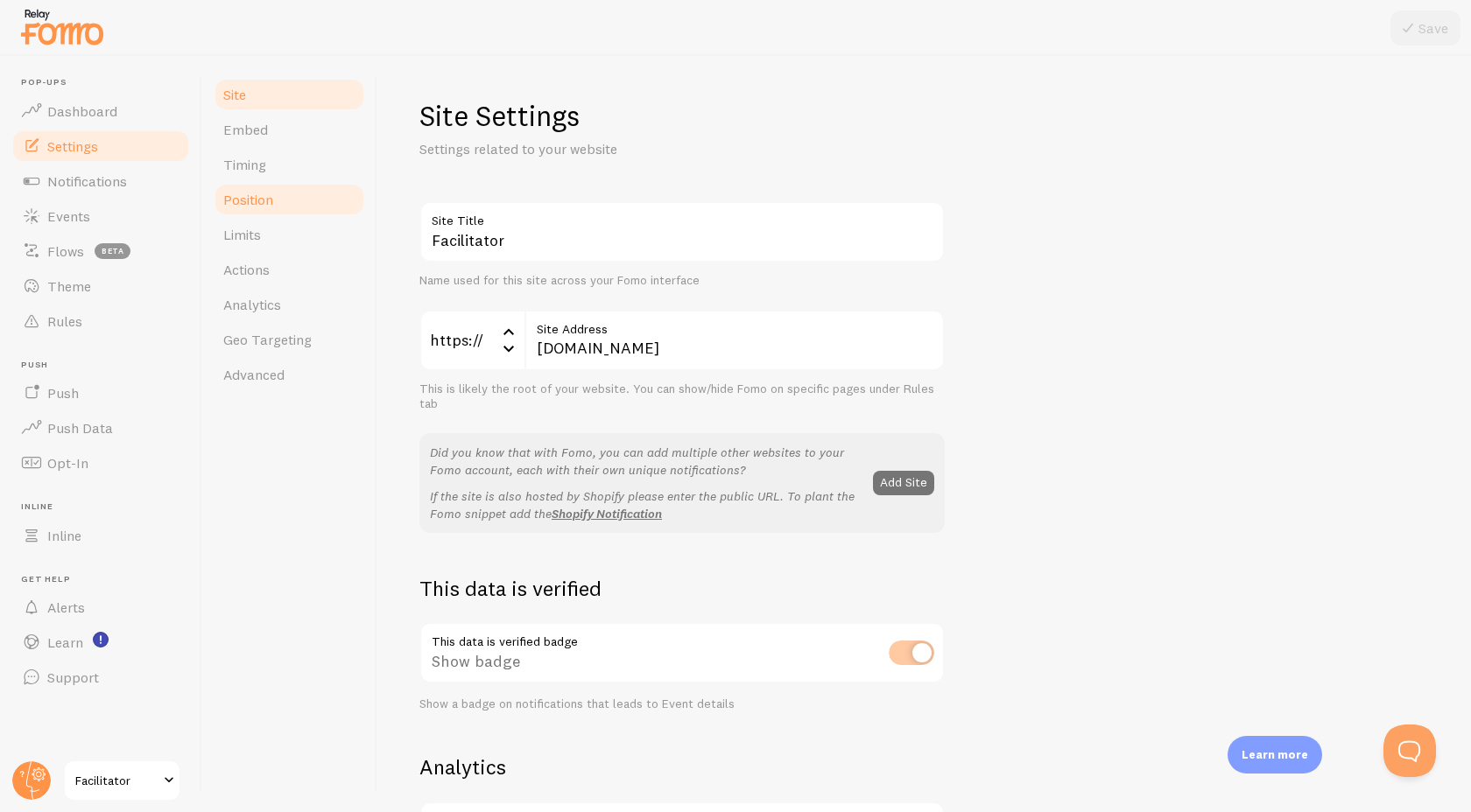
click at [313, 203] on link "Position" at bounding box center [289, 200] width 154 height 35
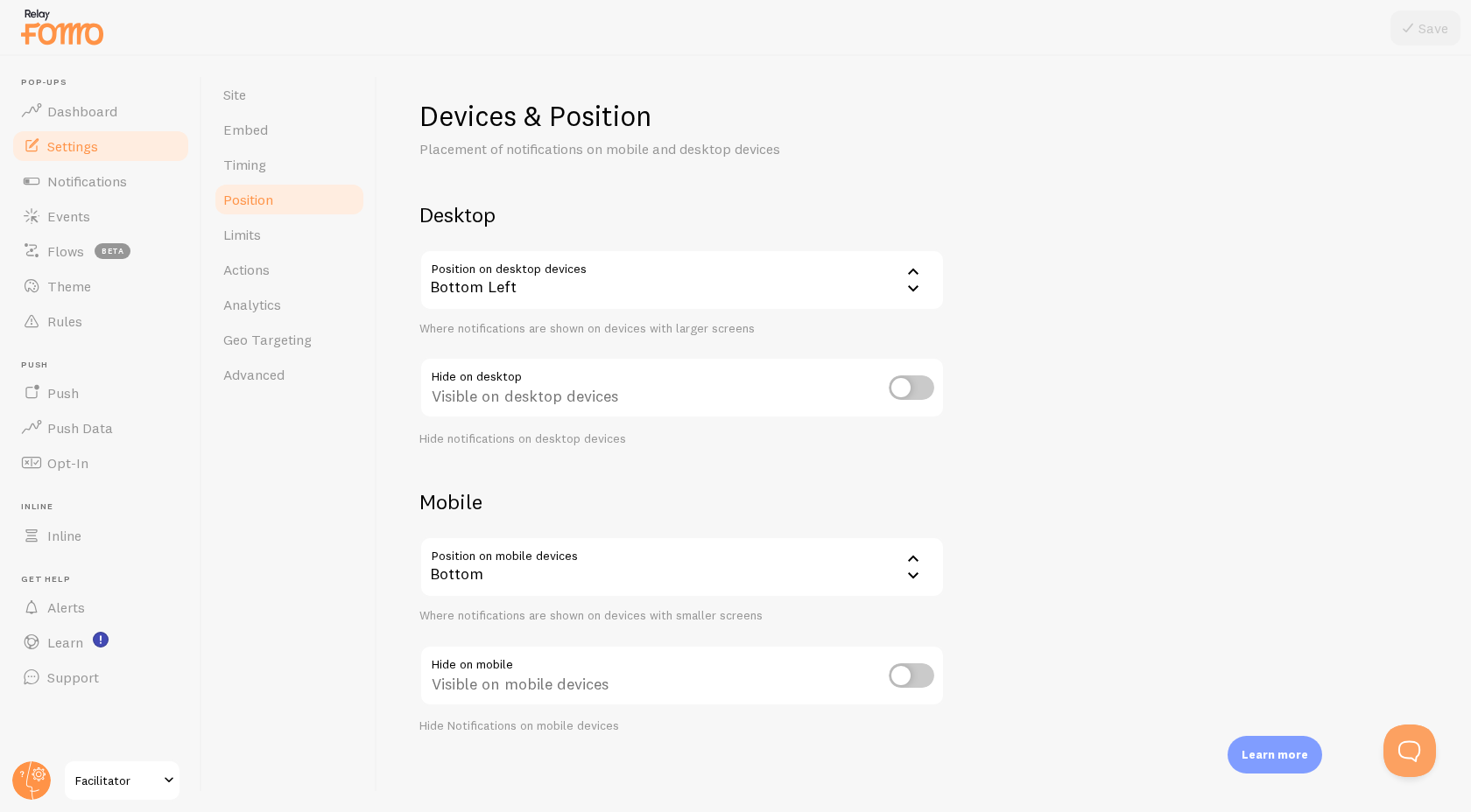
click at [503, 286] on div "Bottom Left" at bounding box center [682, 279] width 525 height 61
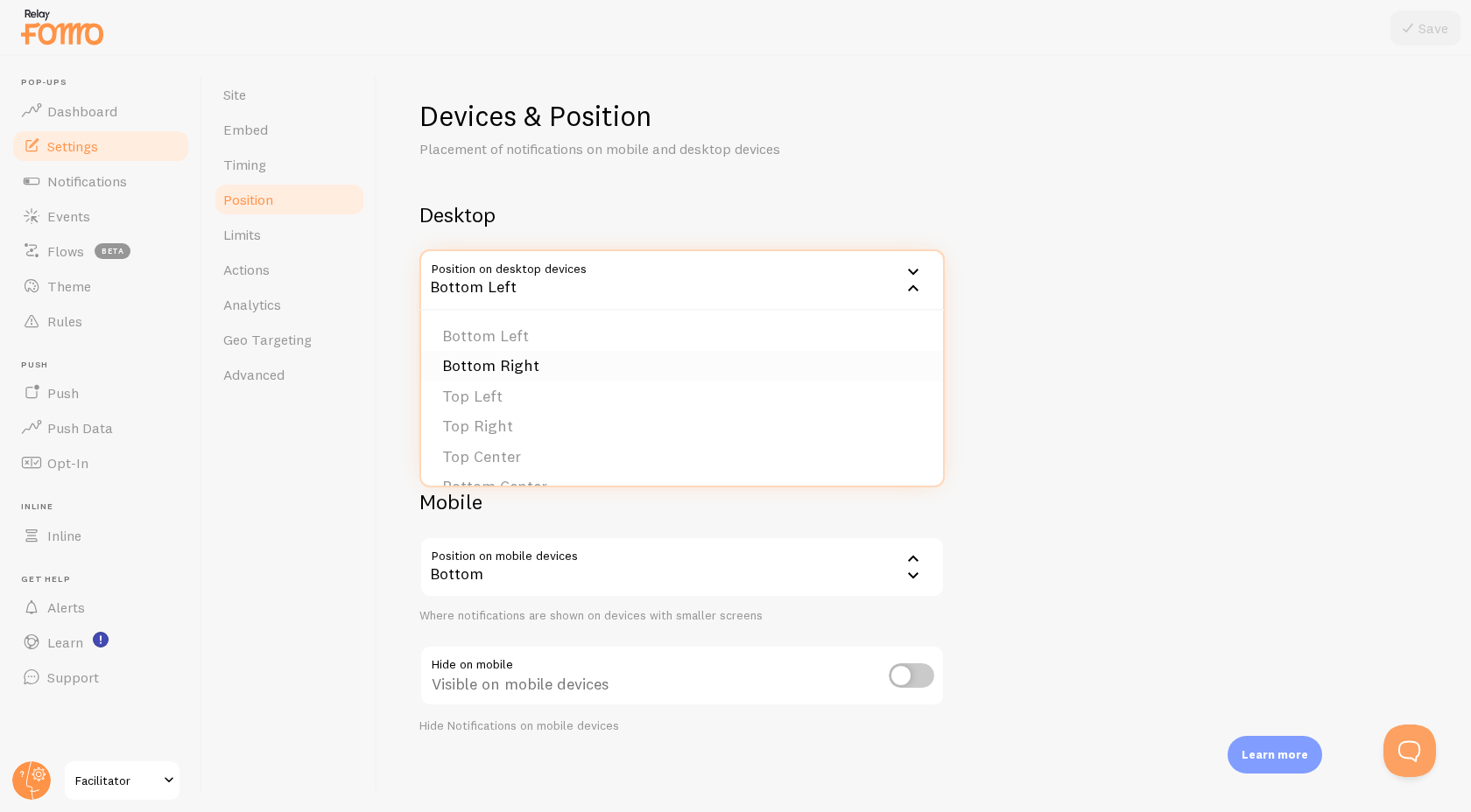
click at [539, 364] on li "Bottom Right" at bounding box center [682, 366] width 522 height 31
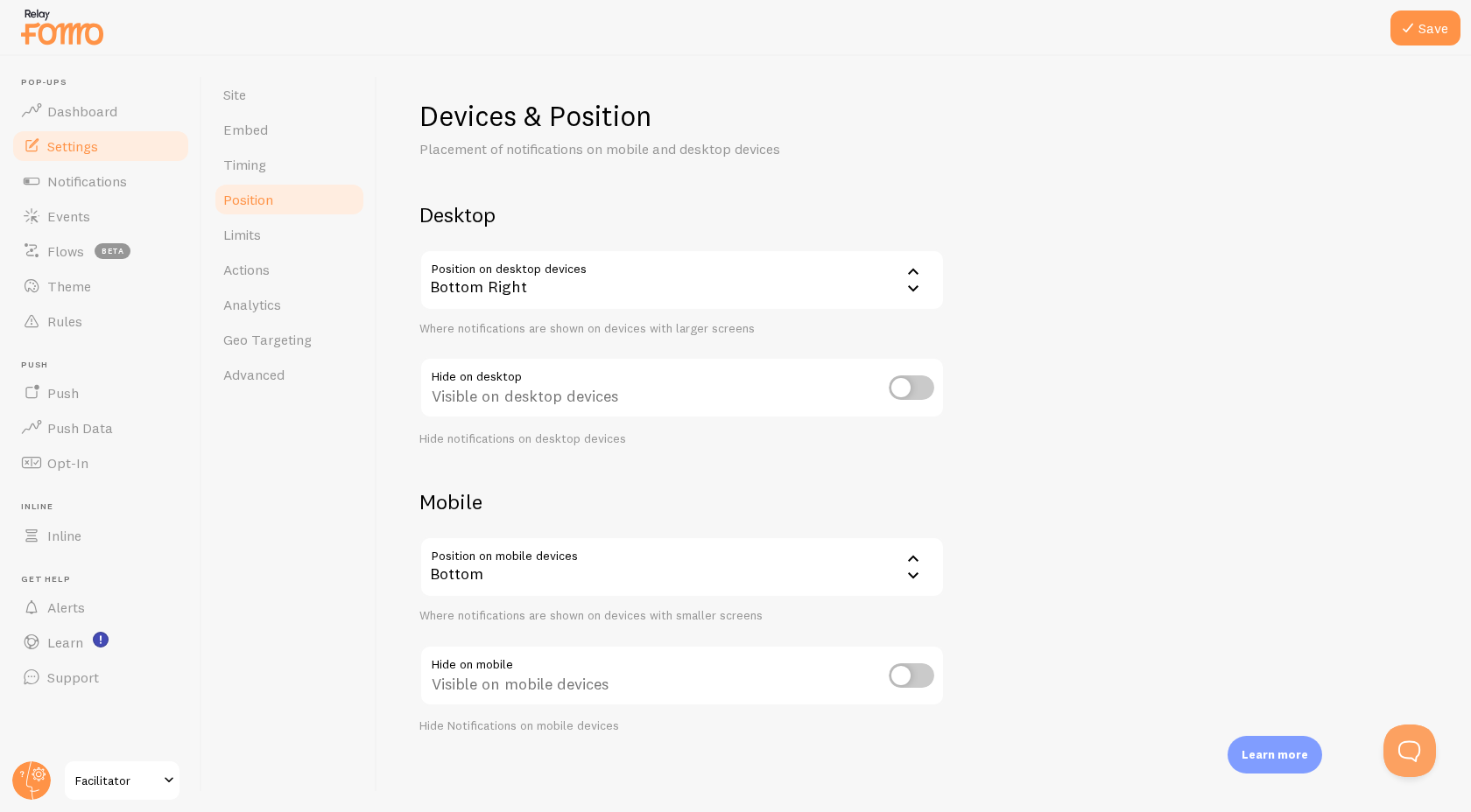
click at [357, 486] on div "Site Embed Timing Position Limits Actions Analytics Geo Targeting Advanced" at bounding box center [289, 434] width 175 height 756
click at [1411, 23] on icon at bounding box center [1408, 28] width 21 height 21
click at [909, 384] on input "checkbox" at bounding box center [911, 387] width 45 height 24
checkbox input "false"
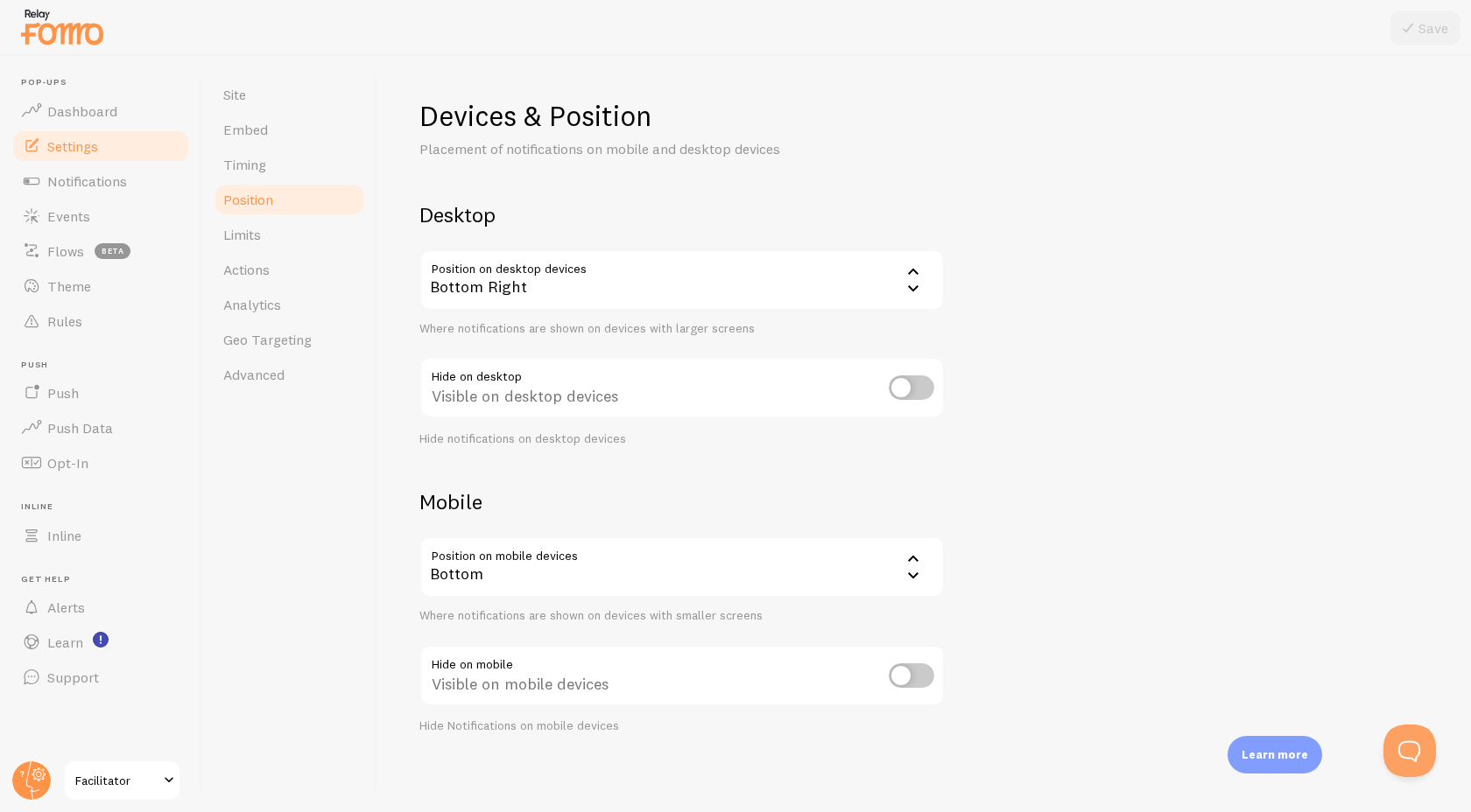
click at [392, 471] on div "Devices & Position Placement of notifications on mobile and desktop devices Des…" at bounding box center [924, 434] width 1093 height 756
click at [91, 183] on span "Notifications" at bounding box center [87, 182] width 79 height 17
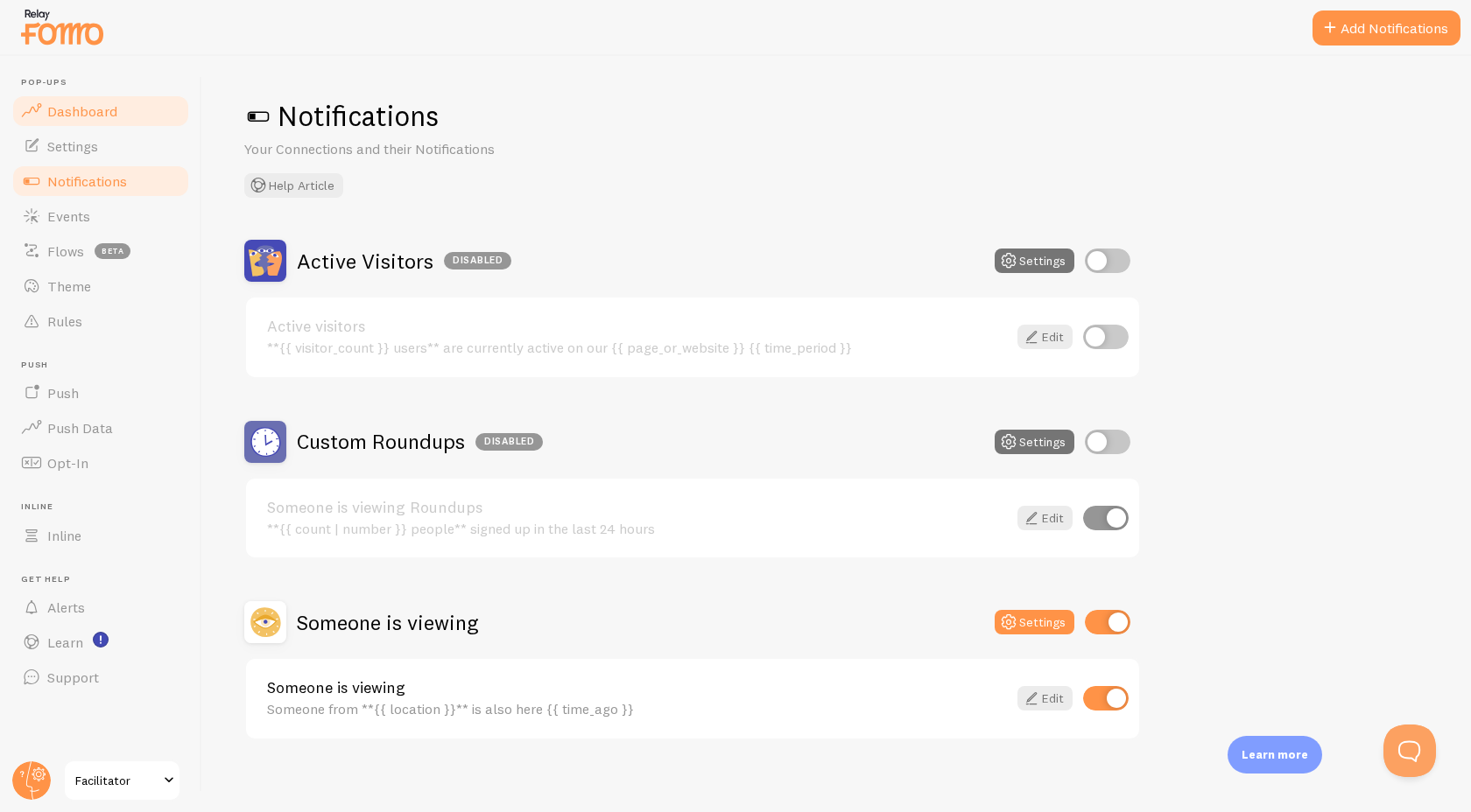
click at [99, 117] on span "Dashboard" at bounding box center [82, 111] width 71 height 17
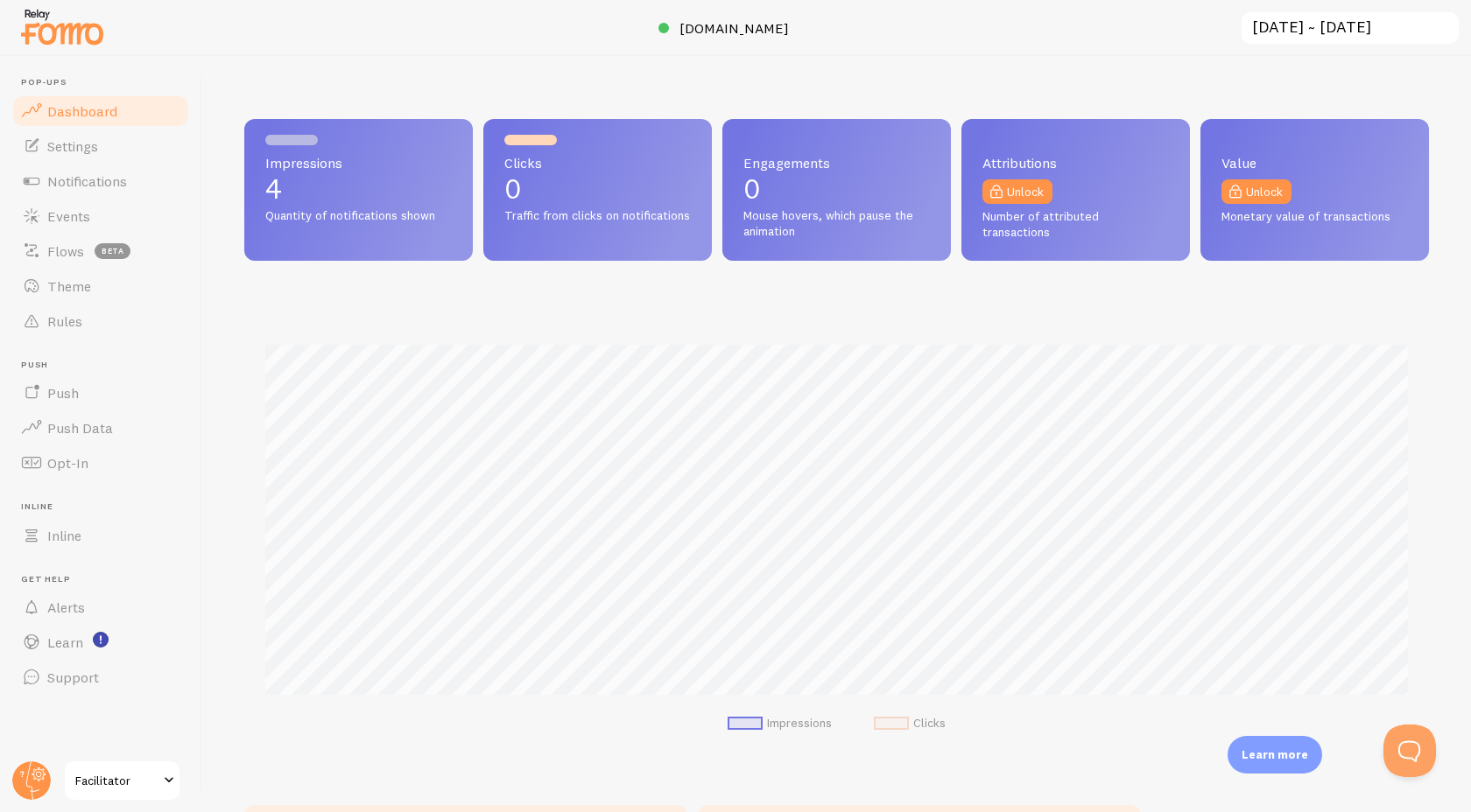
scroll to position [460, 1184]
click at [82, 145] on span "Settings" at bounding box center [72, 146] width 51 height 17
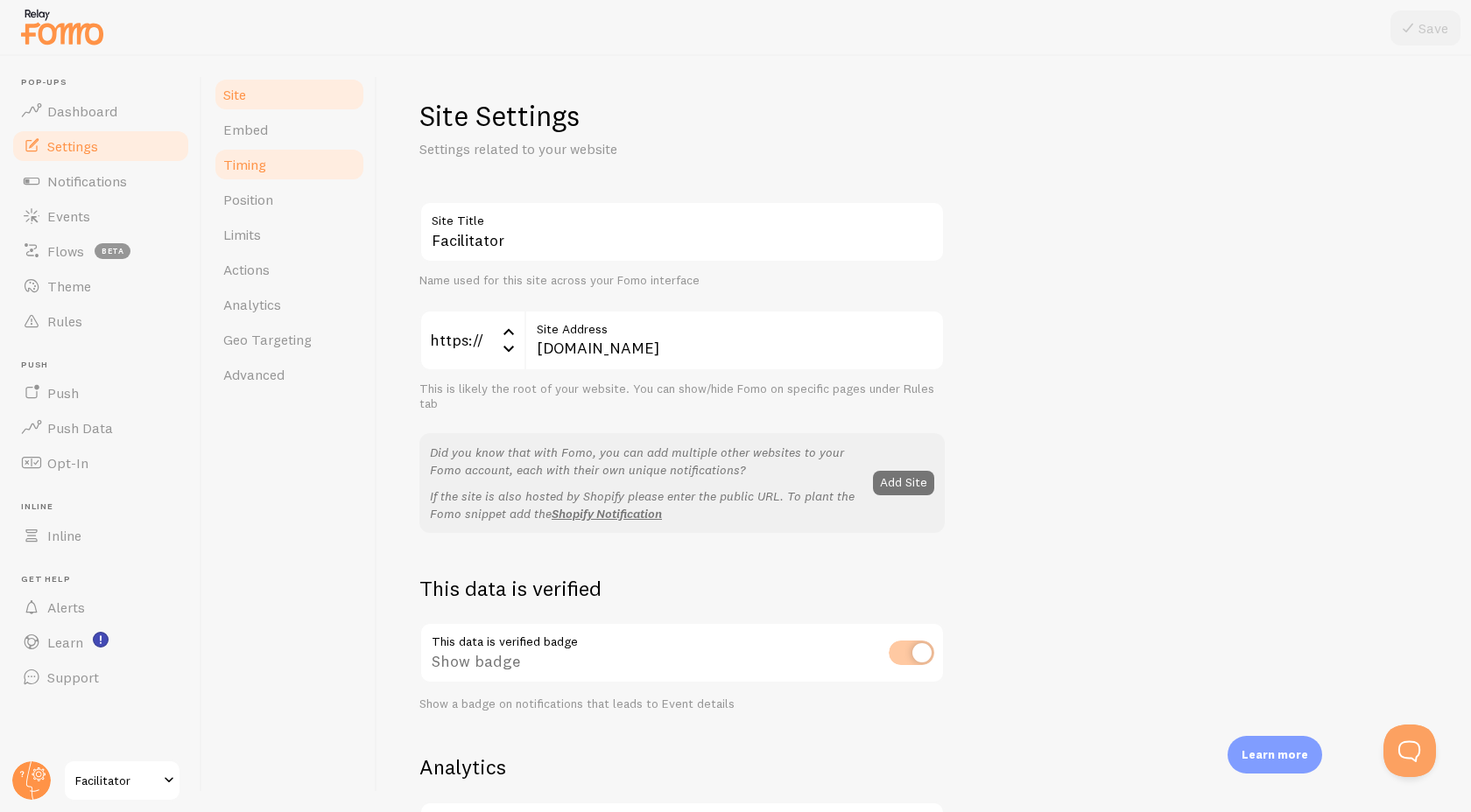
click at [270, 164] on link "Timing" at bounding box center [289, 164] width 154 height 35
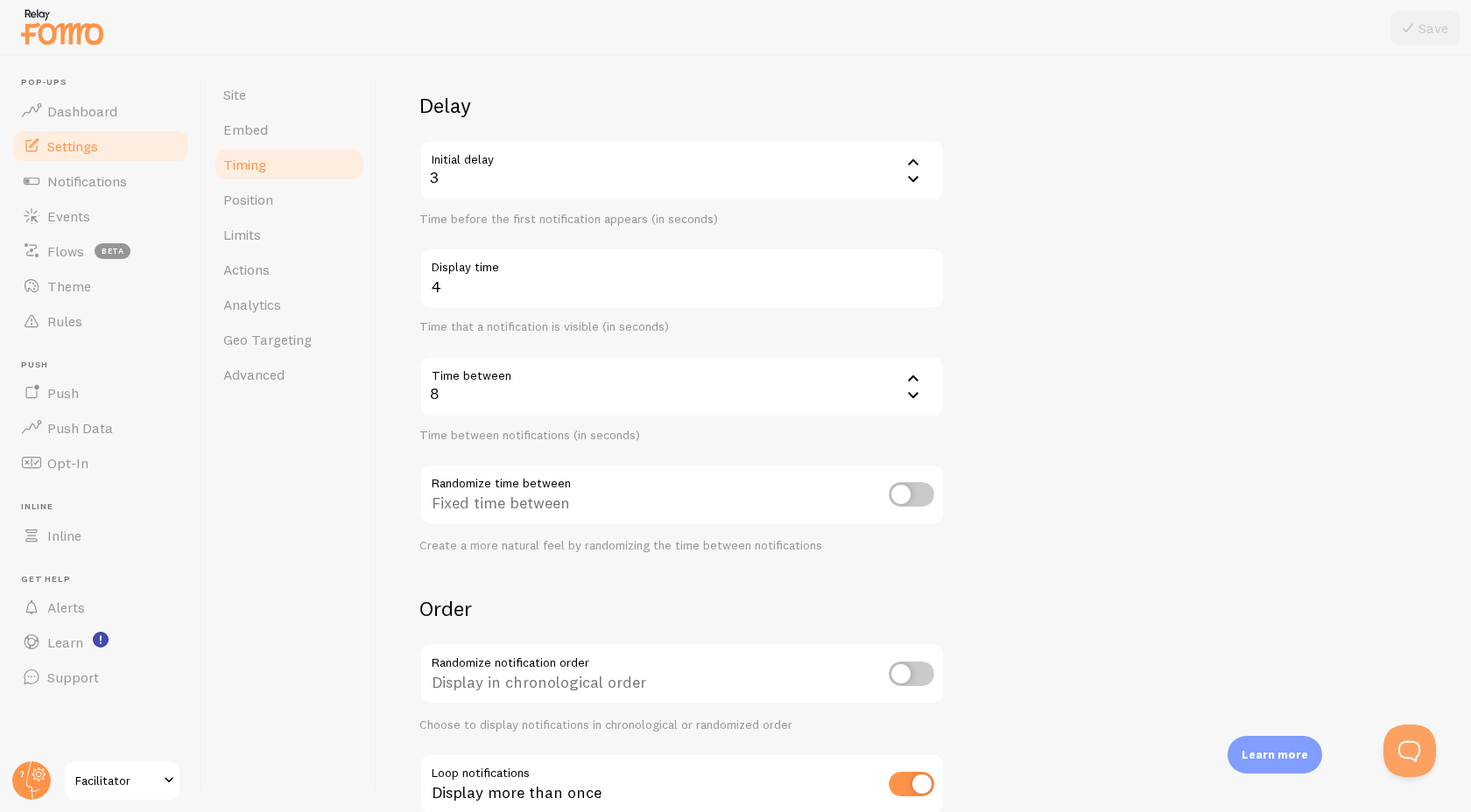
scroll to position [224, 0]
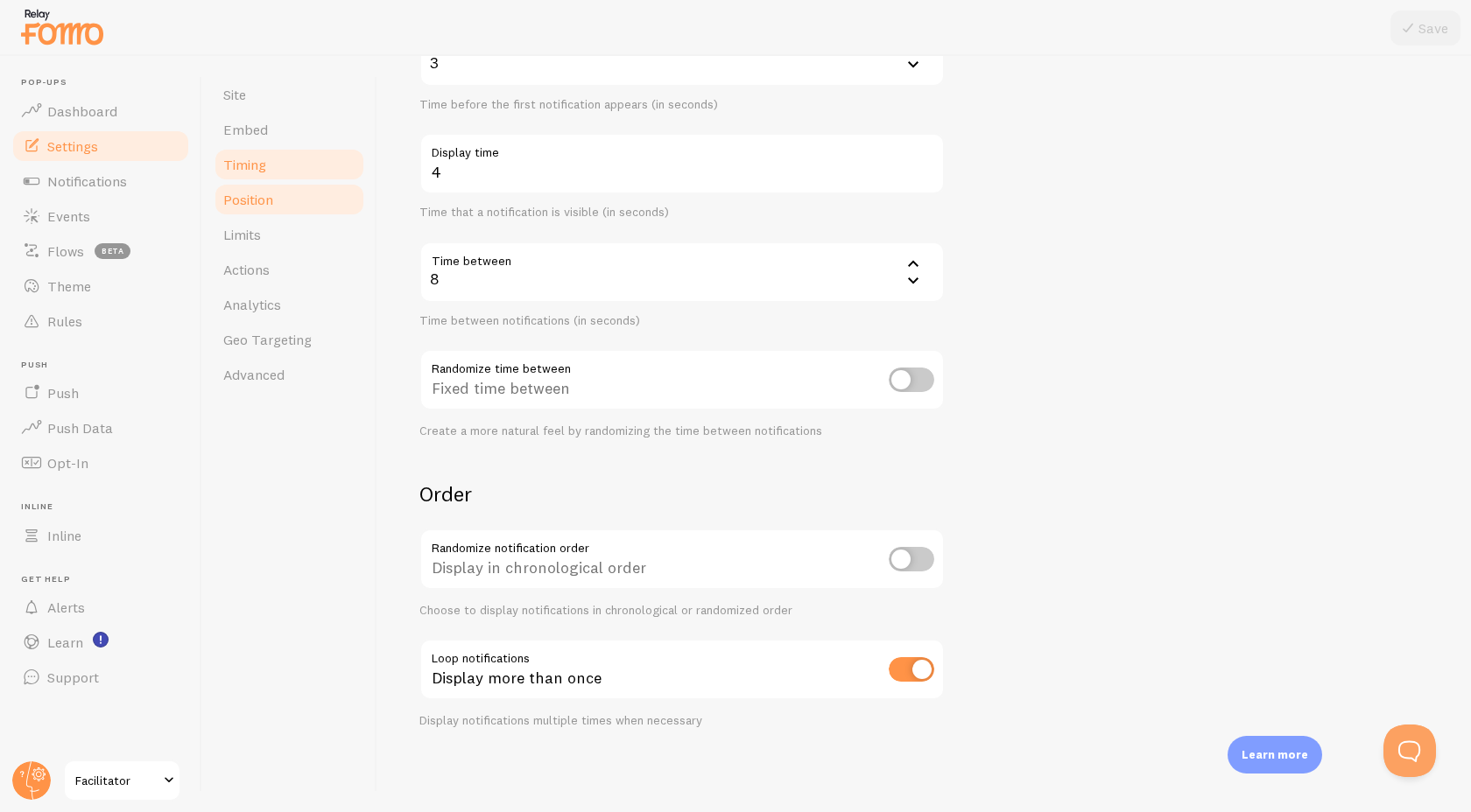
click at [264, 201] on span "Position" at bounding box center [248, 200] width 50 height 17
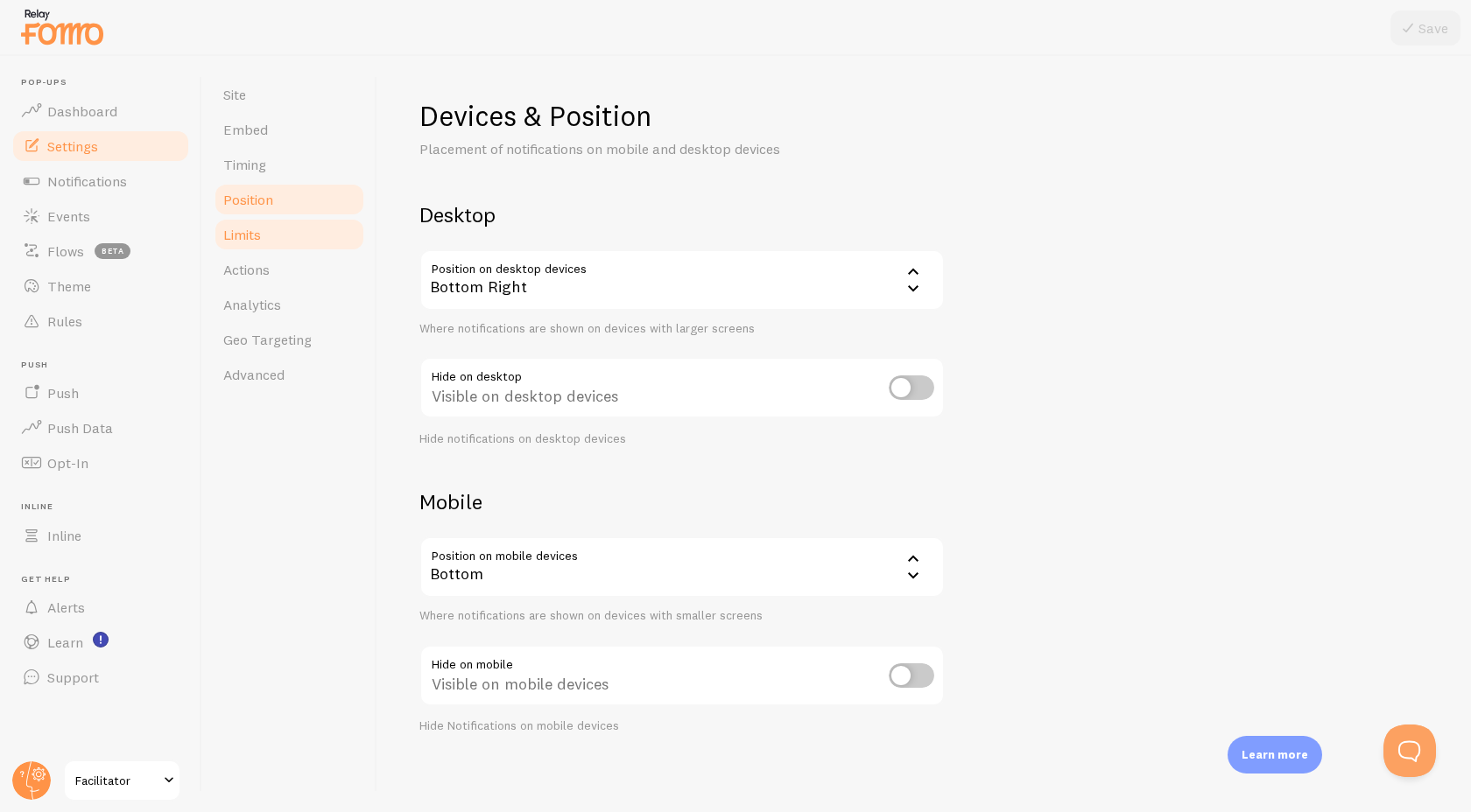
click at [266, 239] on link "Limits" at bounding box center [289, 235] width 154 height 35
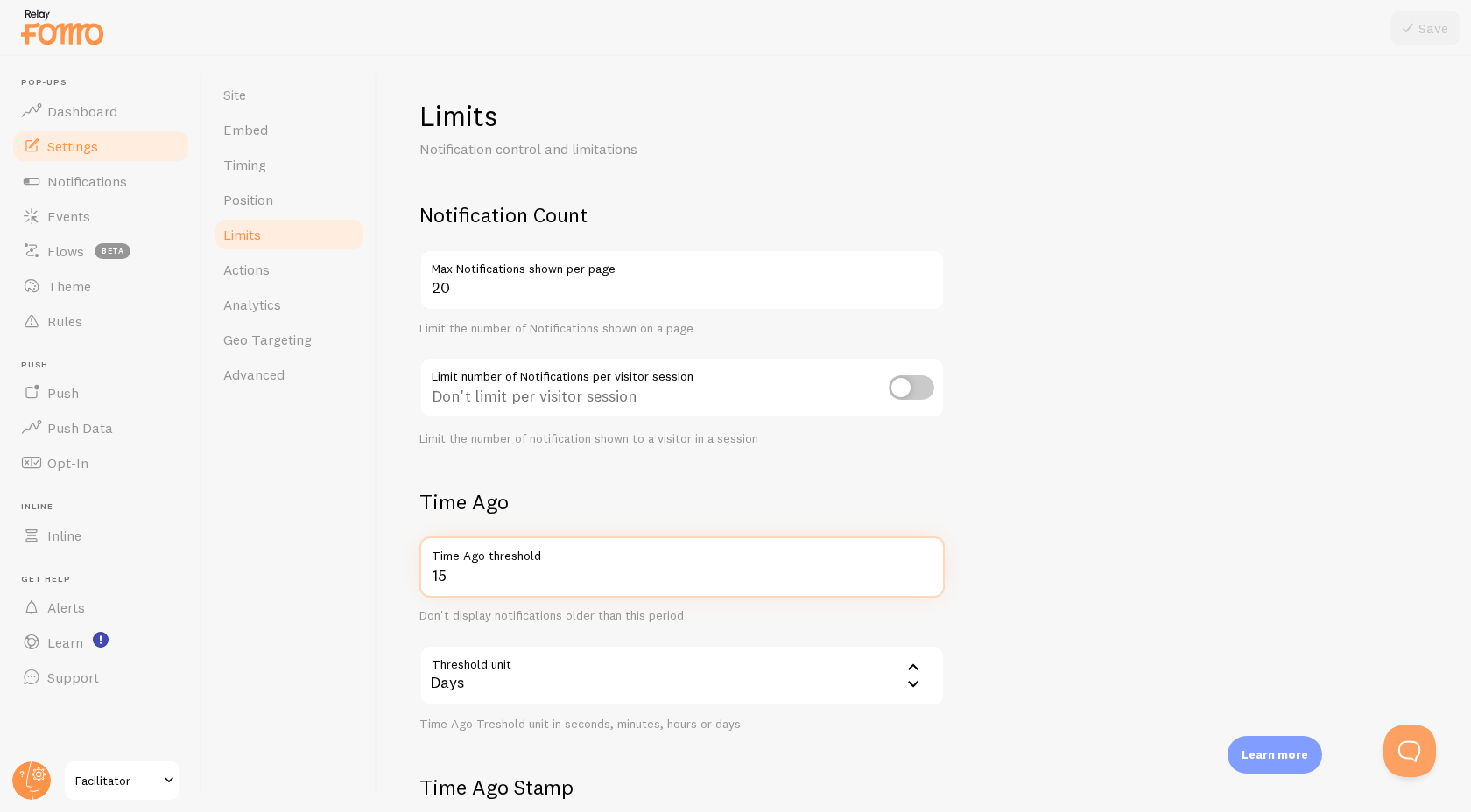
click at [440, 575] on input "15" at bounding box center [682, 567] width 525 height 61
click at [746, 574] on input "15" at bounding box center [682, 567] width 525 height 61
click at [873, 615] on div "Don't display notifications older than this period" at bounding box center [682, 616] width 525 height 15
click at [398, 613] on div "Limits Notification control and limitations Notification Count 20 Max Notificat…" at bounding box center [924, 434] width 1093 height 756
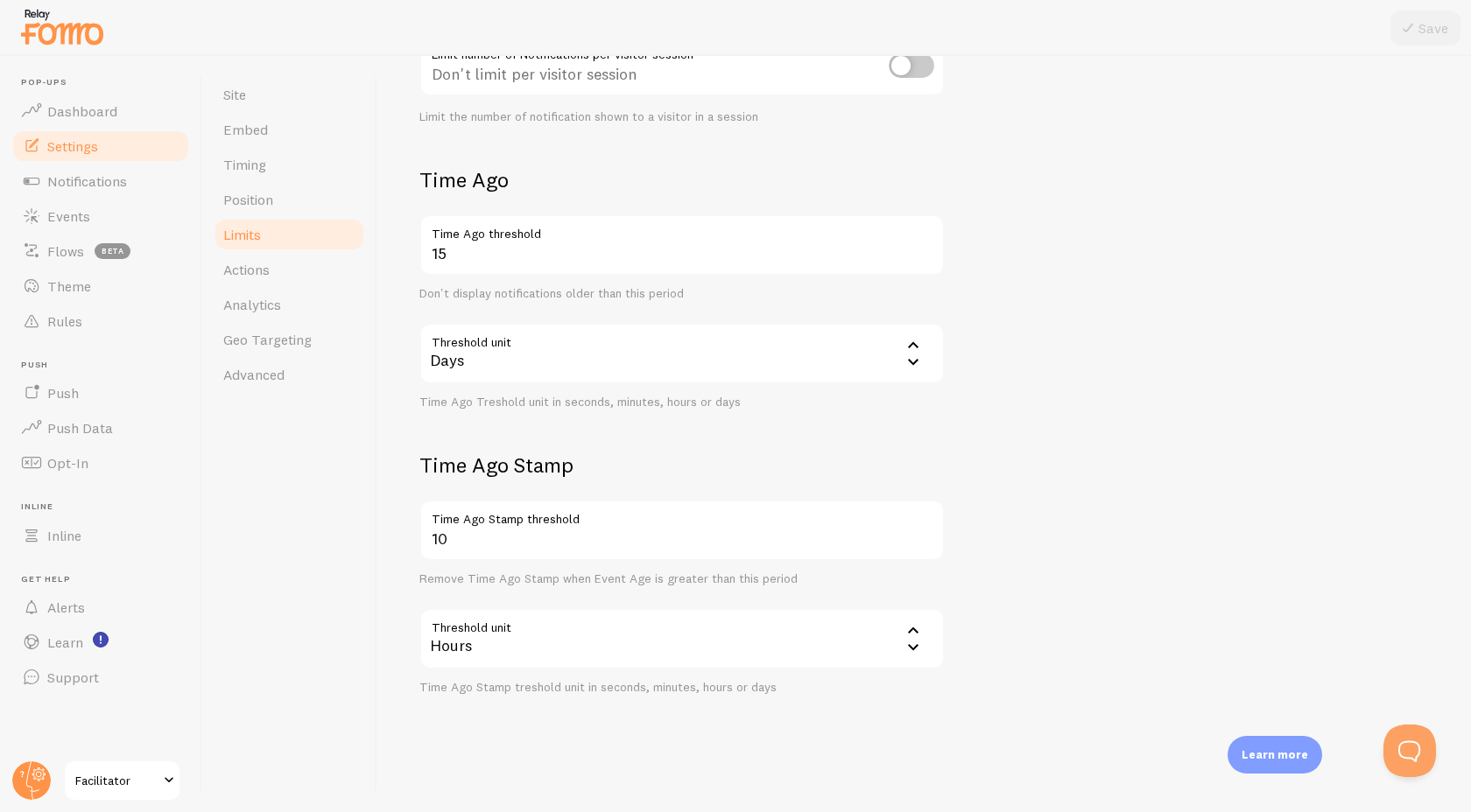
scroll to position [322, 0]
click at [293, 279] on link "Actions" at bounding box center [289, 269] width 154 height 35
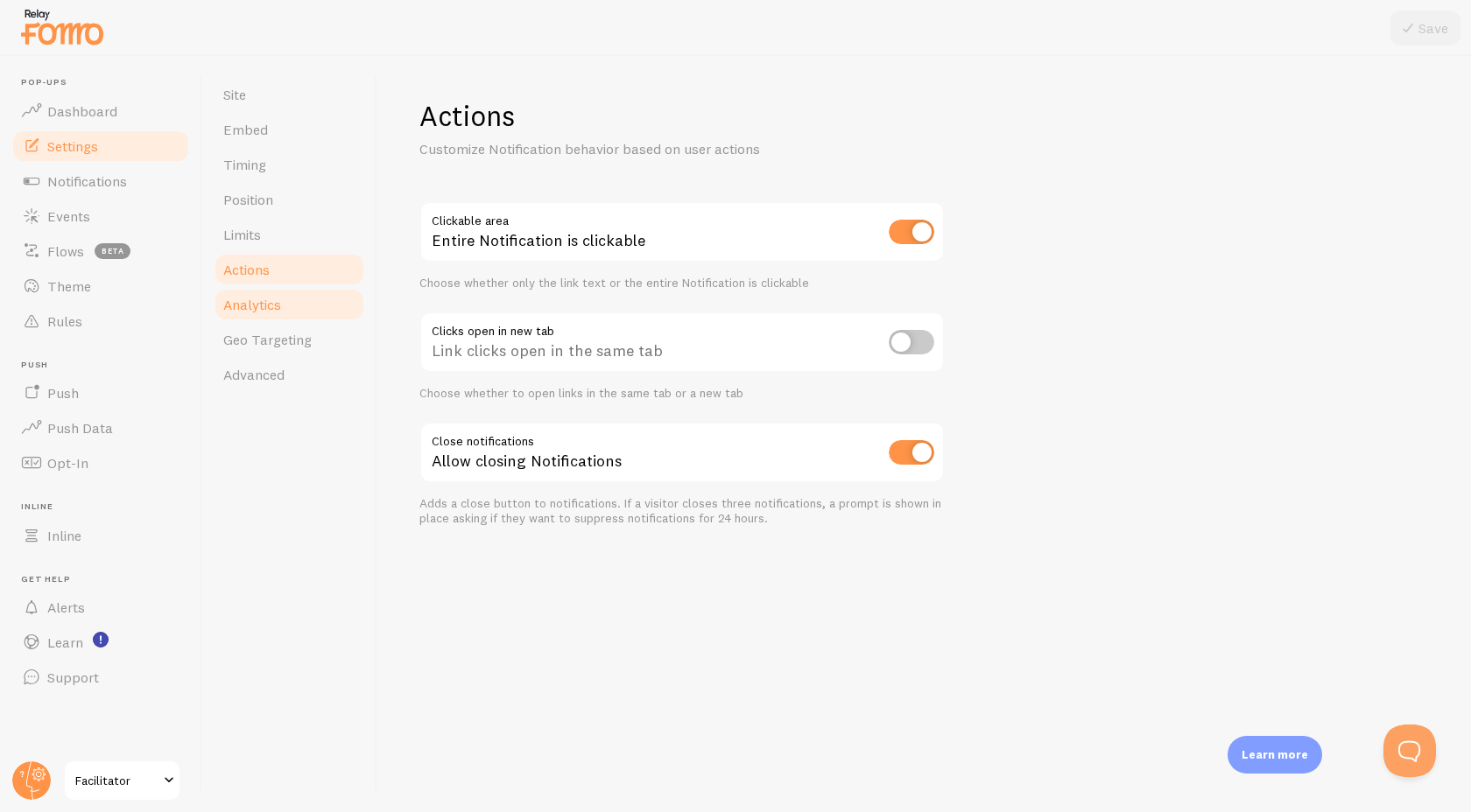
click at [291, 304] on link "Analytics" at bounding box center [289, 304] width 154 height 35
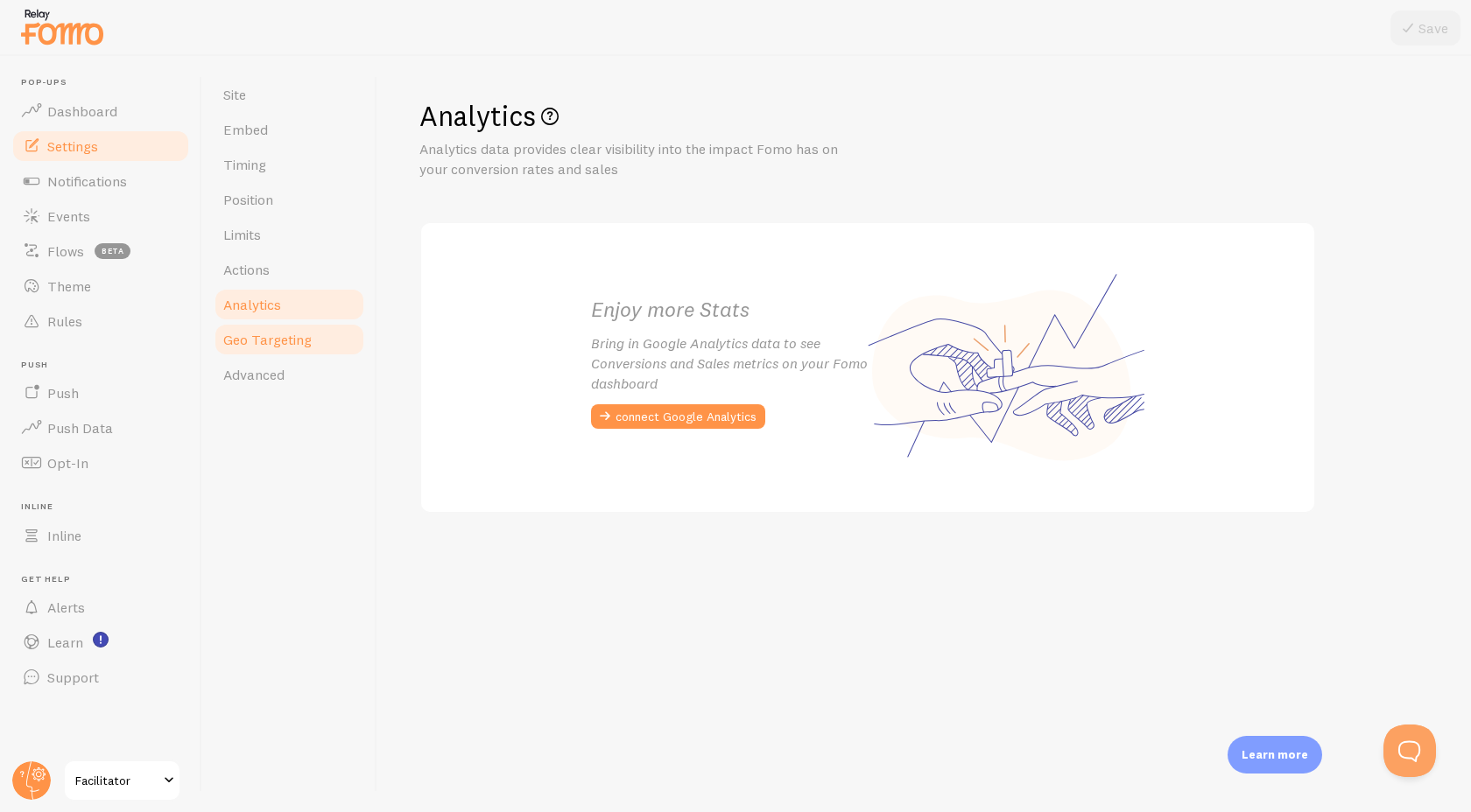
click at [288, 344] on span "Geo Targeting" at bounding box center [268, 340] width 89 height 17
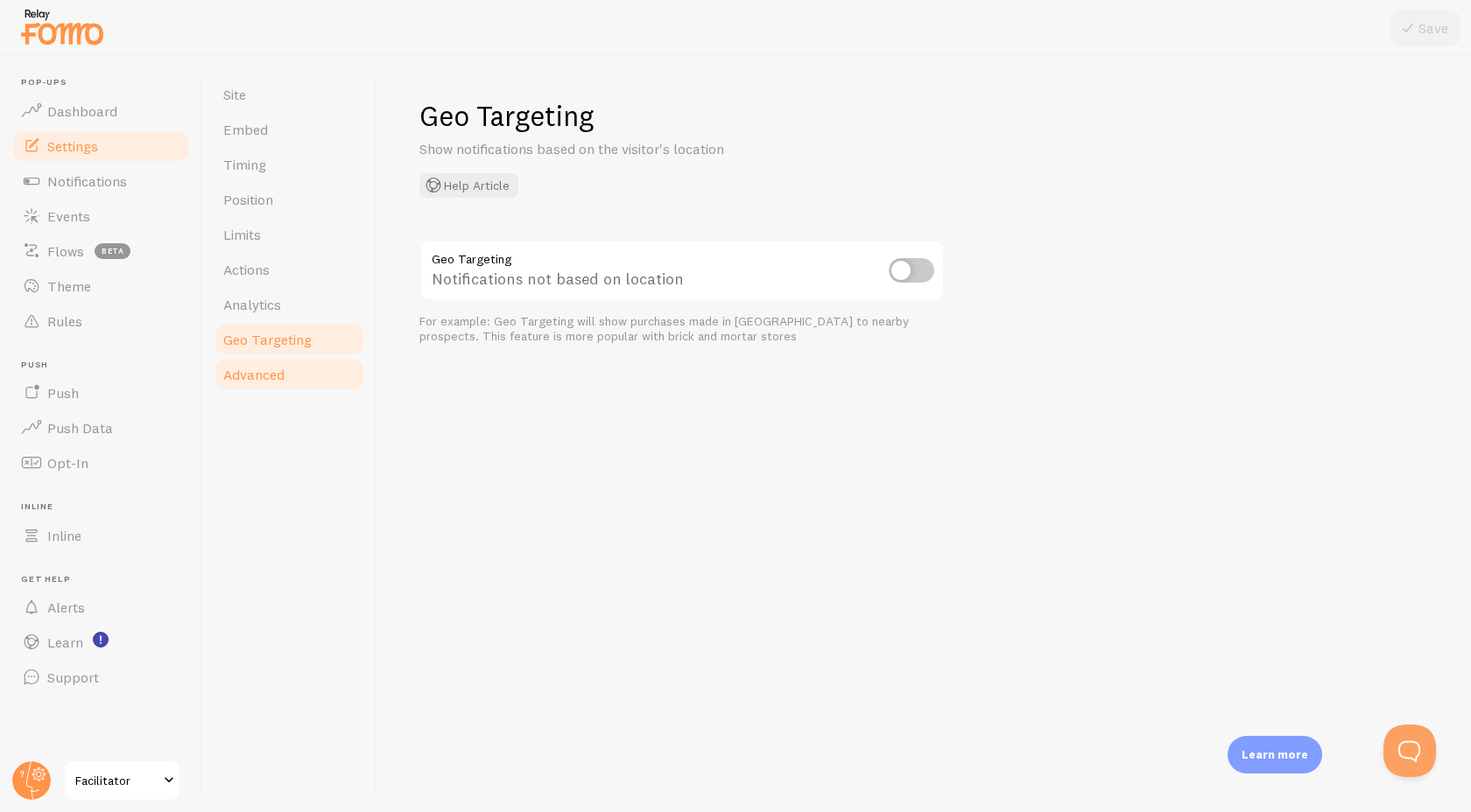
click at [286, 378] on link "Advanced" at bounding box center [289, 375] width 154 height 35
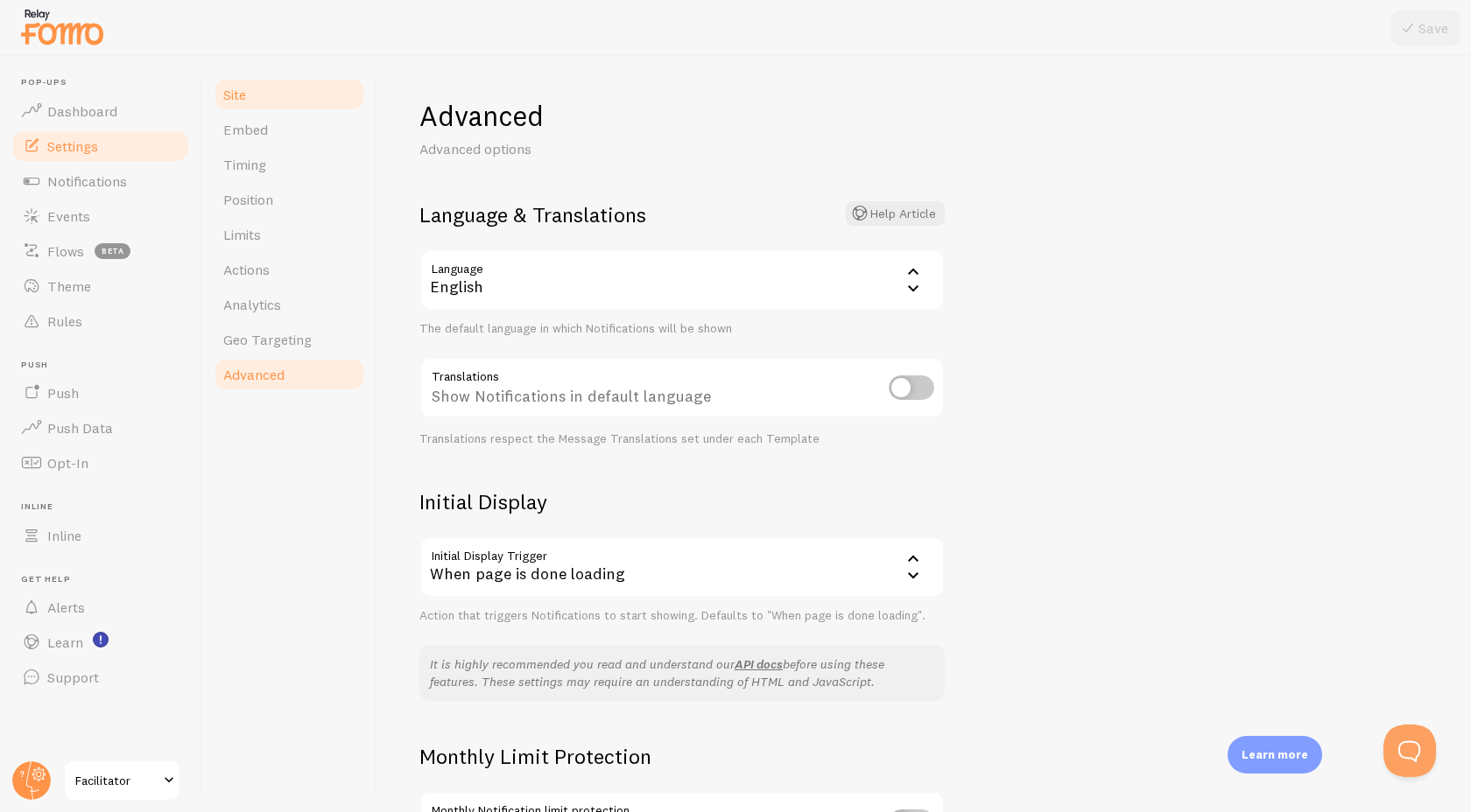
click at [270, 103] on link "Site" at bounding box center [289, 95] width 154 height 35
